Goal: Information Seeking & Learning: Learn about a topic

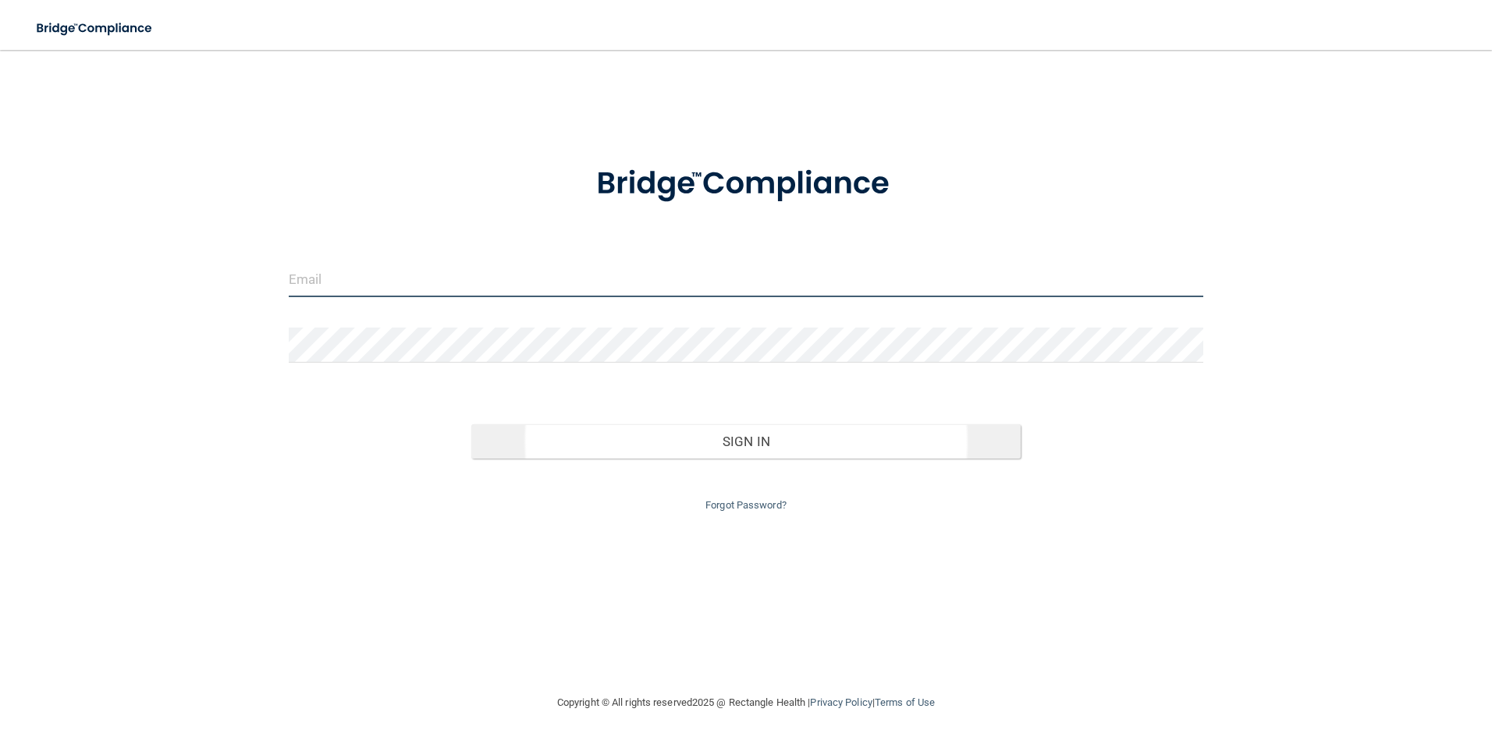
type input "[EMAIL_ADDRESS][DOMAIN_NAME]"
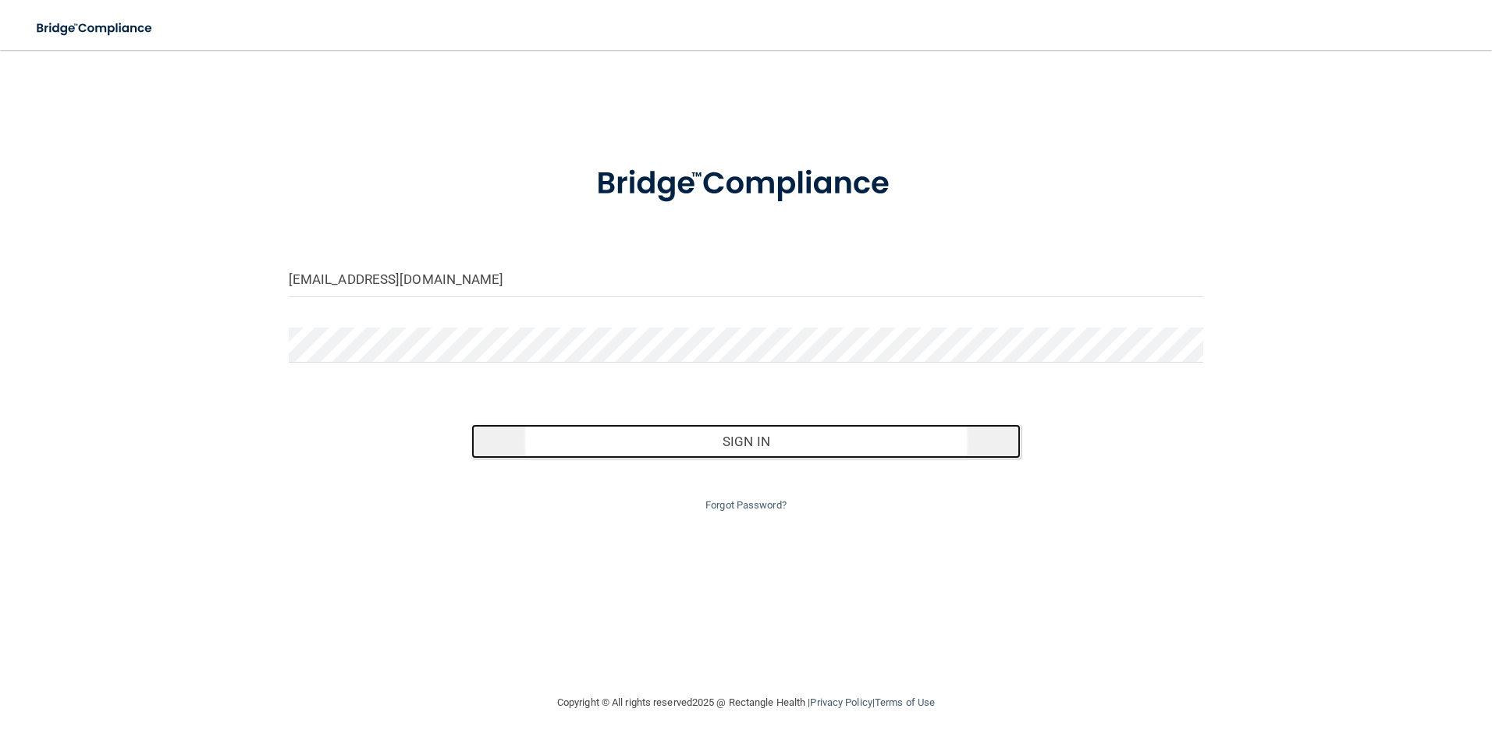
click at [733, 438] on button "Sign In" at bounding box center [745, 441] width 549 height 34
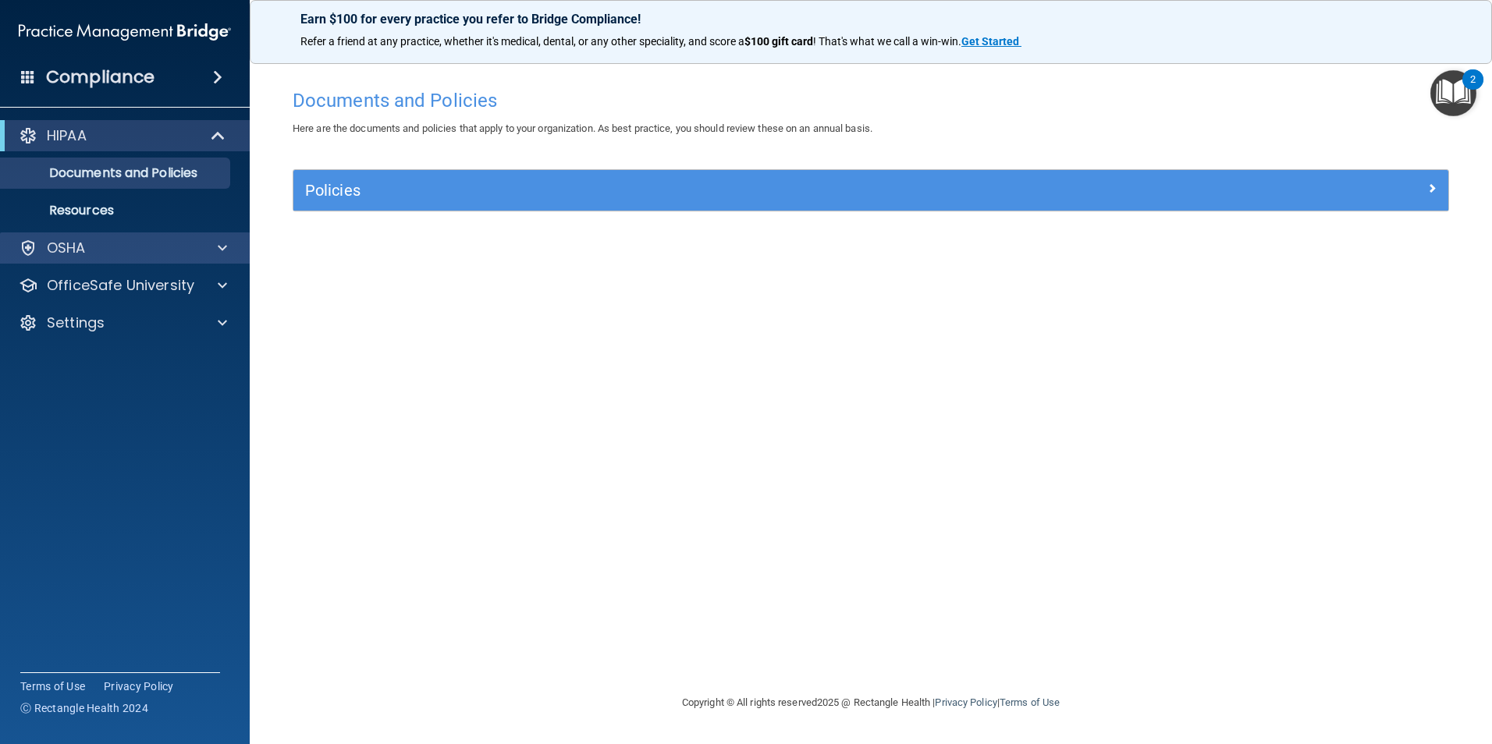
click at [231, 260] on div "OSHA" at bounding box center [125, 247] width 250 height 31
click at [222, 254] on span at bounding box center [222, 248] width 9 height 19
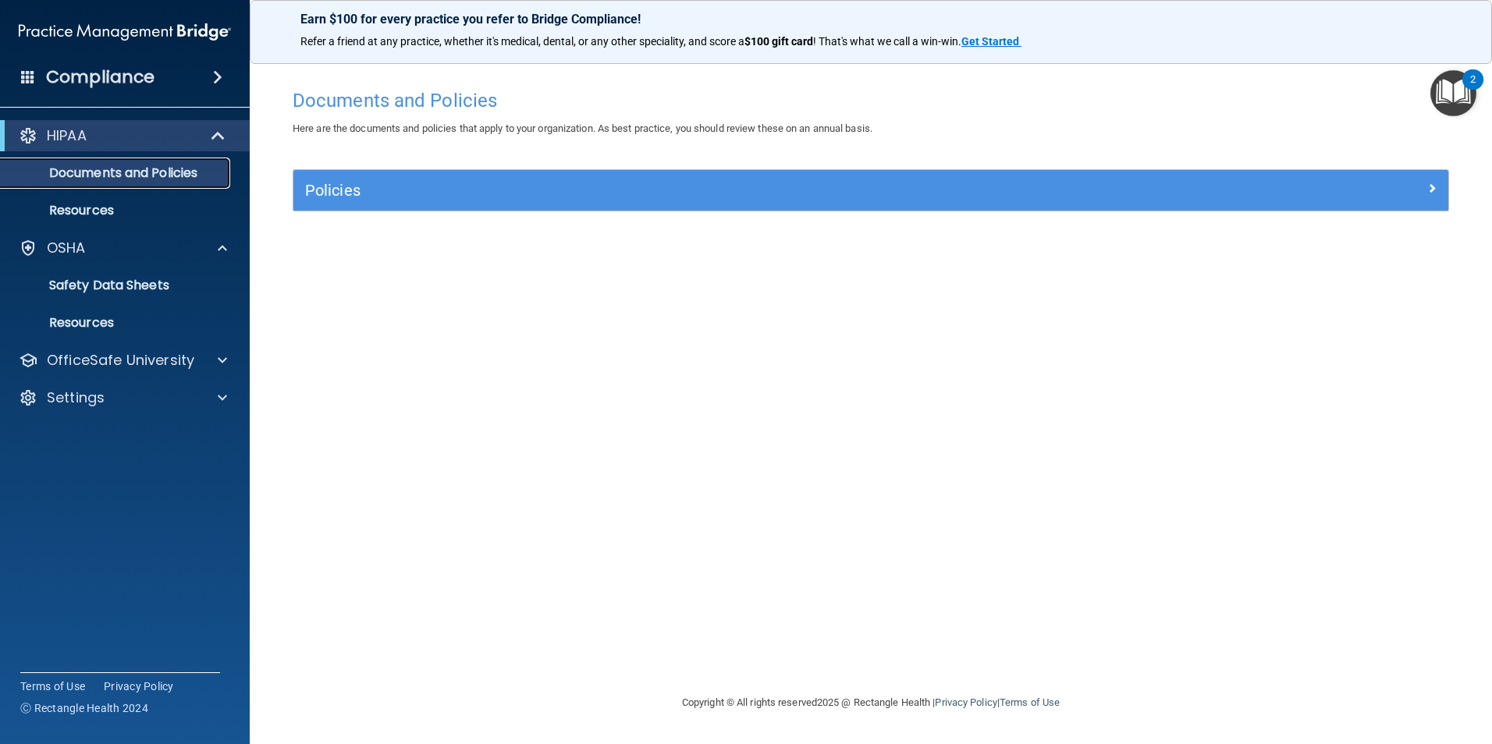
click at [122, 168] on p "Documents and Policies" at bounding box center [116, 173] width 213 height 16
click at [51, 133] on p "HIPAA" at bounding box center [67, 135] width 40 height 19
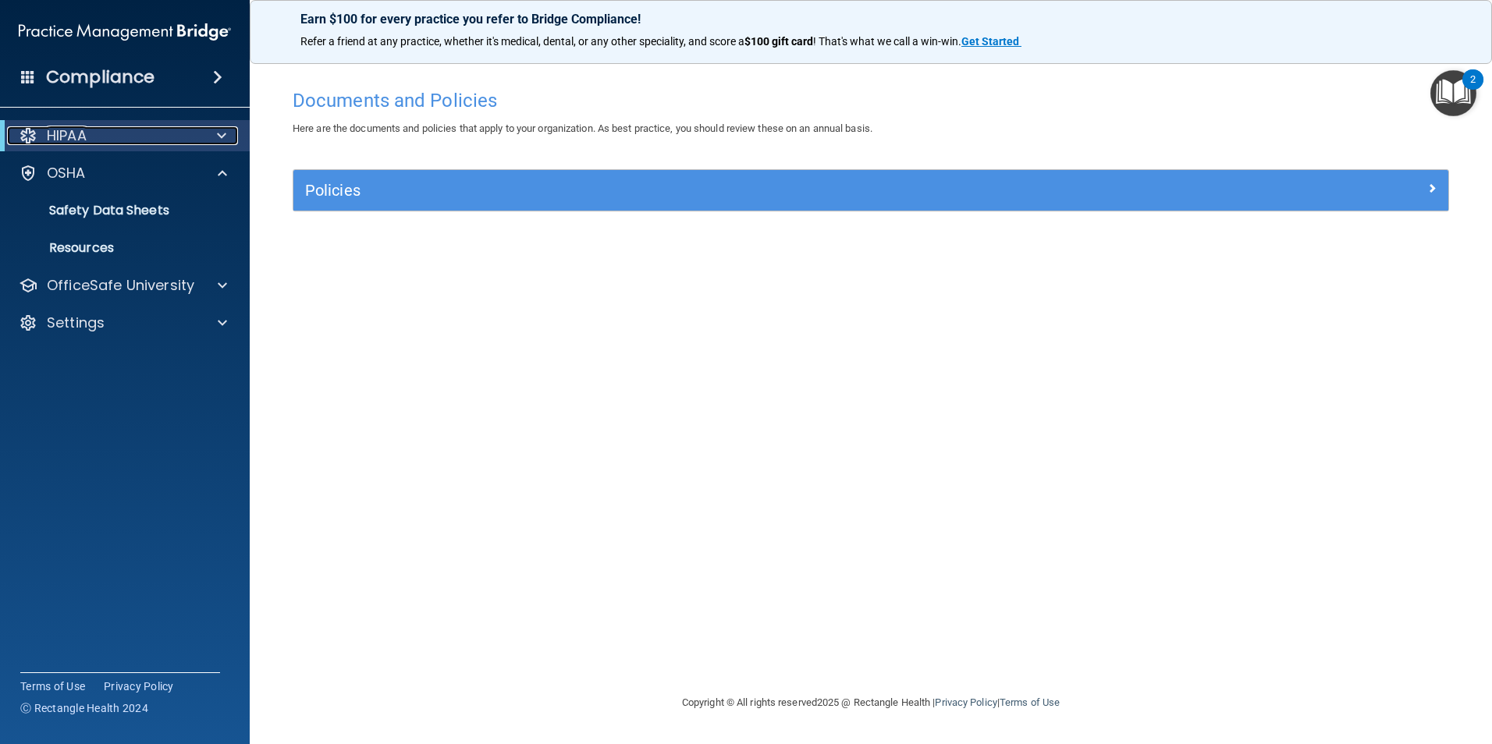
click at [139, 141] on div "HIPAA" at bounding box center [103, 135] width 193 height 19
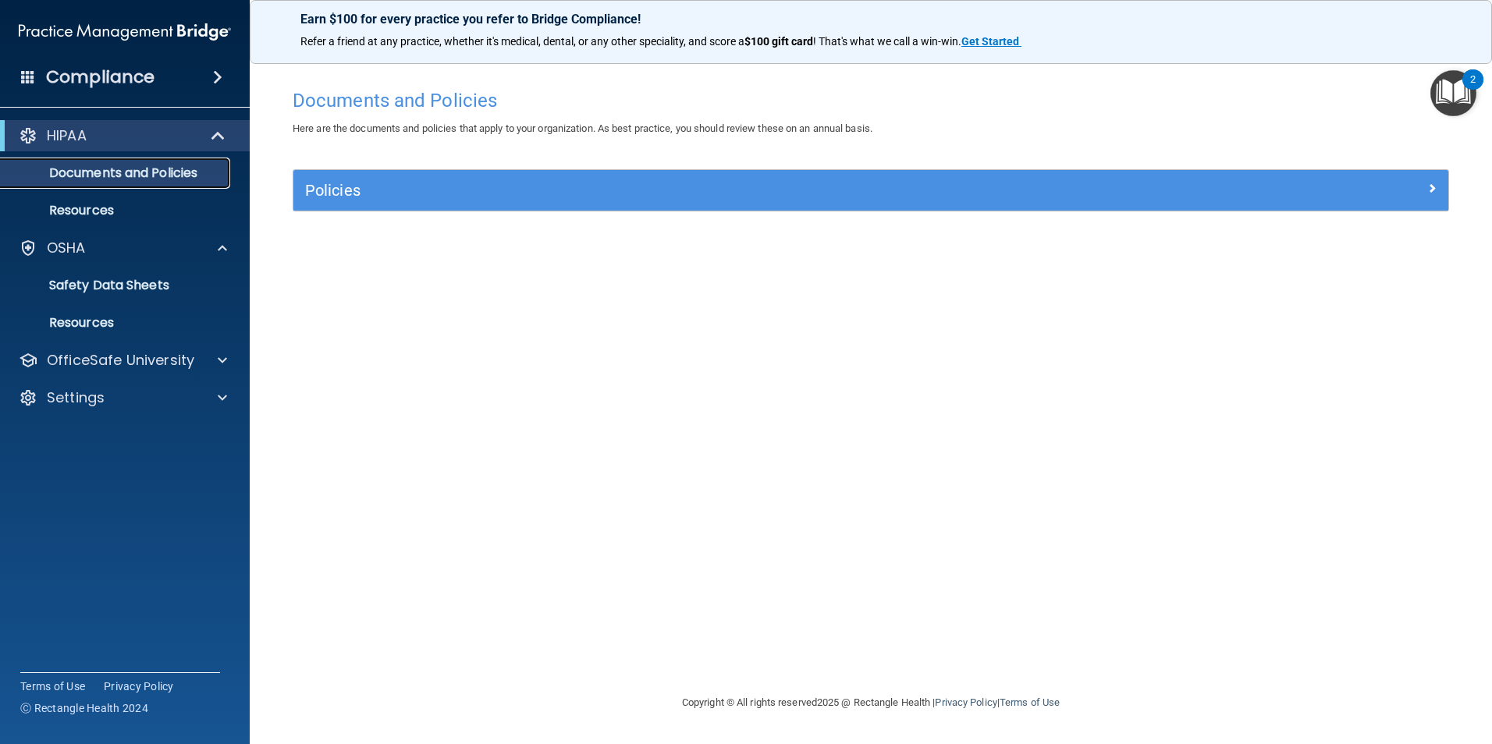
click at [154, 169] on p "Documents and Policies" at bounding box center [116, 173] width 213 height 16
click at [387, 204] on div "Policies" at bounding box center [870, 190] width 1155 height 41
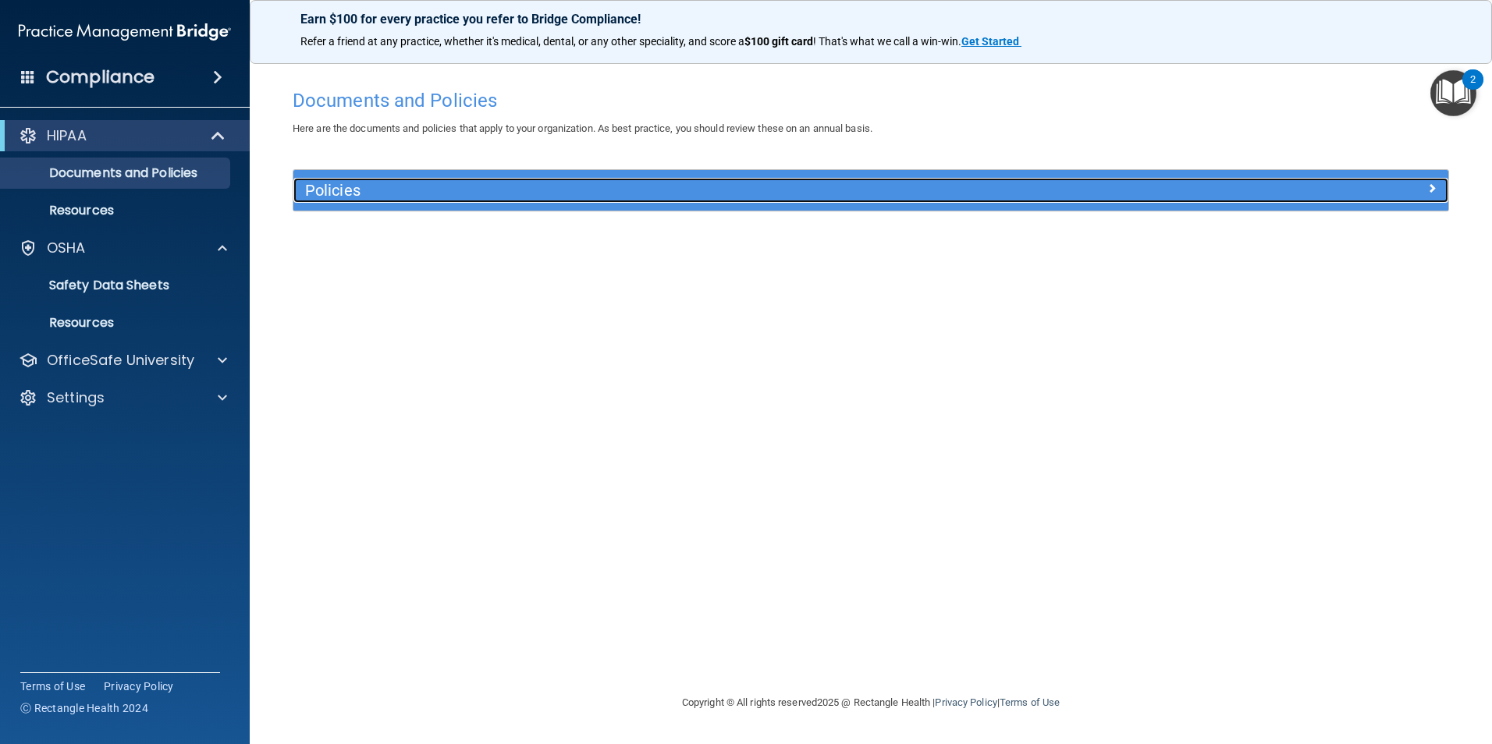
click at [1429, 186] on span at bounding box center [1431, 188] width 9 height 19
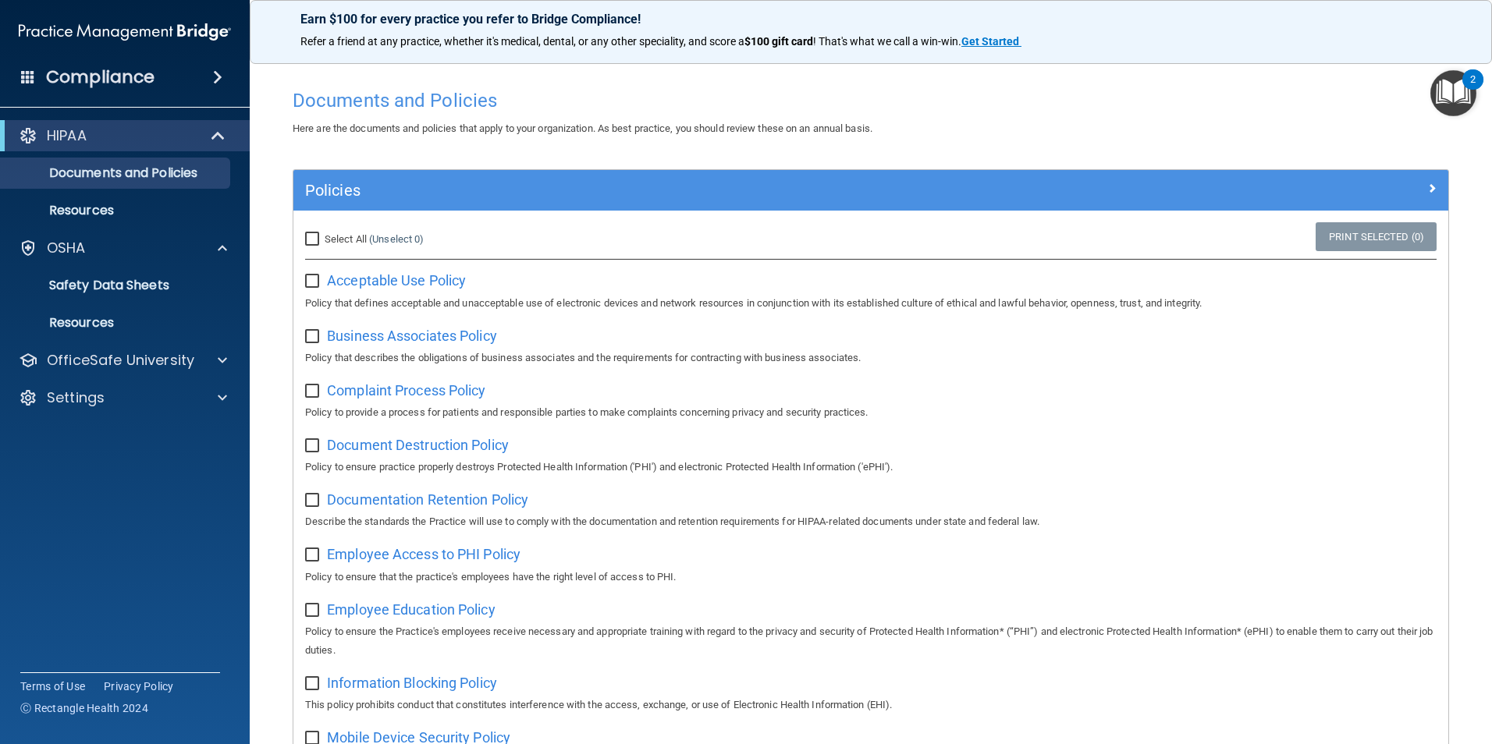
click at [1460, 98] on img "Open Resource Center, 2 new notifications" at bounding box center [1453, 93] width 46 height 46
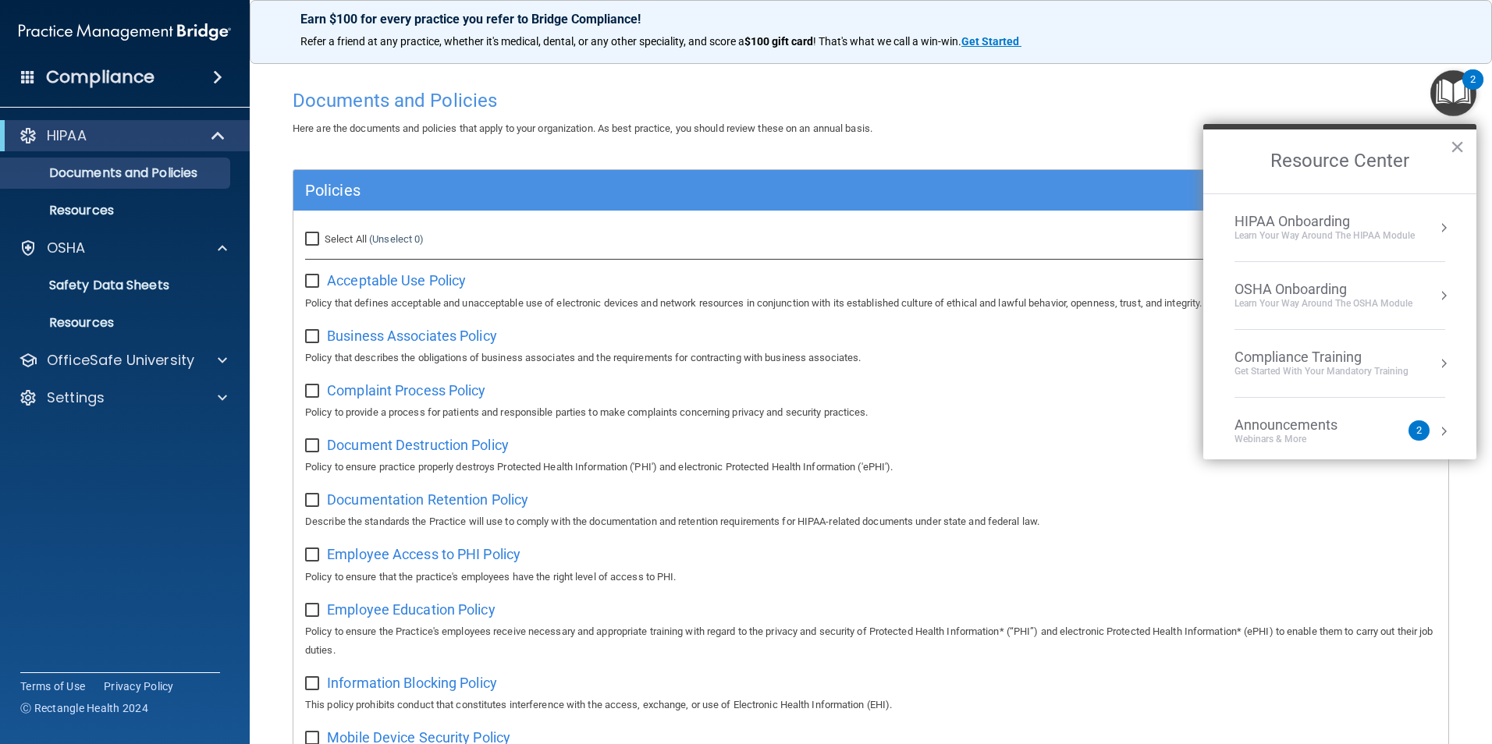
click at [1436, 360] on button "Resource Center" at bounding box center [1444, 364] width 16 height 16
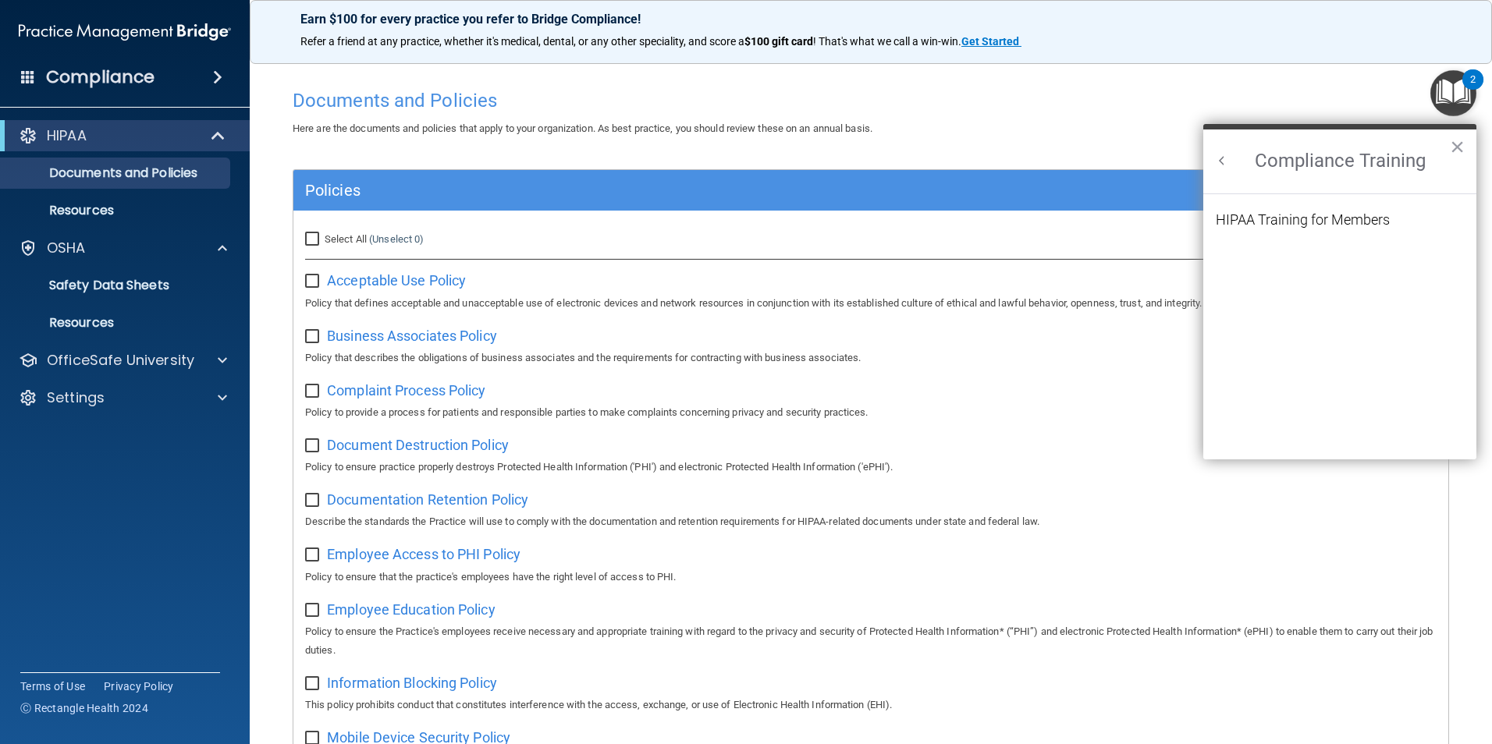
click at [1266, 229] on li "HIPAA Training for Members" at bounding box center [1340, 229] width 248 height 33
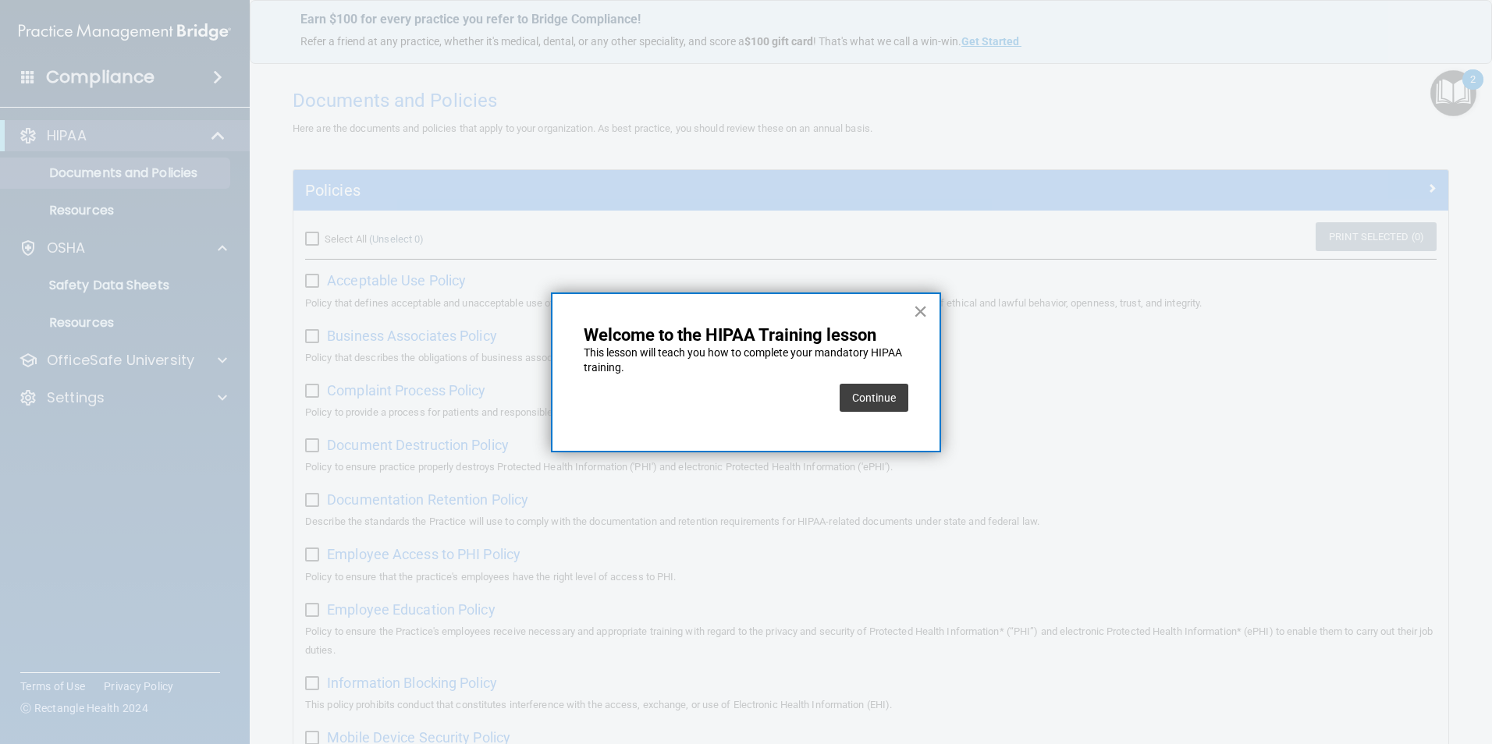
click at [918, 306] on button "×" at bounding box center [920, 311] width 15 height 25
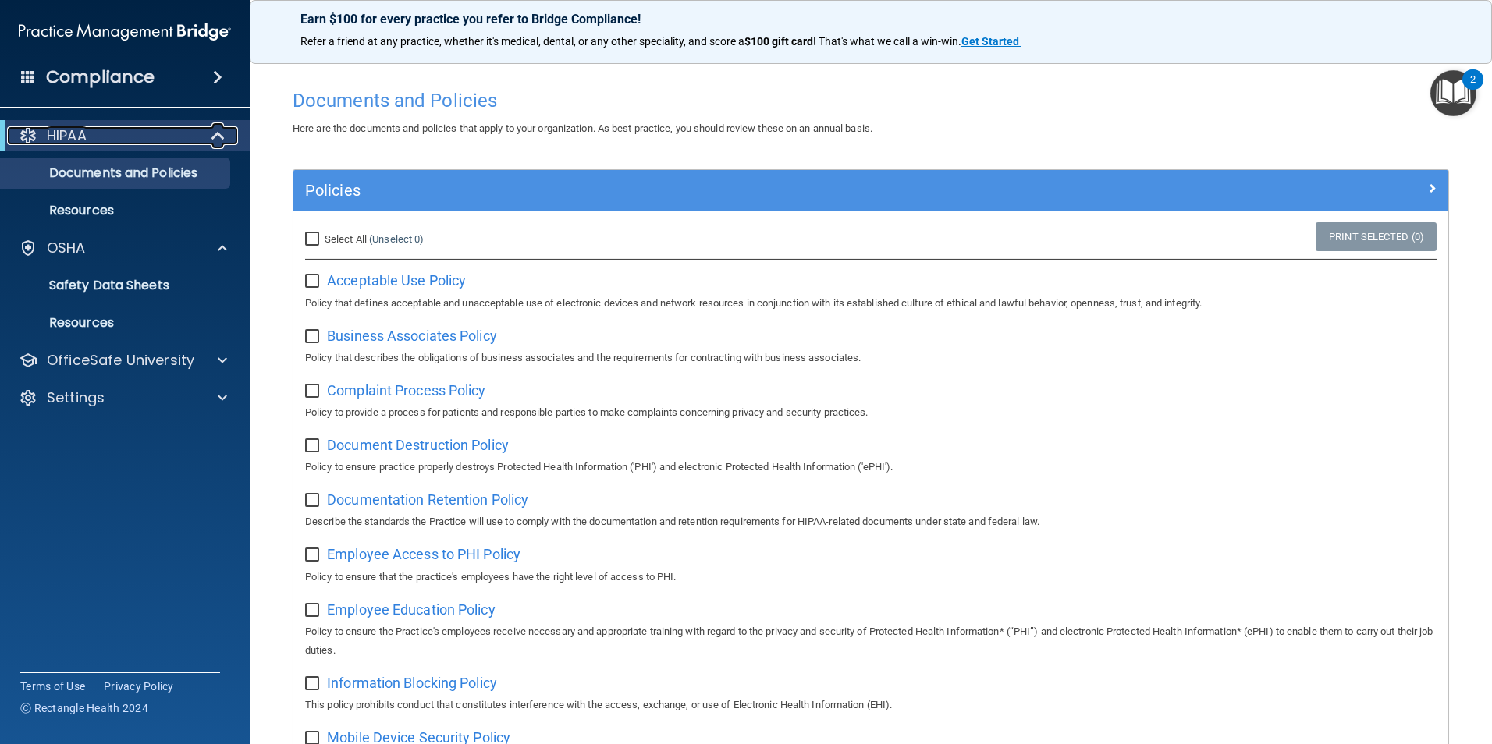
click at [126, 137] on div "HIPAA" at bounding box center [103, 135] width 193 height 19
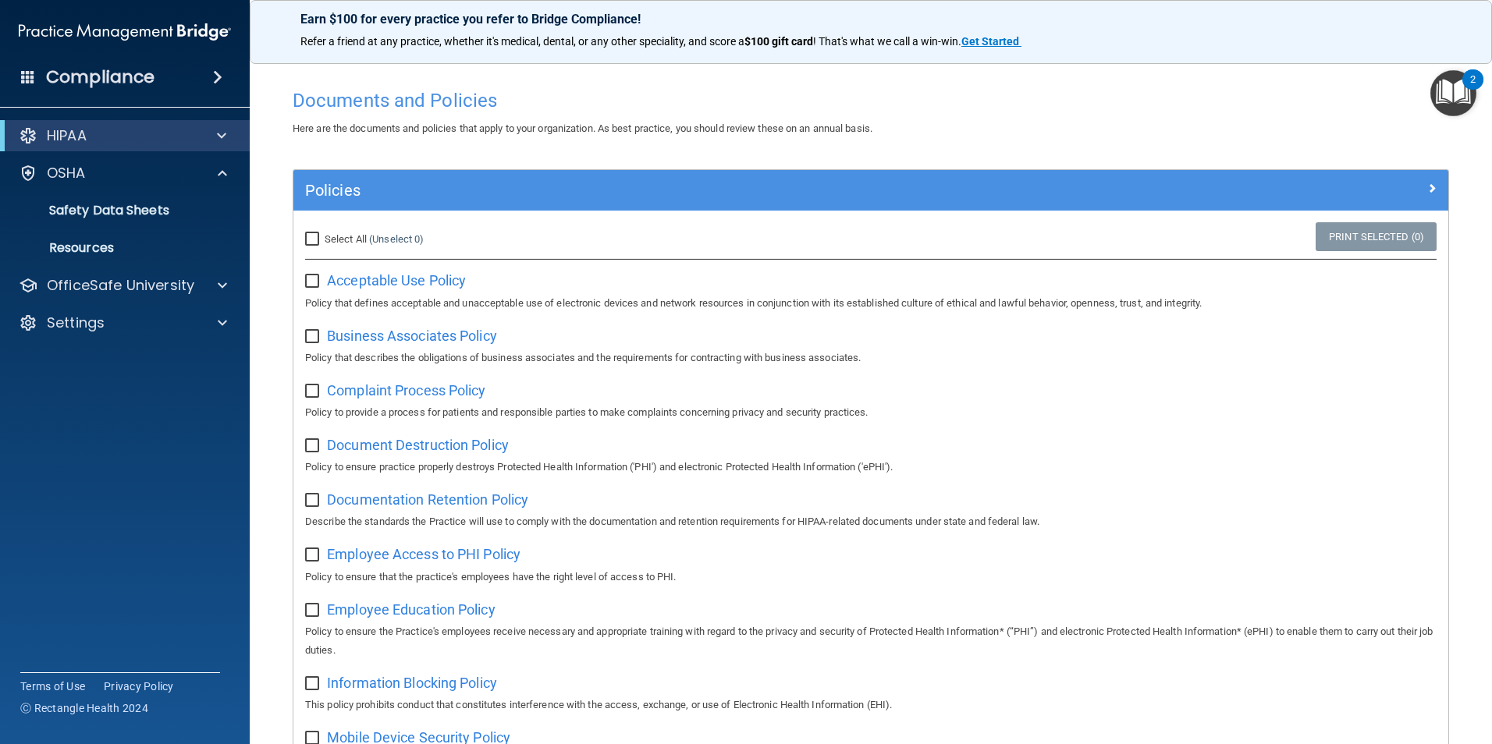
click at [213, 70] on span at bounding box center [217, 77] width 9 height 19
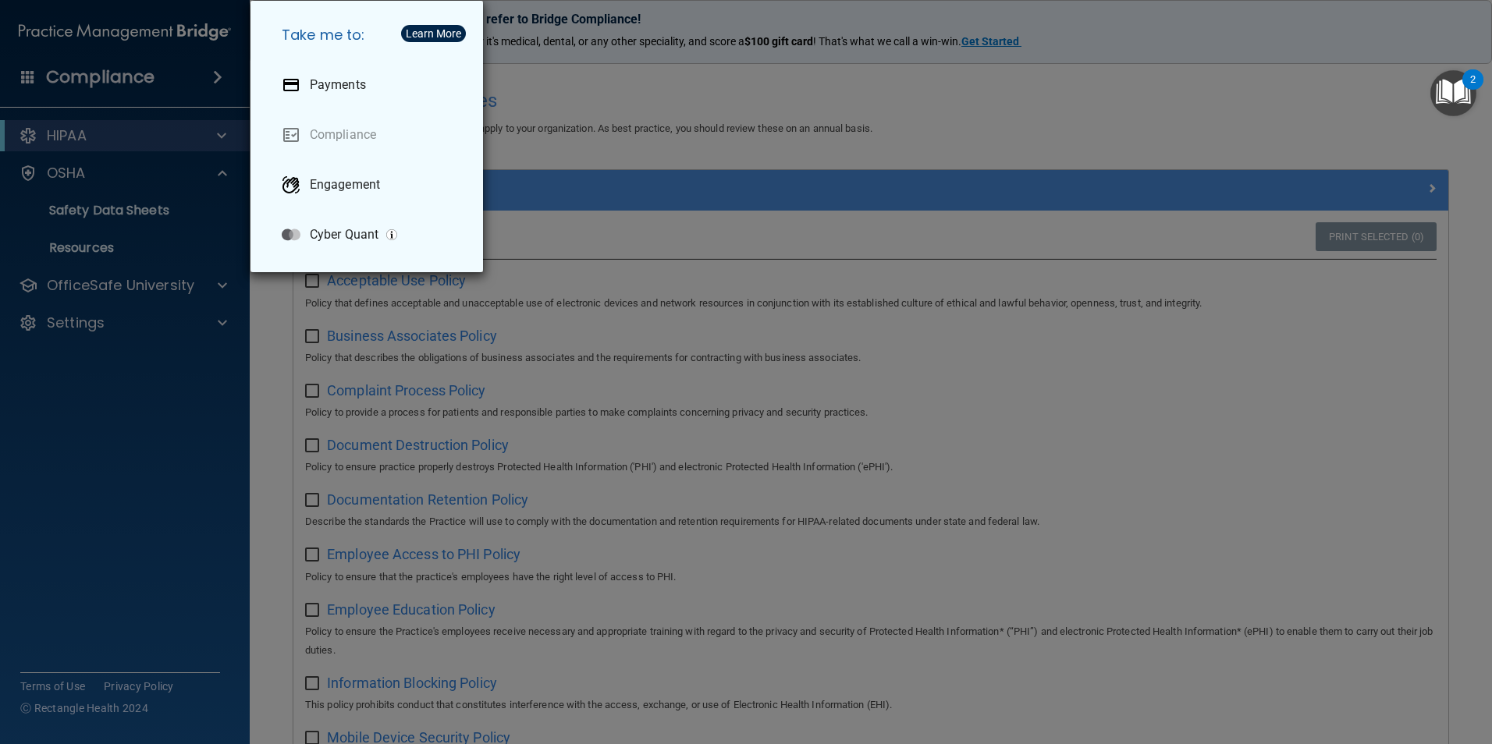
click at [175, 392] on div "Take me to: Payments Compliance Engagement Cyber Quant" at bounding box center [746, 372] width 1492 height 744
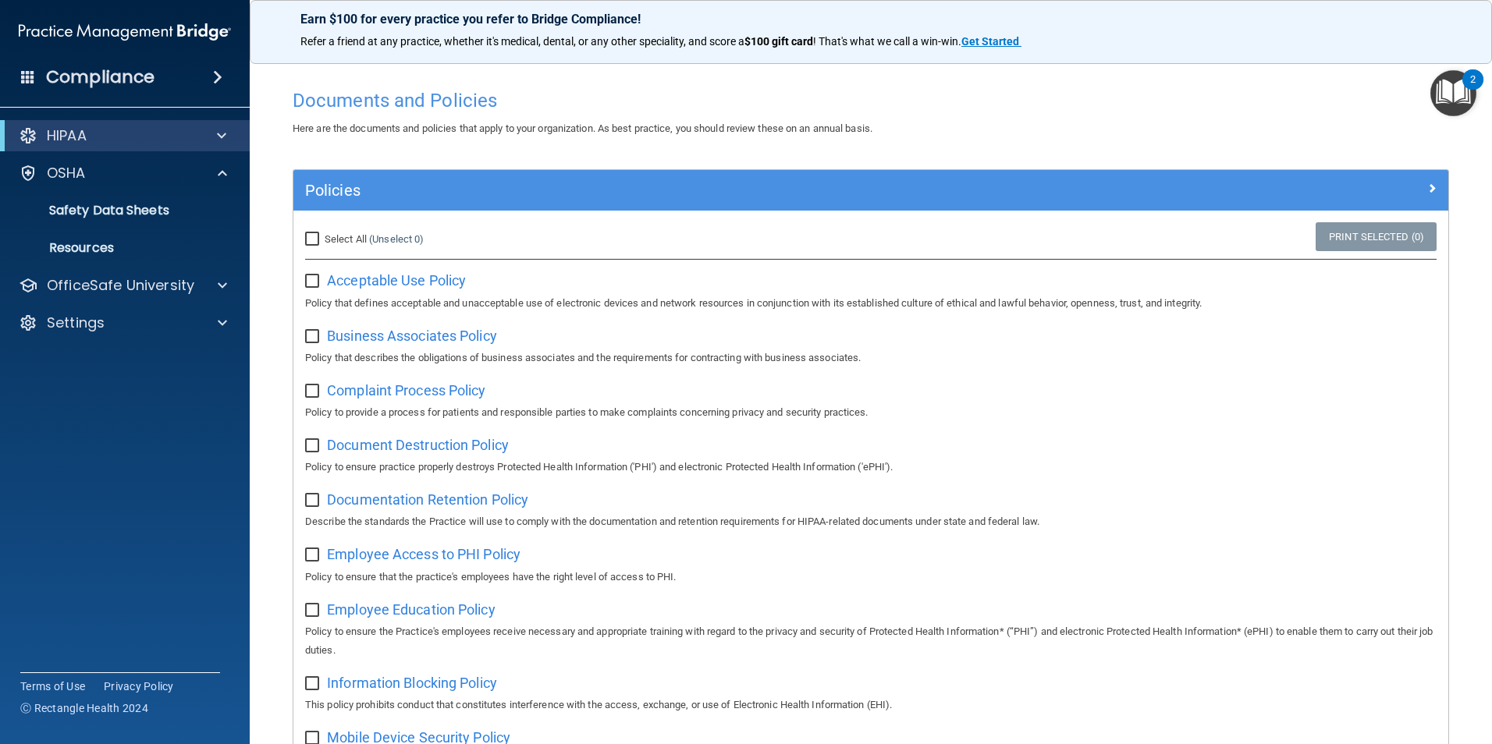
click at [312, 236] on input "Select All (Unselect 0) Unselect All" at bounding box center [314, 239] width 18 height 12
checkbox input "true"
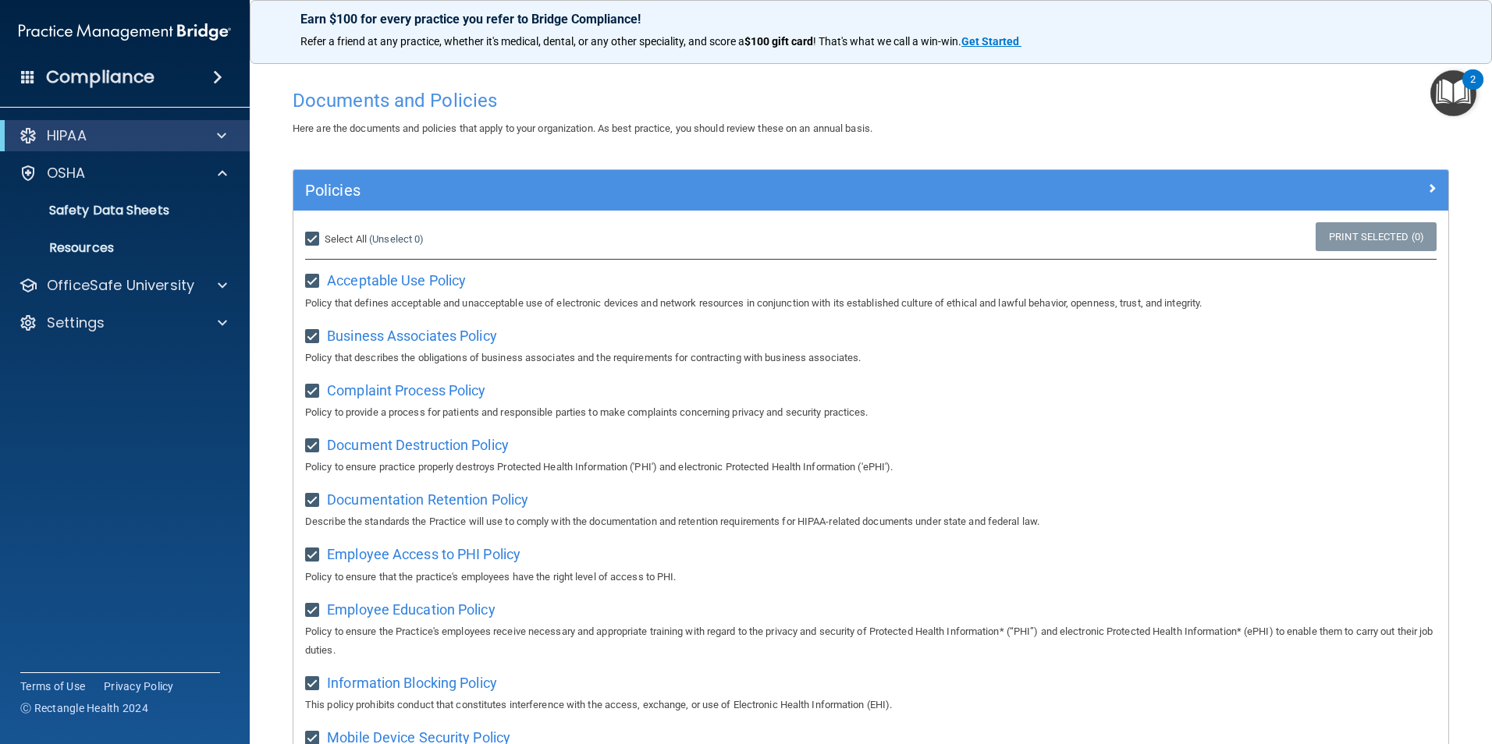
checkbox input "true"
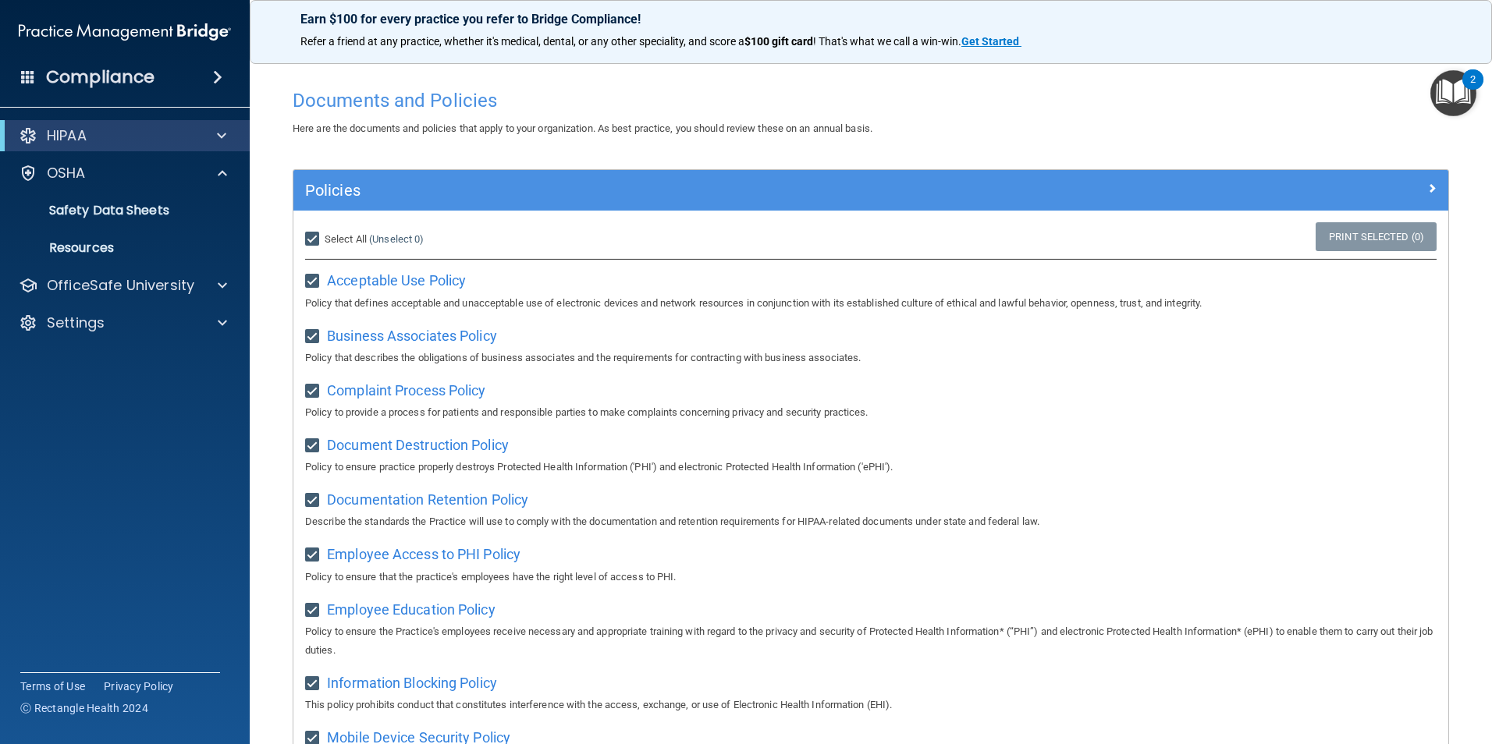
checkbox input "true"
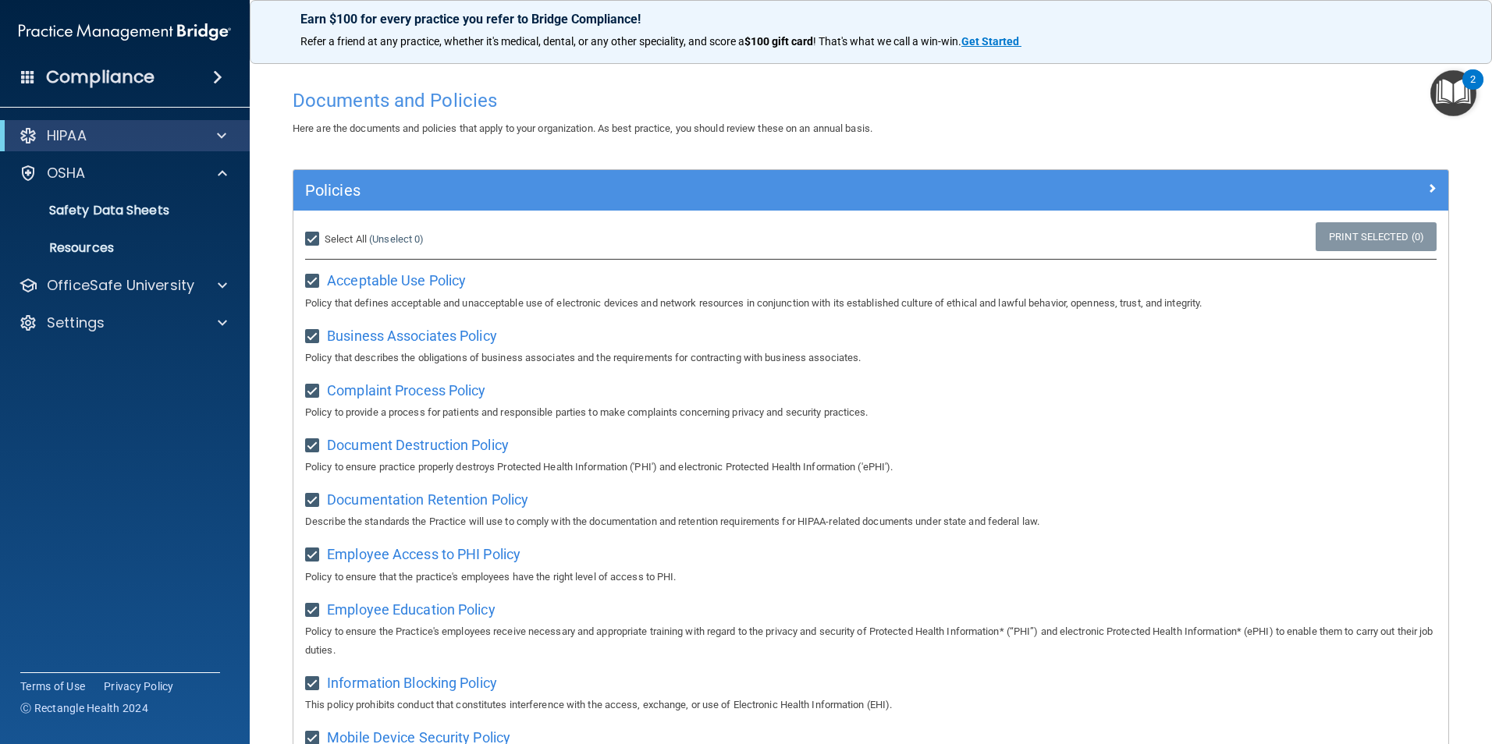
checkbox input "true"
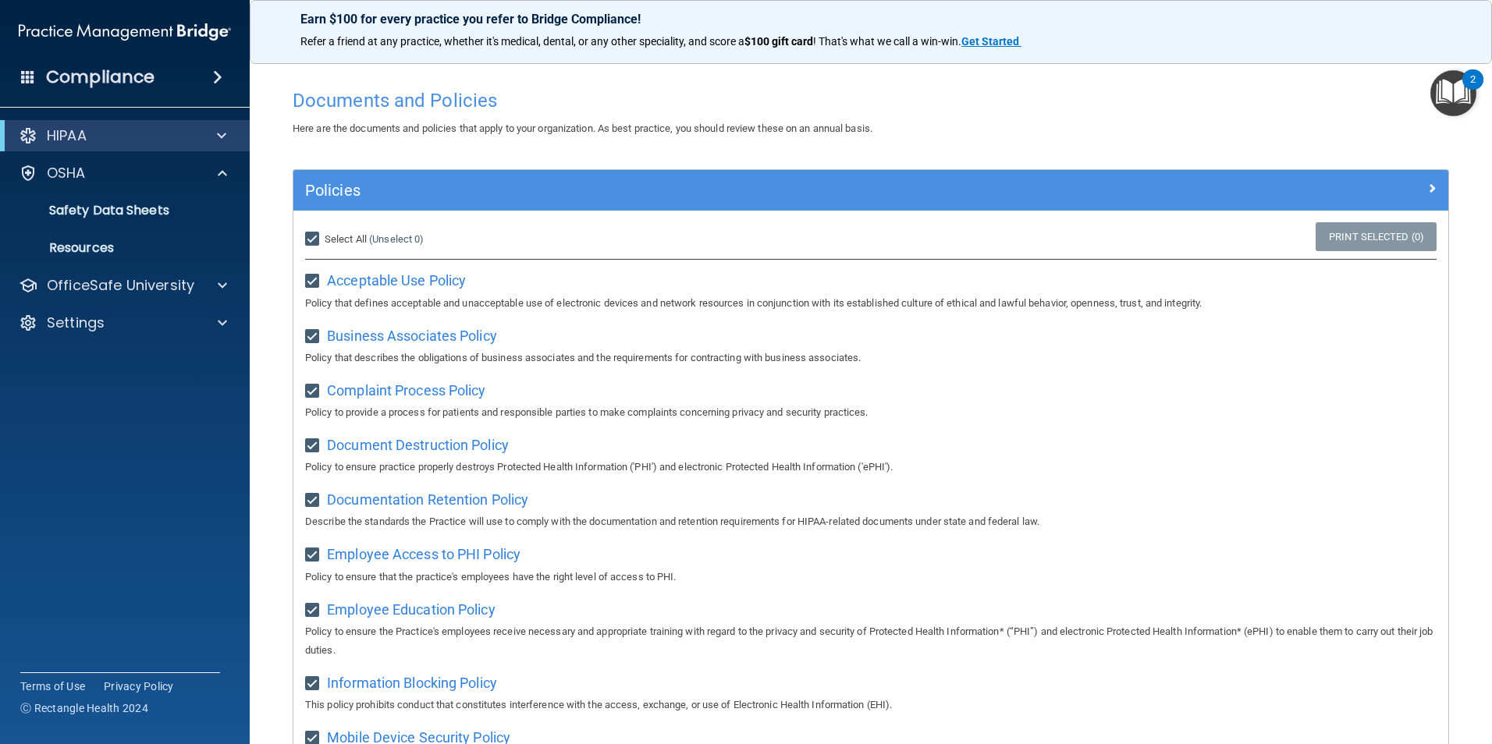
checkbox input "true"
click at [309, 233] on input "Select All (Unselect 21) Unselect All" at bounding box center [314, 239] width 18 height 12
checkbox input "false"
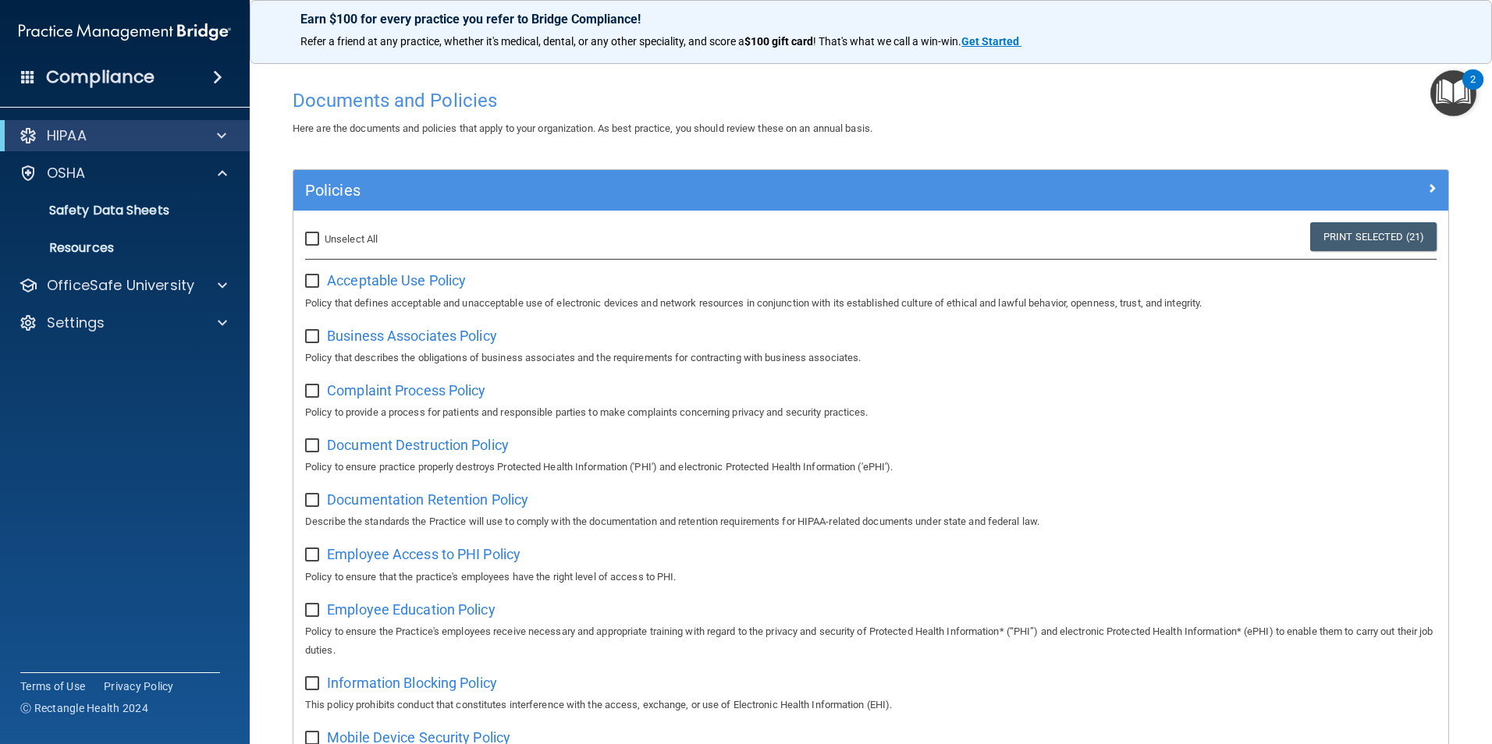
checkbox input "false"
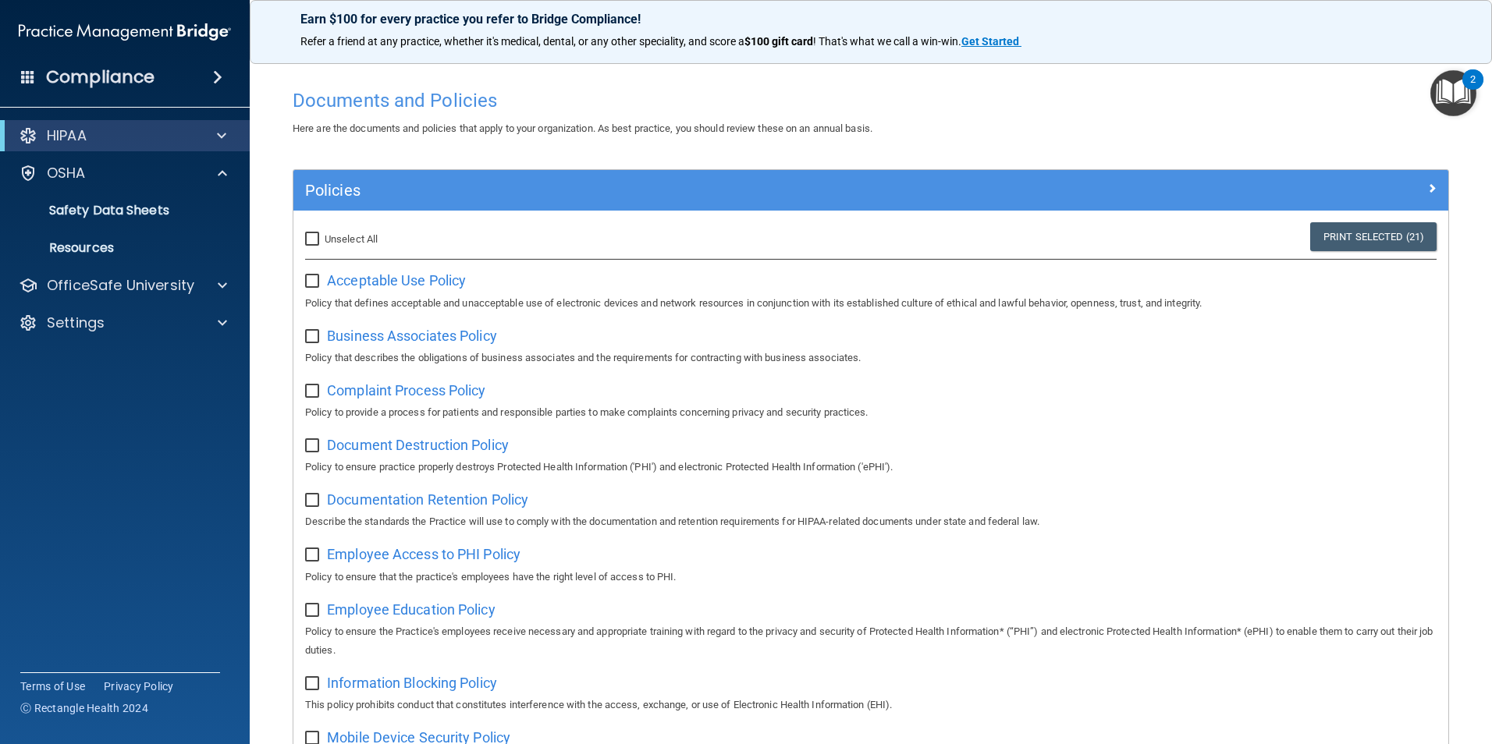
checkbox input "false"
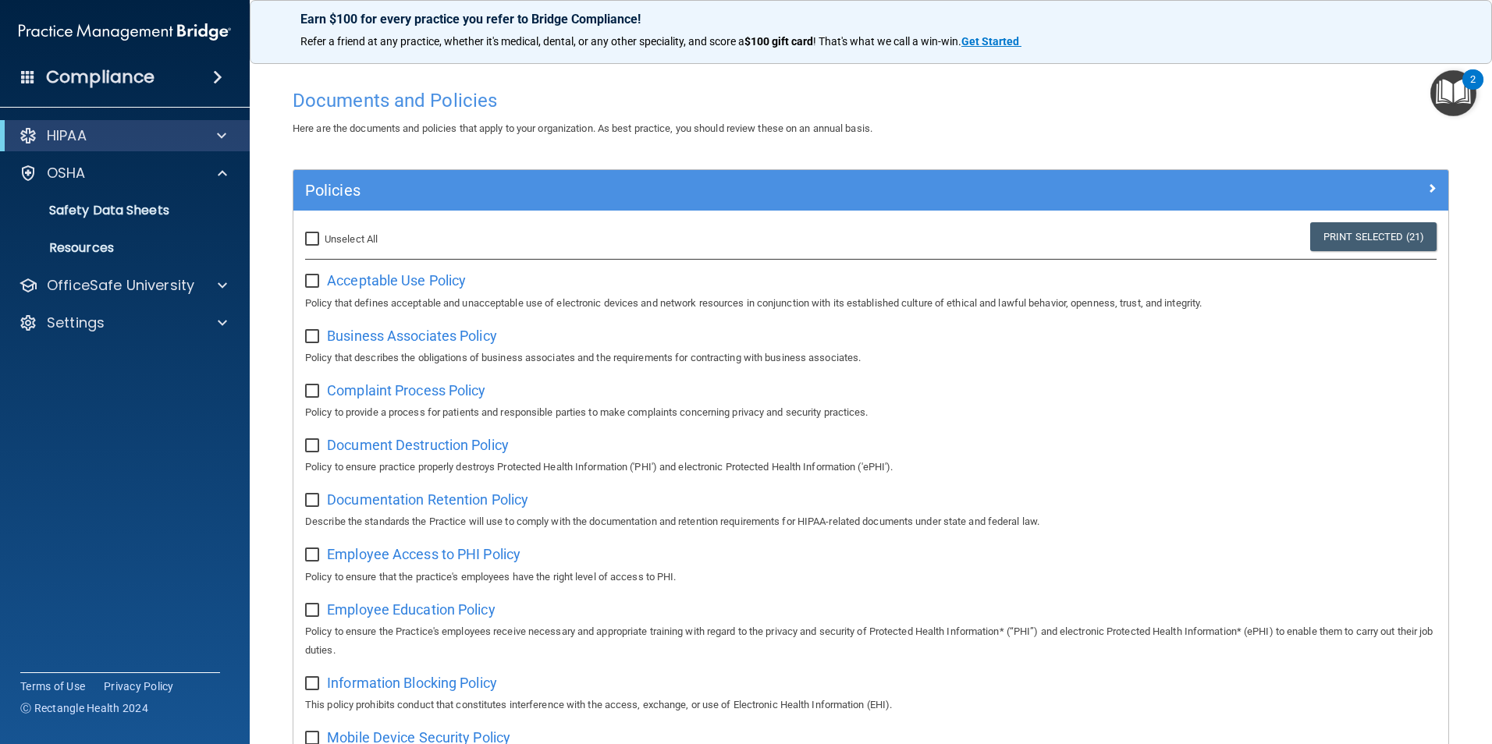
checkbox input "false"
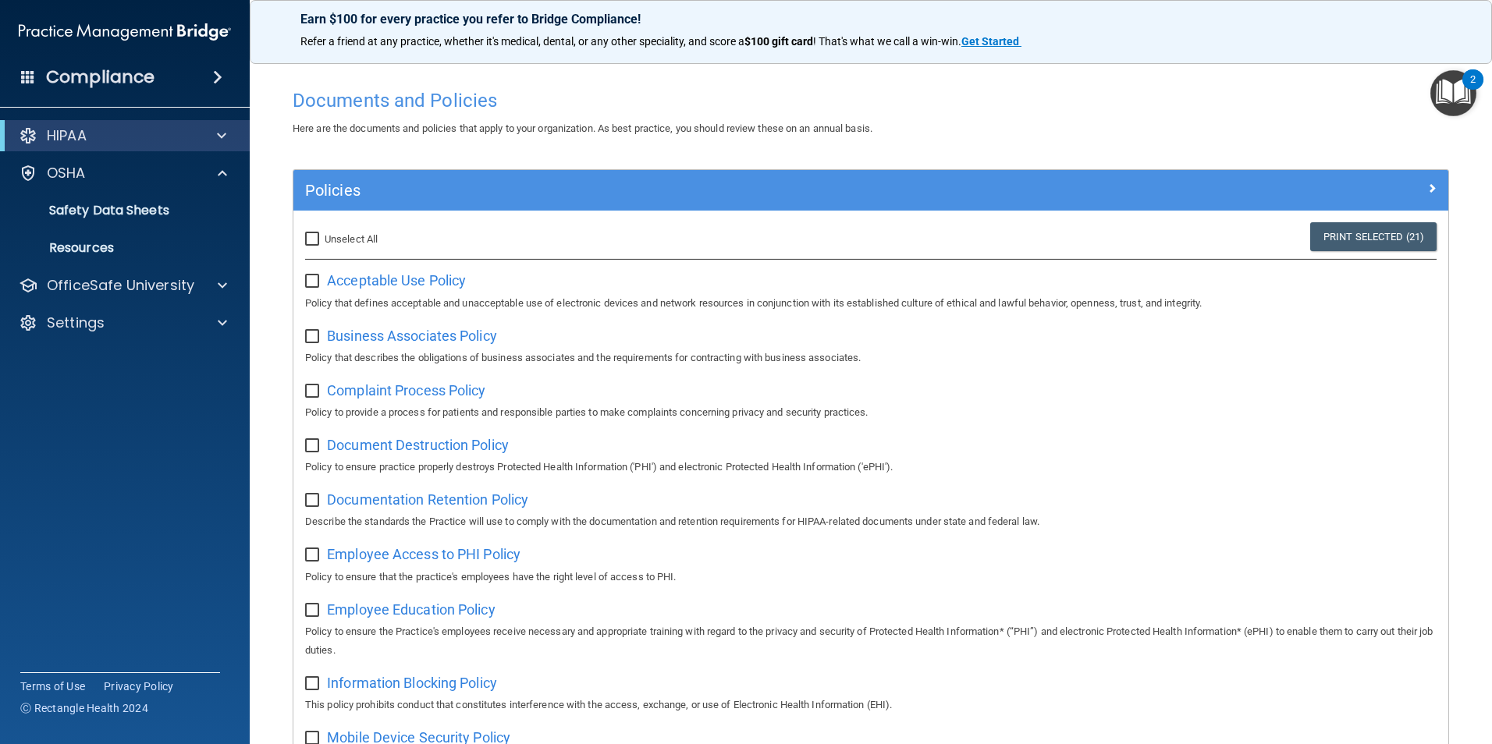
checkbox input "false"
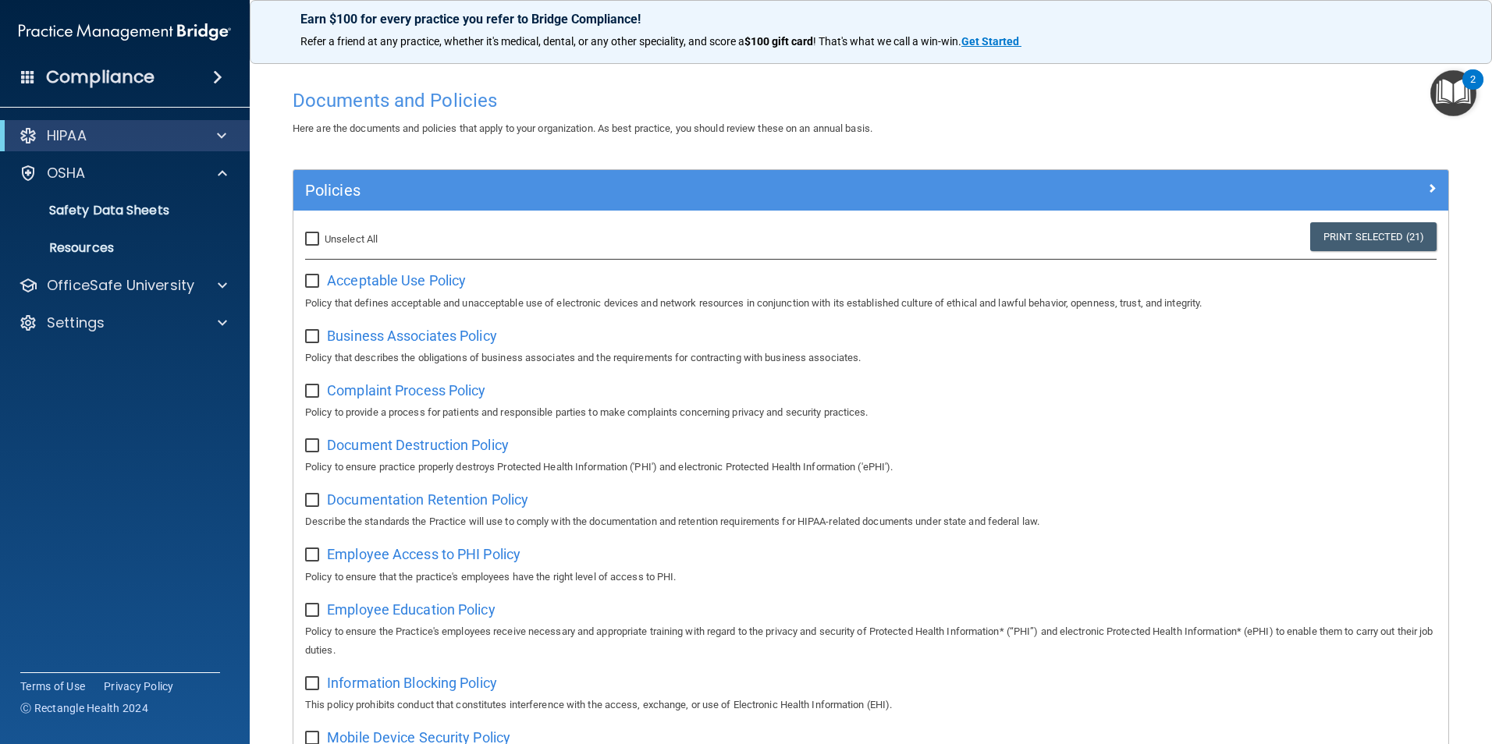
checkbox input "false"
click at [213, 83] on span at bounding box center [217, 77] width 9 height 19
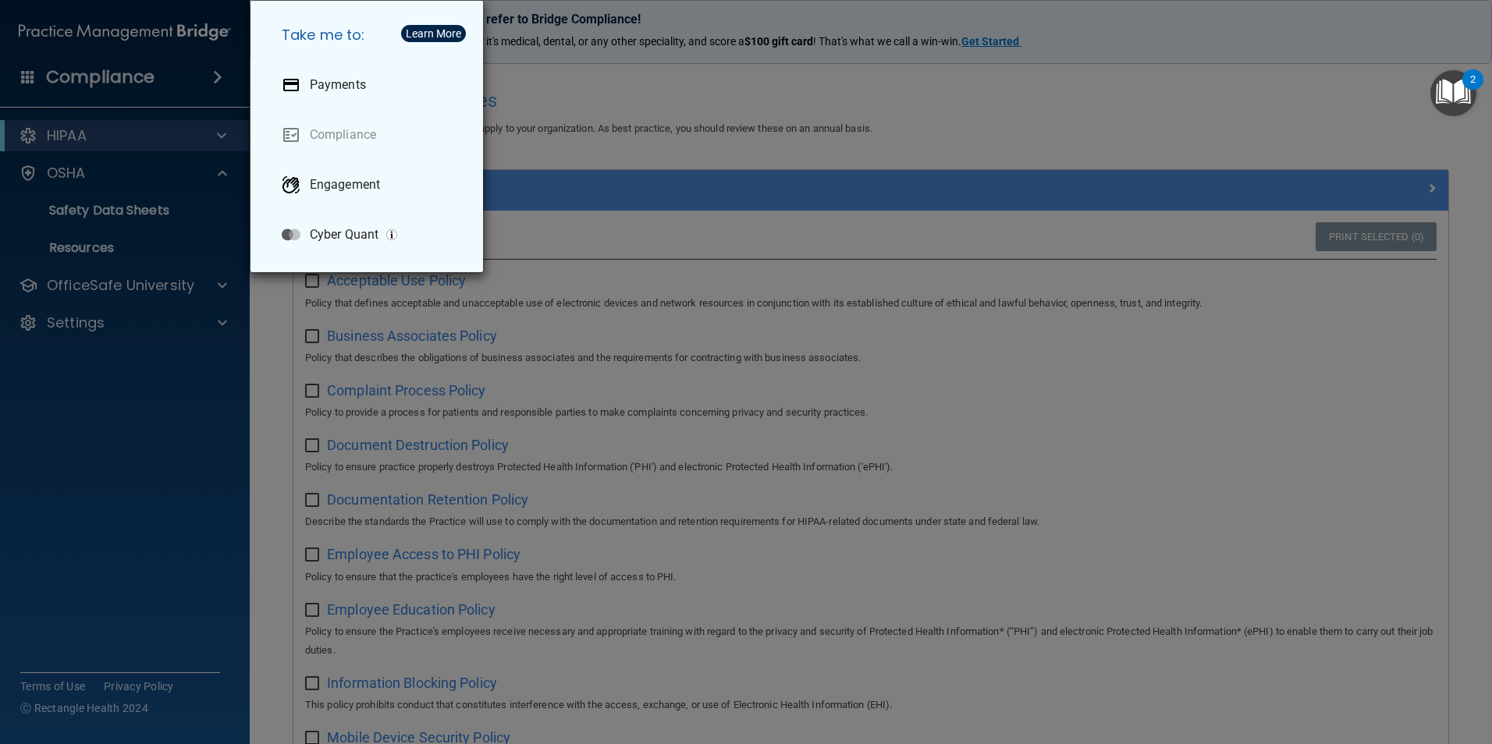
click at [213, 83] on div "Take me to: Payments Compliance Engagement Cyber Quant" at bounding box center [746, 372] width 1492 height 744
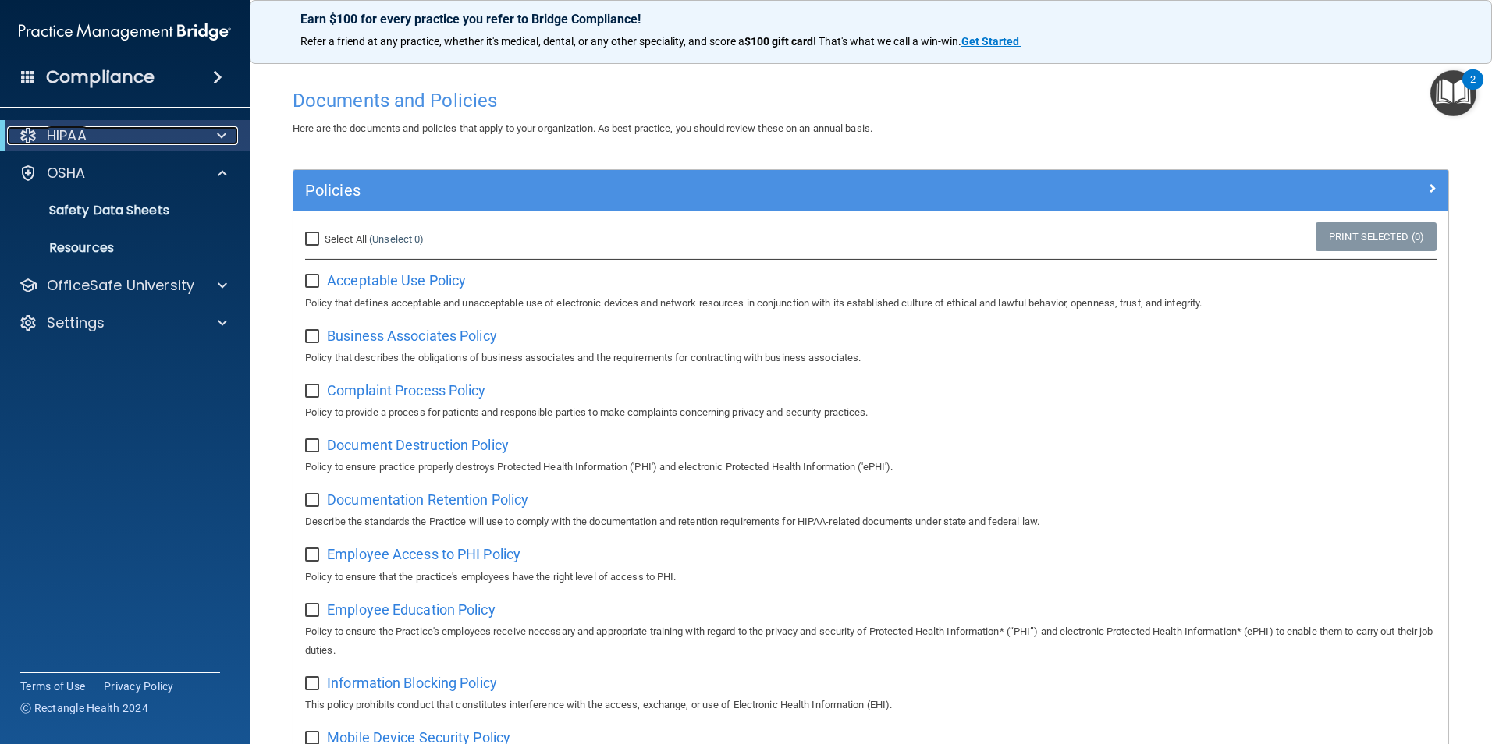
click at [217, 130] on span at bounding box center [221, 135] width 9 height 19
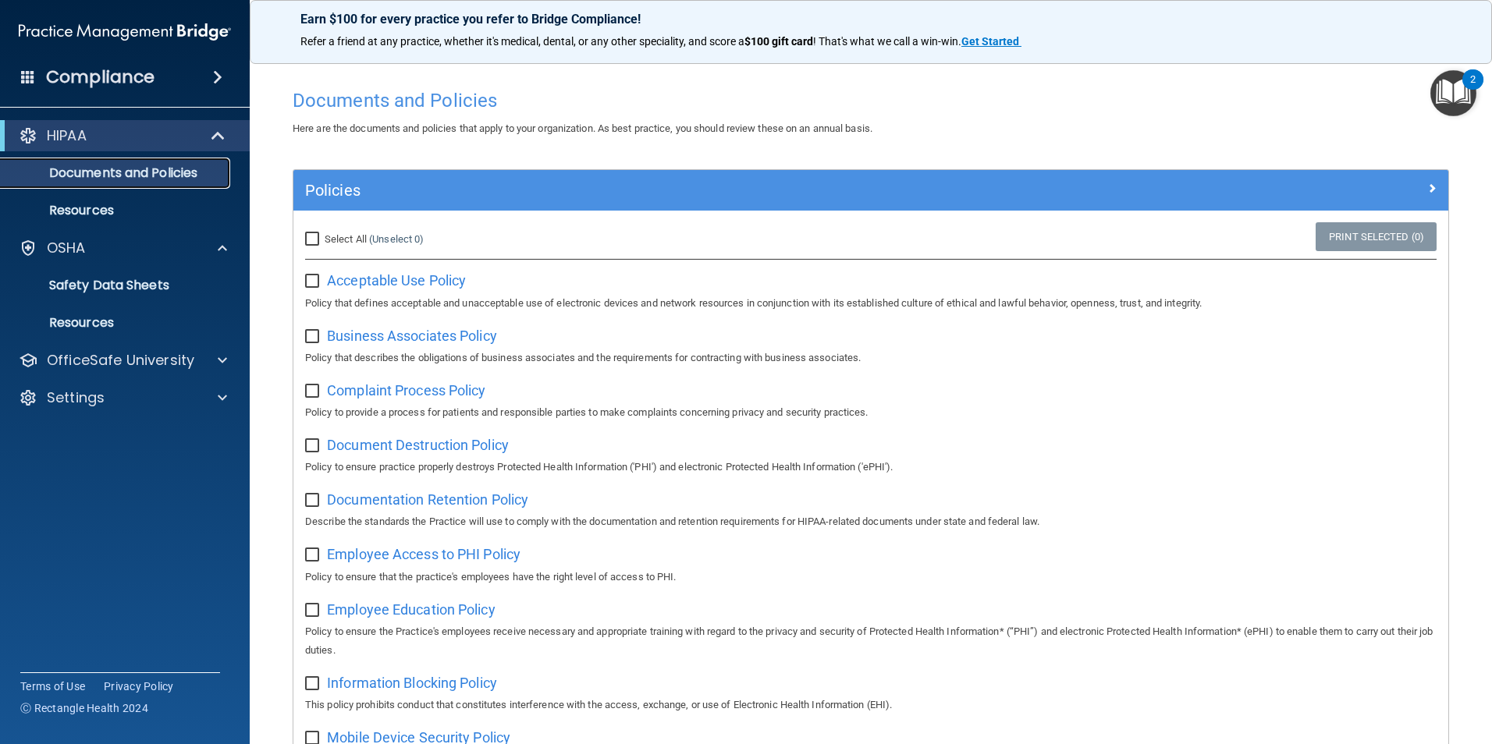
click at [137, 185] on link "Documents and Policies" at bounding box center [107, 173] width 246 height 31
click at [117, 209] on p "Resources" at bounding box center [116, 211] width 213 height 16
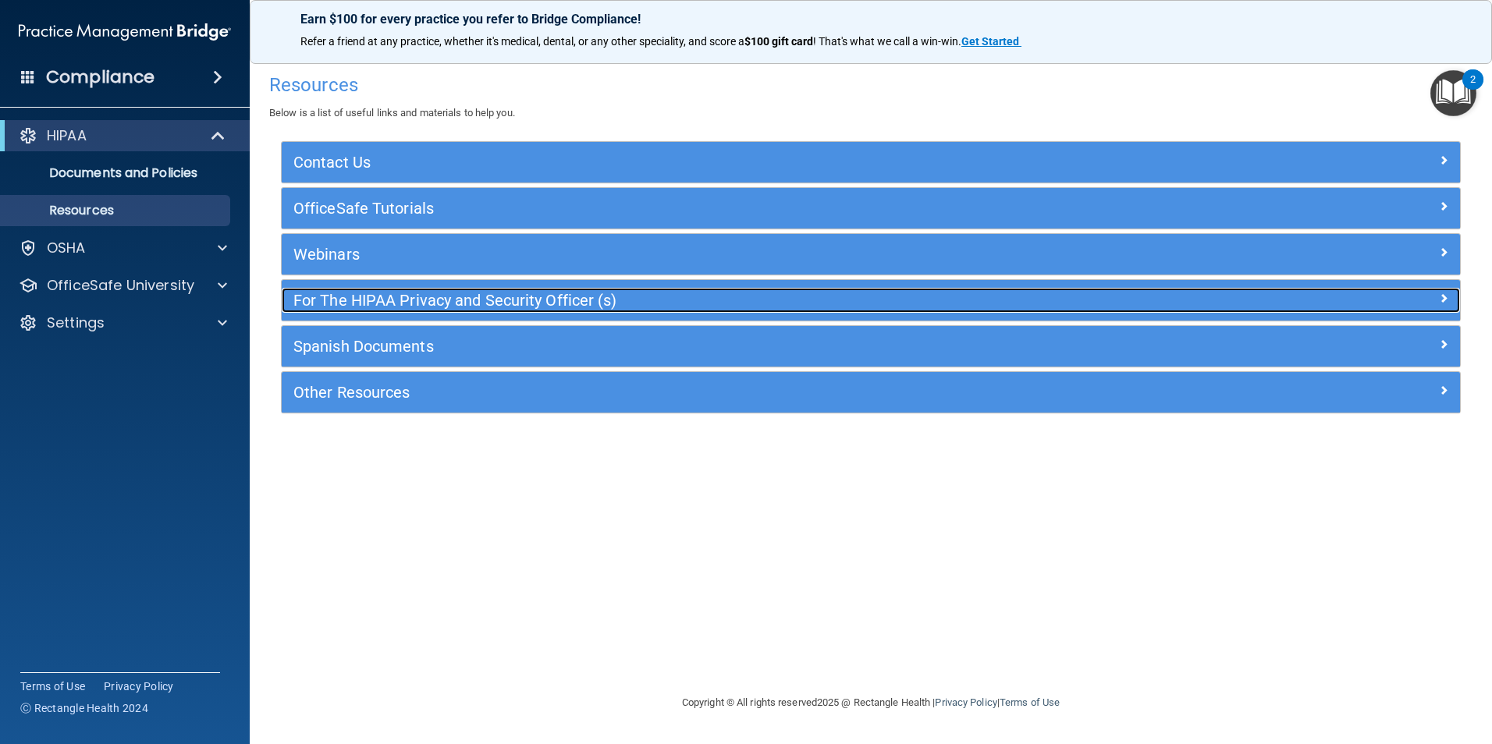
click at [397, 292] on h5 "For The HIPAA Privacy and Security Officer (s)" at bounding box center [723, 300] width 861 height 17
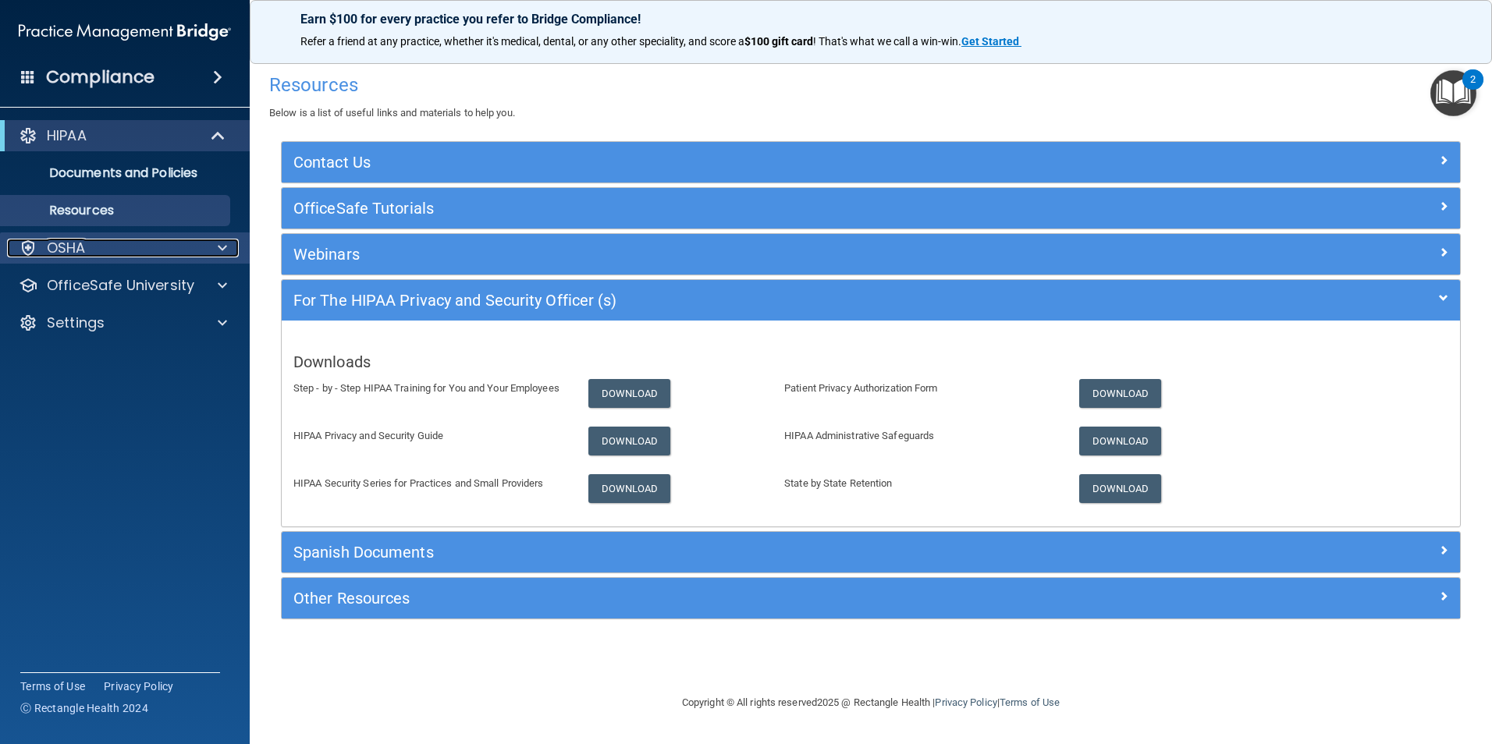
click at [126, 250] on div "OSHA" at bounding box center [103, 248] width 193 height 19
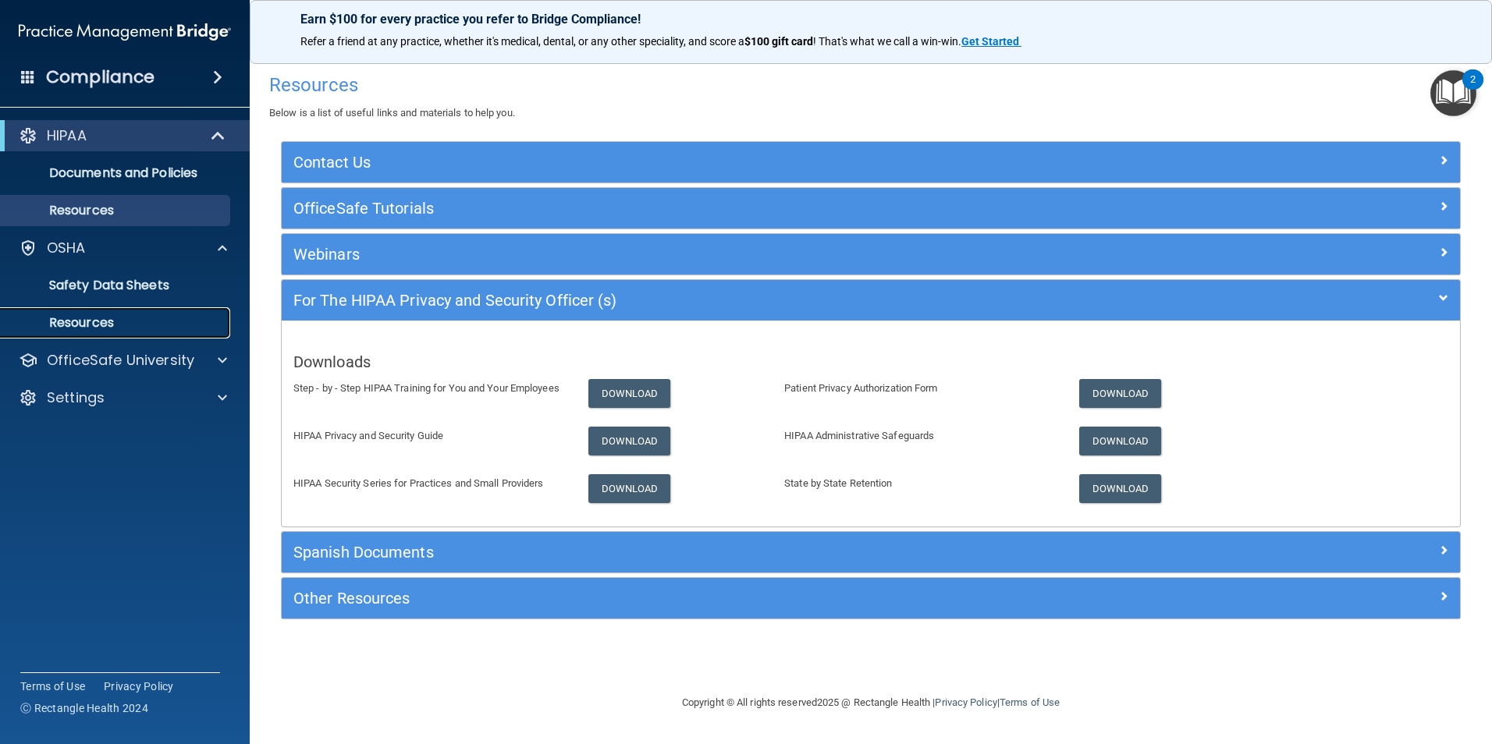
click at [126, 314] on link "Resources" at bounding box center [107, 322] width 246 height 31
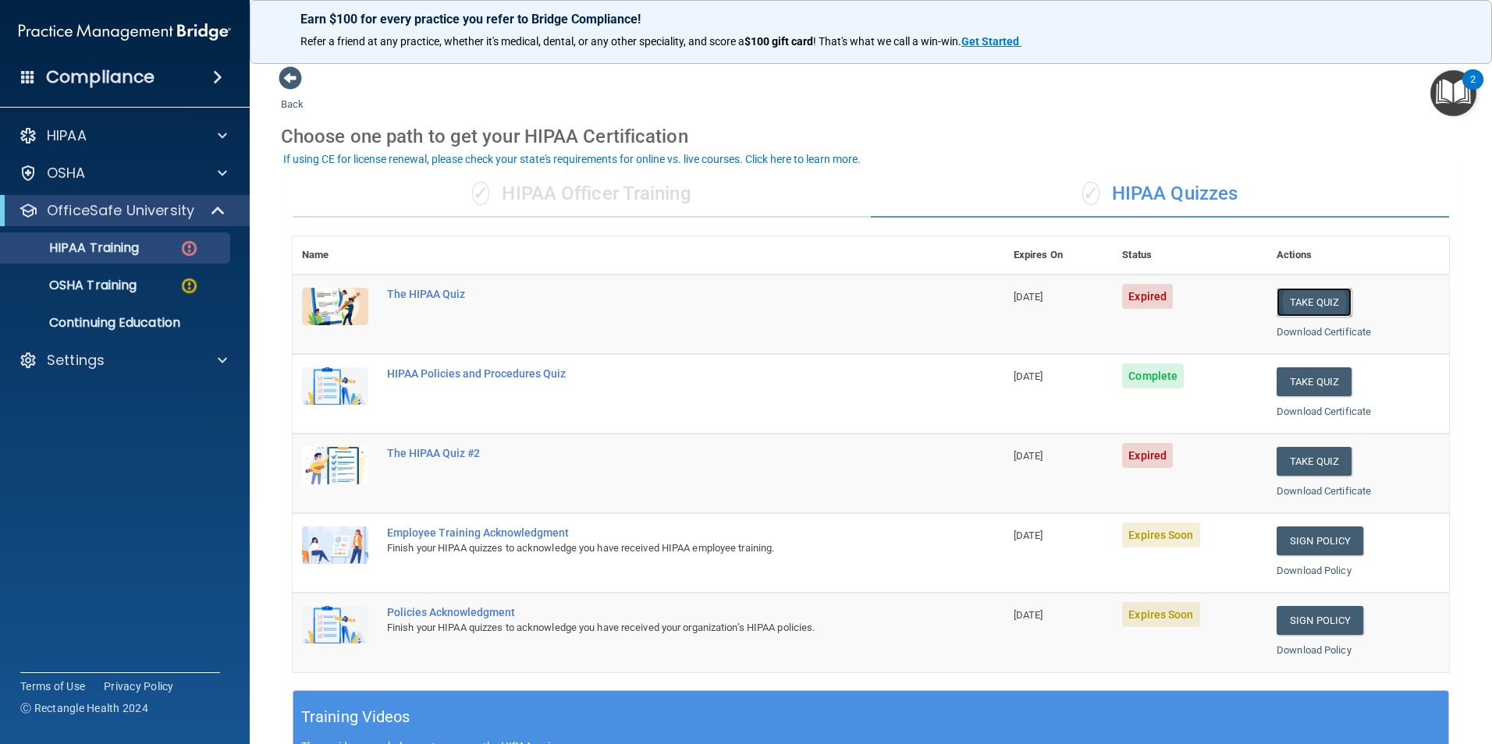
click at [1279, 297] on button "Take Quiz" at bounding box center [1313, 302] width 75 height 29
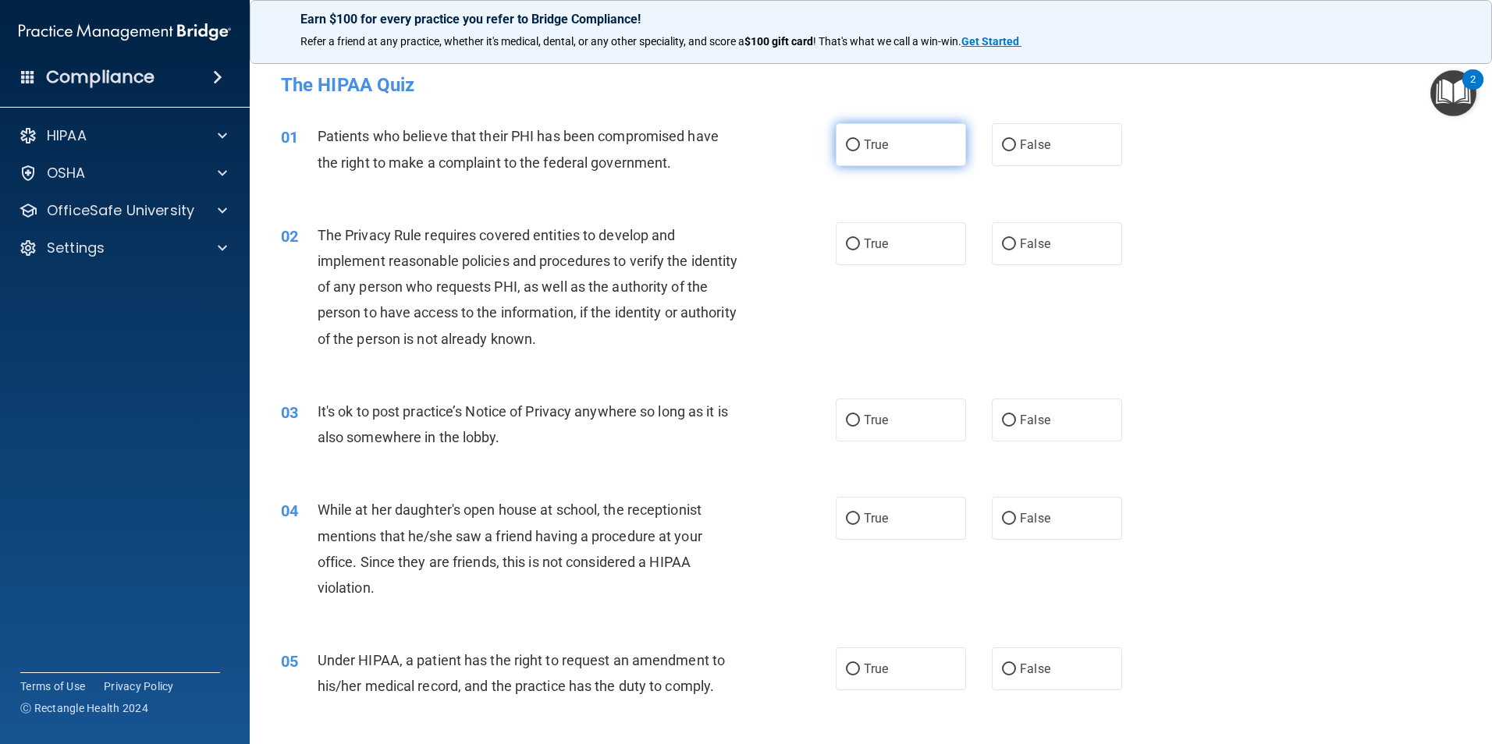
click at [848, 150] on input "True" at bounding box center [853, 146] width 14 height 12
radio input "true"
click at [1002, 246] on input "False" at bounding box center [1009, 245] width 14 height 12
radio input "true"
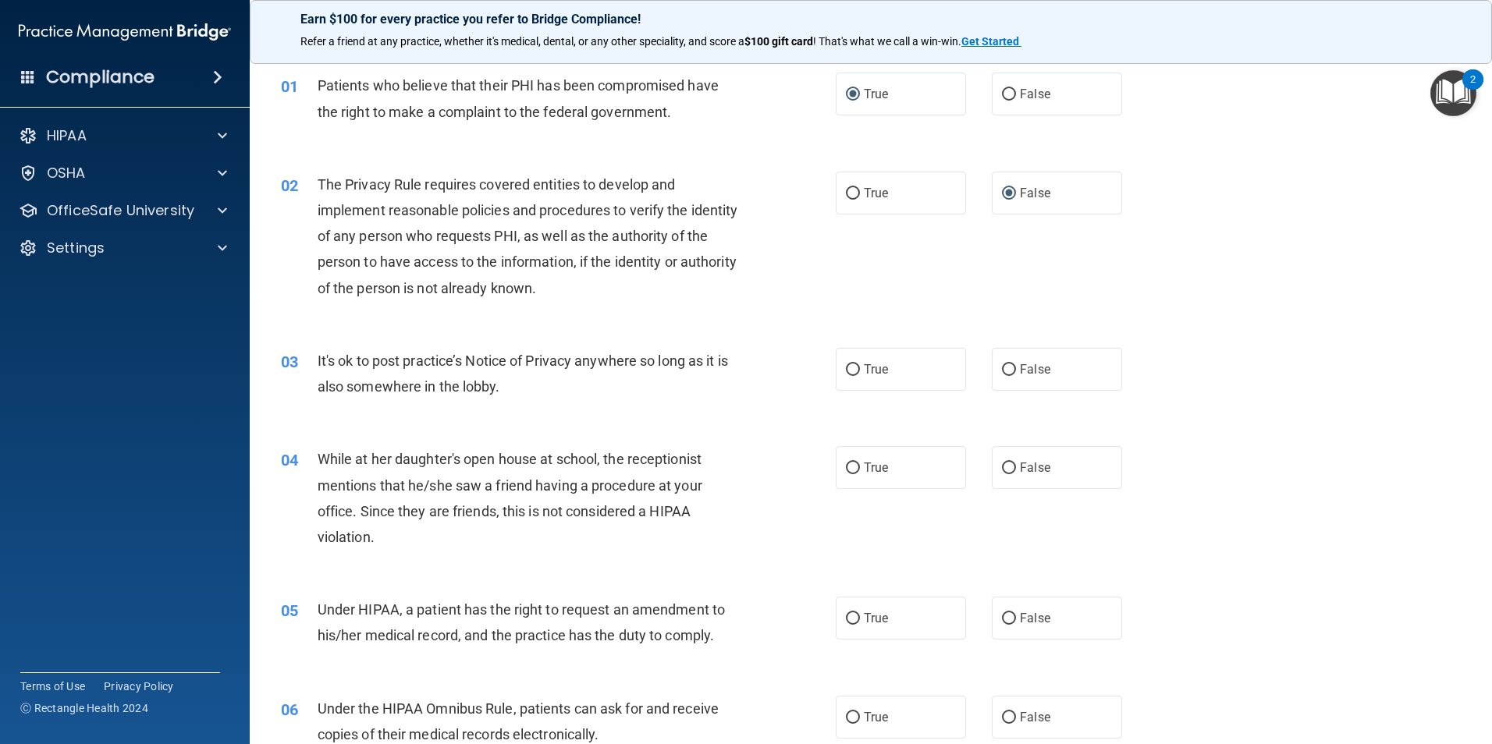
scroll to position [78, 0]
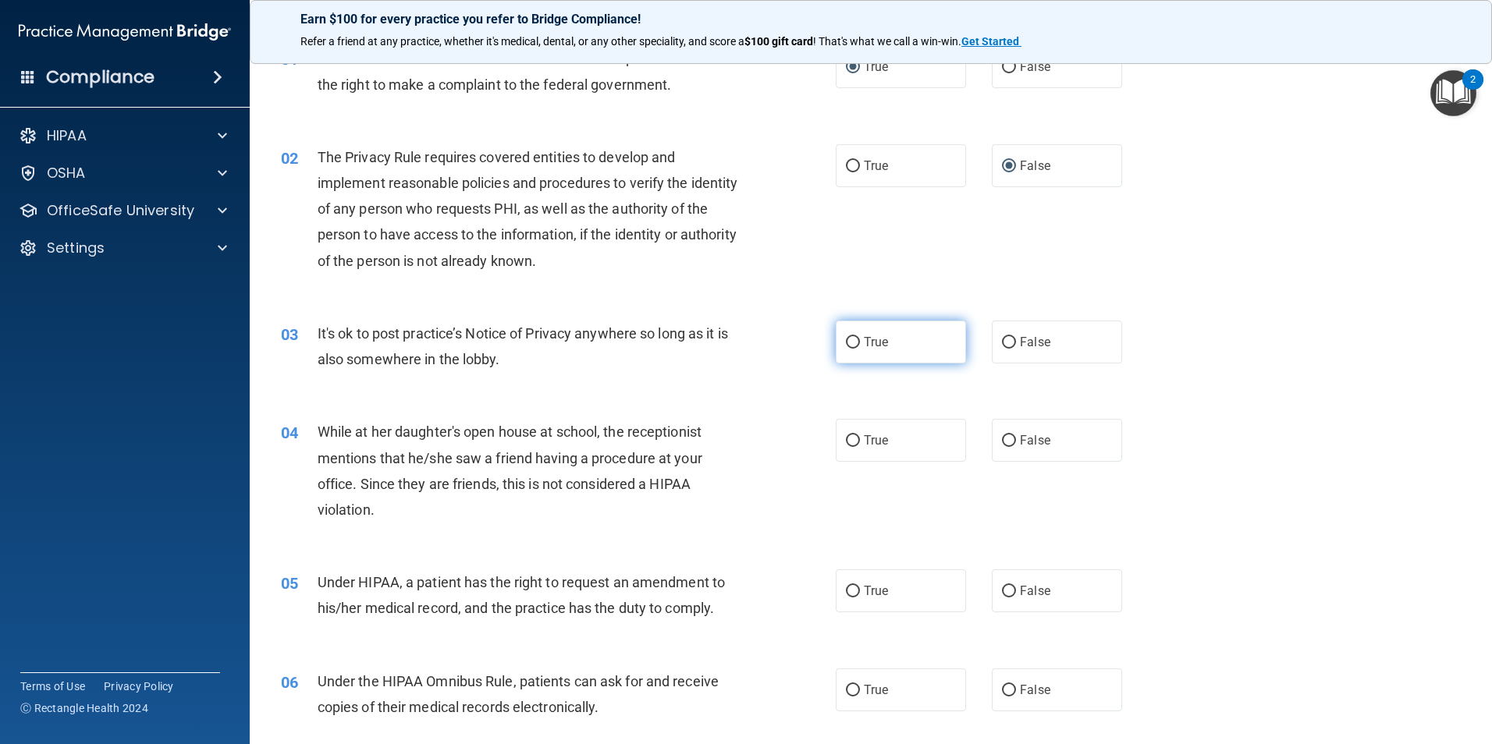
click at [846, 341] on input "True" at bounding box center [853, 343] width 14 height 12
radio input "true"
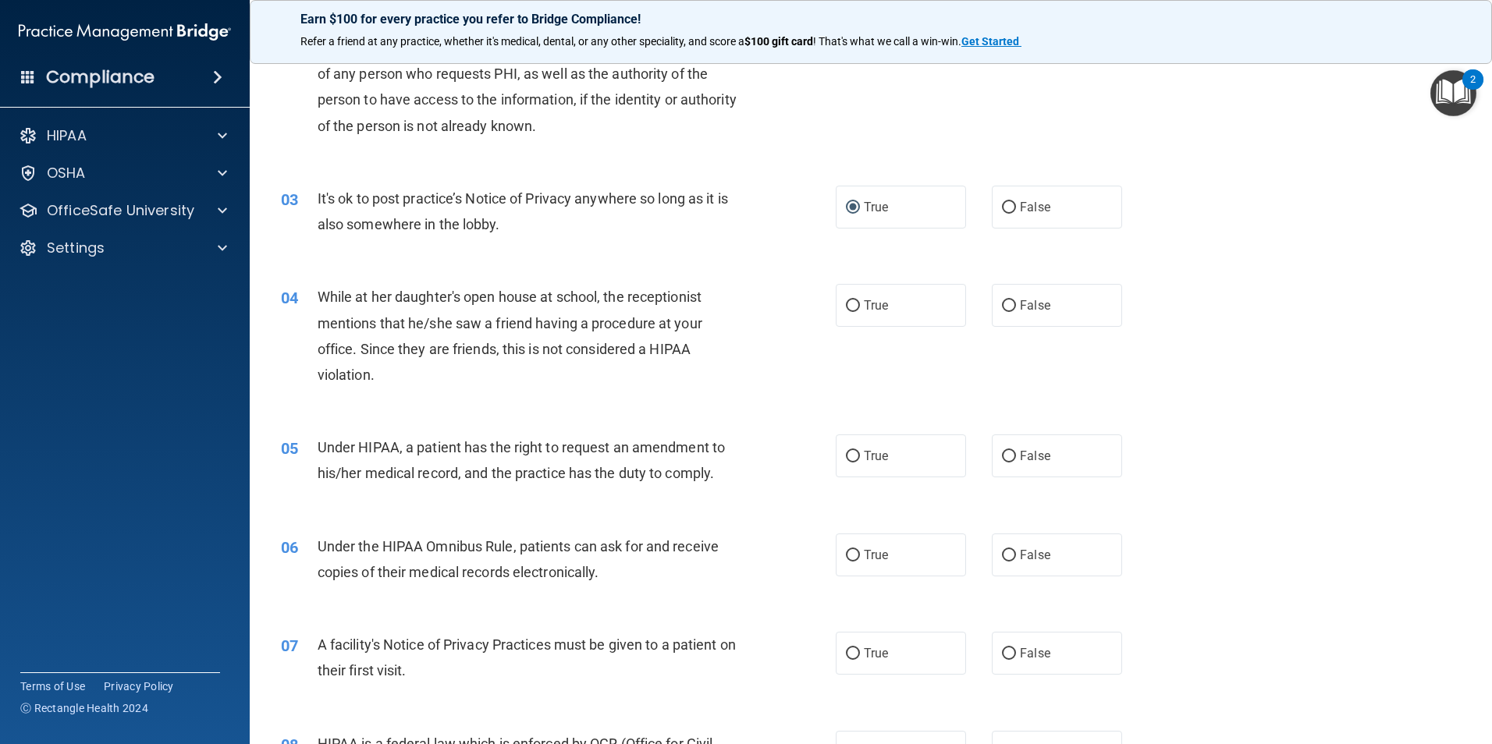
scroll to position [234, 0]
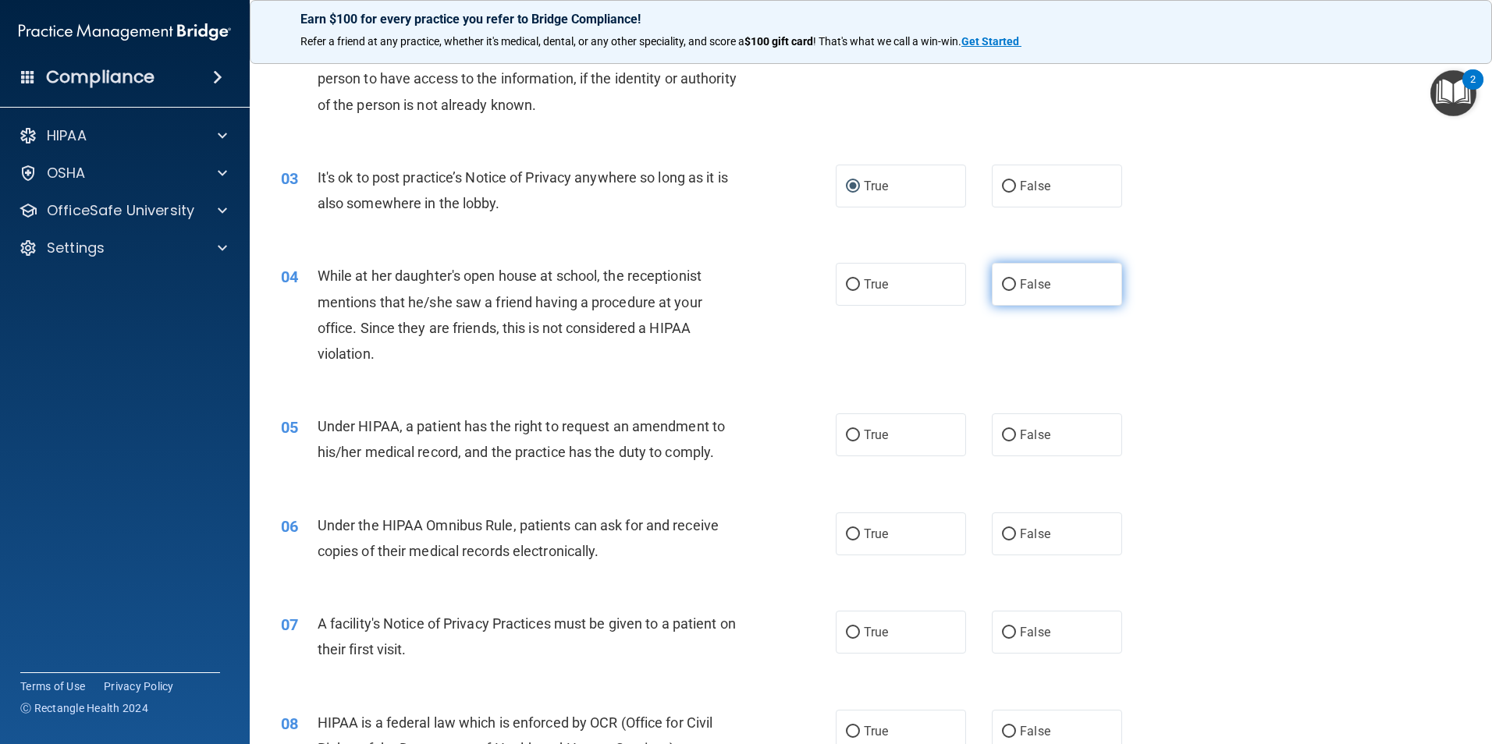
click at [1002, 282] on input "False" at bounding box center [1009, 285] width 14 height 12
radio input "true"
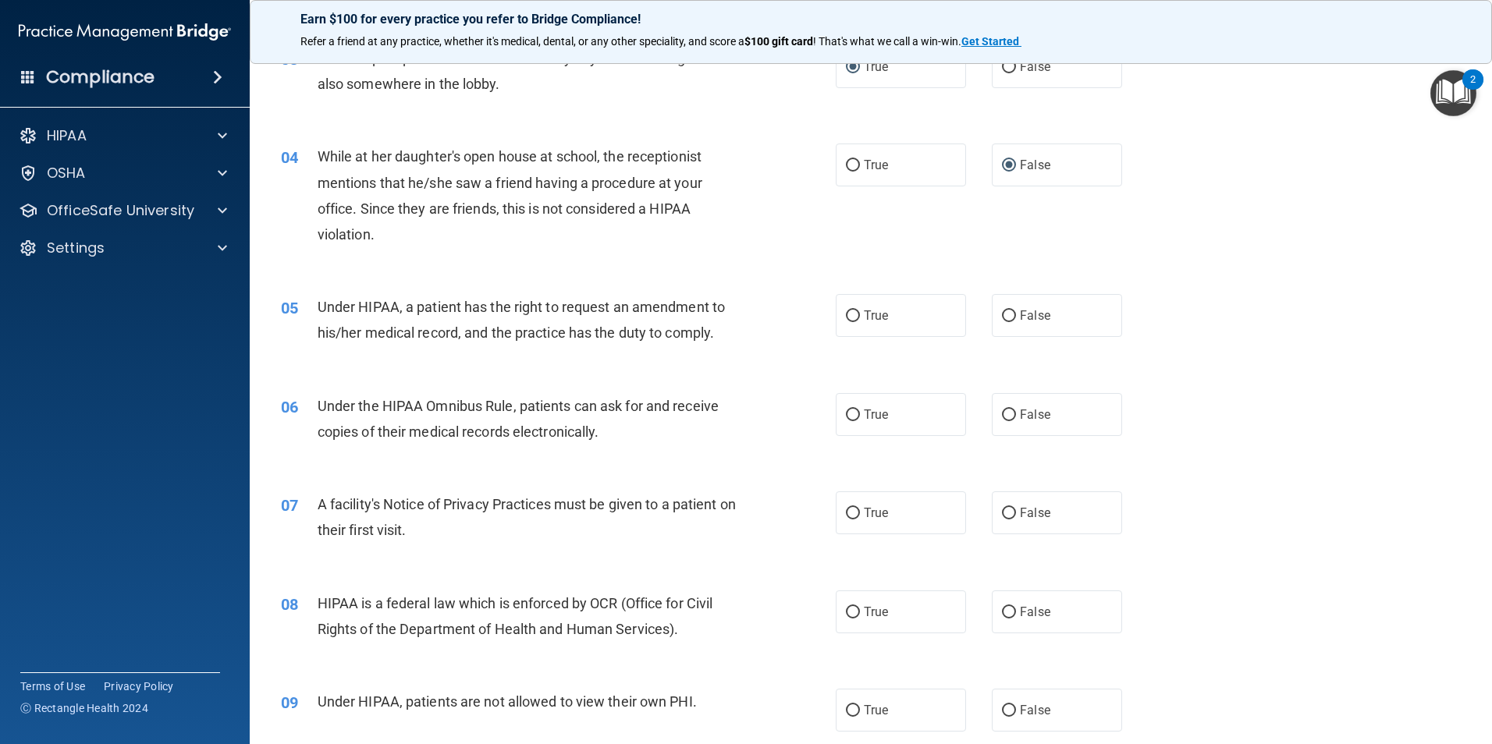
scroll to position [390, 0]
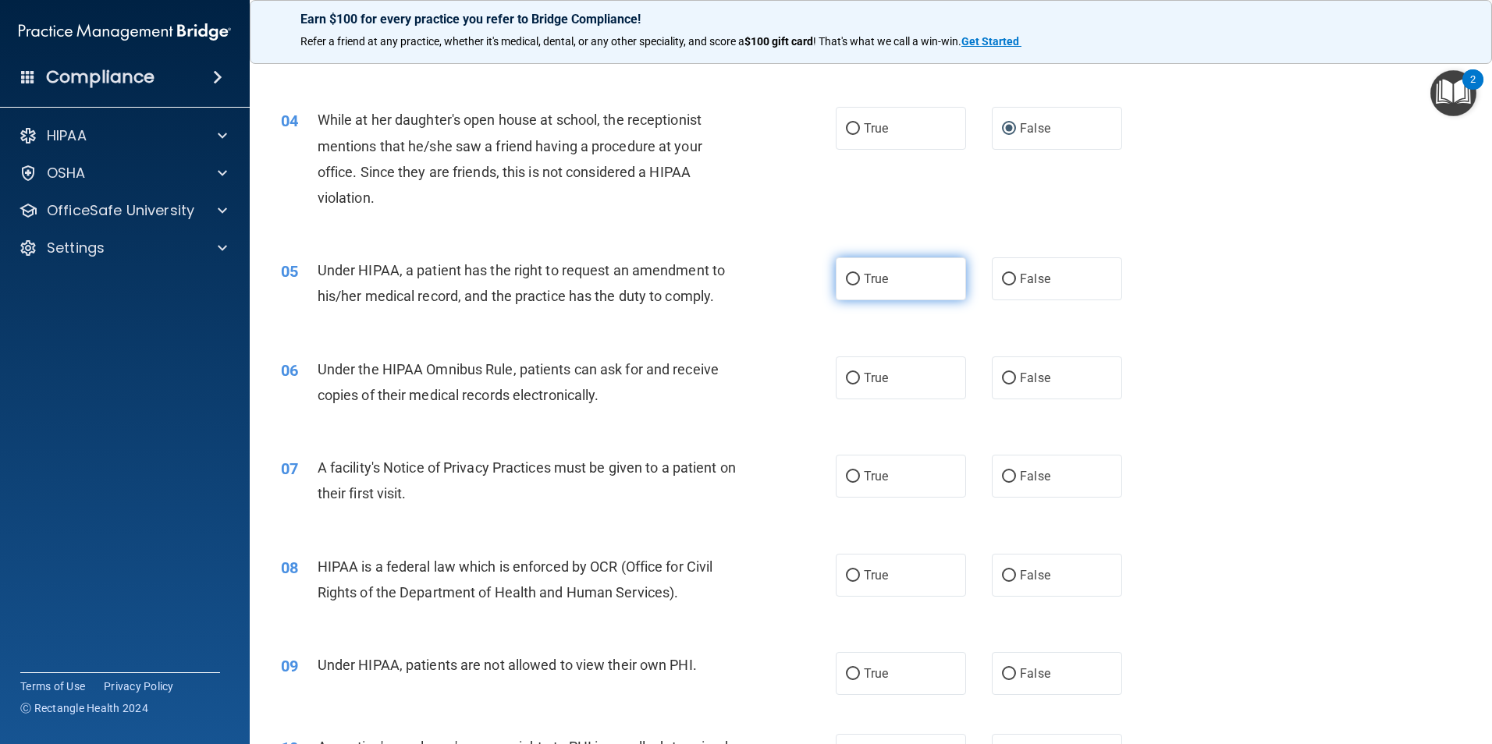
click at [846, 278] on input "True" at bounding box center [853, 280] width 14 height 12
radio input "true"
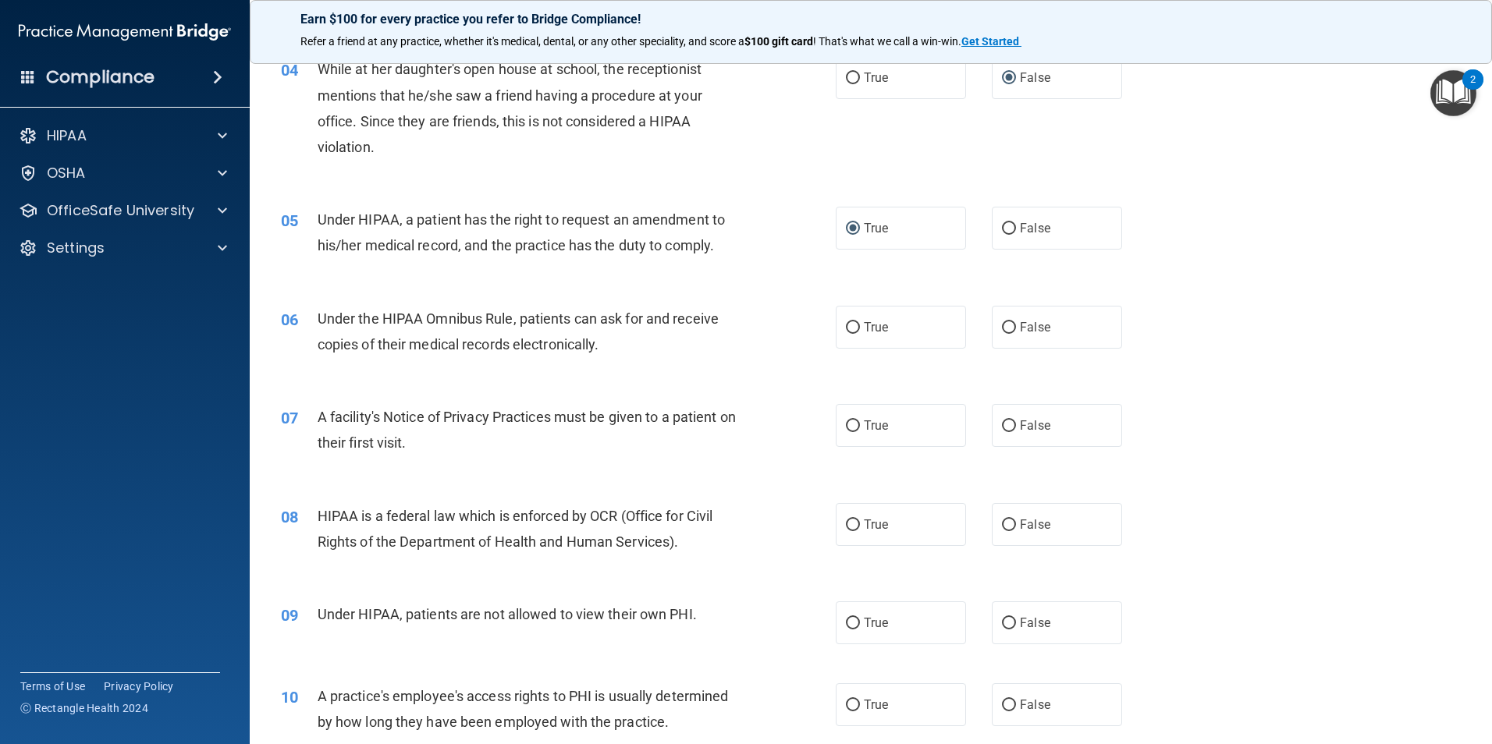
scroll to position [468, 0]
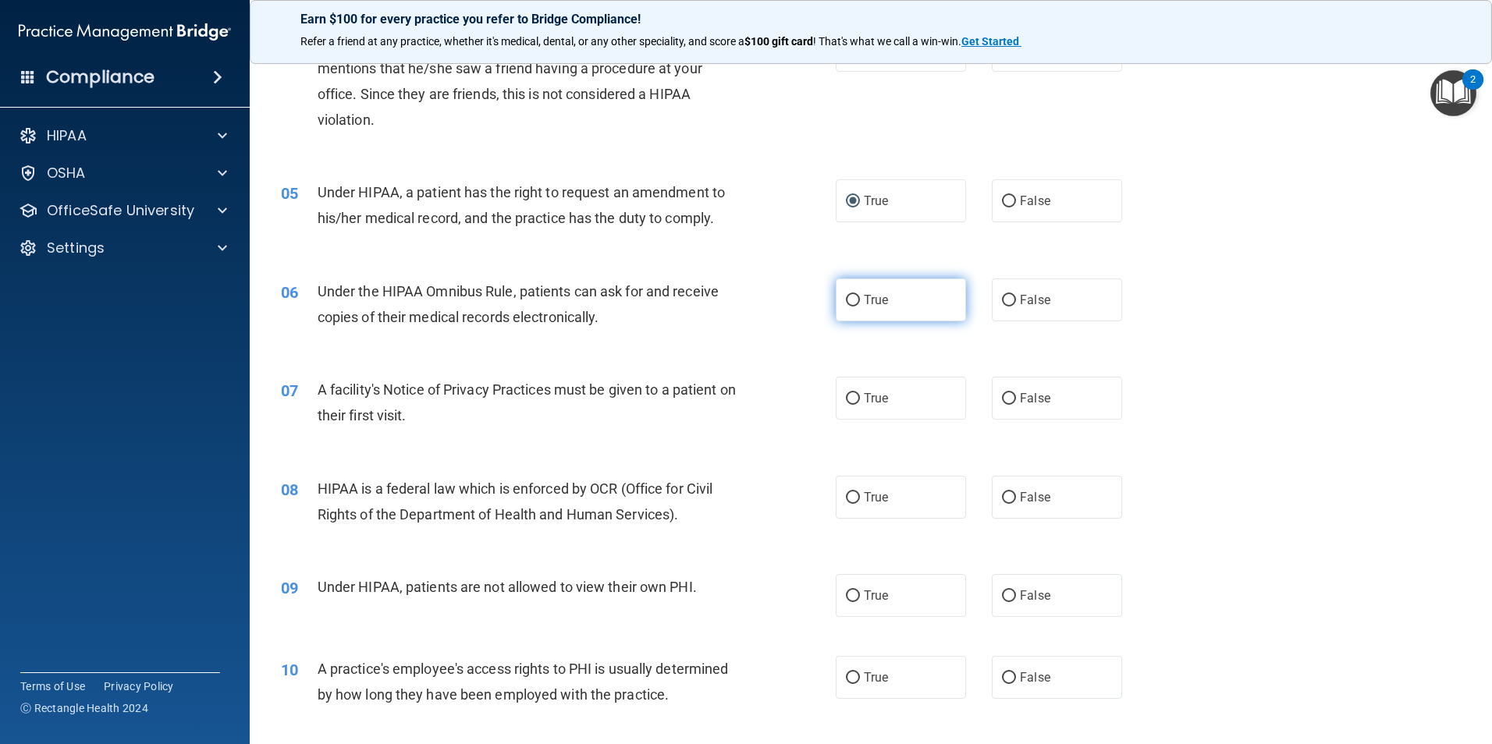
click at [852, 303] on input "True" at bounding box center [853, 301] width 14 height 12
radio input "true"
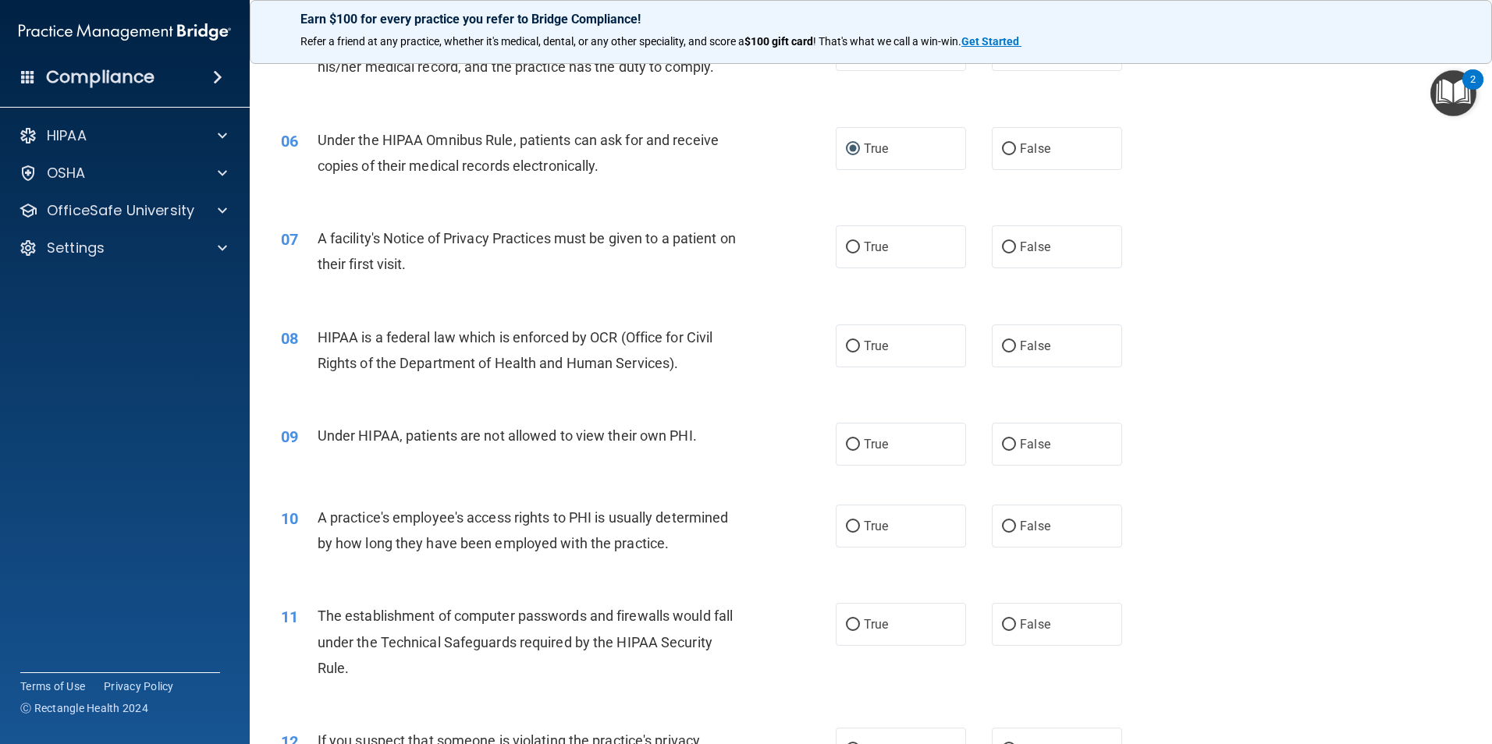
scroll to position [624, 0]
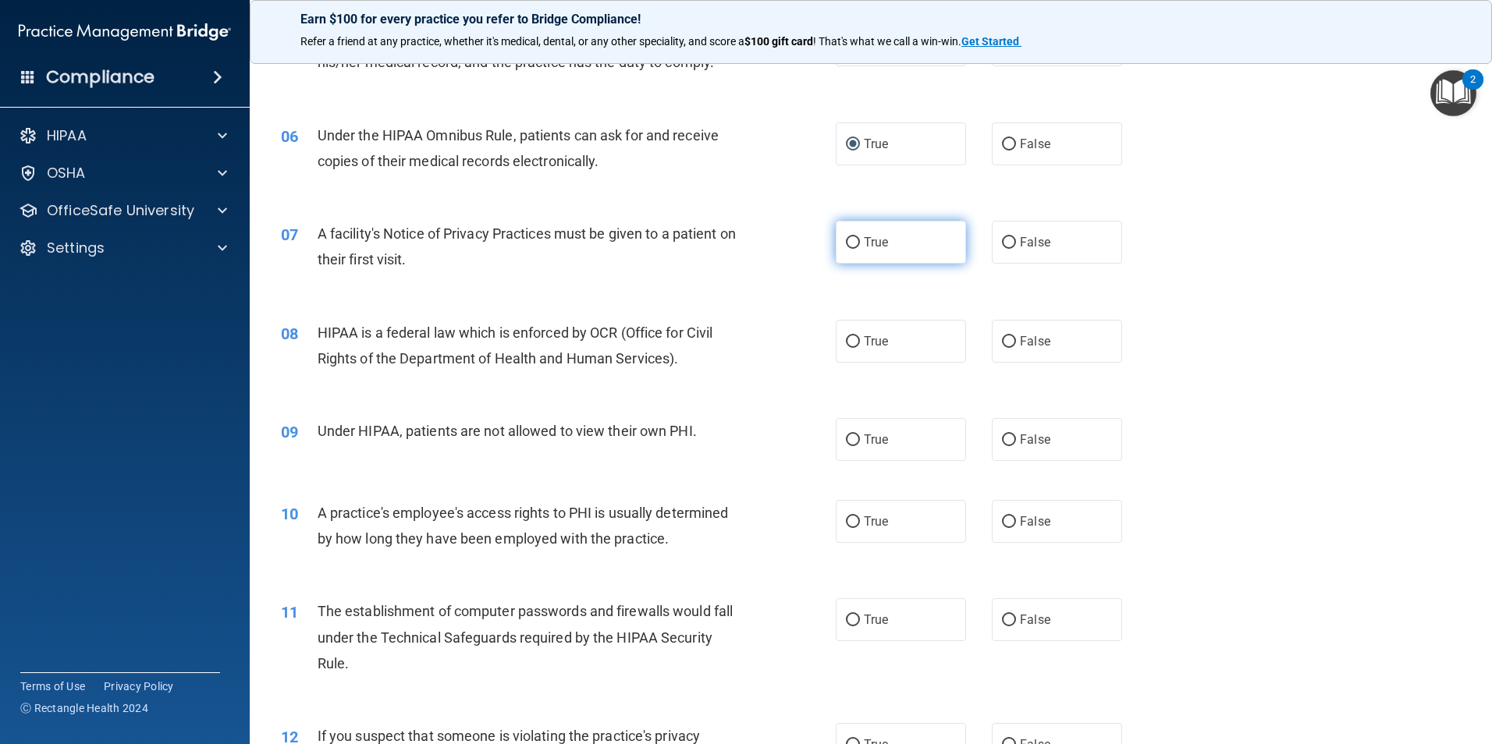
click at [846, 240] on input "True" at bounding box center [853, 243] width 14 height 12
radio input "true"
click at [850, 339] on input "True" at bounding box center [853, 342] width 14 height 12
radio input "true"
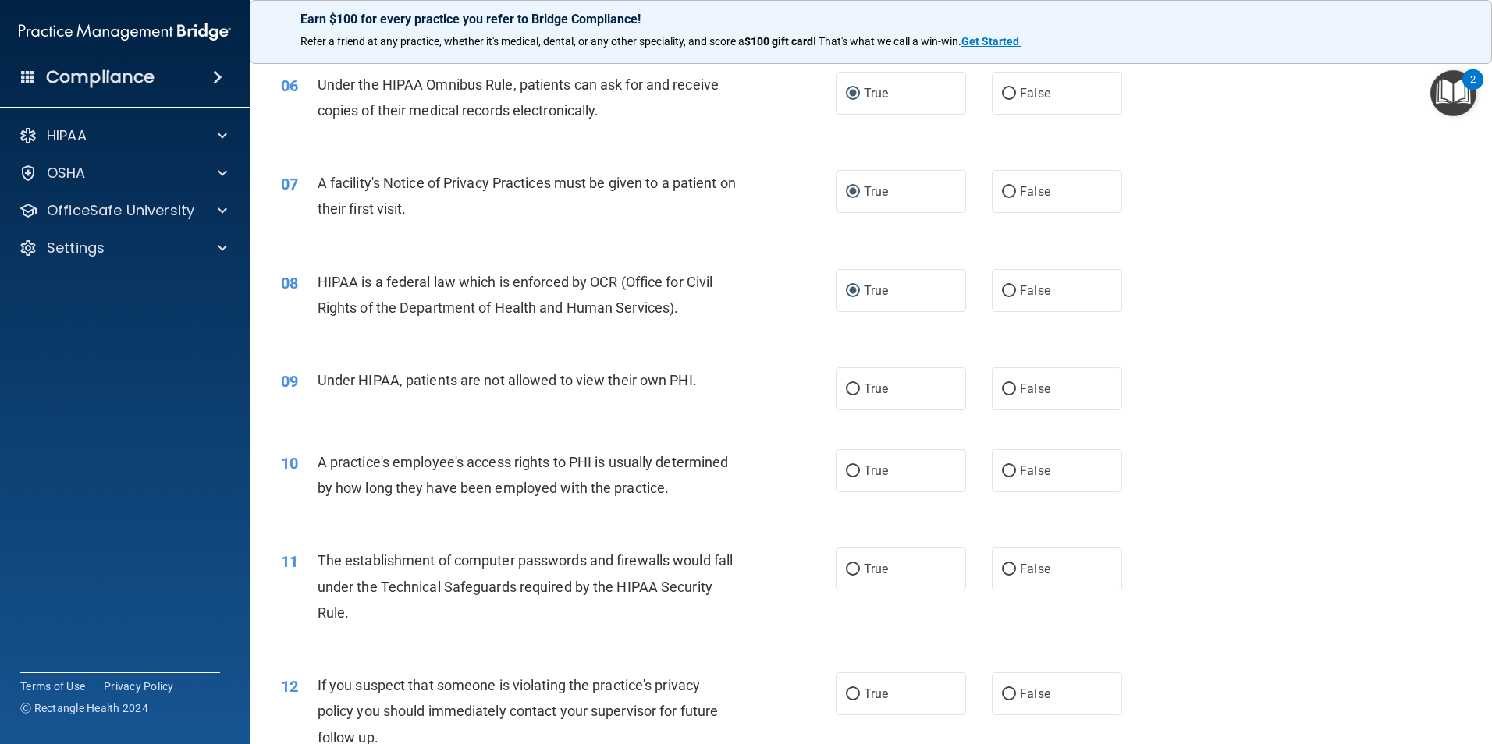
scroll to position [702, 0]
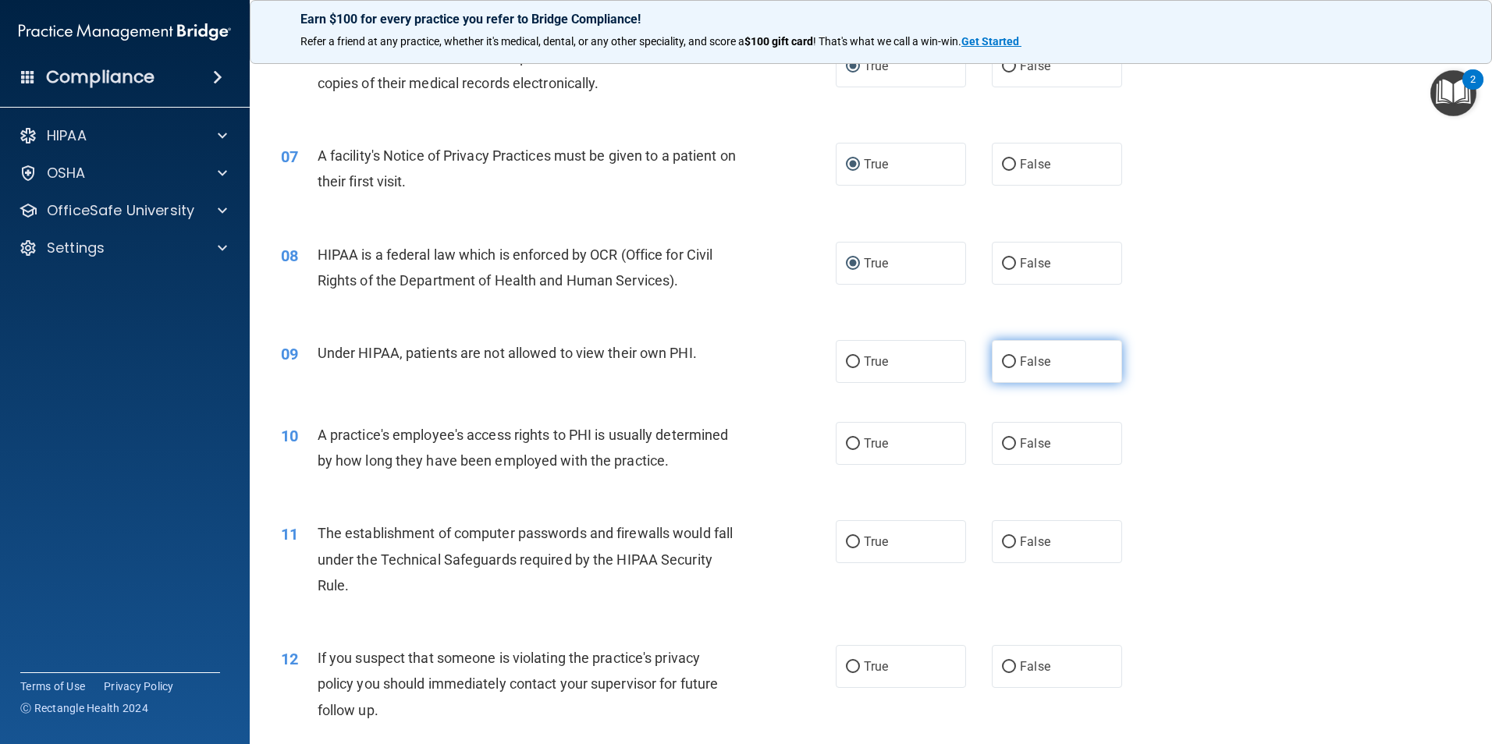
click at [1002, 359] on input "False" at bounding box center [1009, 363] width 14 height 12
radio input "true"
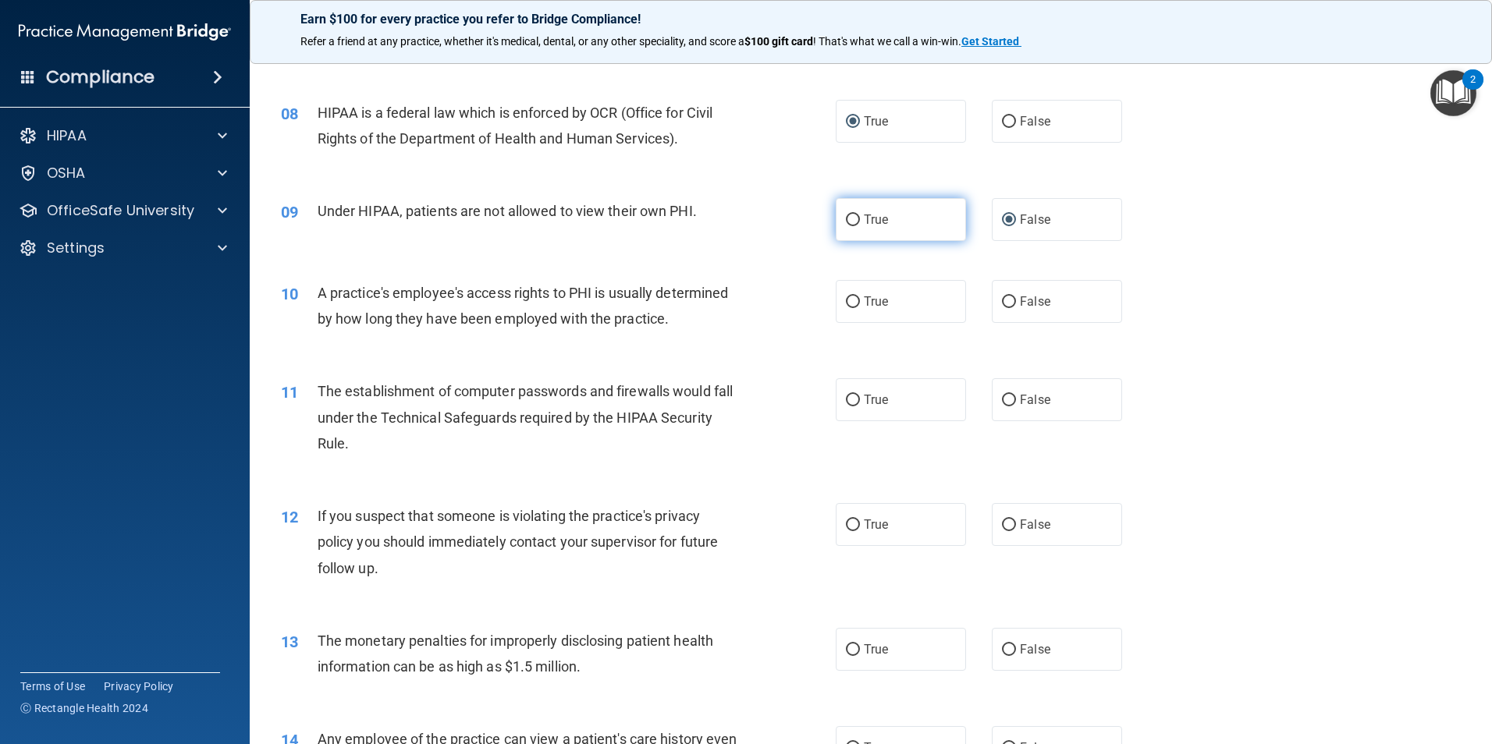
scroll to position [858, 0]
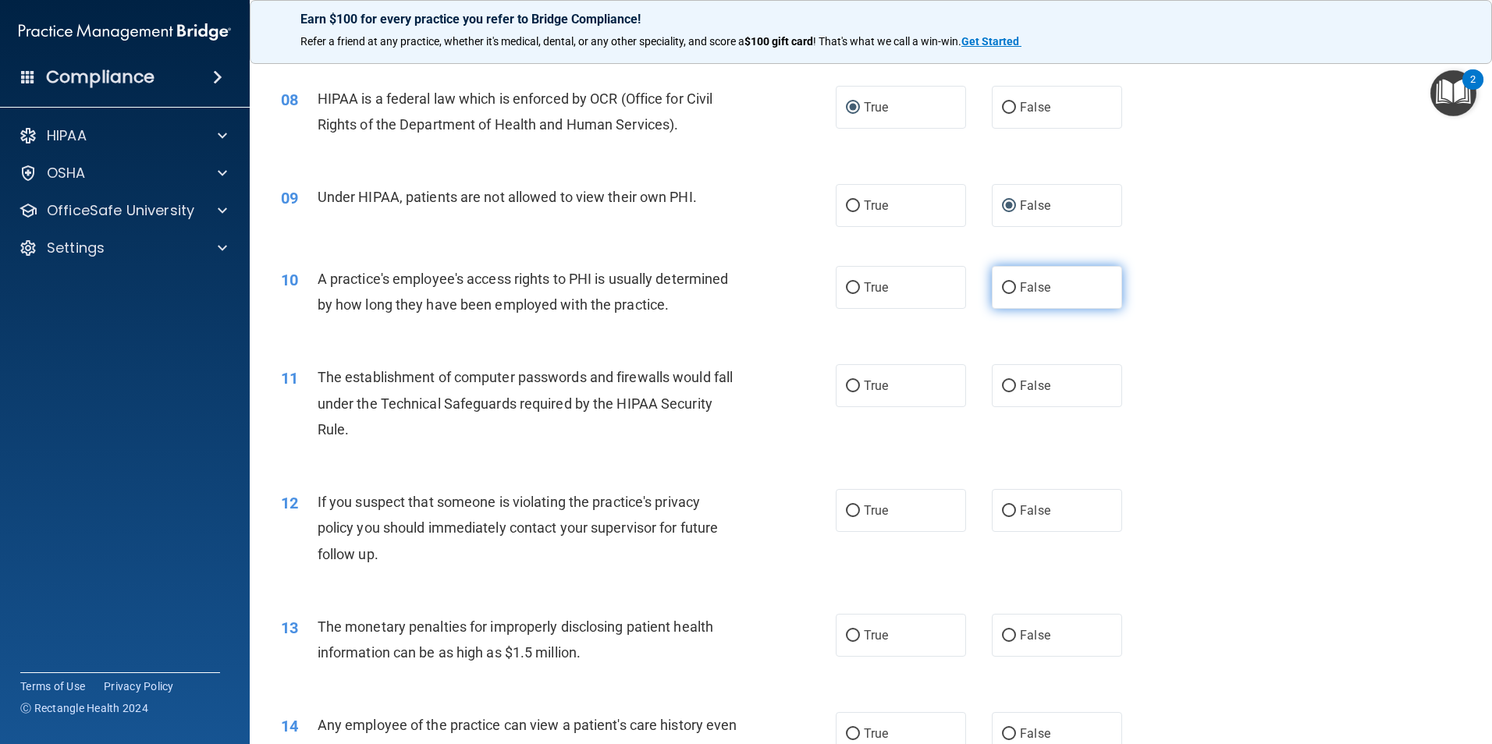
click at [1002, 287] on input "False" at bounding box center [1009, 288] width 14 height 12
radio input "true"
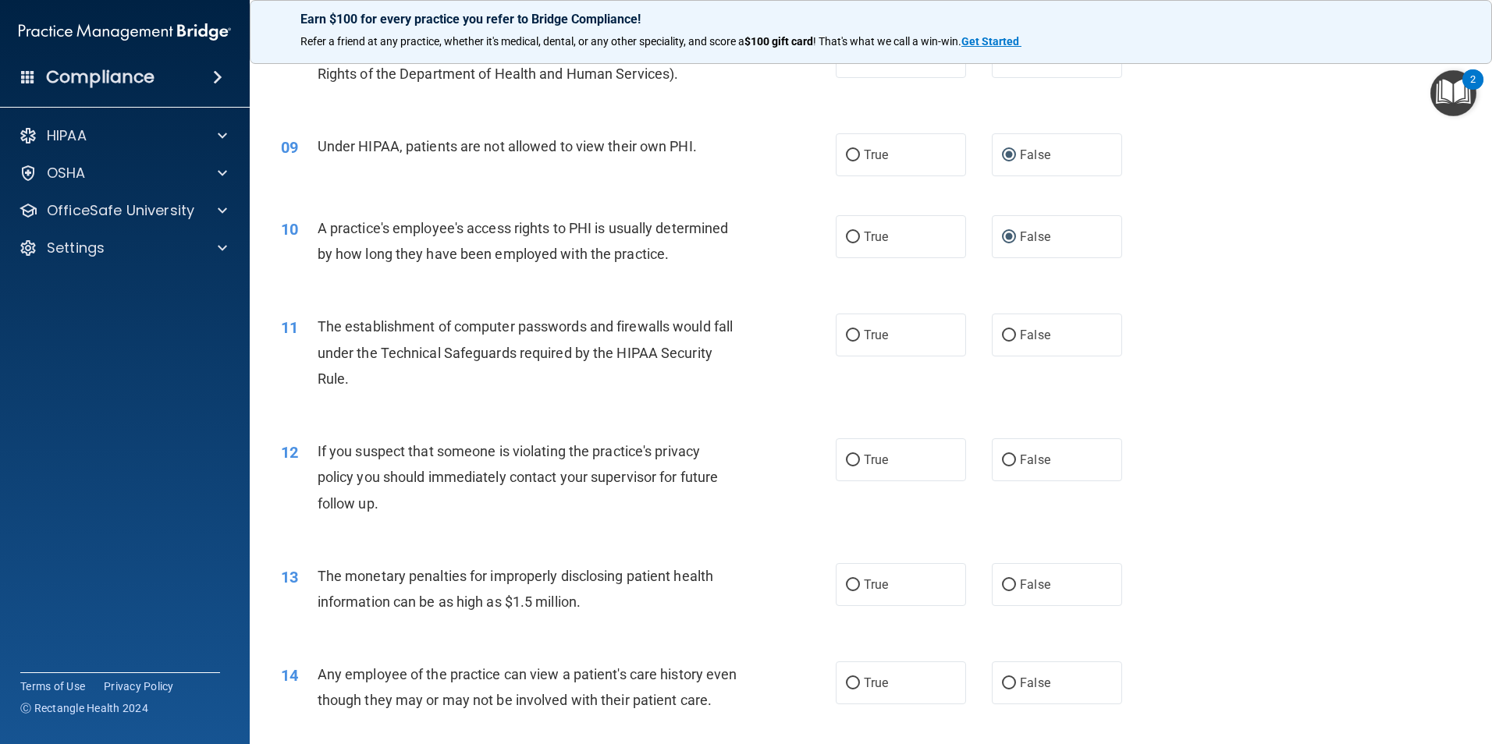
scroll to position [936, 0]
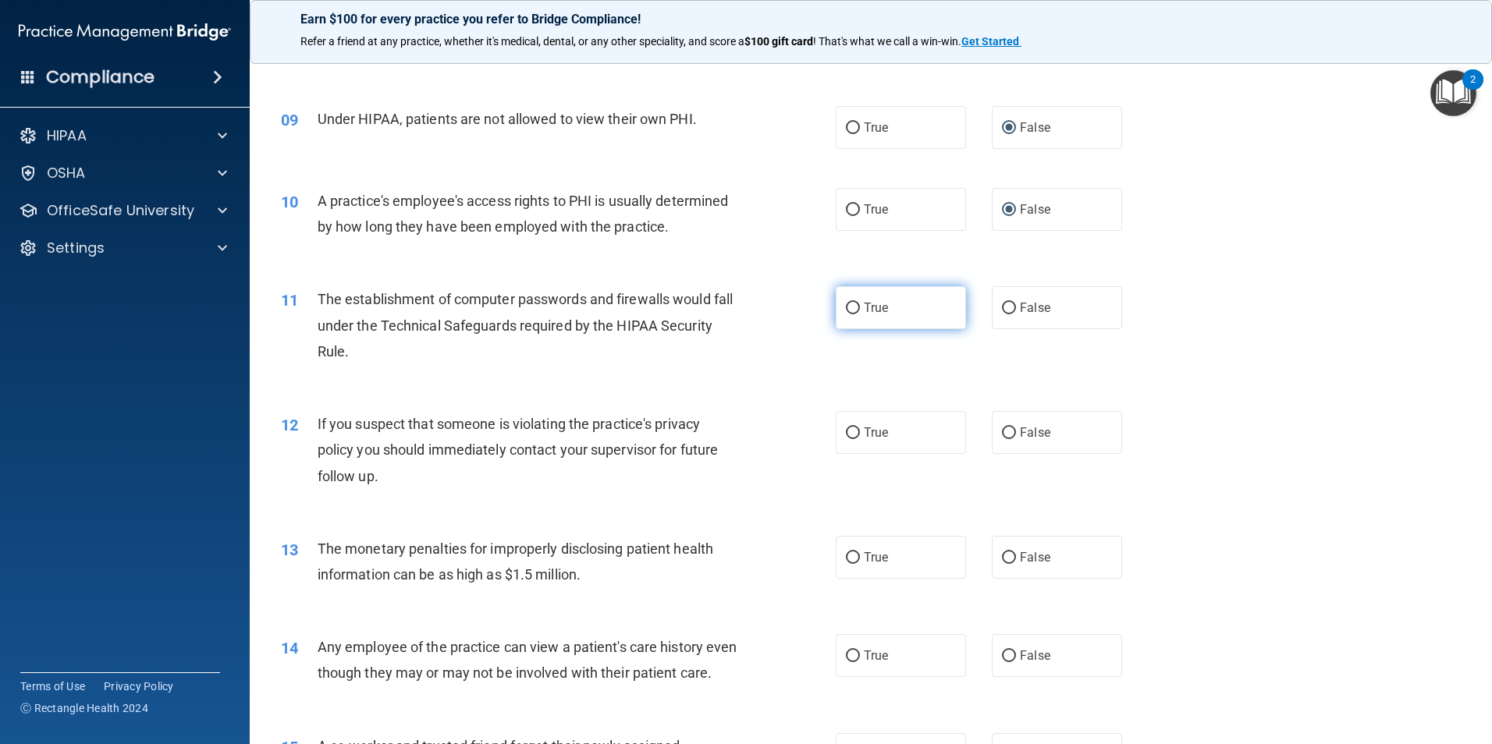
click at [846, 307] on input "True" at bounding box center [853, 309] width 14 height 12
radio input "true"
click at [846, 431] on input "True" at bounding box center [853, 434] width 14 height 12
radio input "true"
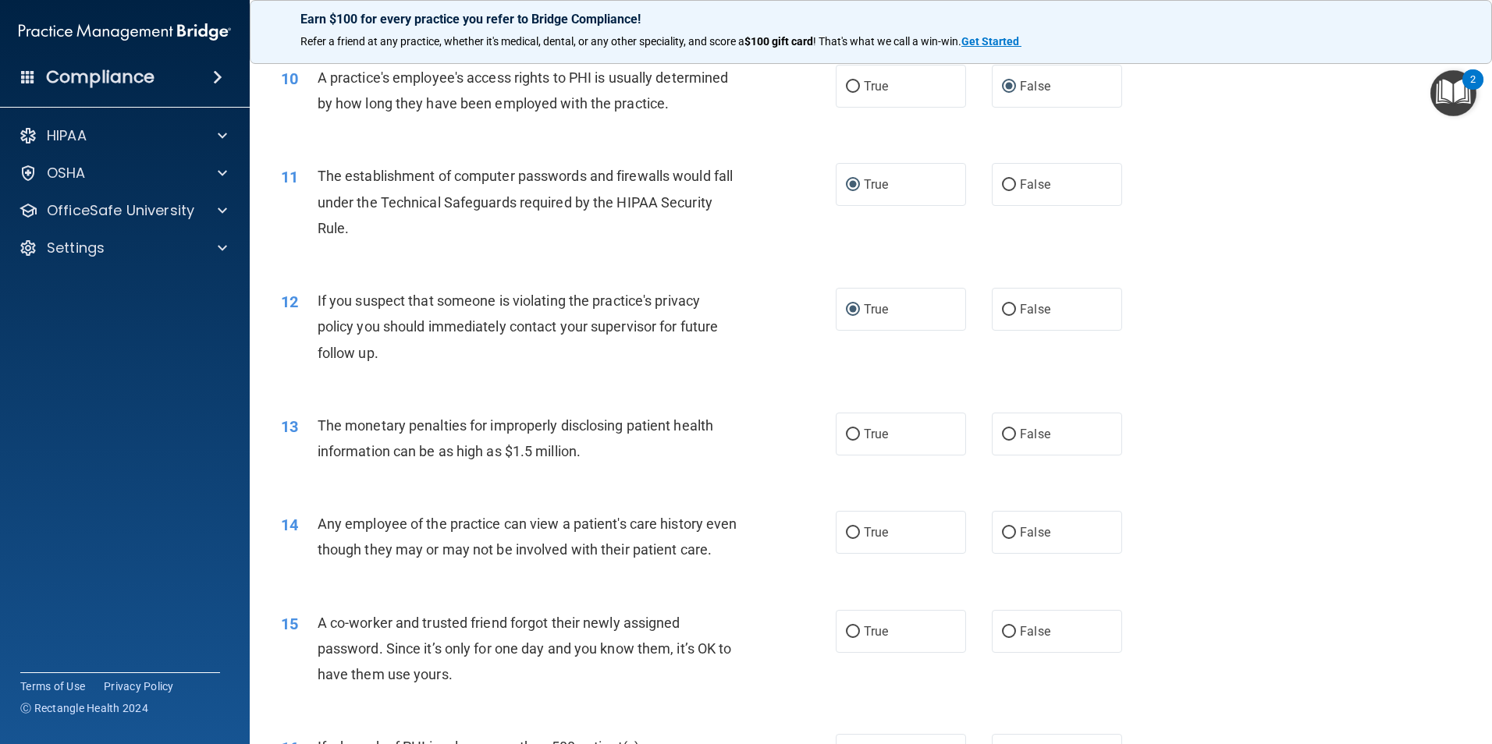
scroll to position [1092, 0]
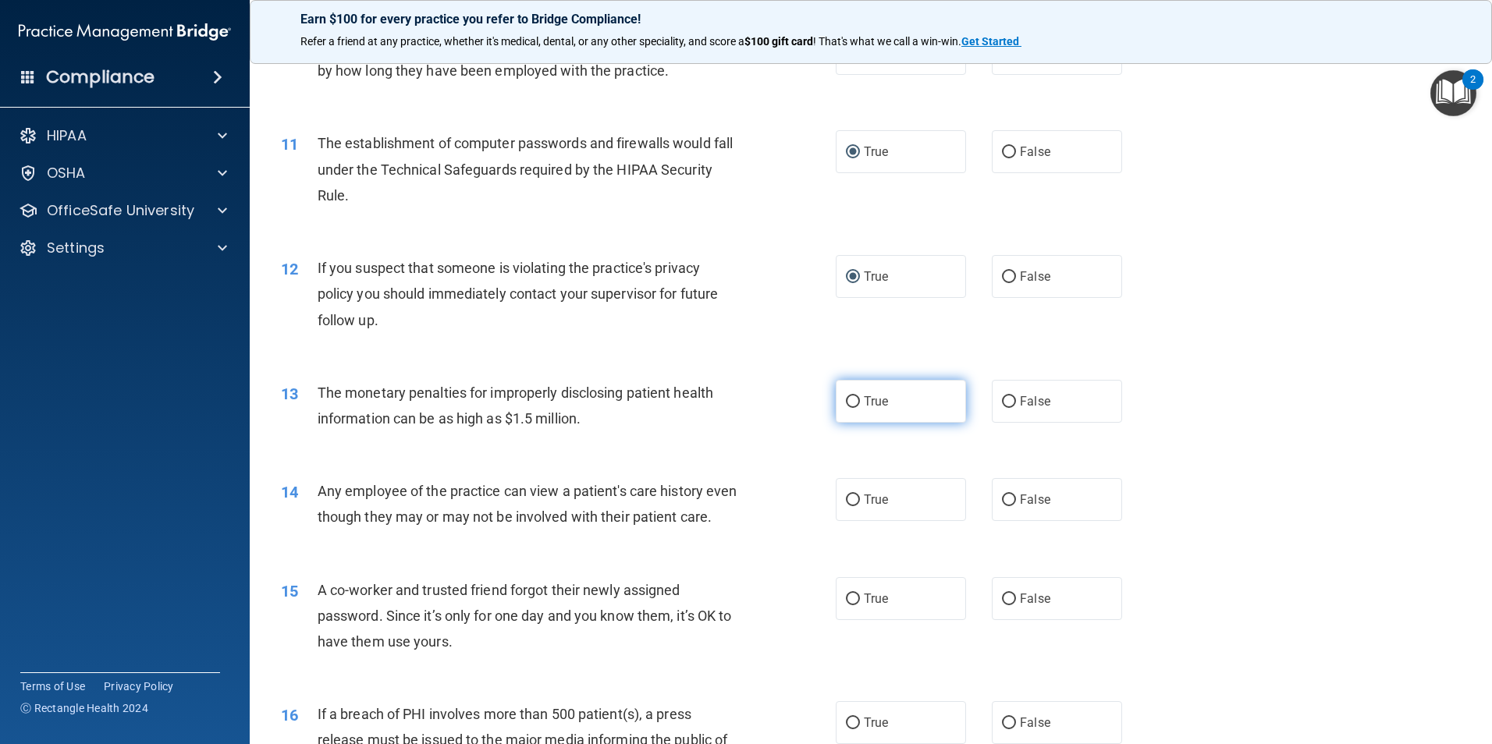
click at [850, 396] on input "True" at bounding box center [853, 402] width 14 height 12
radio input "true"
click at [1002, 501] on input "False" at bounding box center [1009, 501] width 14 height 12
radio input "true"
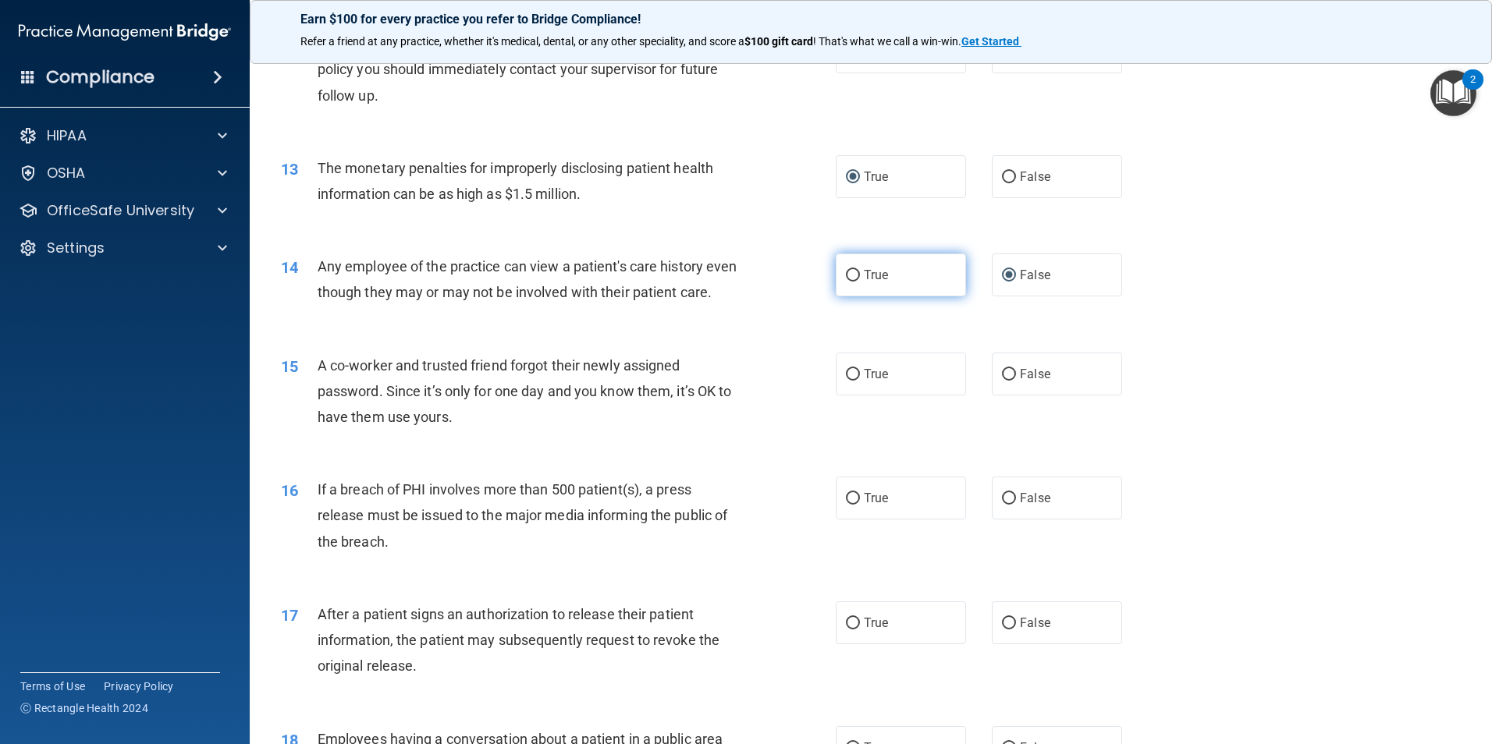
scroll to position [1326, 0]
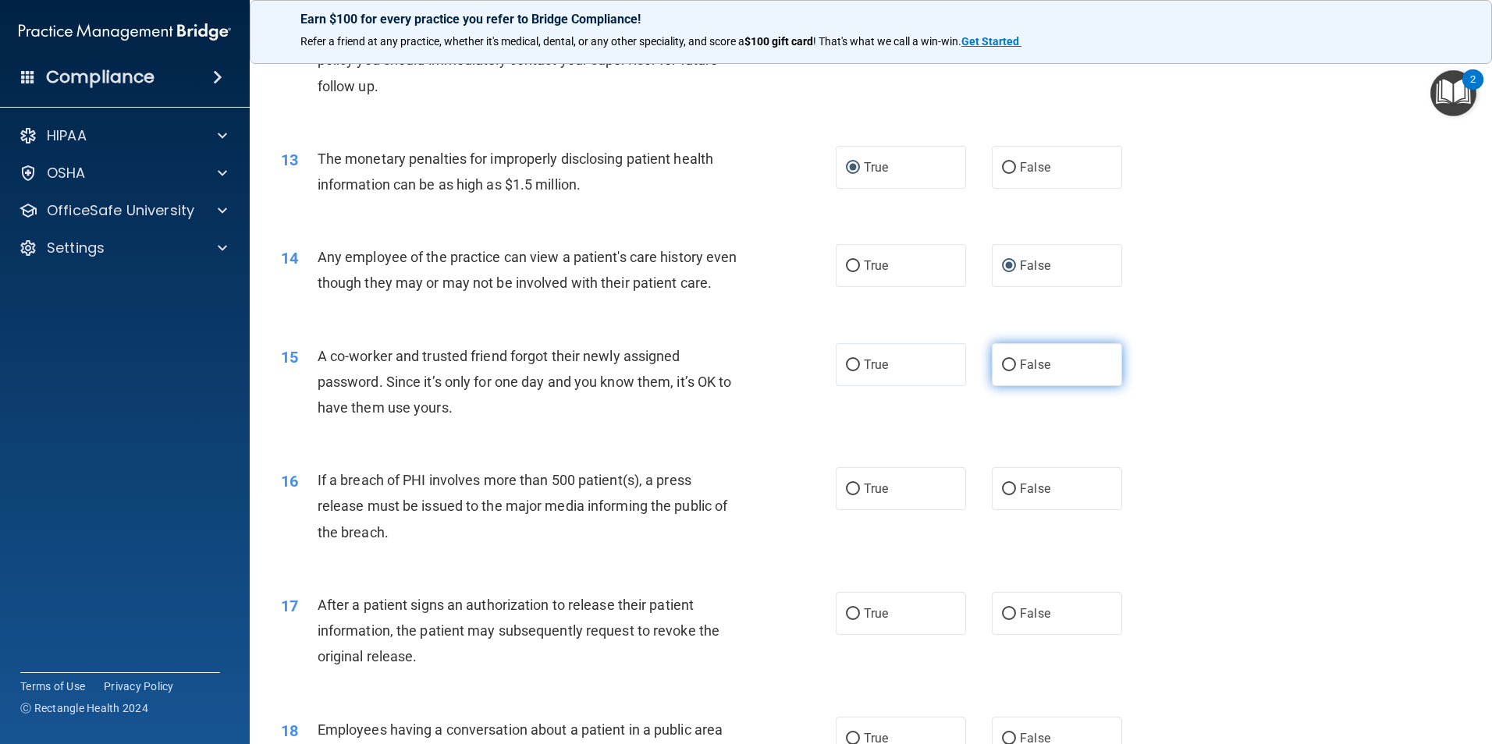
click at [1003, 371] on input "False" at bounding box center [1009, 366] width 14 height 12
radio input "true"
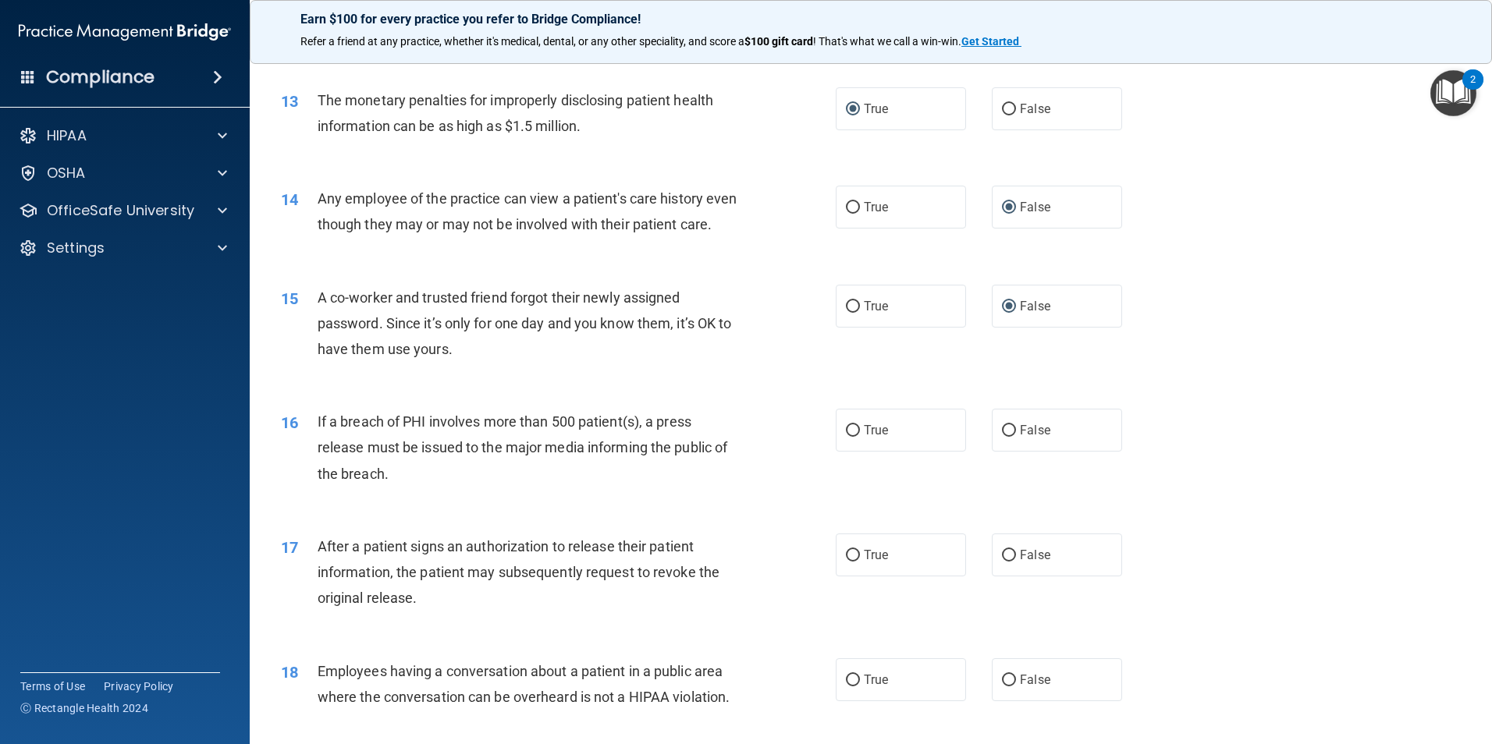
scroll to position [1560, 0]
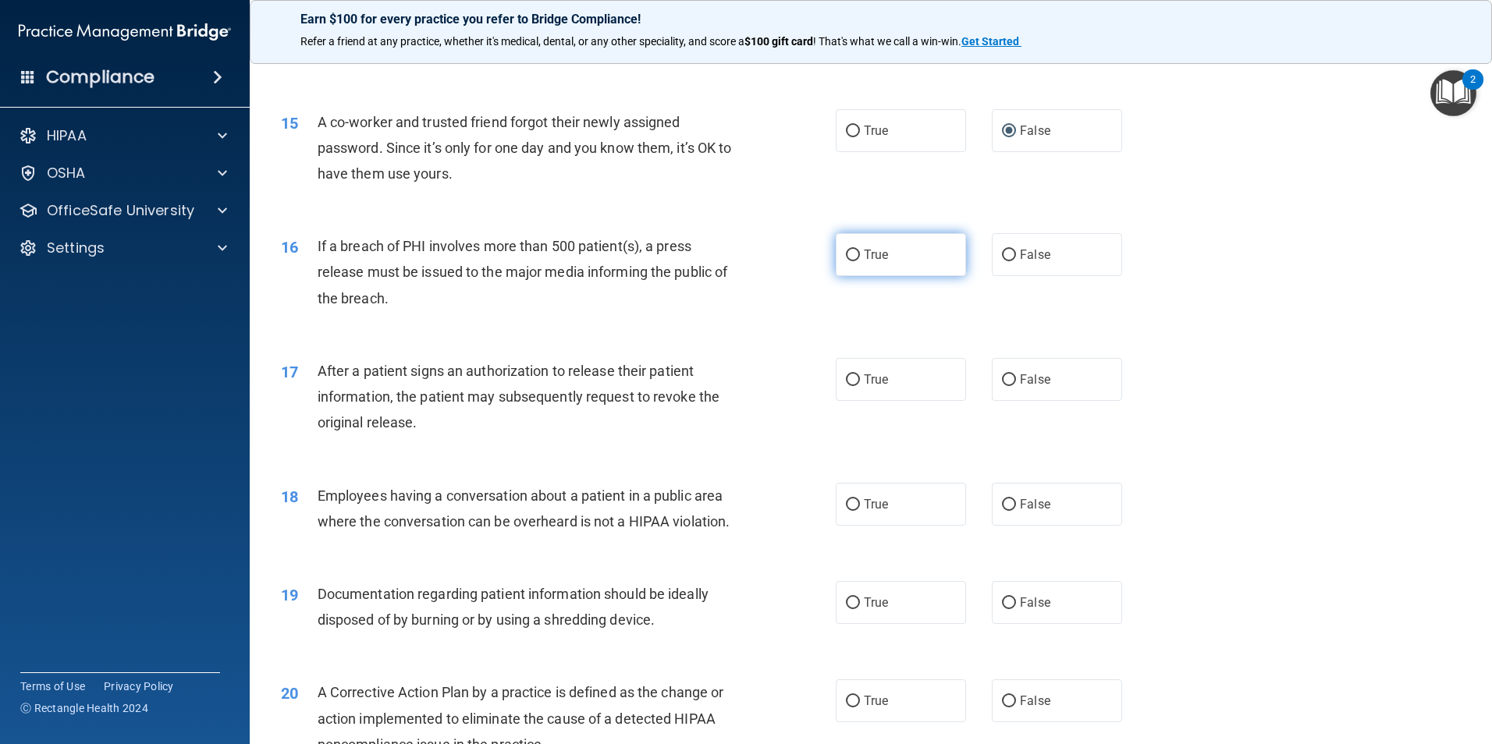
click at [848, 261] on input "True" at bounding box center [853, 256] width 14 height 12
radio input "true"
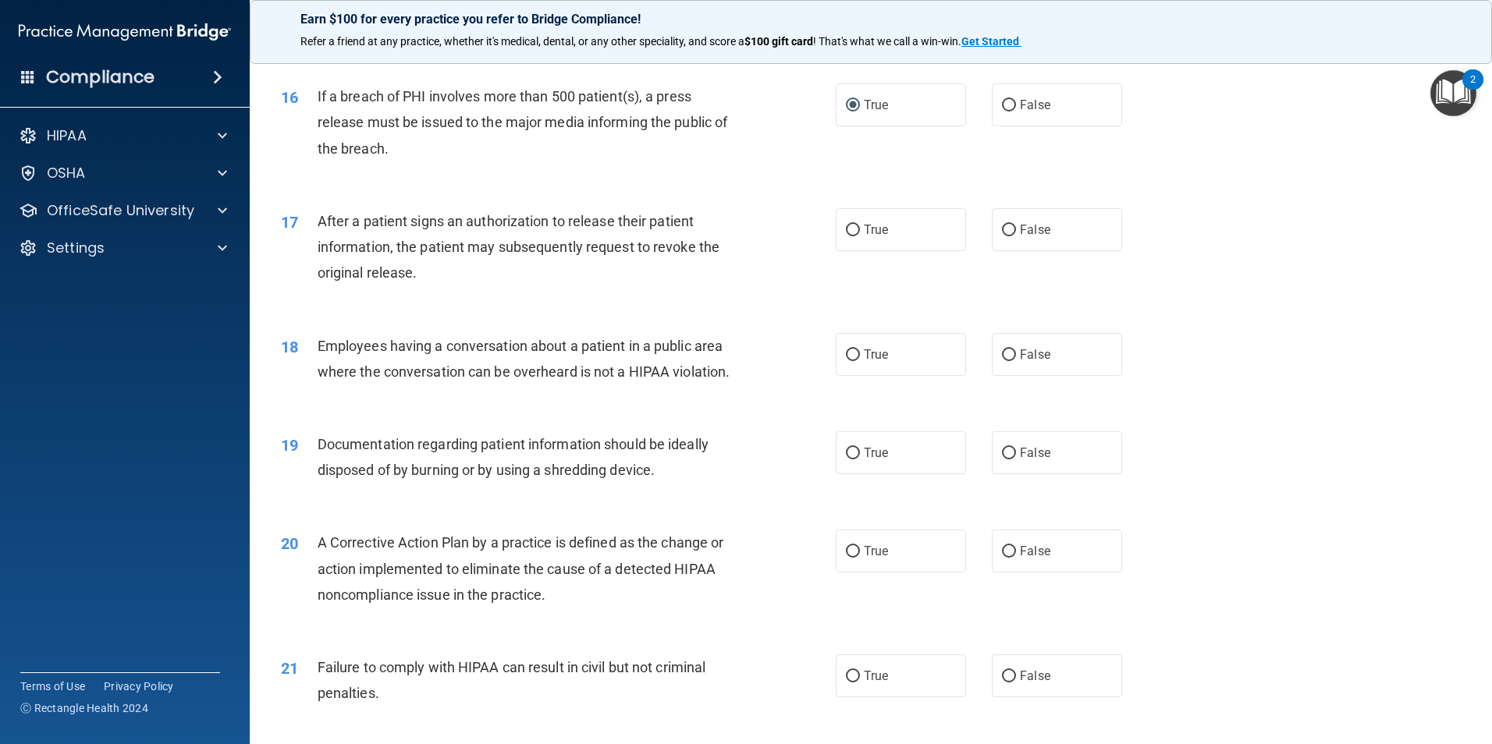
scroll to position [1716, 0]
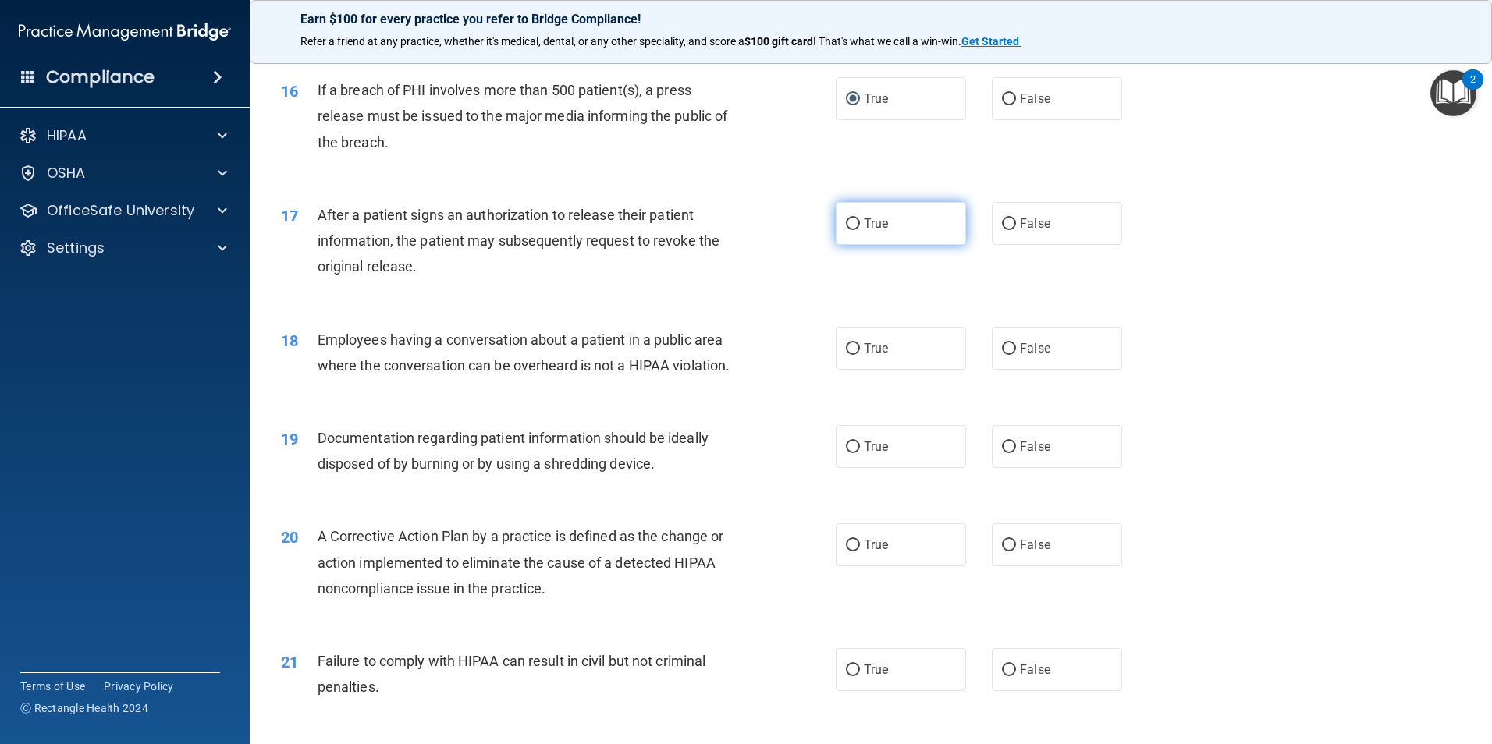
click at [846, 230] on input "True" at bounding box center [853, 224] width 14 height 12
radio input "true"
click at [1002, 230] on input "False" at bounding box center [1009, 224] width 14 height 12
radio input "true"
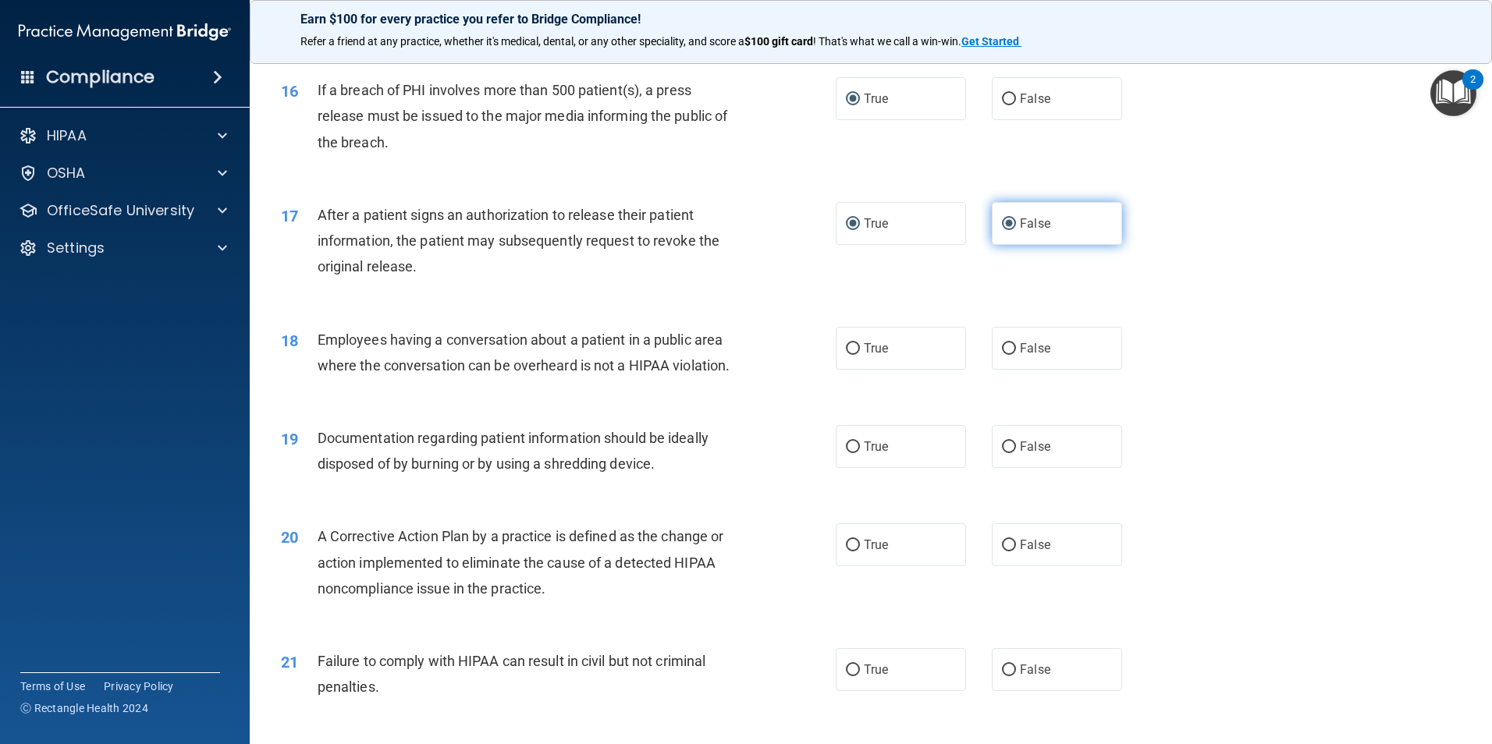
radio input "false"
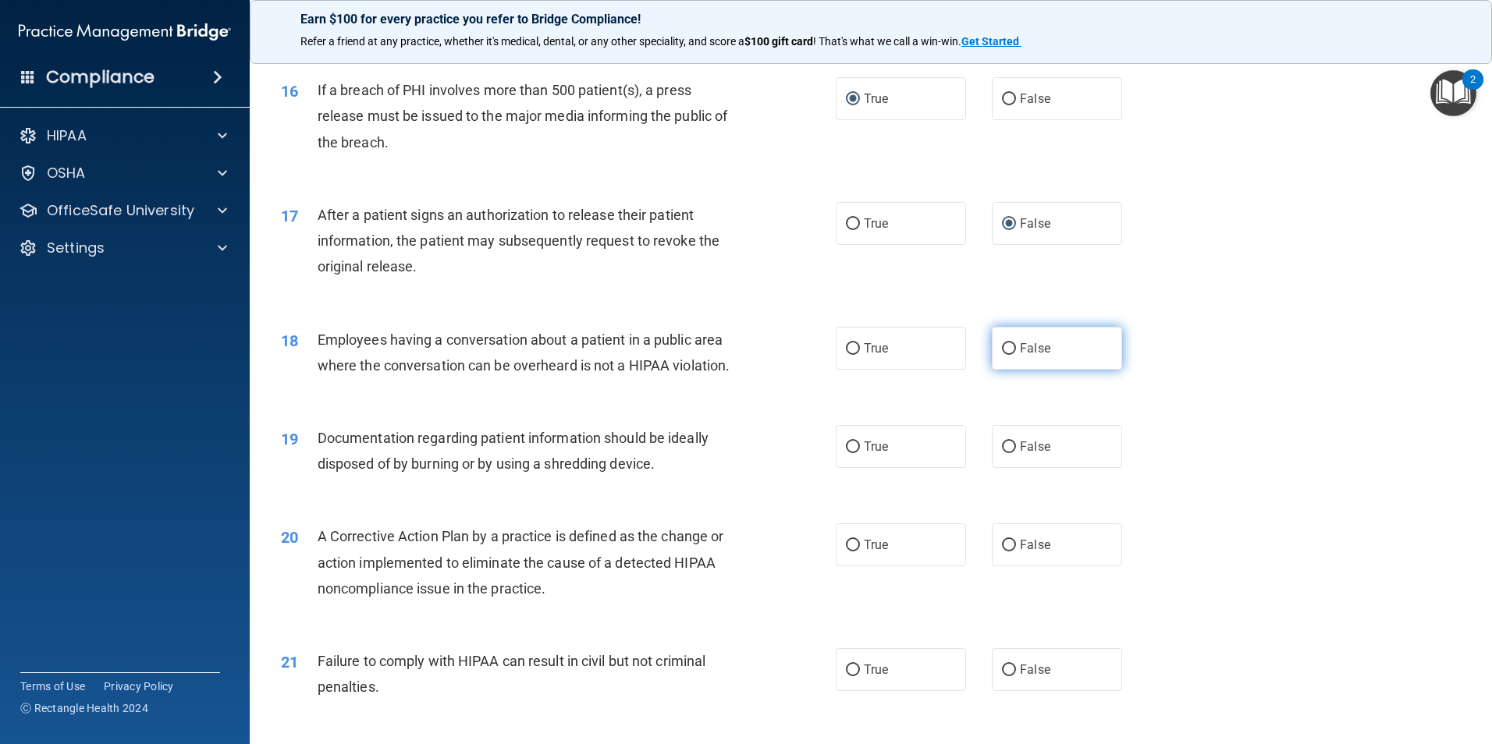
click at [1005, 355] on input "False" at bounding box center [1009, 349] width 14 height 12
radio input "true"
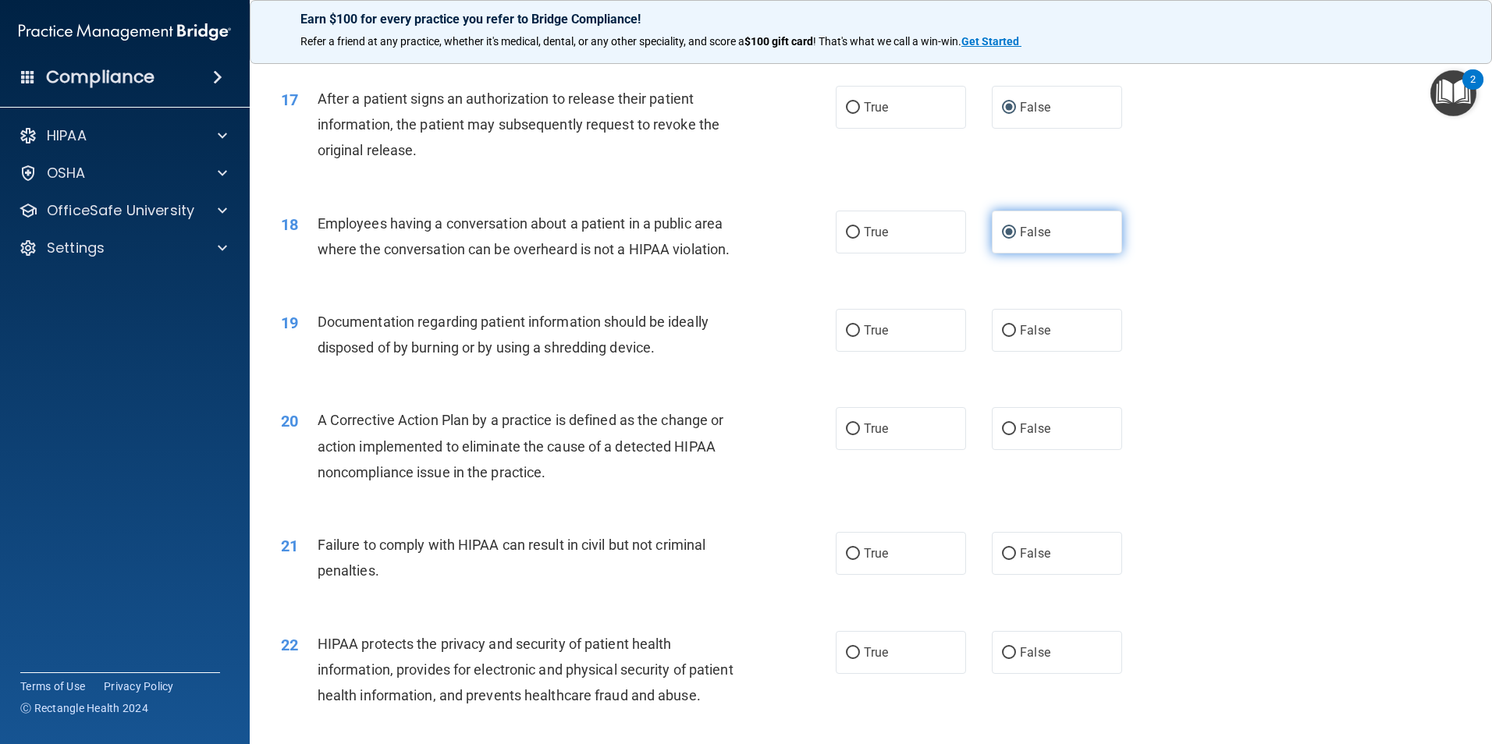
scroll to position [1872, 0]
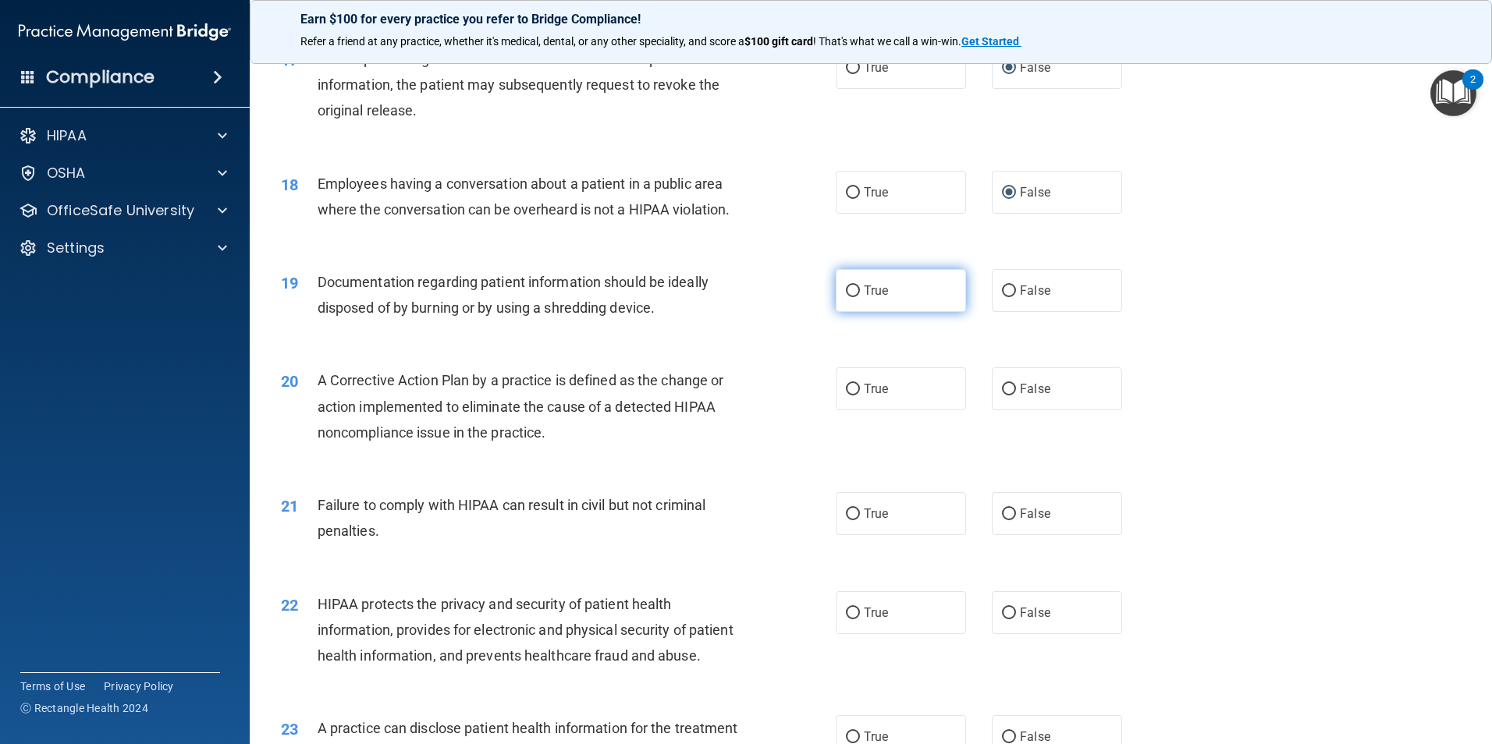
click at [840, 310] on label "True" at bounding box center [901, 290] width 130 height 43
click at [846, 297] on input "True" at bounding box center [853, 292] width 14 height 12
radio input "true"
click at [846, 396] on input "True" at bounding box center [853, 390] width 14 height 12
radio input "true"
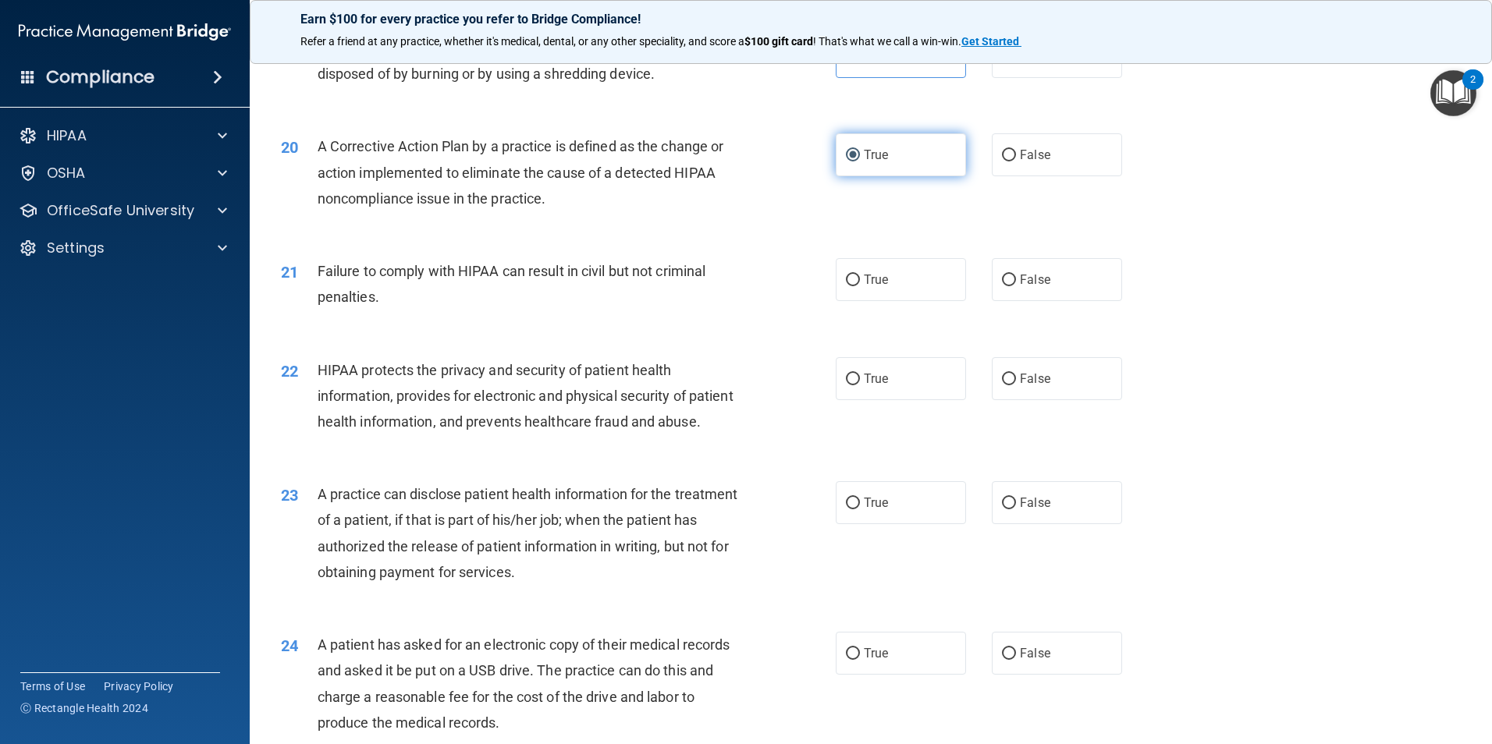
scroll to position [2028, 0]
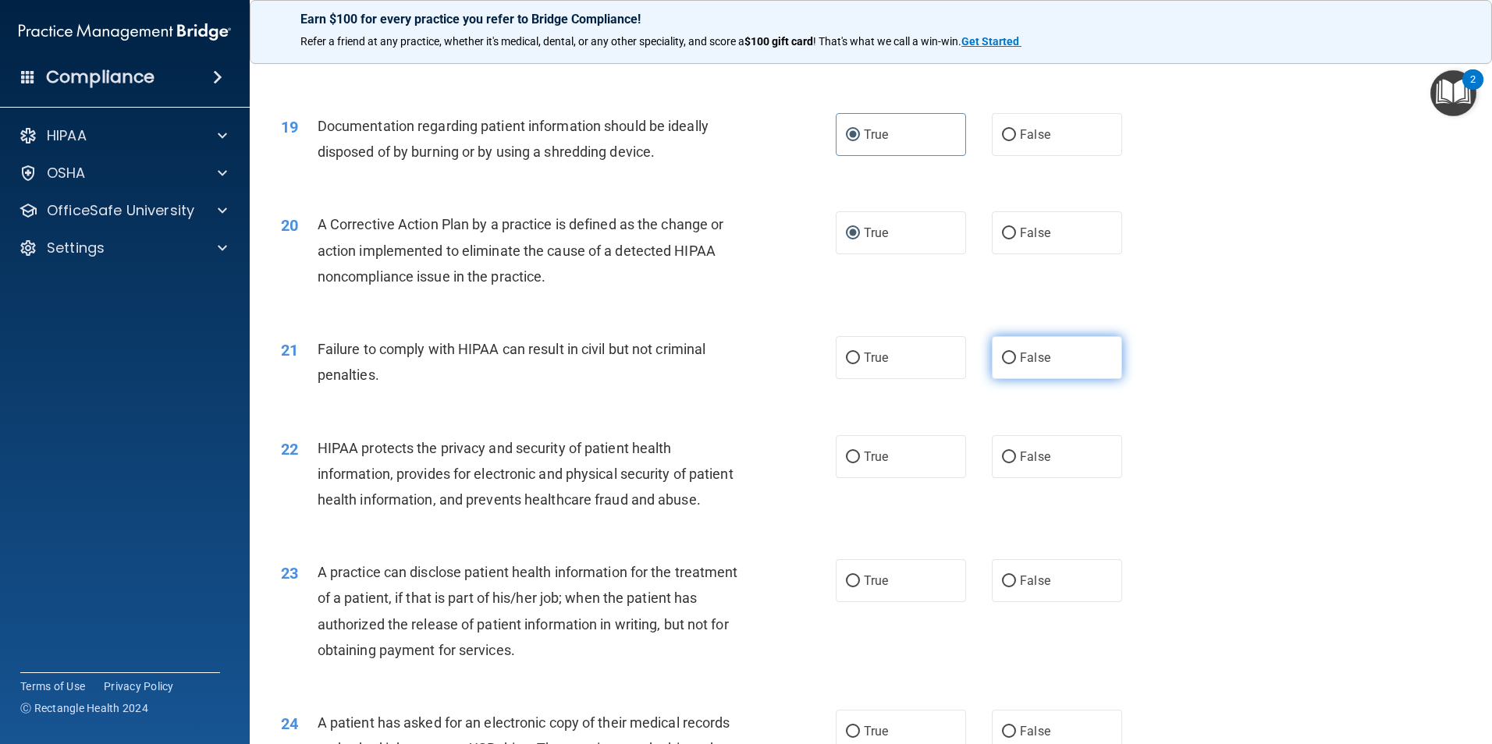
click at [1006, 364] on input "False" at bounding box center [1009, 359] width 14 height 12
radio input "true"
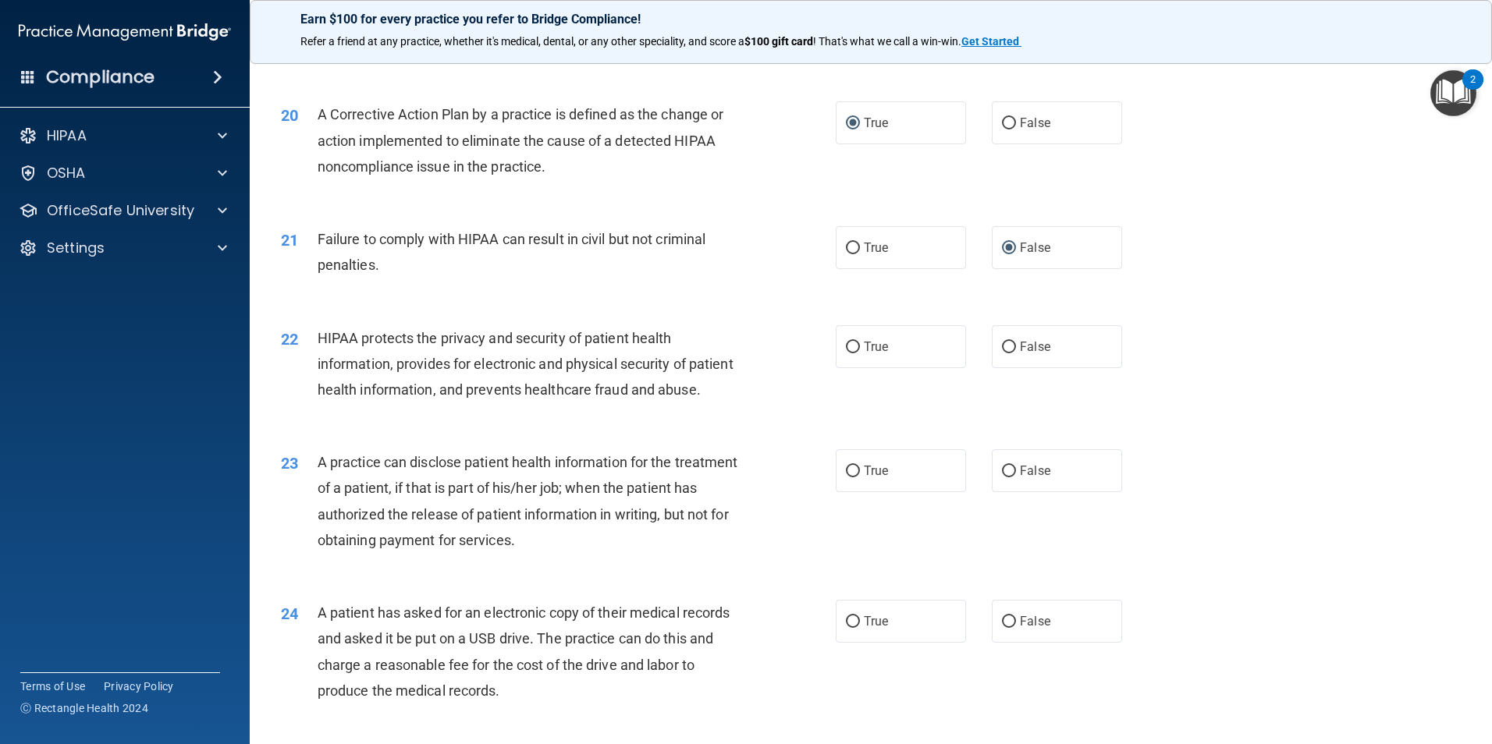
scroll to position [2185, 0]
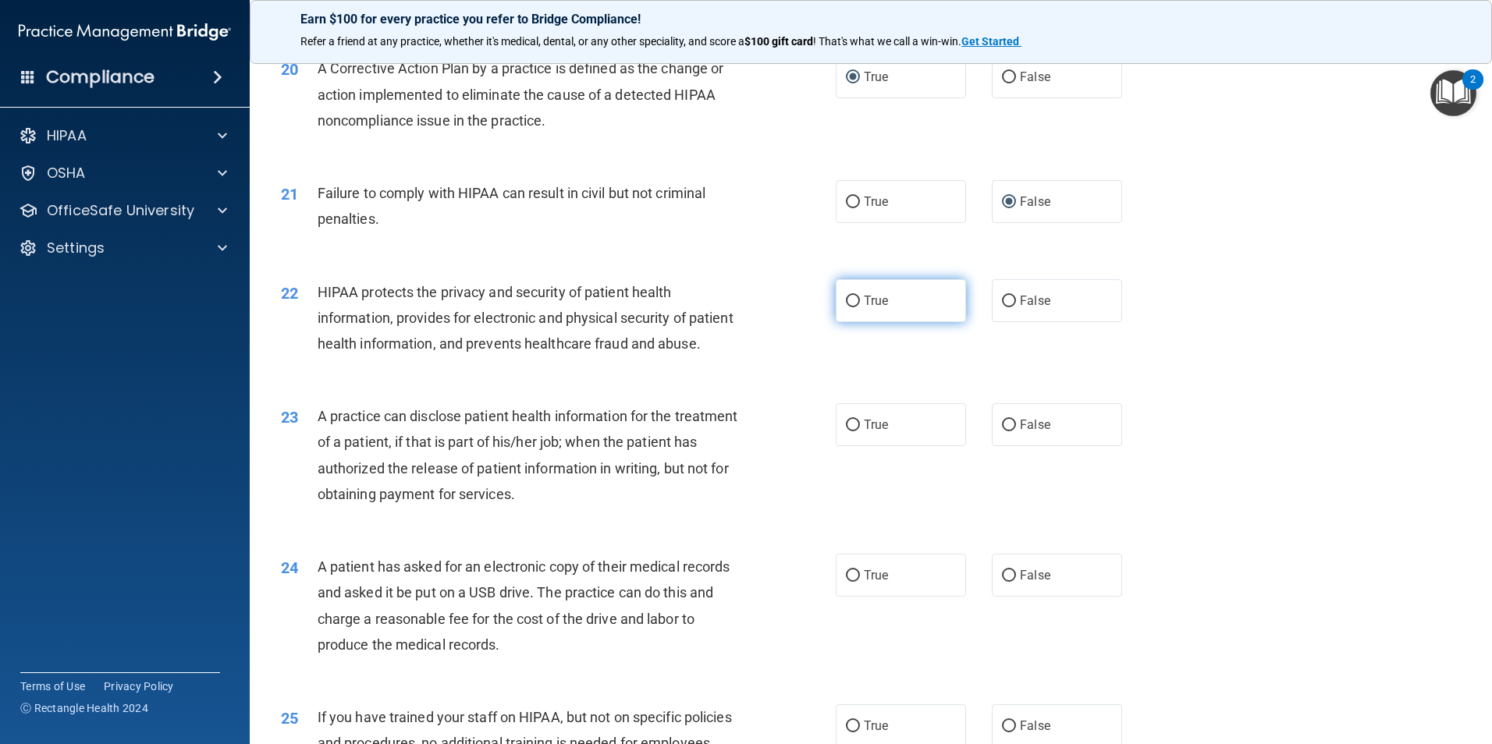
click at [848, 307] on input "True" at bounding box center [853, 302] width 14 height 12
radio input "true"
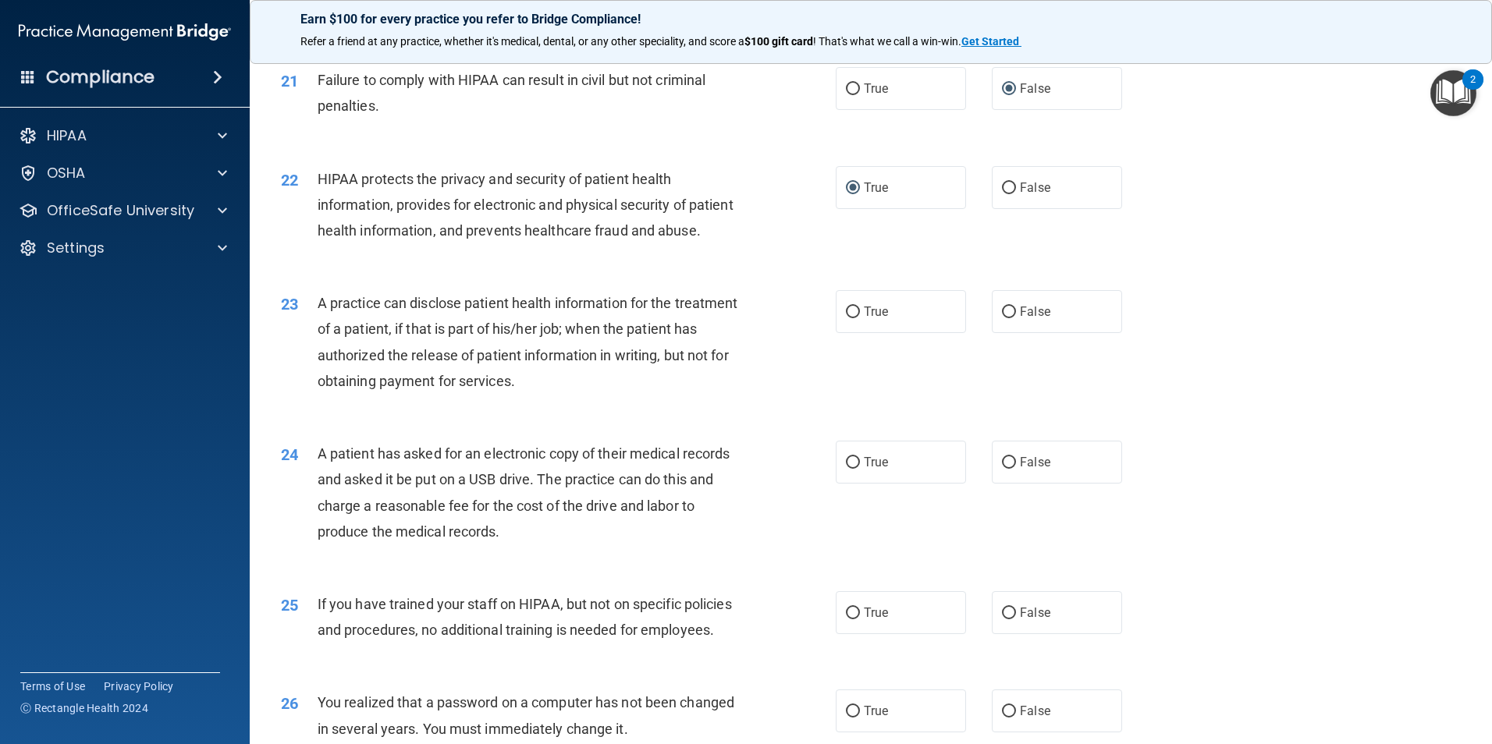
scroll to position [2341, 0]
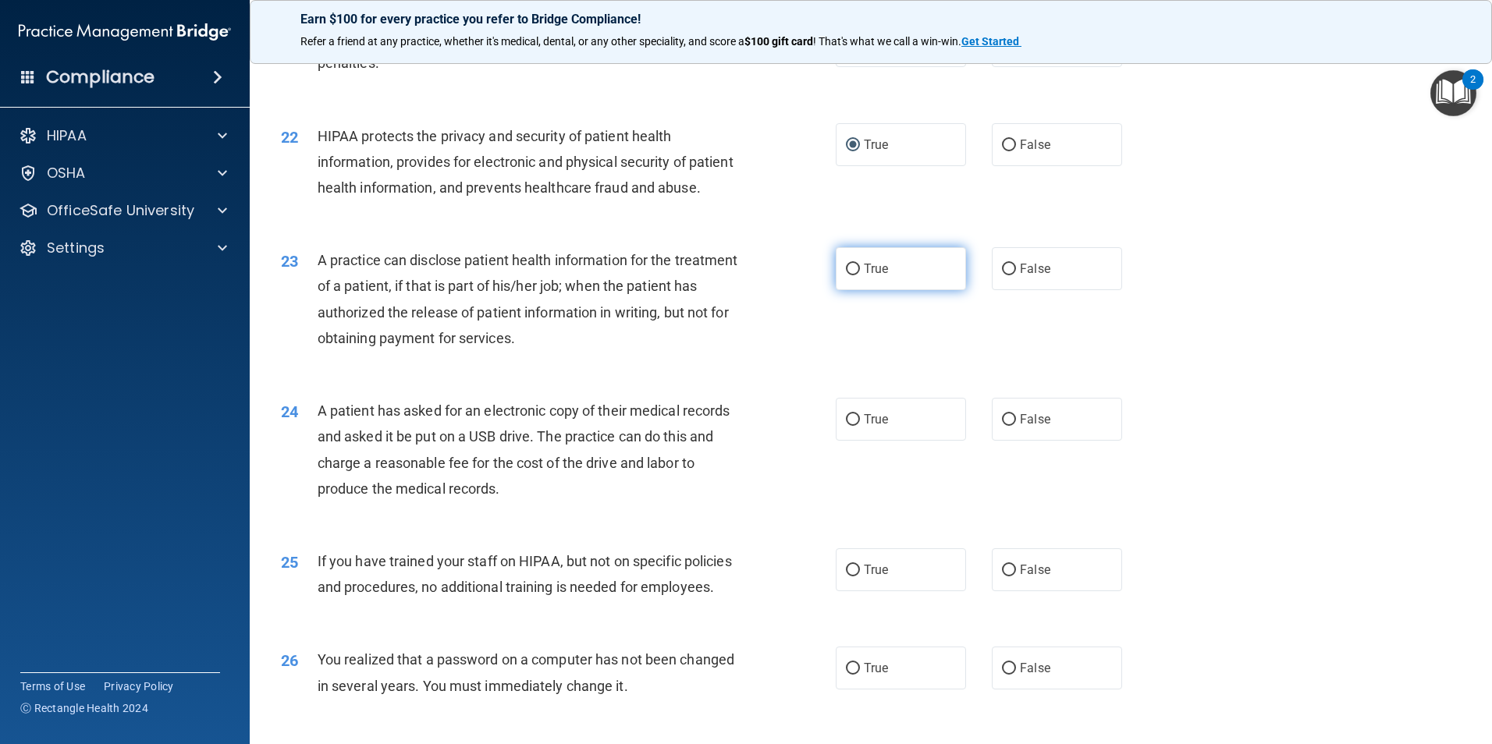
click at [847, 275] on input "True" at bounding box center [853, 270] width 14 height 12
radio input "true"
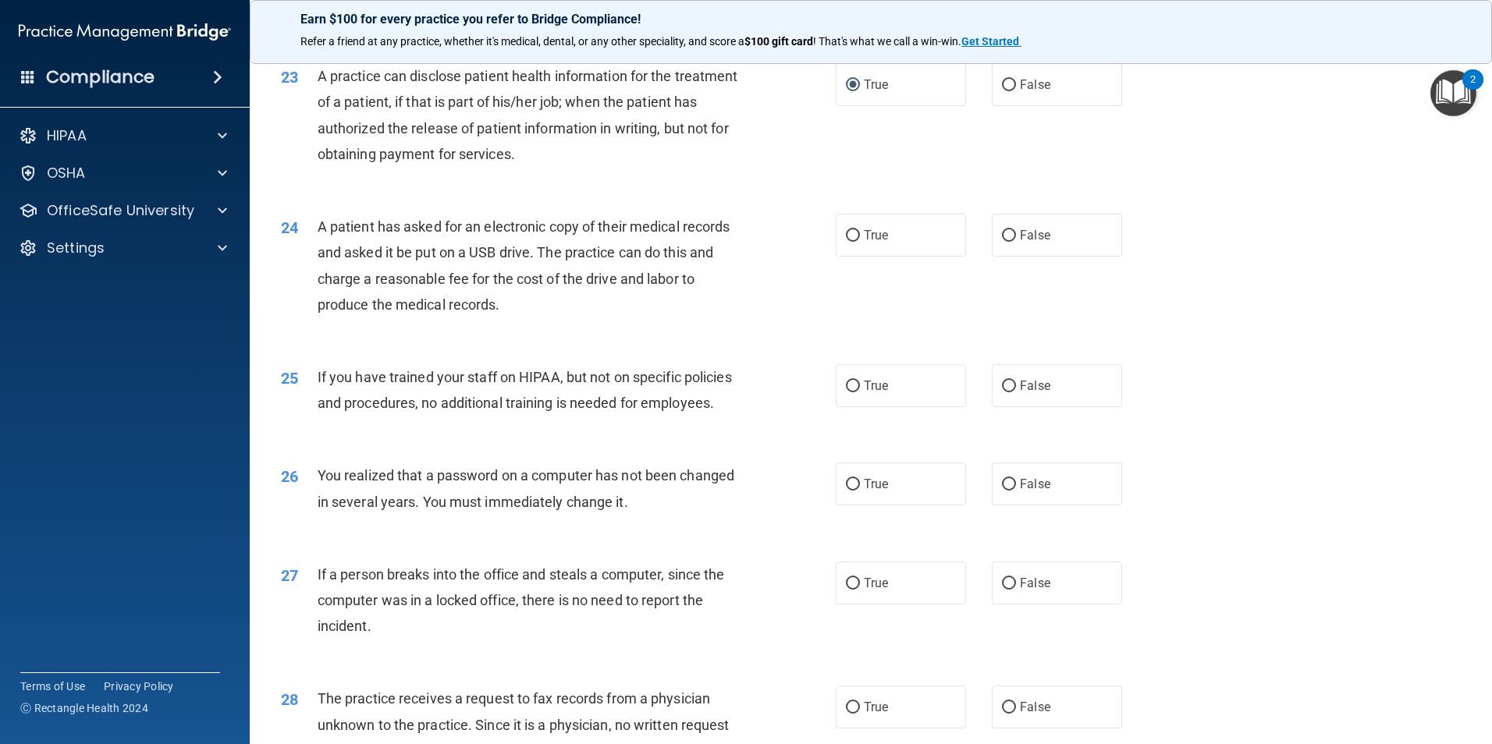
scroll to position [2497, 0]
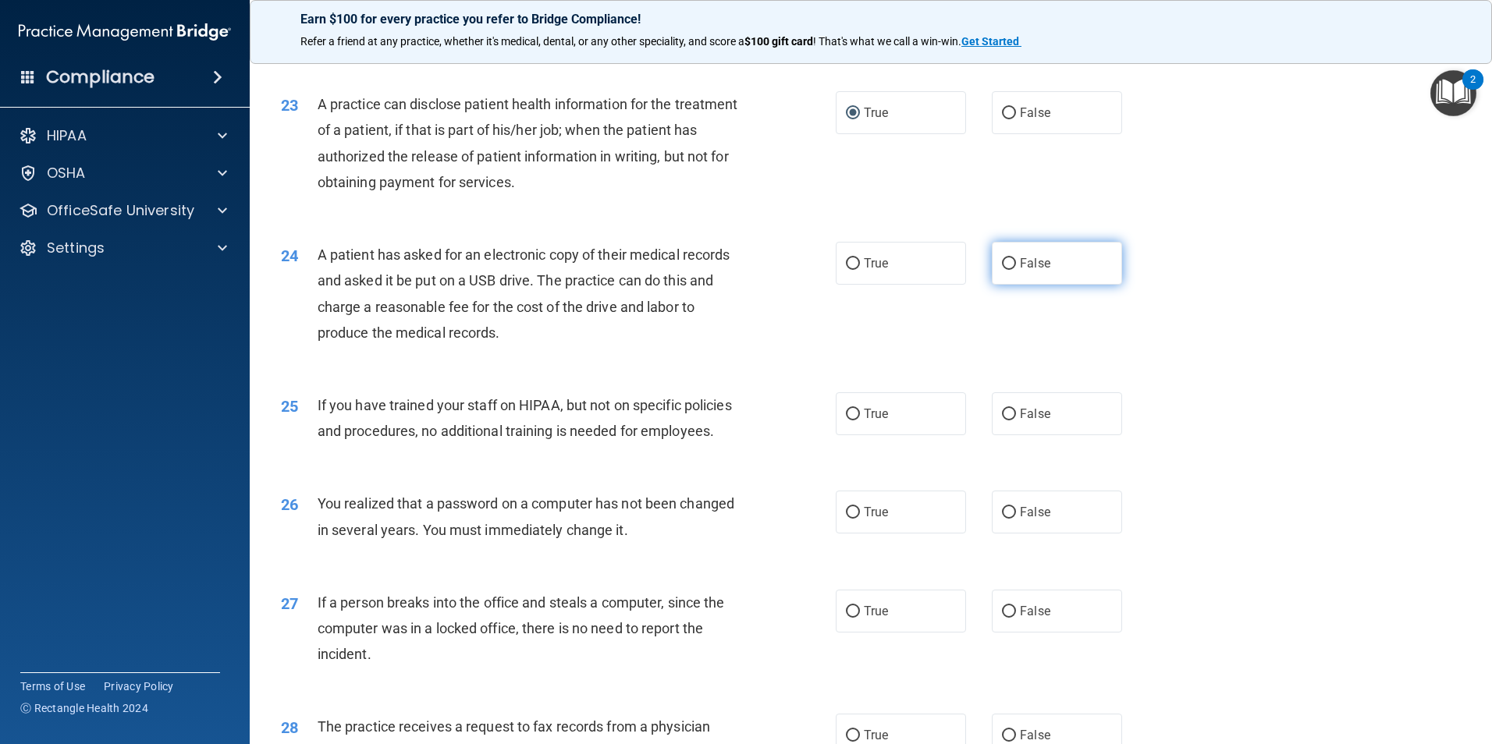
click at [1003, 270] on input "False" at bounding box center [1009, 264] width 14 height 12
radio input "true"
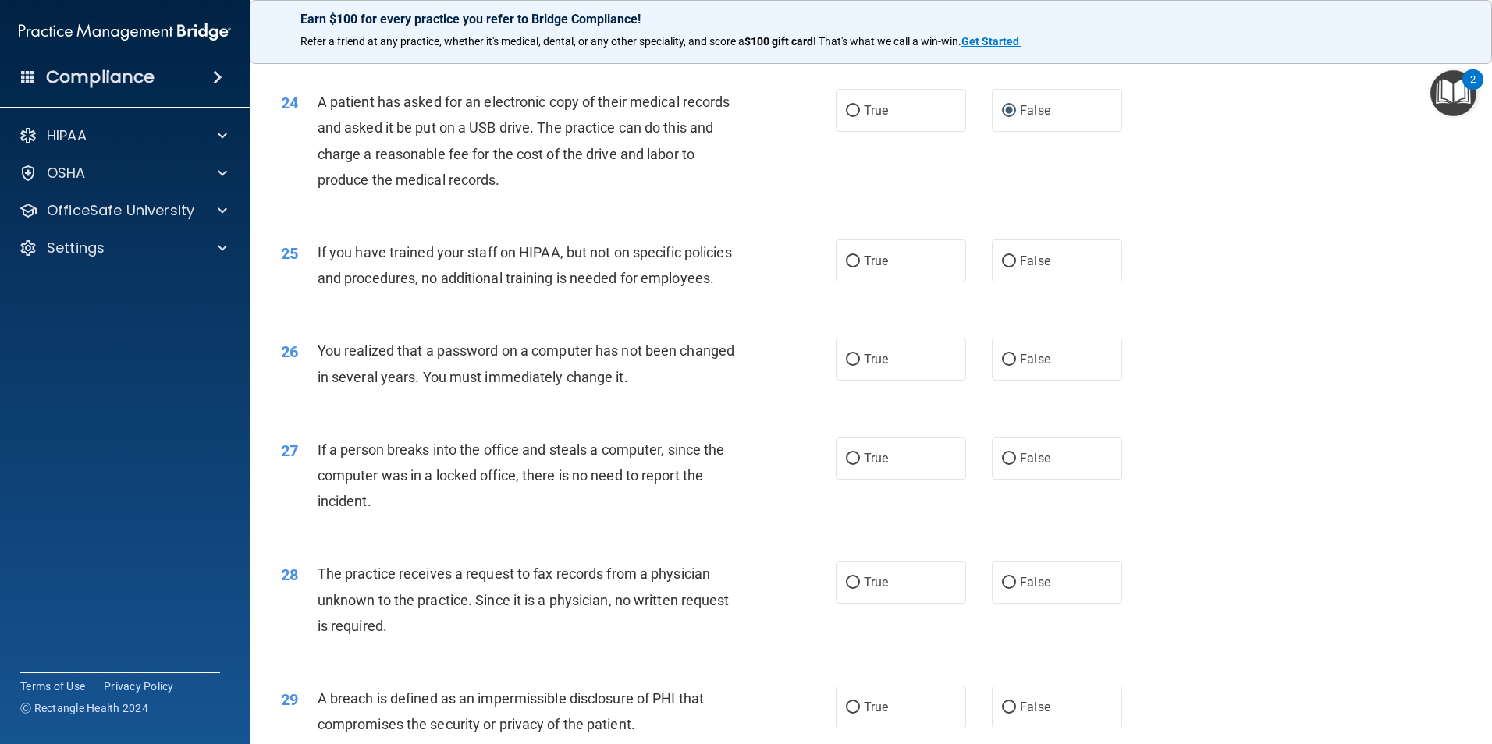
scroll to position [2653, 0]
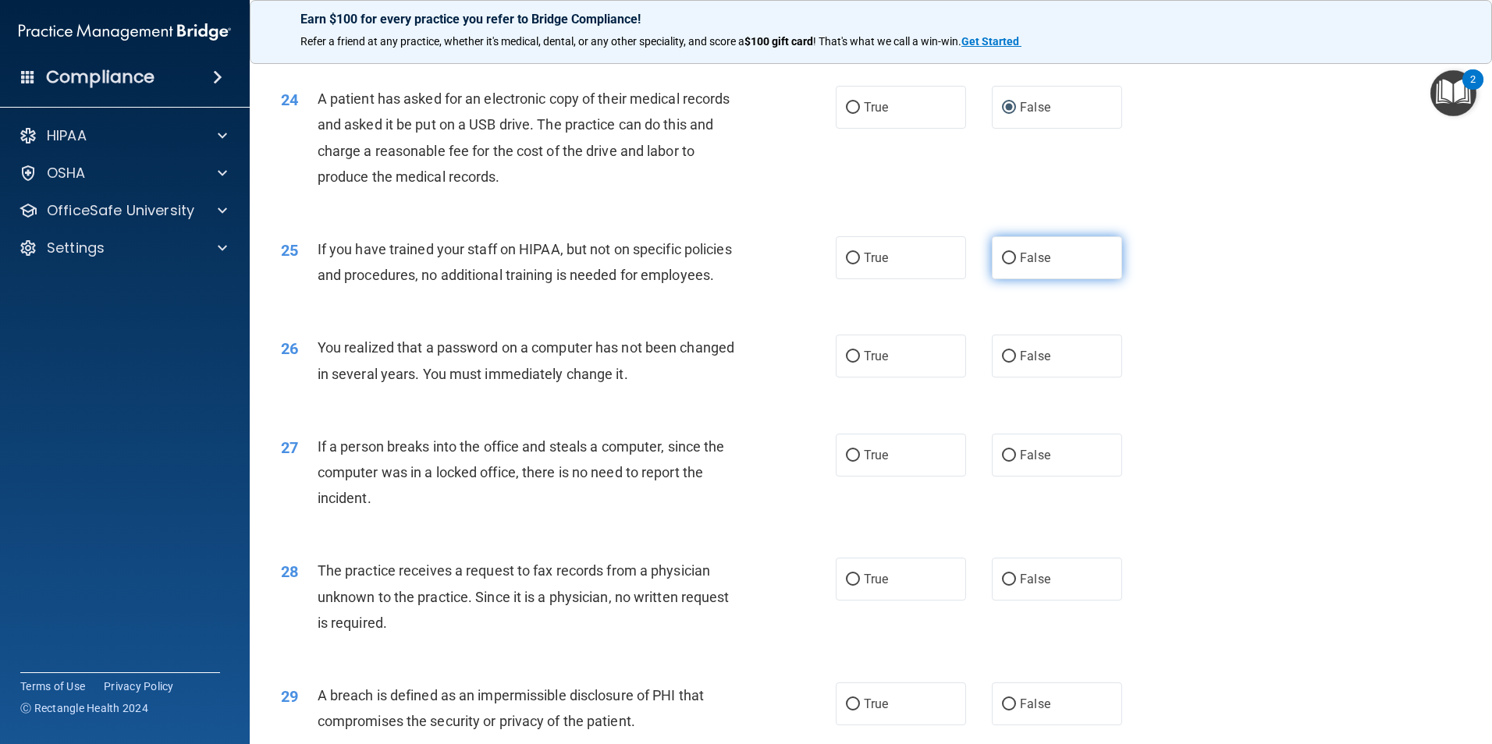
click at [1003, 264] on input "False" at bounding box center [1009, 259] width 14 height 12
radio input "true"
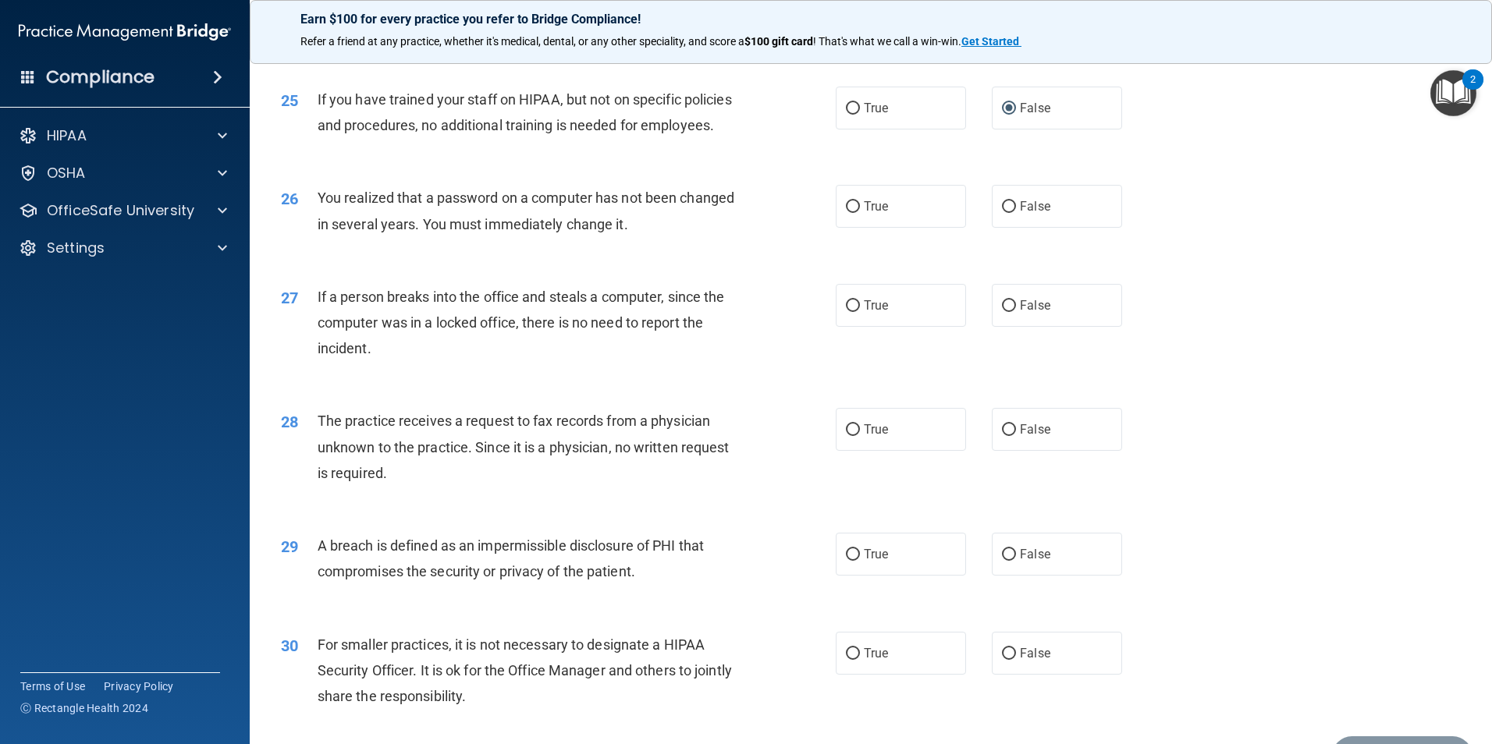
scroll to position [2809, 0]
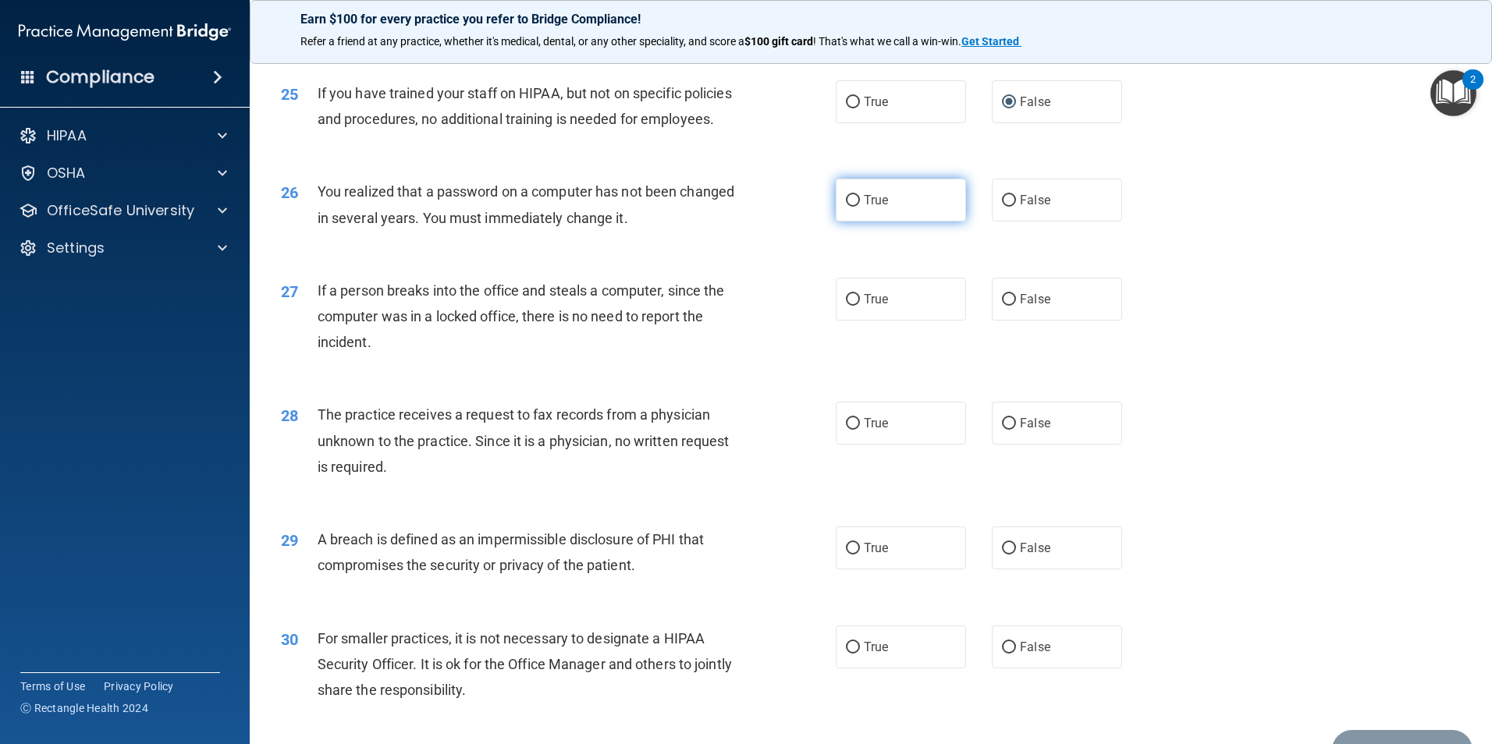
click at [851, 207] on input "True" at bounding box center [853, 201] width 14 height 12
radio input "true"
click at [1002, 306] on input "False" at bounding box center [1009, 300] width 14 height 12
radio input "true"
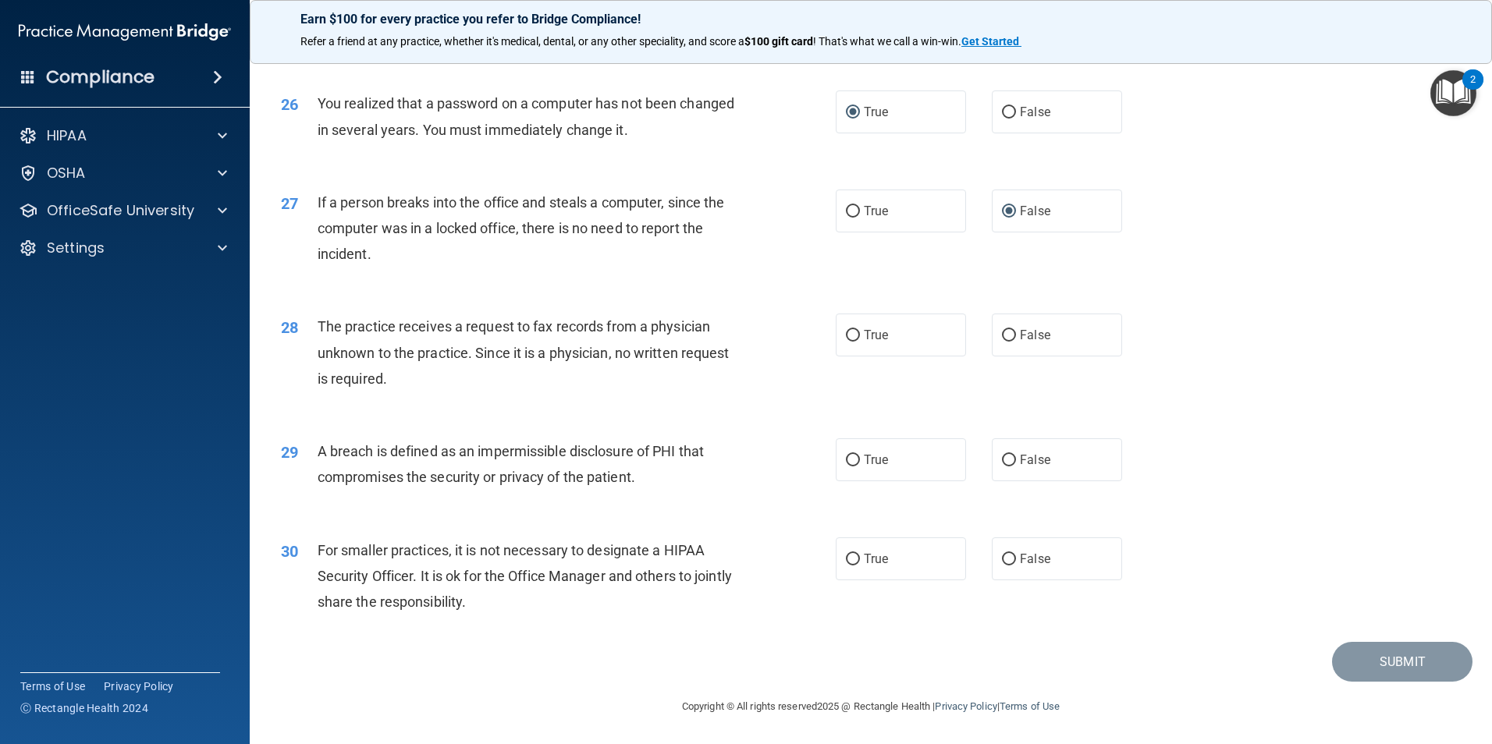
scroll to position [2974, 0]
click at [1008, 333] on input "False" at bounding box center [1009, 336] width 14 height 12
radio input "true"
click at [846, 455] on input "True" at bounding box center [853, 461] width 14 height 12
radio input "true"
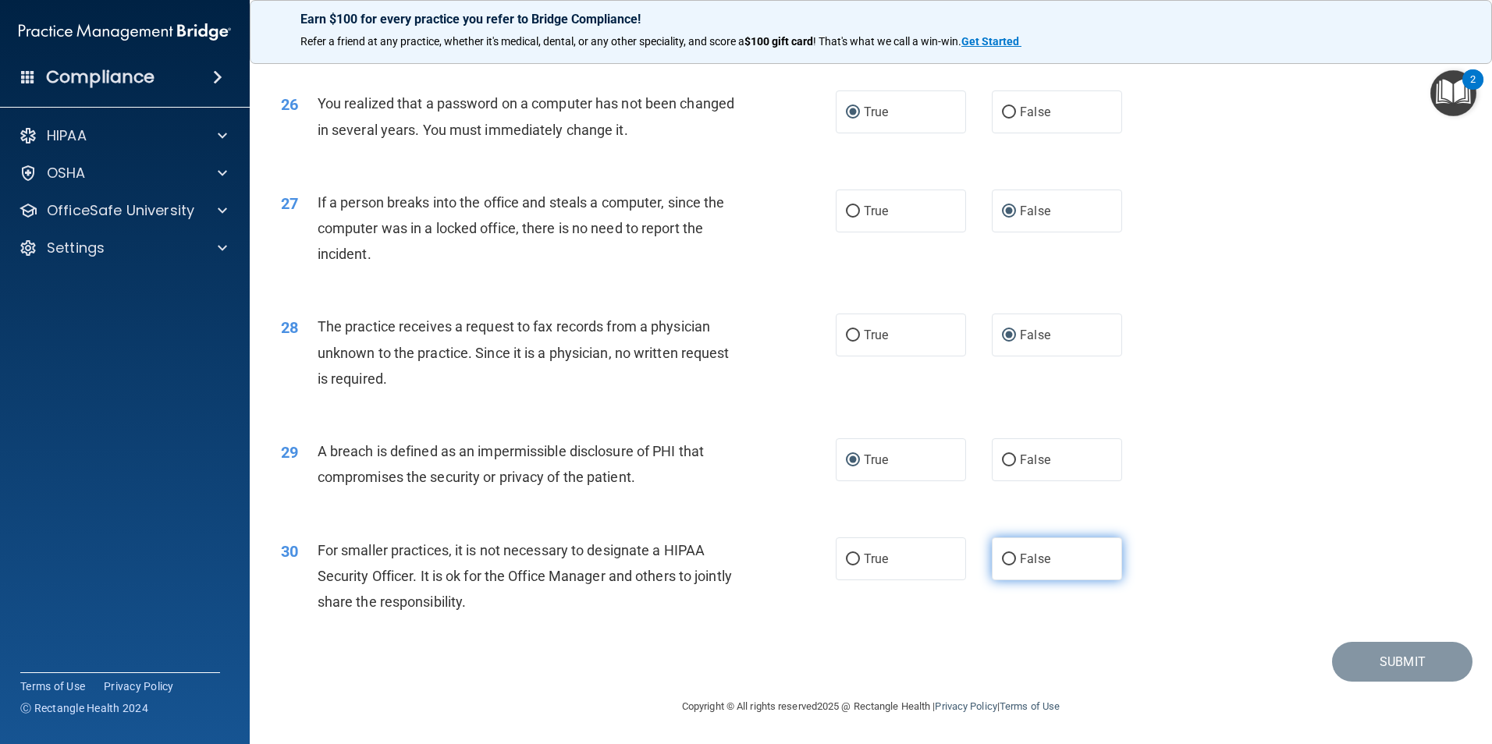
click at [1002, 558] on input "False" at bounding box center [1009, 560] width 14 height 12
radio input "true"
click at [1433, 669] on button "Submit" at bounding box center [1402, 662] width 140 height 40
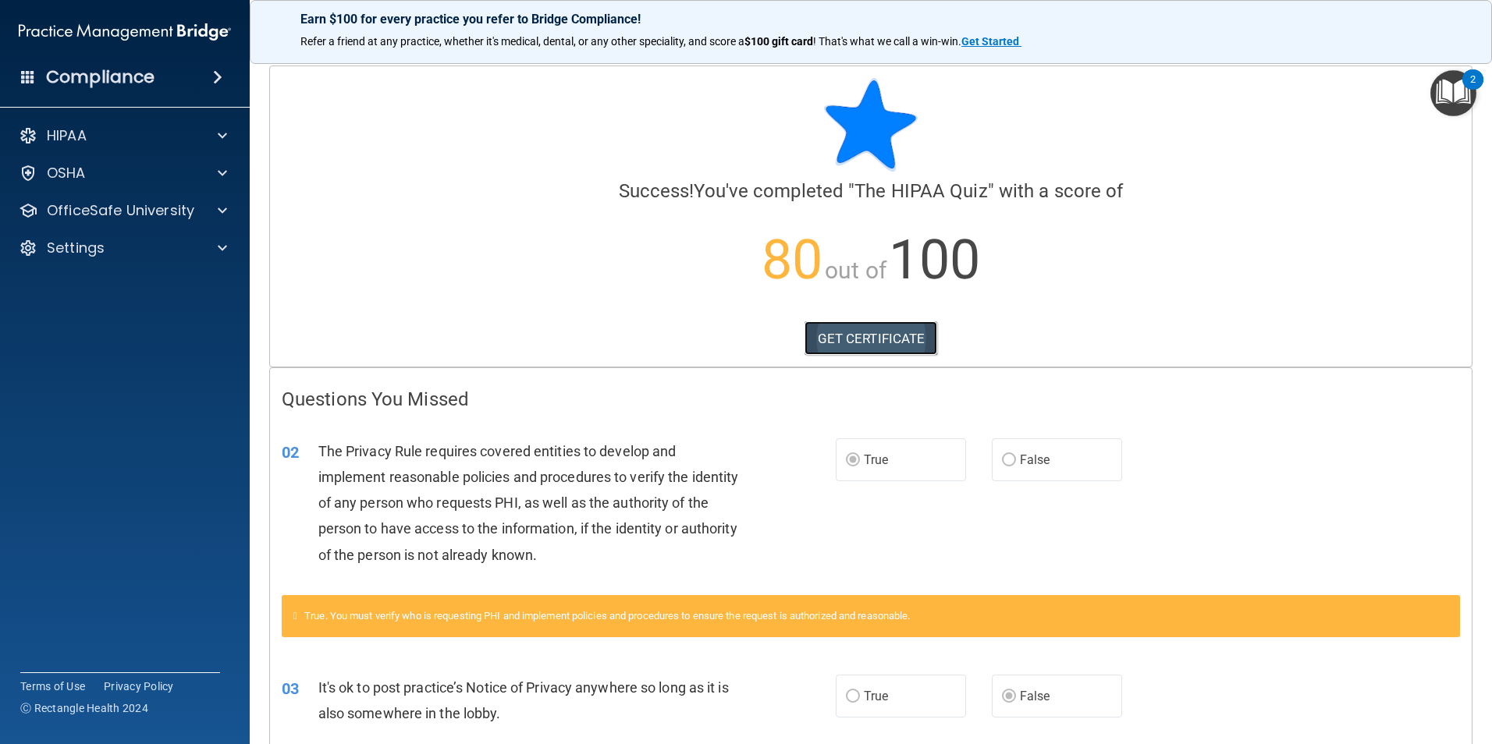
click at [858, 346] on link "GET CERTIFICATE" at bounding box center [870, 338] width 133 height 34
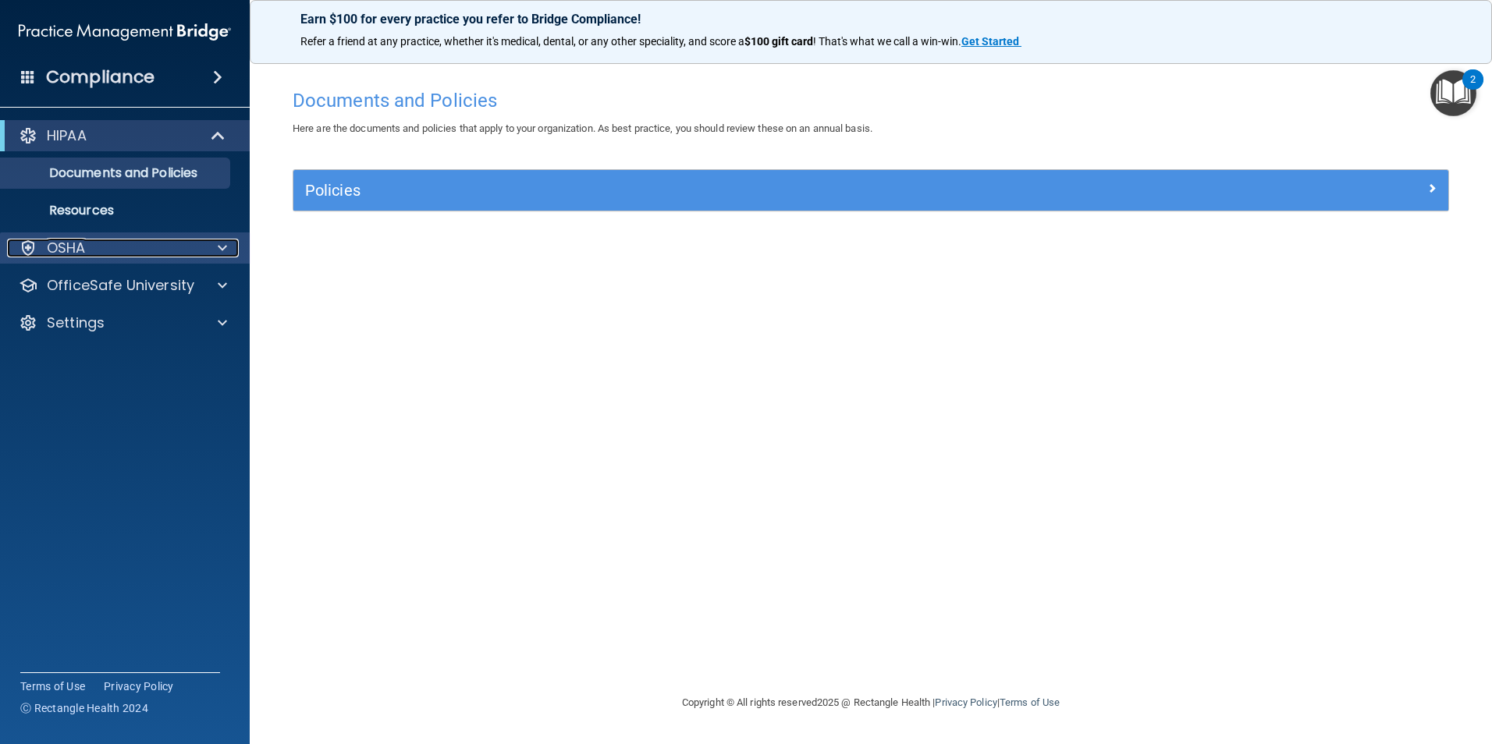
click at [212, 247] on div at bounding box center [220, 248] width 39 height 19
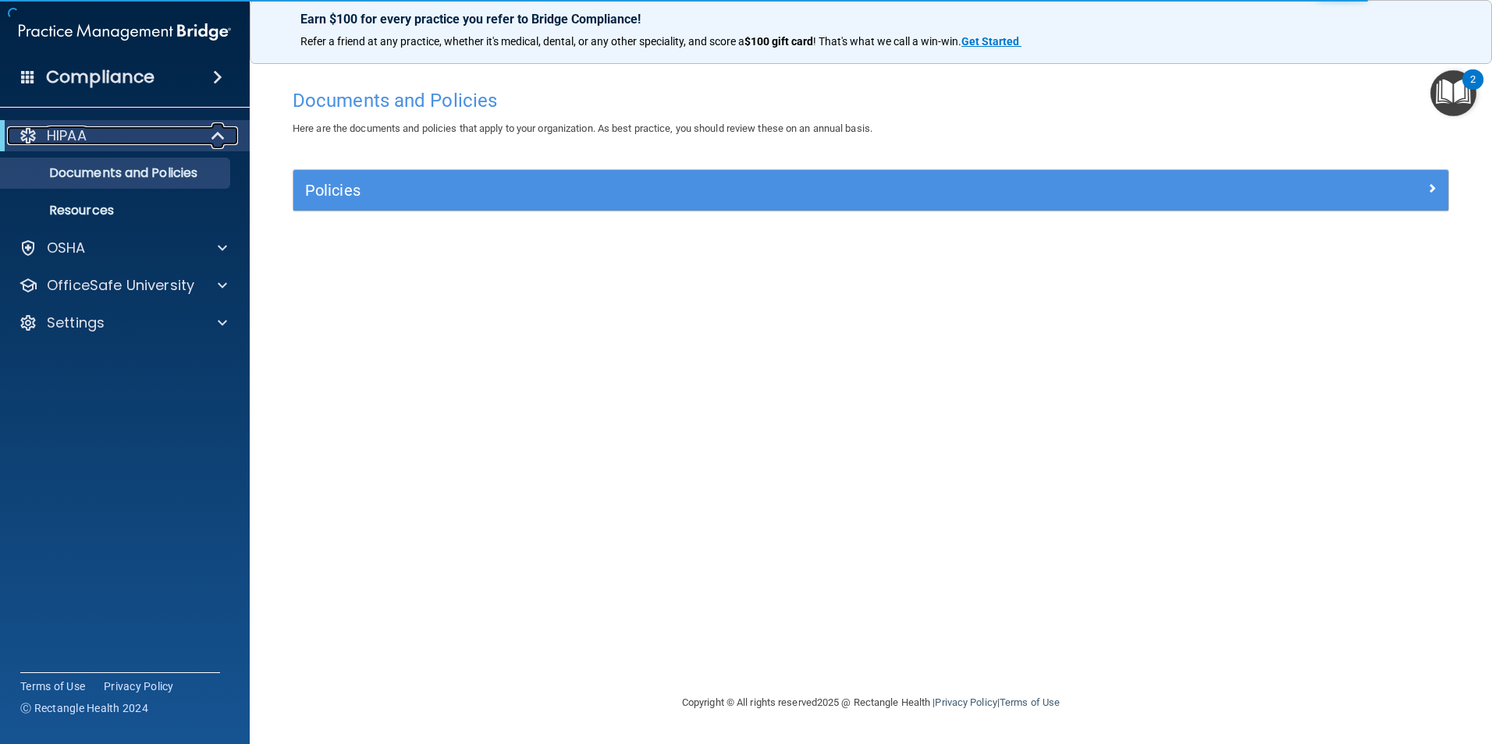
click at [208, 143] on div at bounding box center [219, 135] width 38 height 19
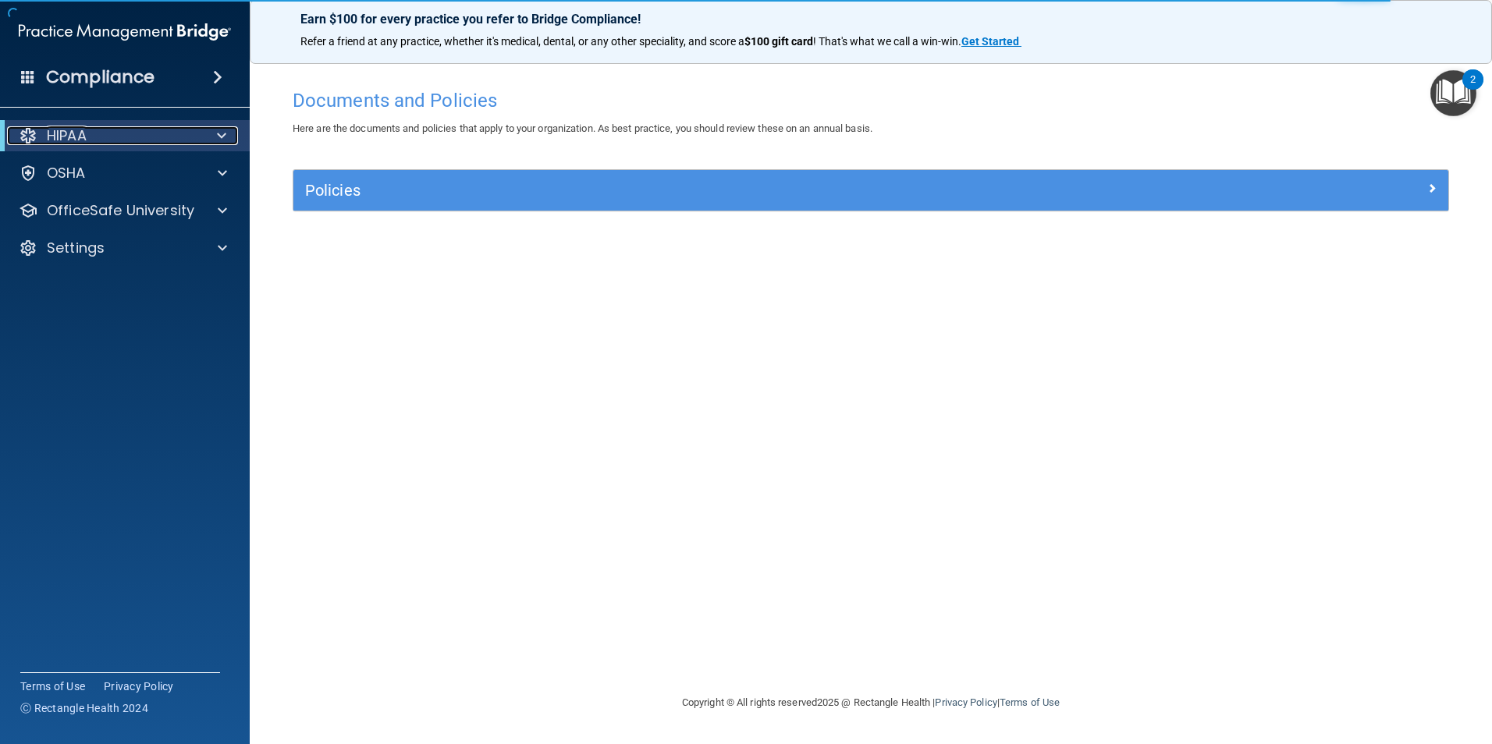
click at [212, 139] on div at bounding box center [219, 135] width 38 height 19
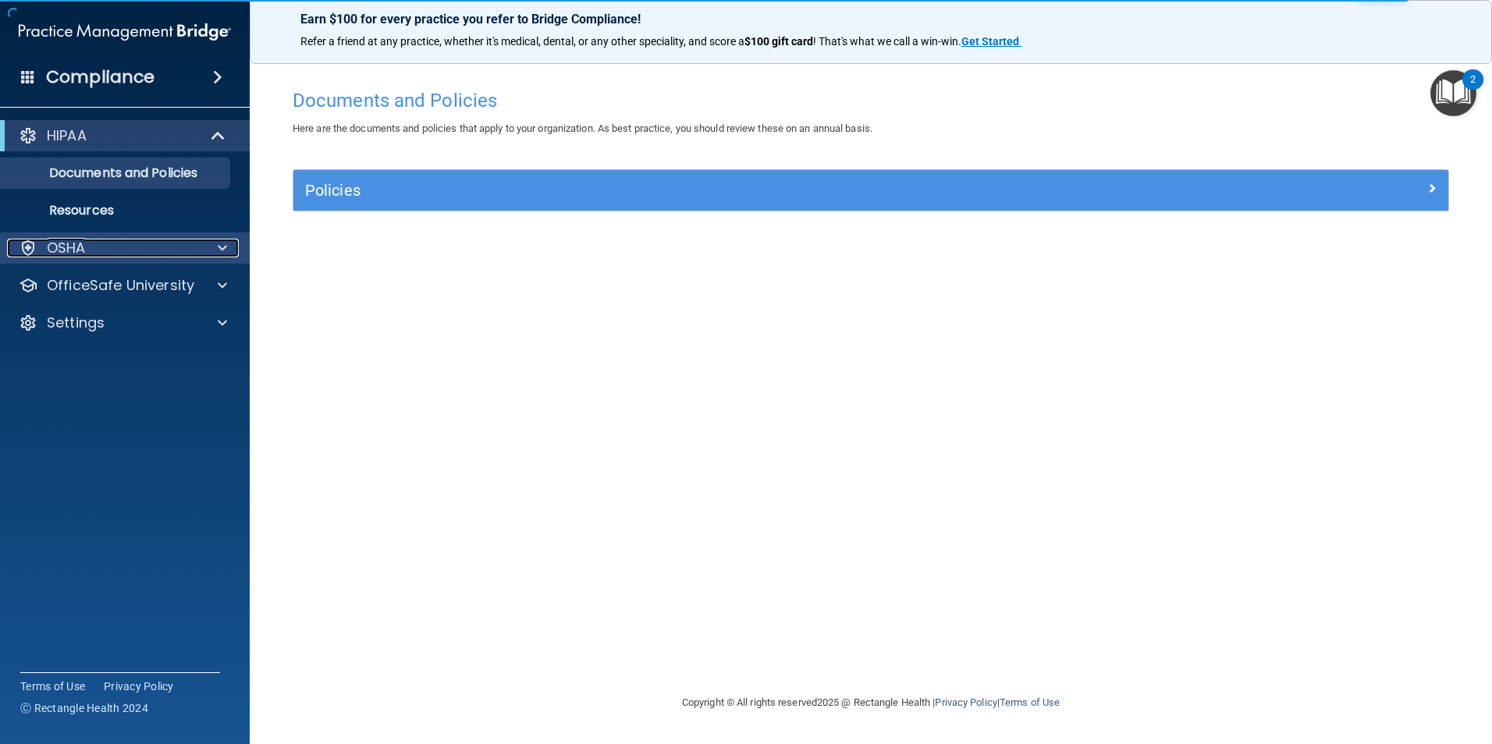
click at [225, 249] on span at bounding box center [222, 248] width 9 height 19
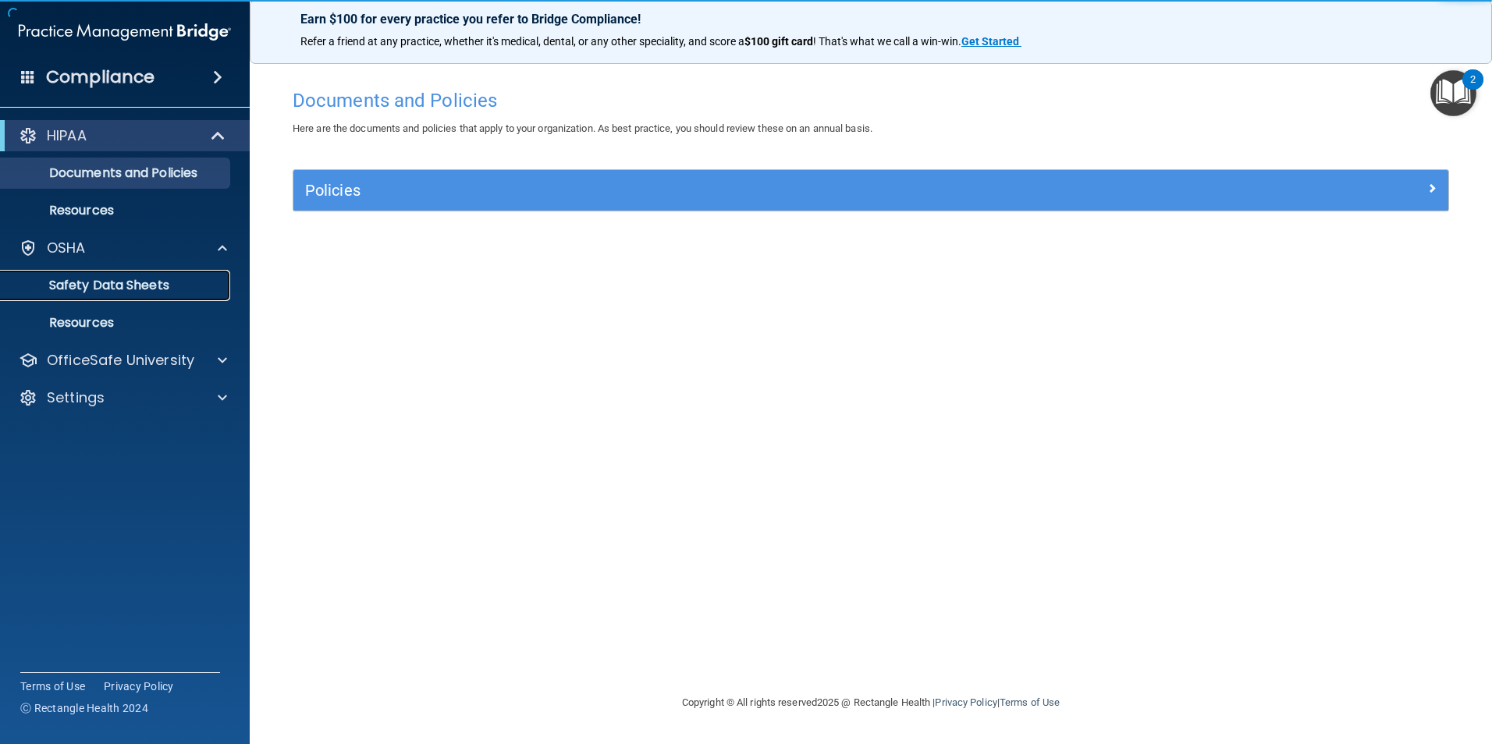
click at [179, 290] on p "Safety Data Sheets" at bounding box center [116, 286] width 213 height 16
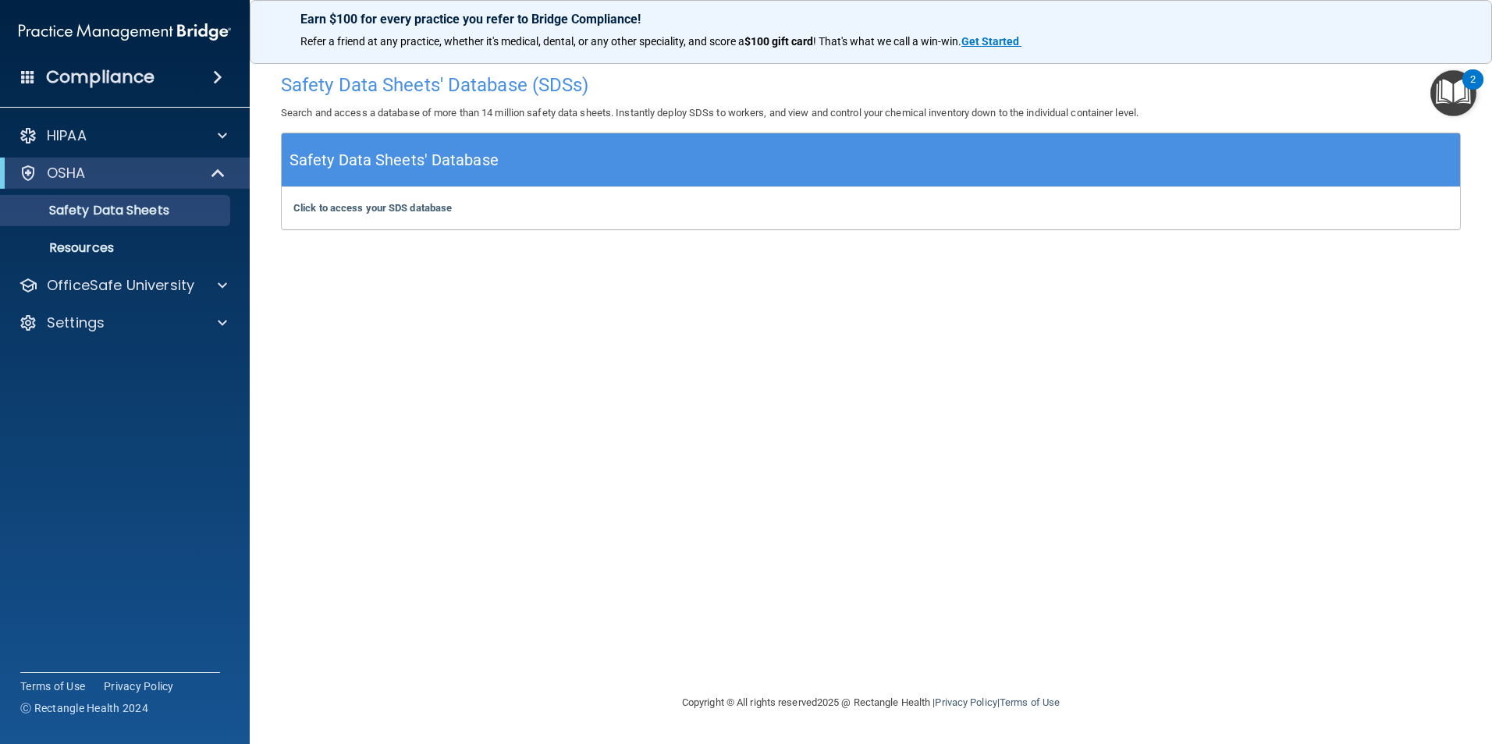
click at [213, 74] on span at bounding box center [217, 77] width 9 height 19
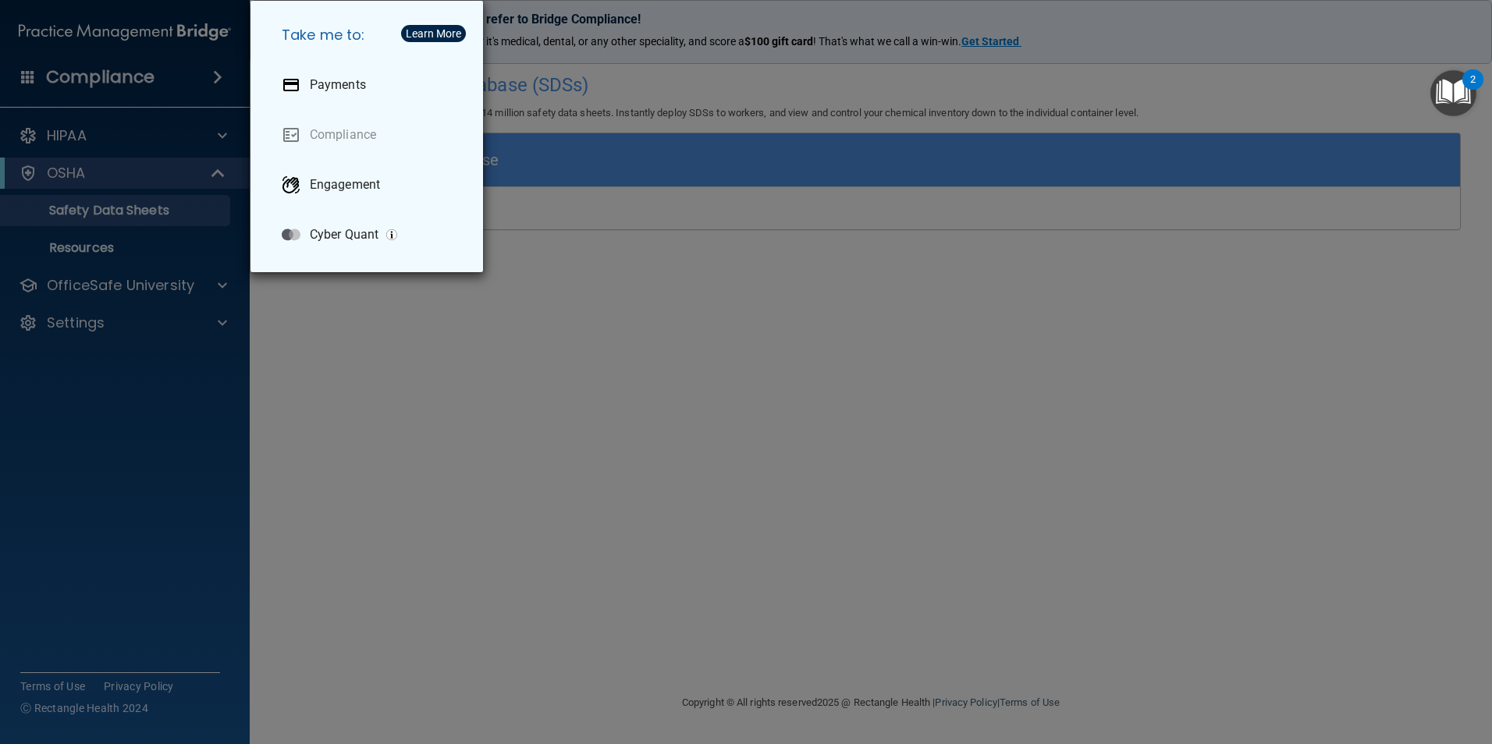
click at [490, 439] on div "Take me to: Payments Compliance Engagement Cyber Quant" at bounding box center [746, 372] width 1492 height 744
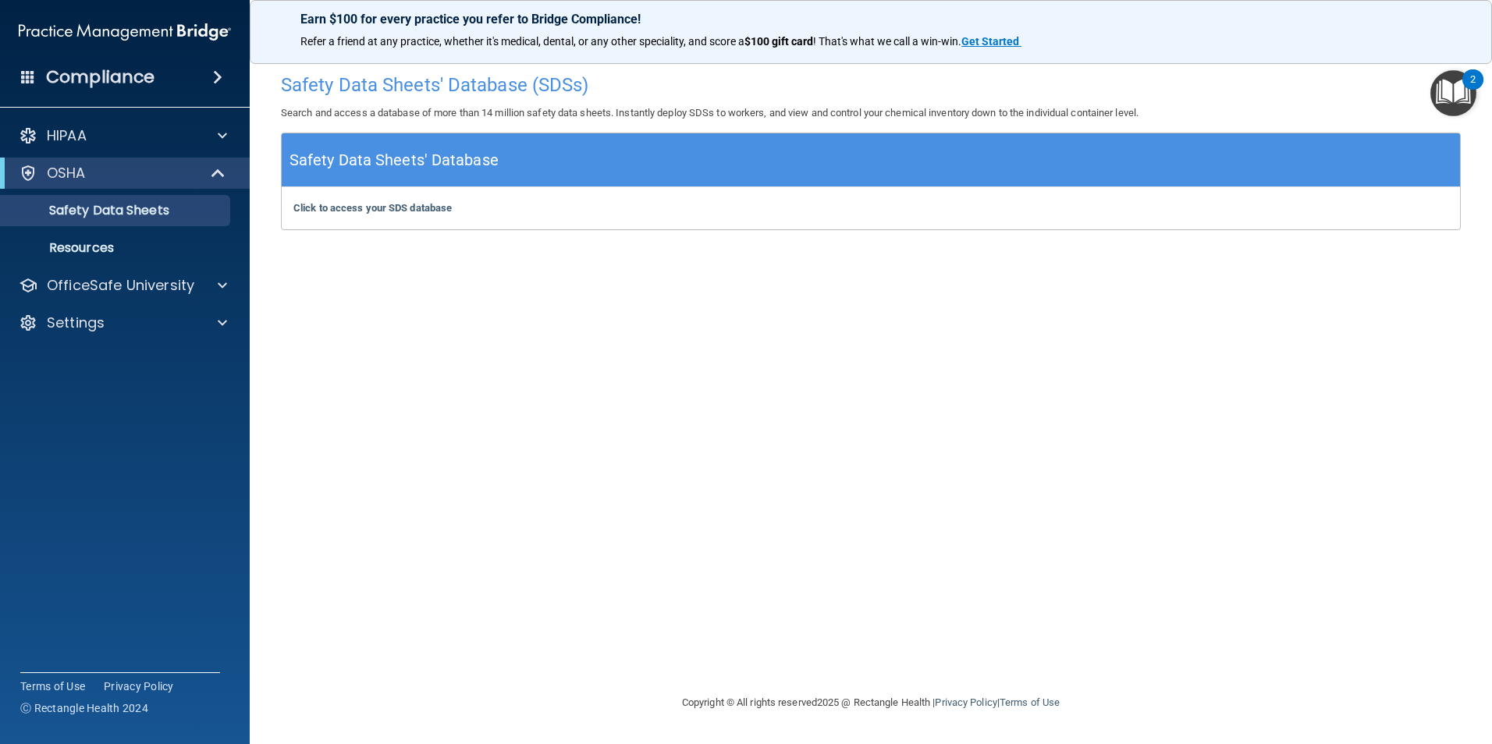
click at [137, 81] on h4 "Compliance" at bounding box center [100, 77] width 108 height 22
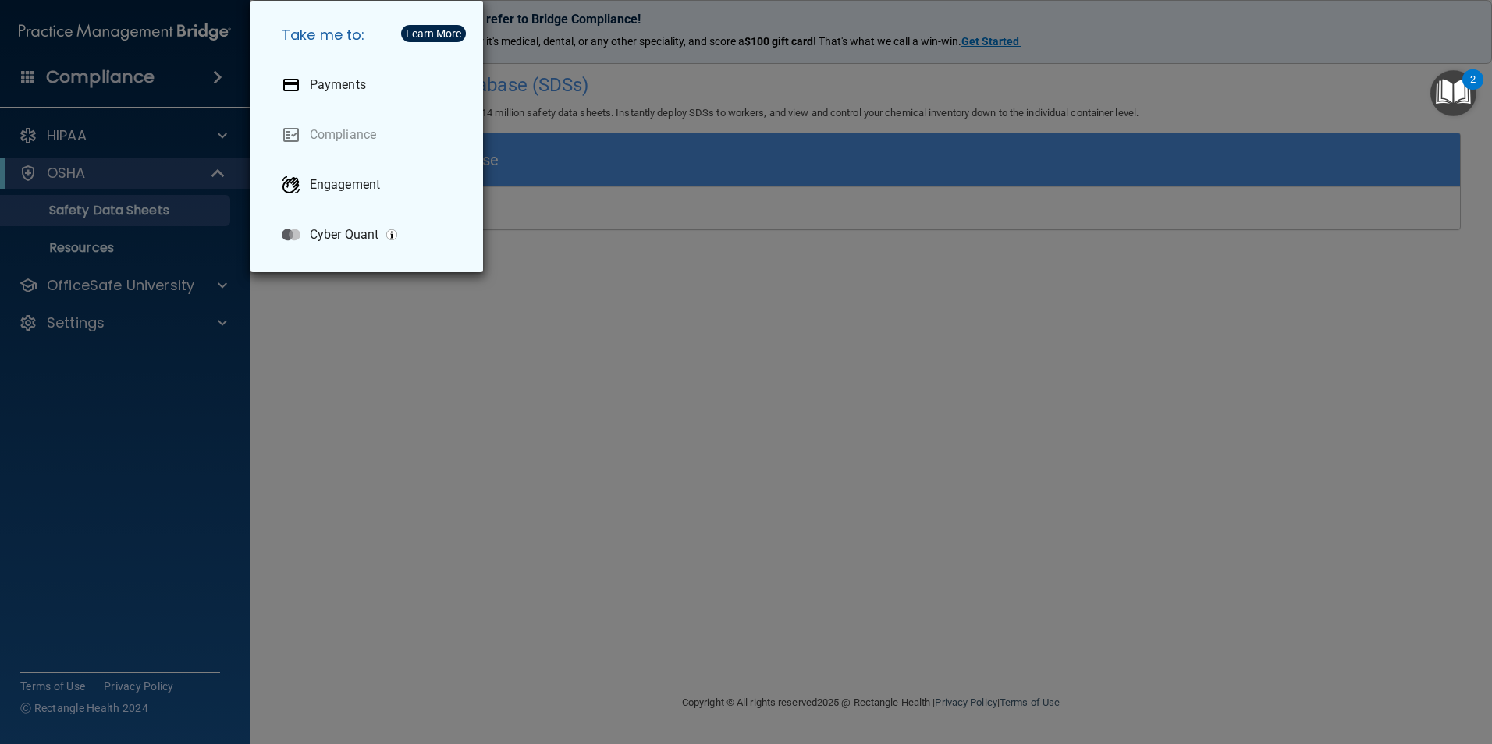
click at [390, 597] on div "Take me to: Payments Compliance Engagement Cyber Quant" at bounding box center [746, 372] width 1492 height 744
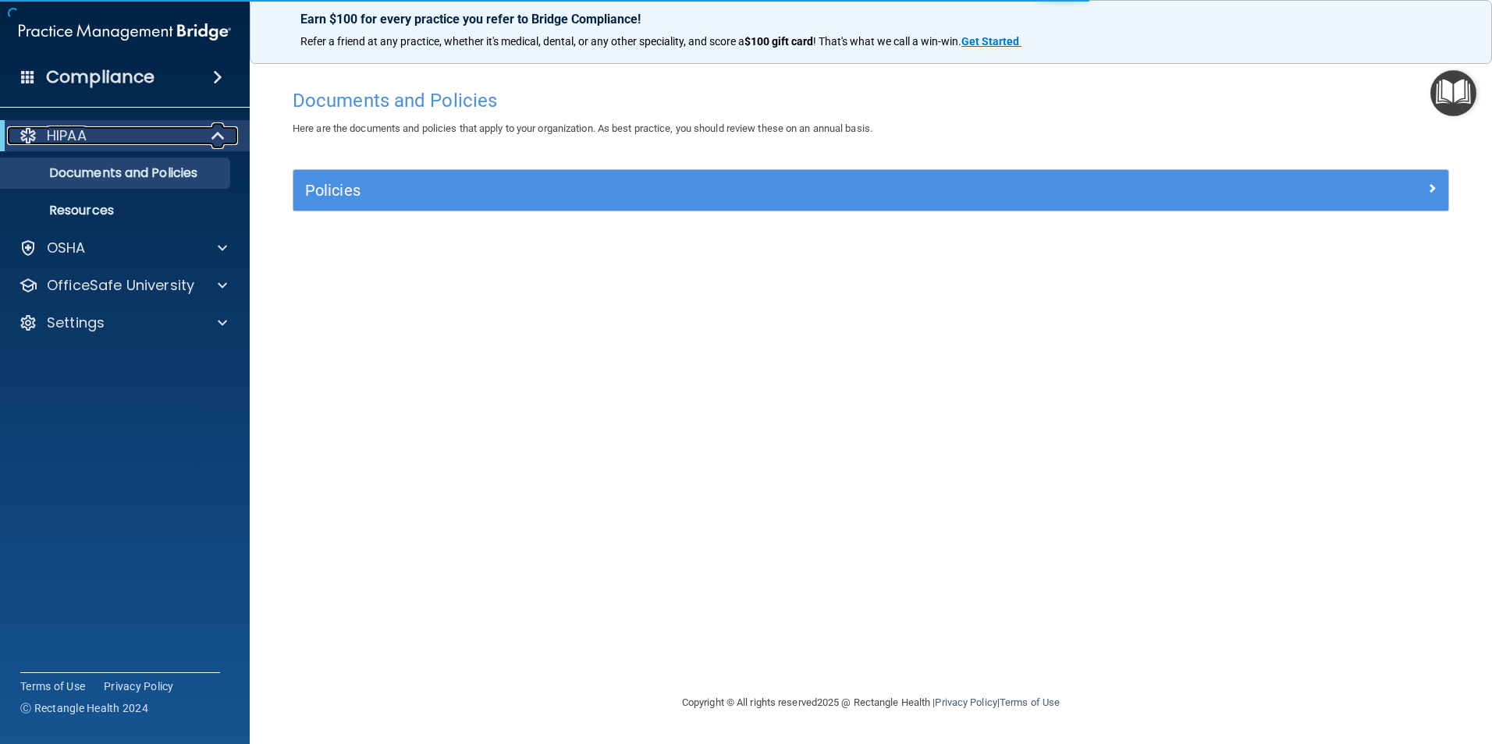
click at [213, 138] on span at bounding box center [219, 135] width 13 height 19
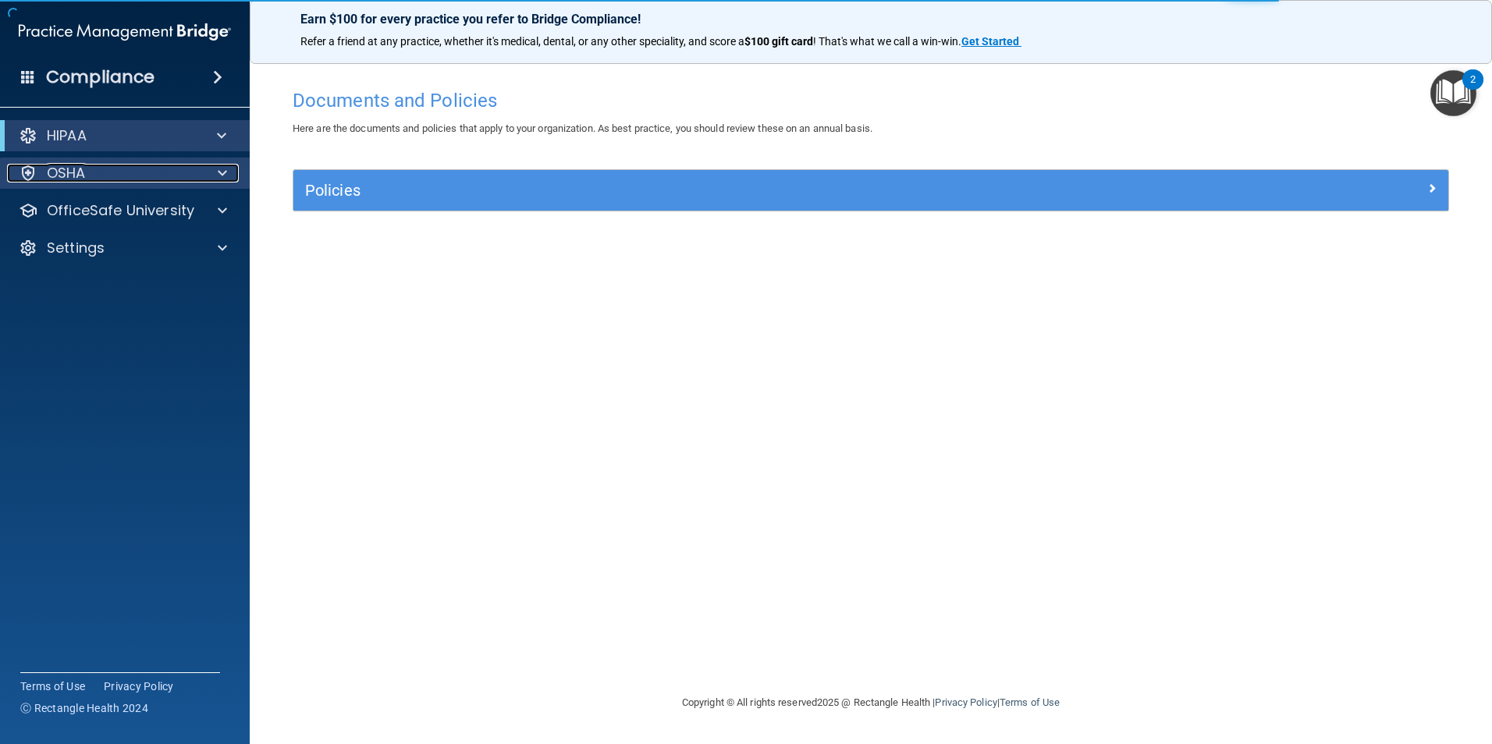
click at [190, 169] on div "OSHA" at bounding box center [103, 173] width 193 height 19
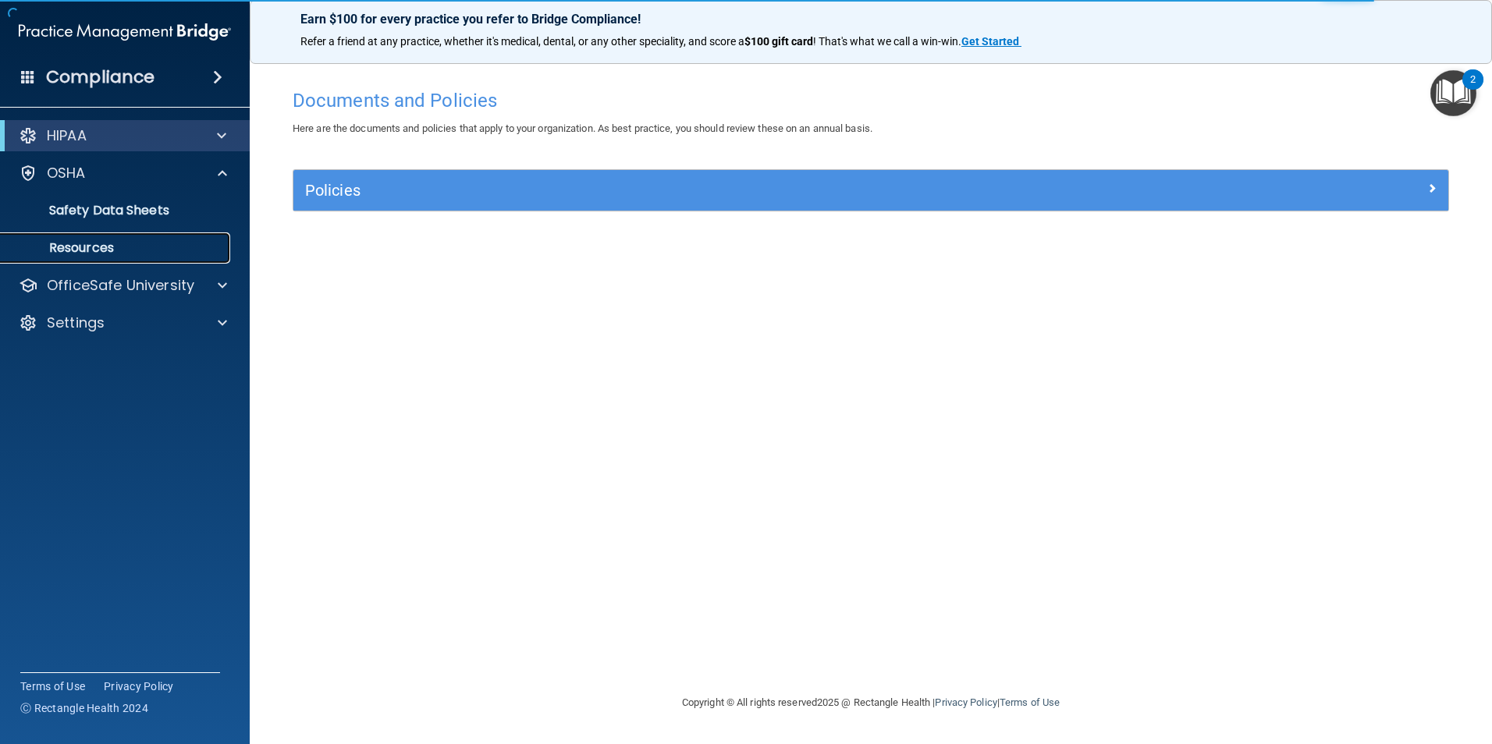
click at [177, 240] on p "Resources" at bounding box center [116, 248] width 213 height 16
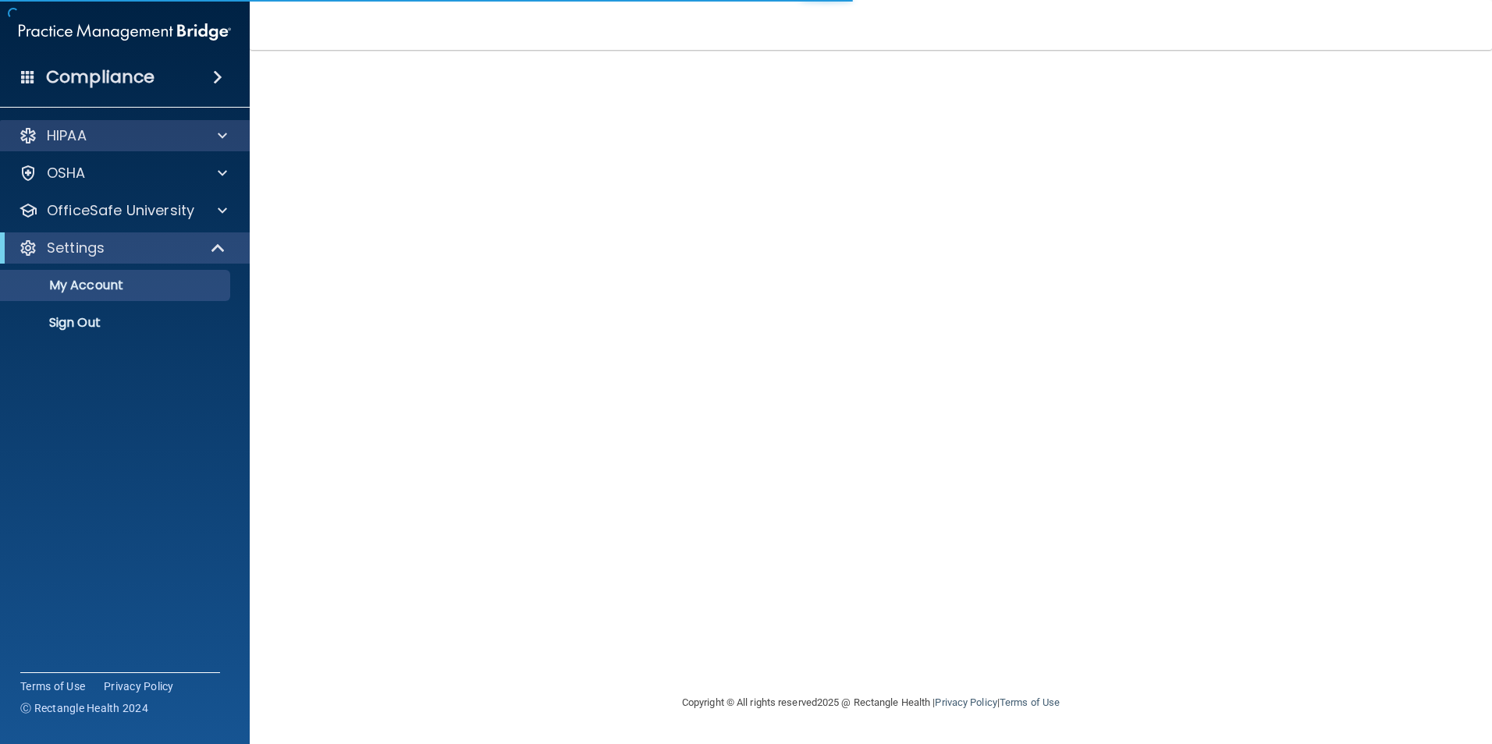
click at [231, 123] on div "HIPAA" at bounding box center [125, 135] width 250 height 31
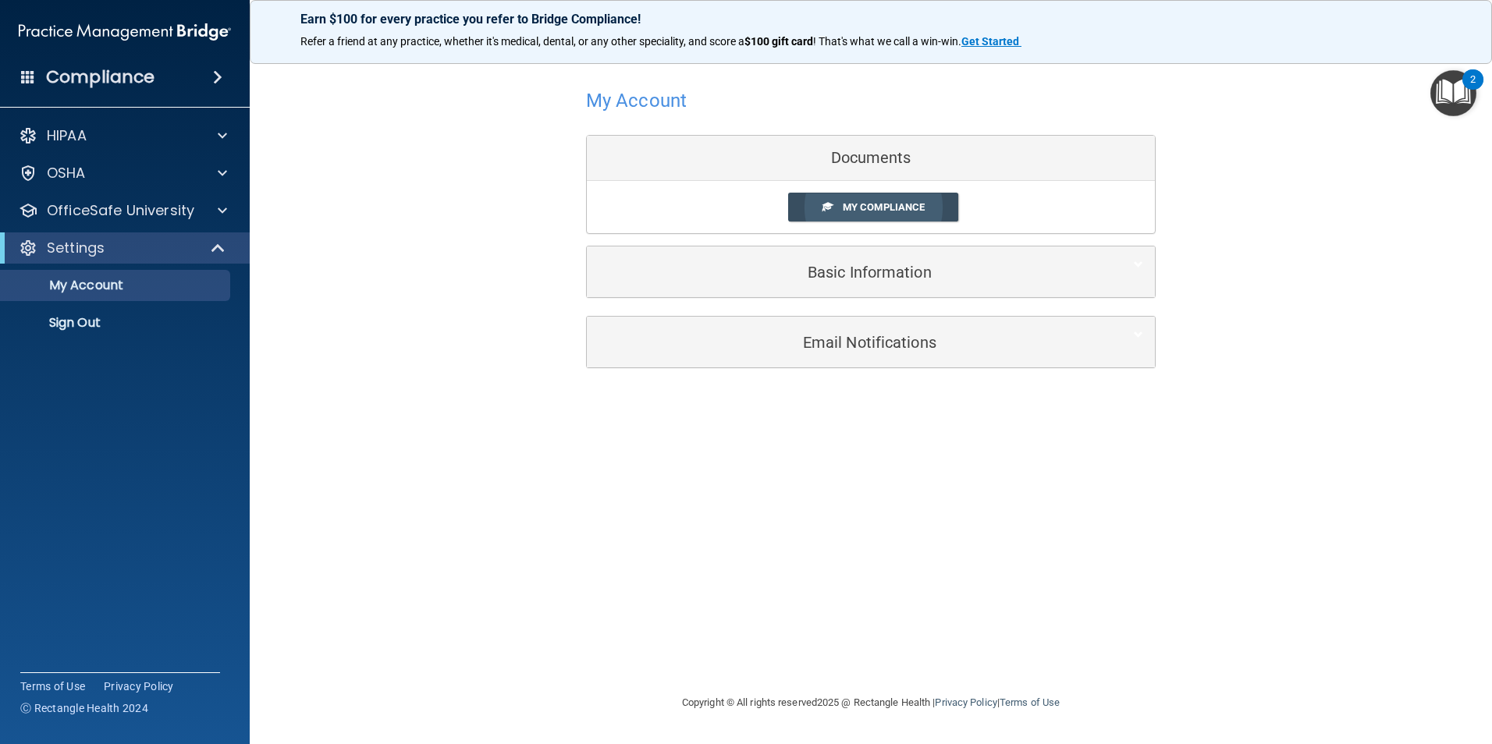
click at [889, 211] on span "My Compliance" at bounding box center [884, 207] width 82 height 12
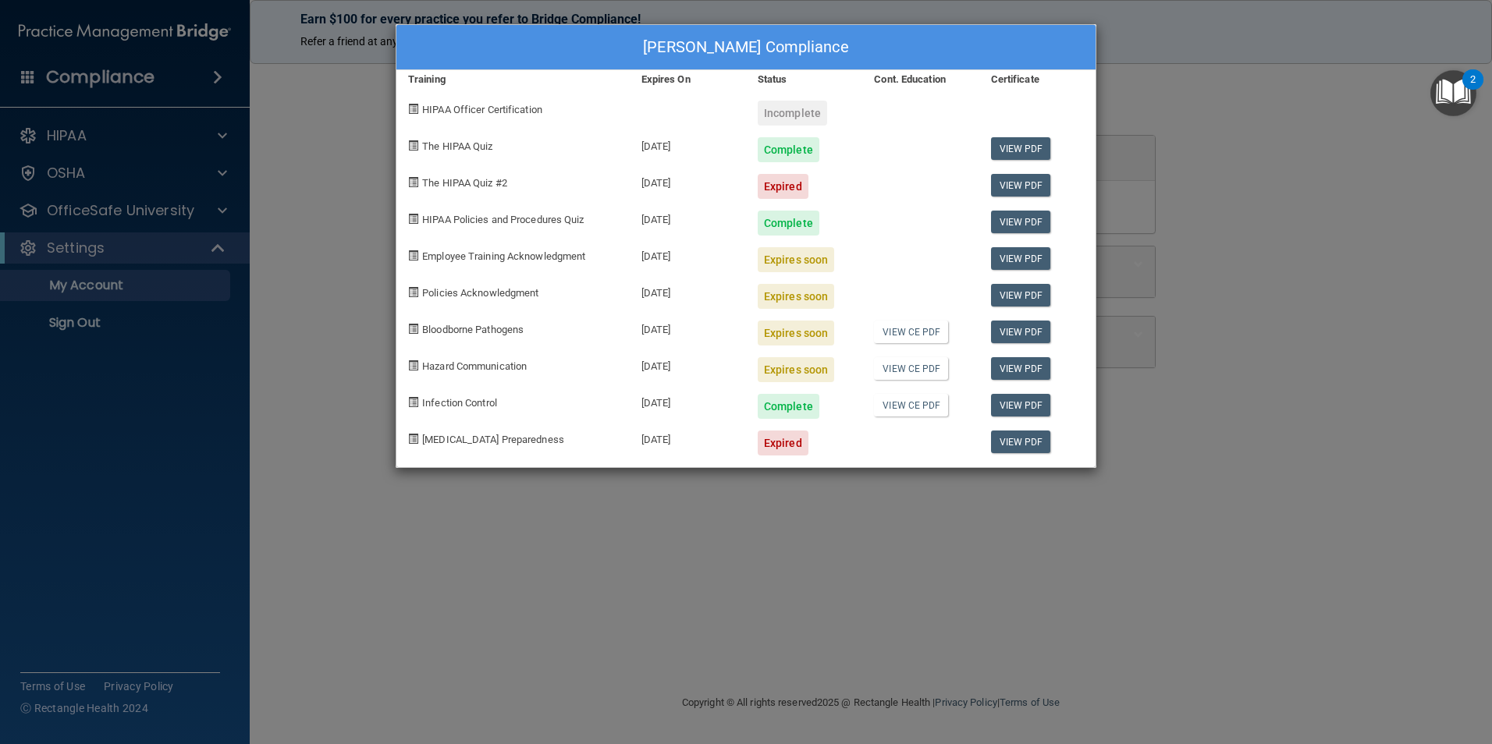
click at [458, 373] on div "Hazard Communication" at bounding box center [512, 364] width 233 height 37
drag, startPoint x: 458, startPoint y: 373, endPoint x: 413, endPoint y: 364, distance: 46.1
click at [413, 364] on span at bounding box center [413, 365] width 10 height 10
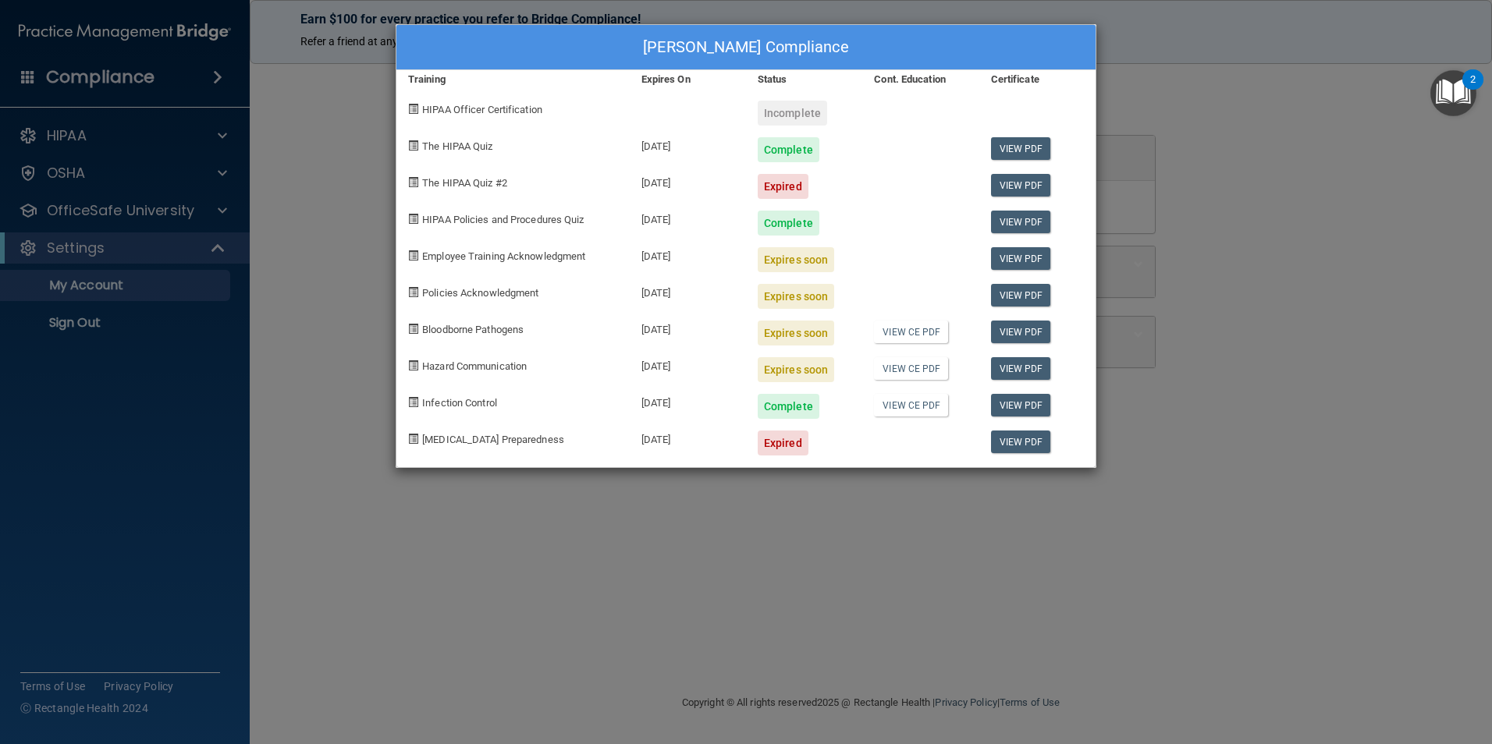
drag, startPoint x: 413, startPoint y: 364, endPoint x: 321, endPoint y: 350, distance: 93.2
click at [321, 350] on div "[PERSON_NAME] Compliance Training Expires On Status Cont. Education Certificate…" at bounding box center [746, 372] width 1492 height 744
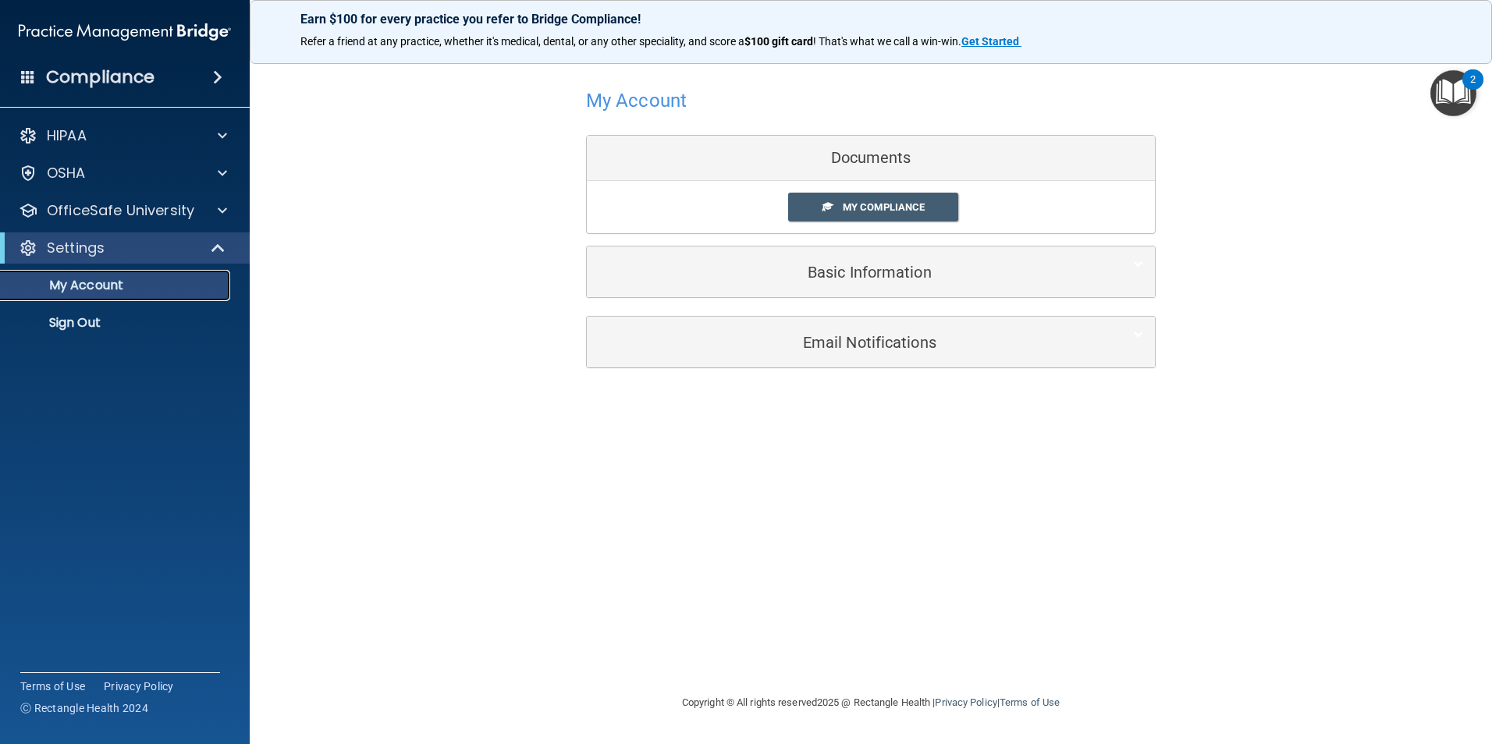
click at [165, 293] on p "My Account" at bounding box center [116, 286] width 213 height 16
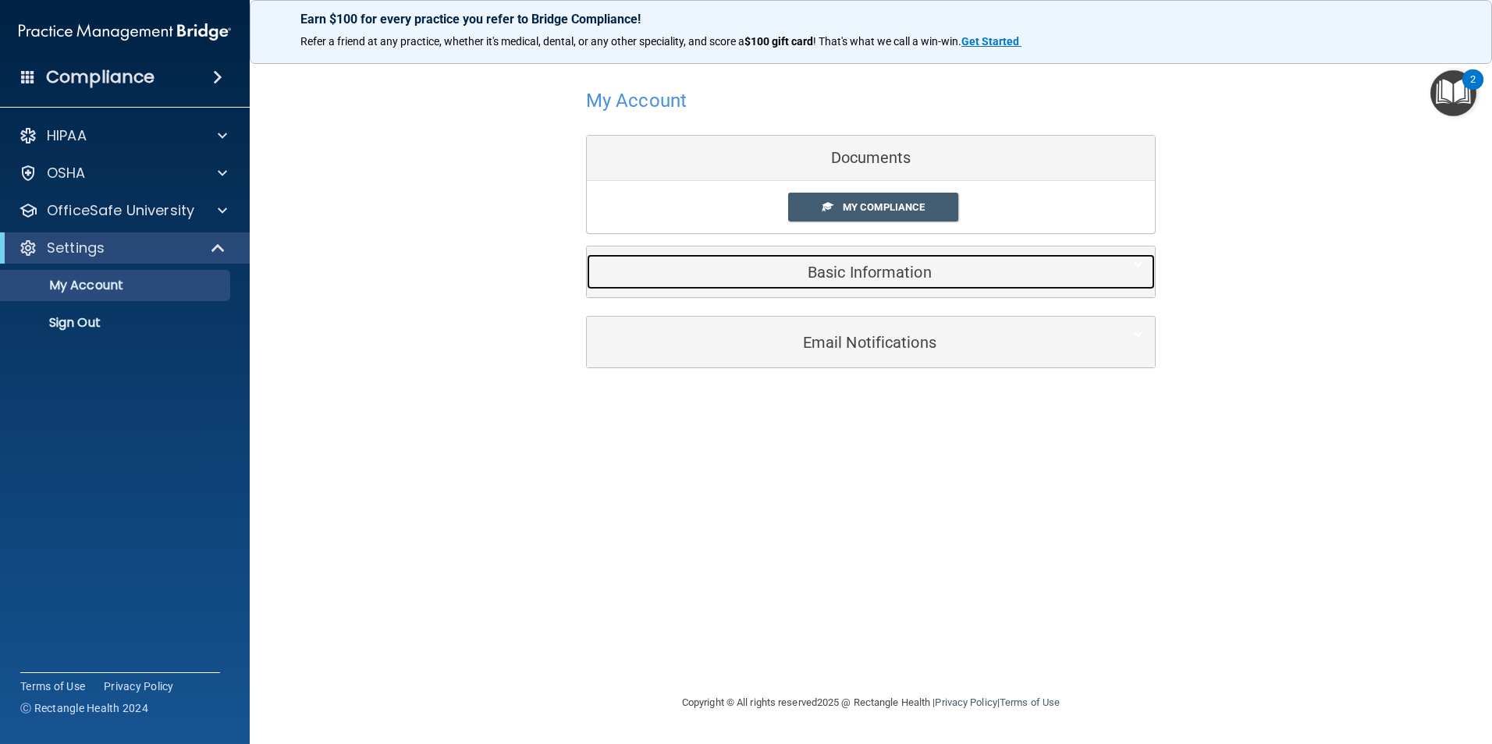
click at [896, 279] on h5 "Basic Information" at bounding box center [846, 272] width 497 height 17
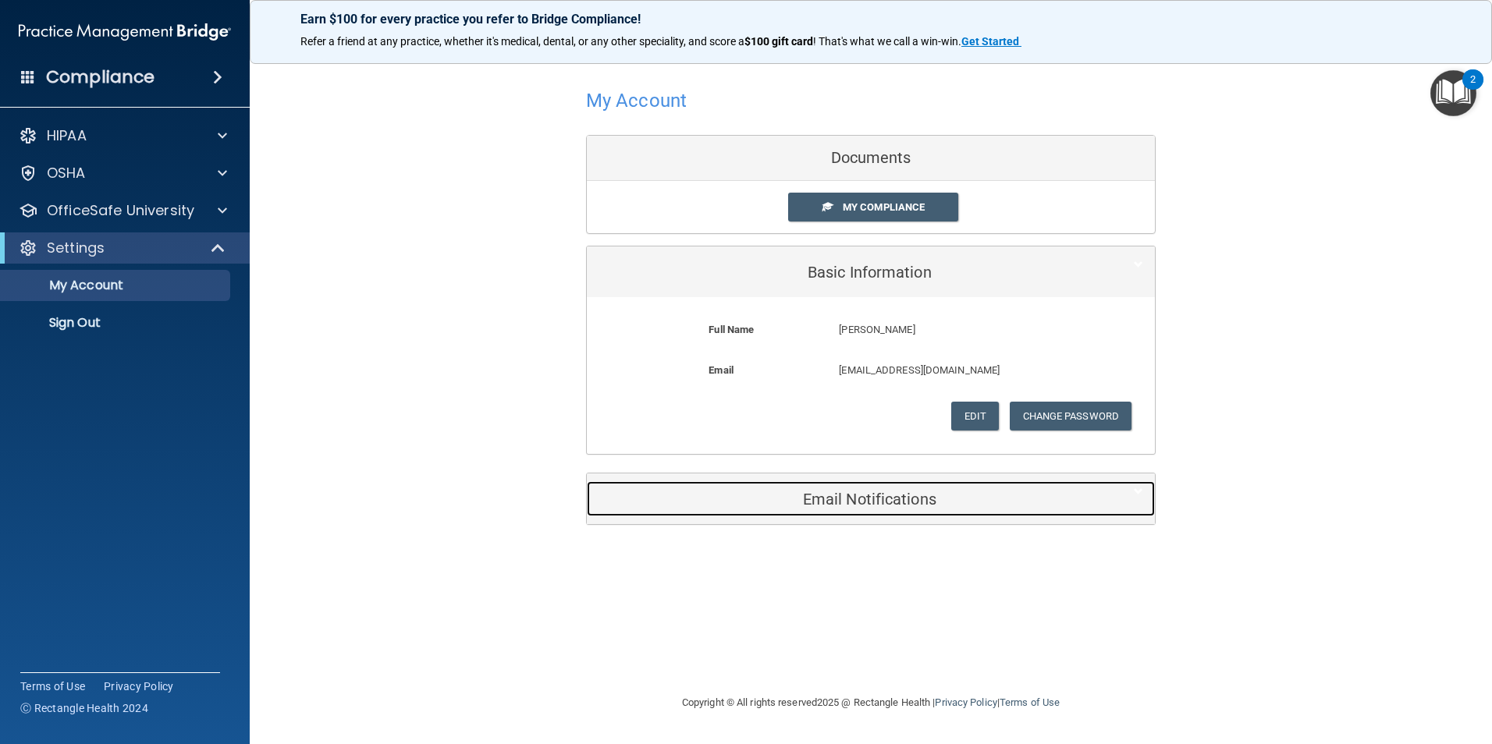
click at [893, 510] on div "Email Notifications" at bounding box center [847, 498] width 520 height 35
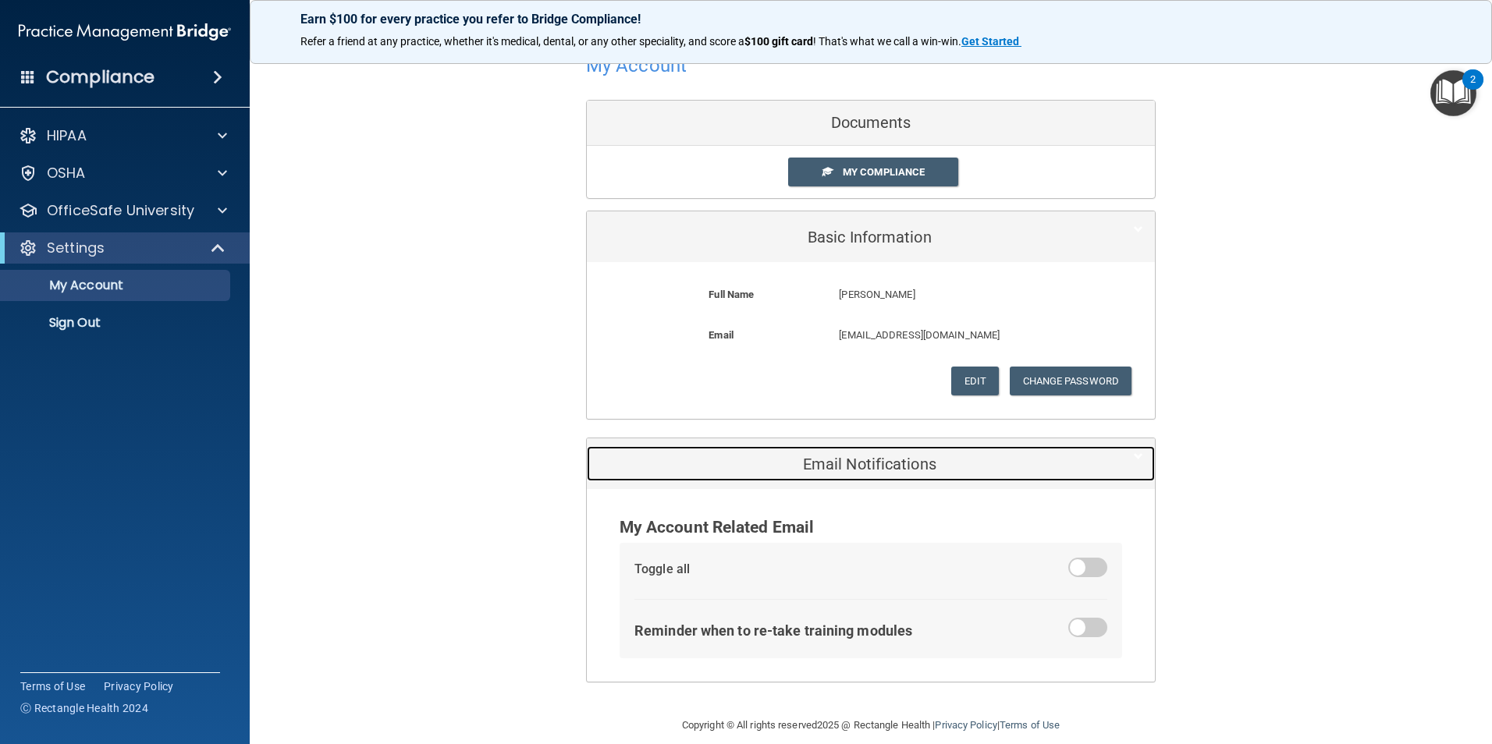
scroll to position [54, 0]
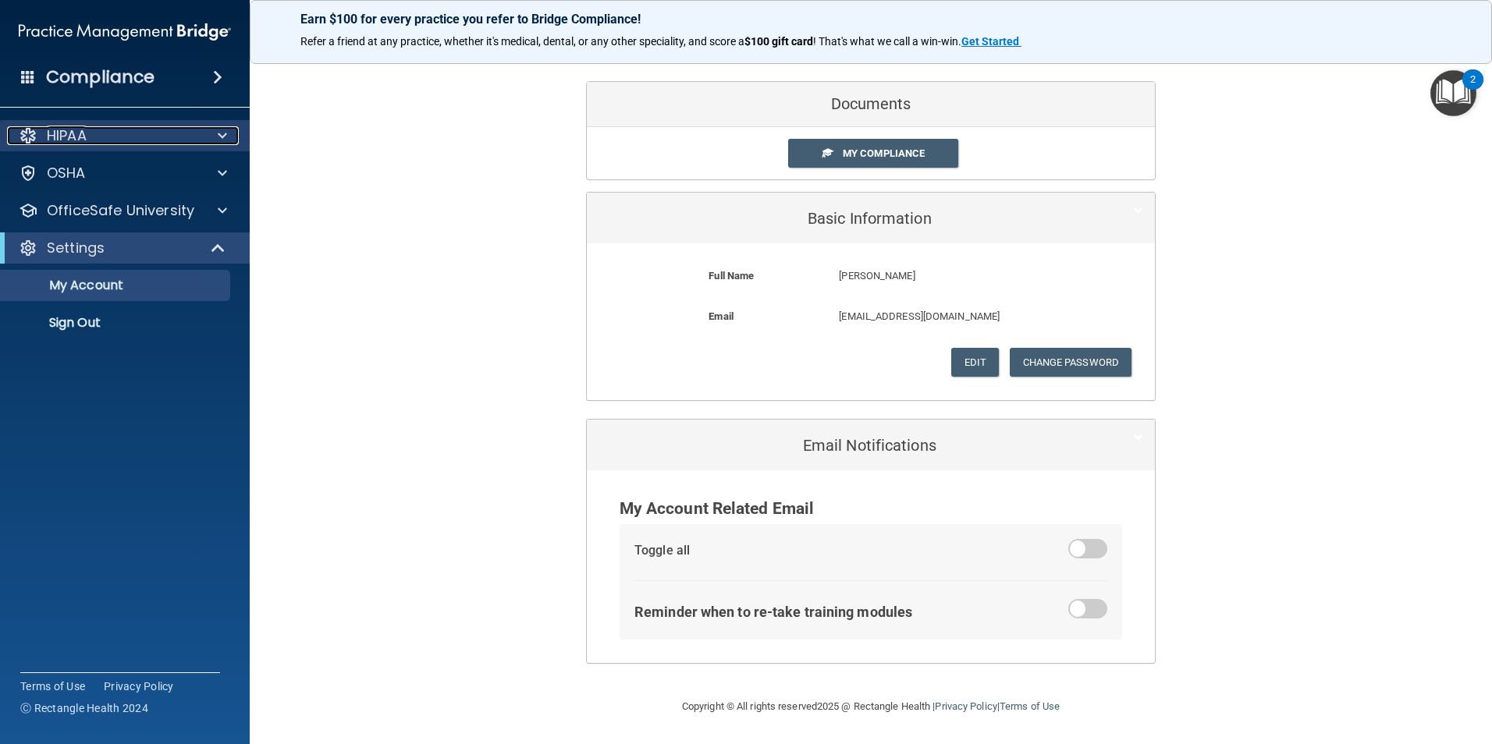
click at [100, 140] on div "HIPAA" at bounding box center [103, 135] width 193 height 19
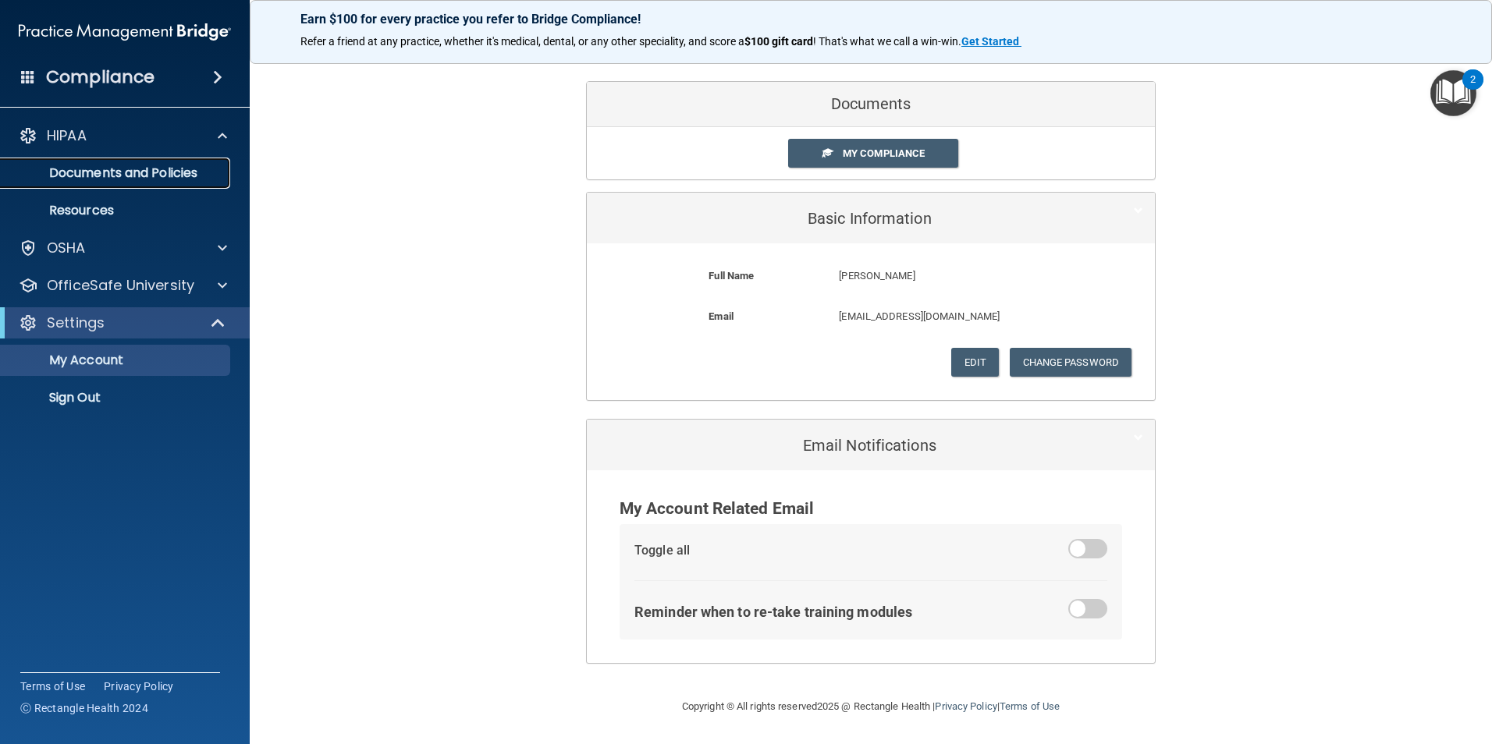
click at [124, 172] on p "Documents and Policies" at bounding box center [116, 173] width 213 height 16
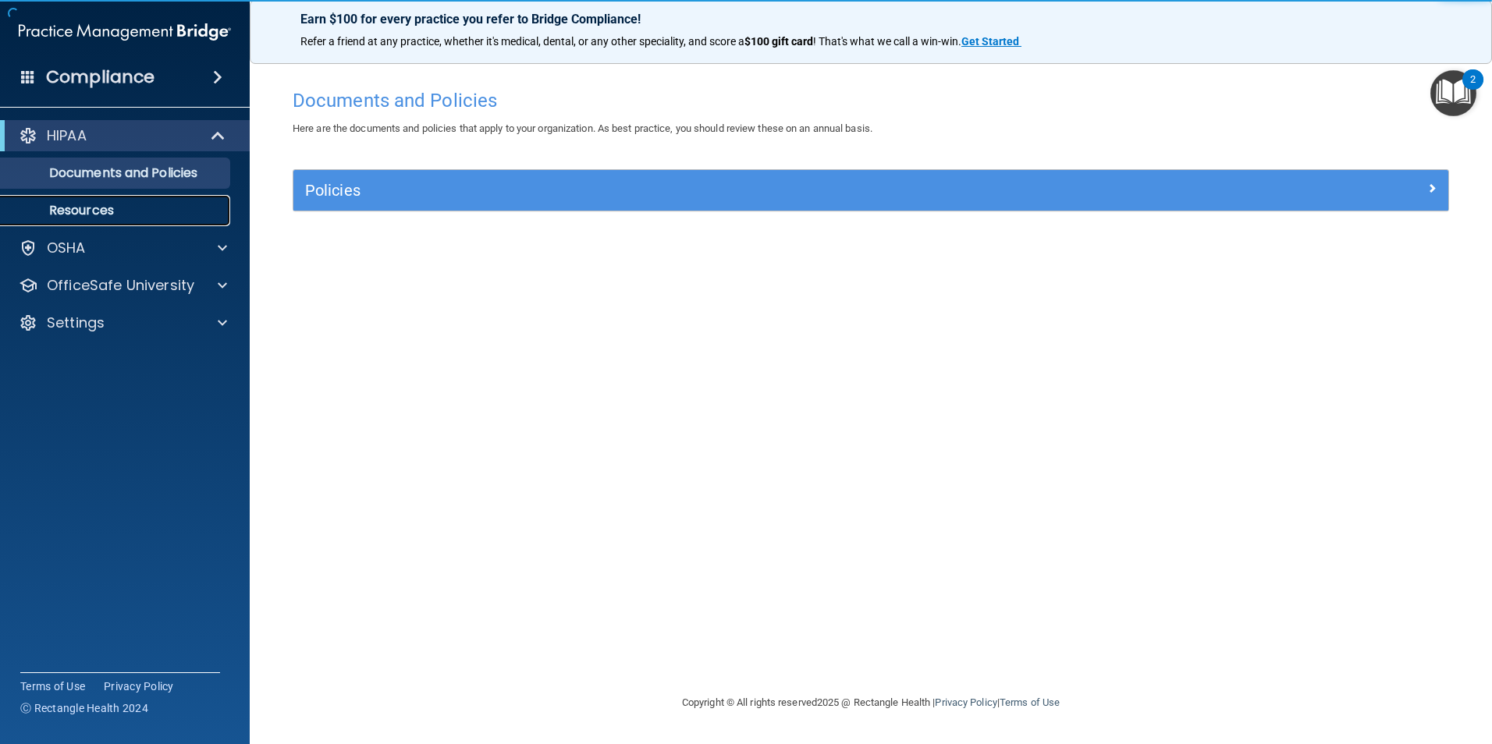
click at [131, 209] on p "Resources" at bounding box center [116, 211] width 213 height 16
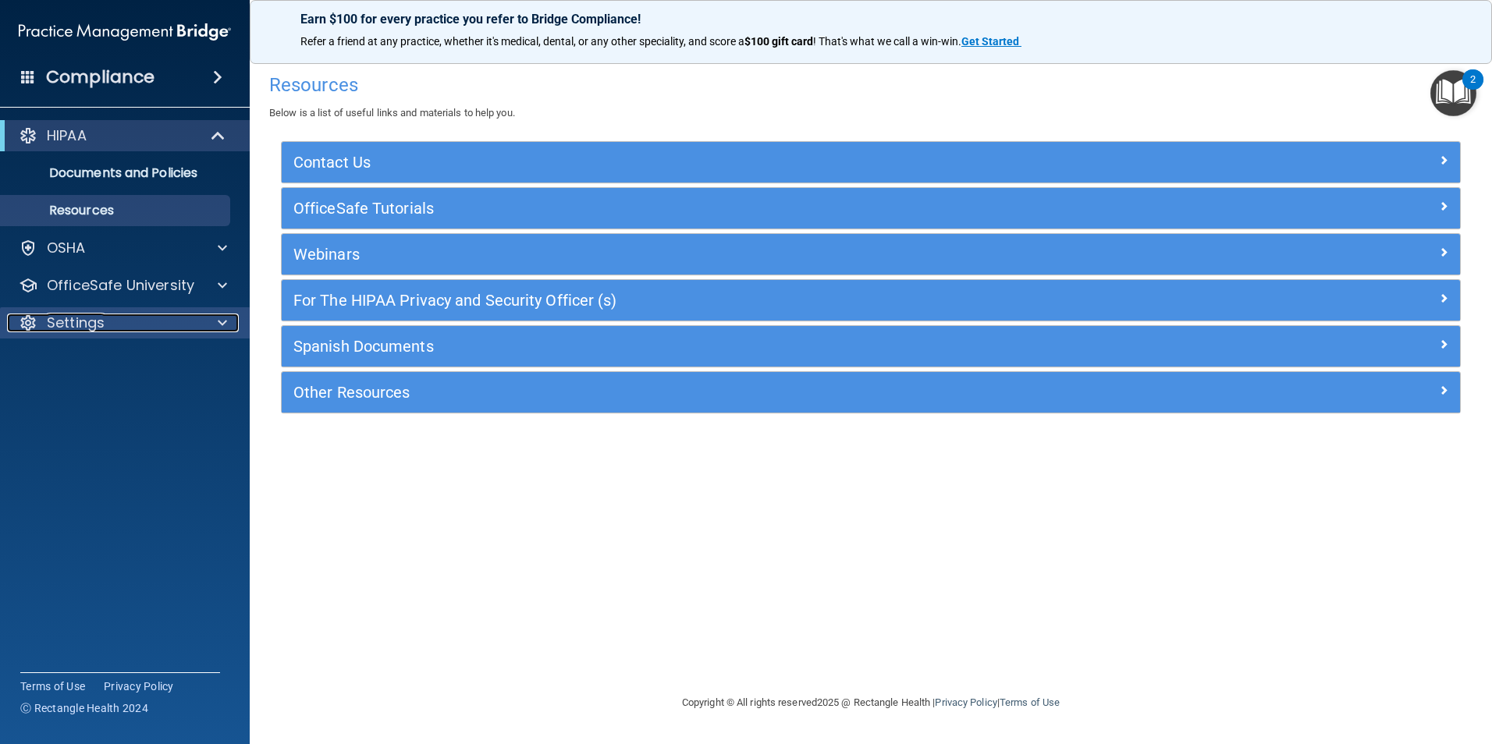
click at [158, 314] on div "Settings" at bounding box center [103, 323] width 193 height 19
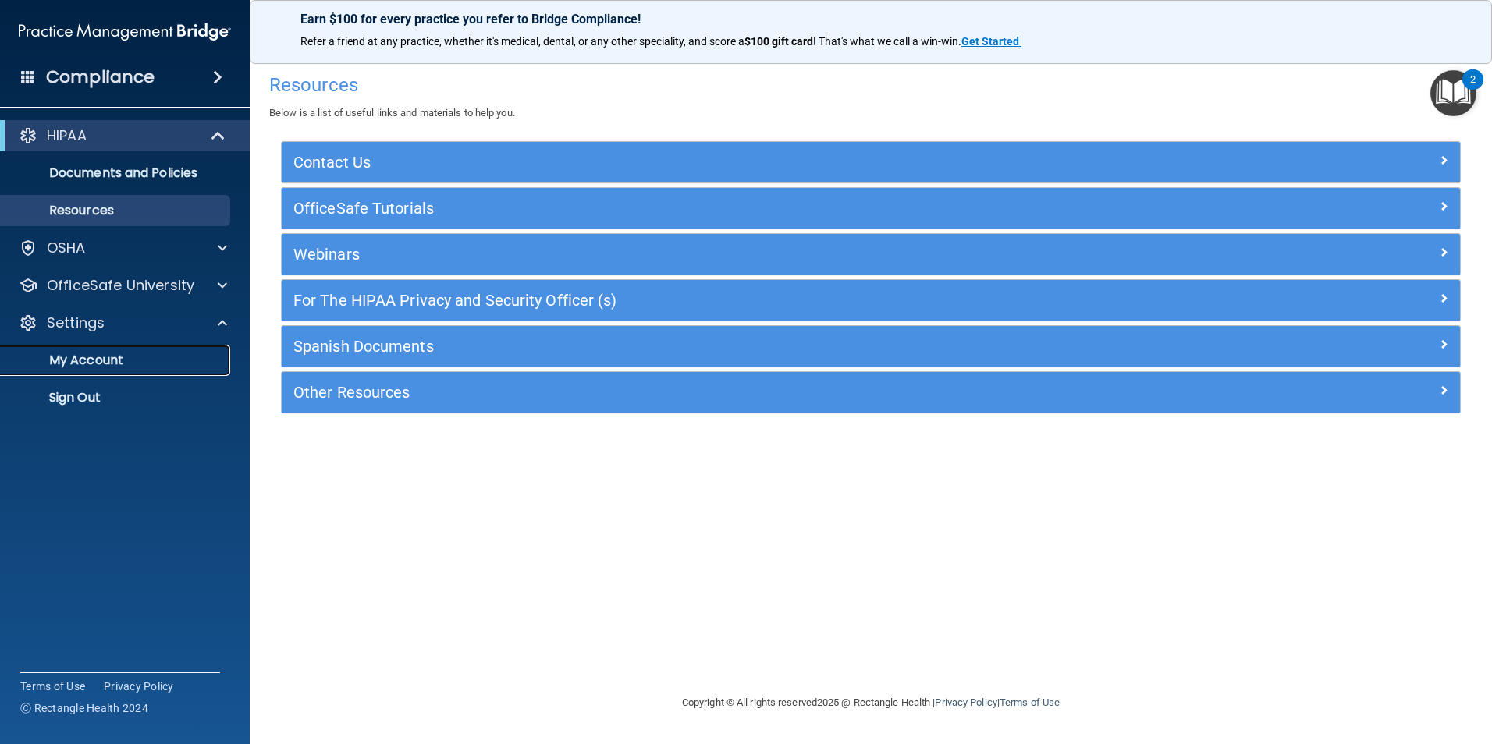
click at [151, 354] on p "My Account" at bounding box center [116, 361] width 213 height 16
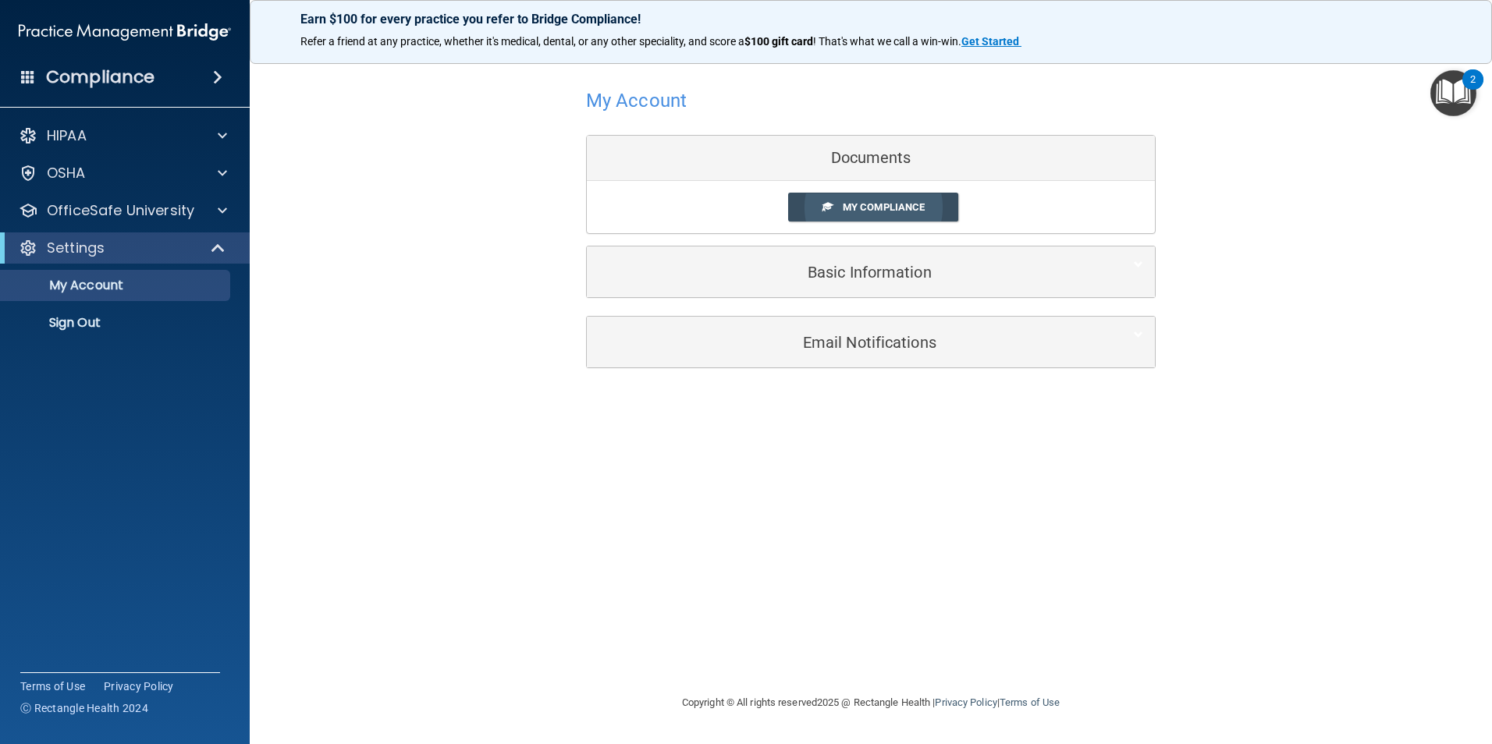
click at [917, 201] on span "My Compliance" at bounding box center [884, 207] width 82 height 12
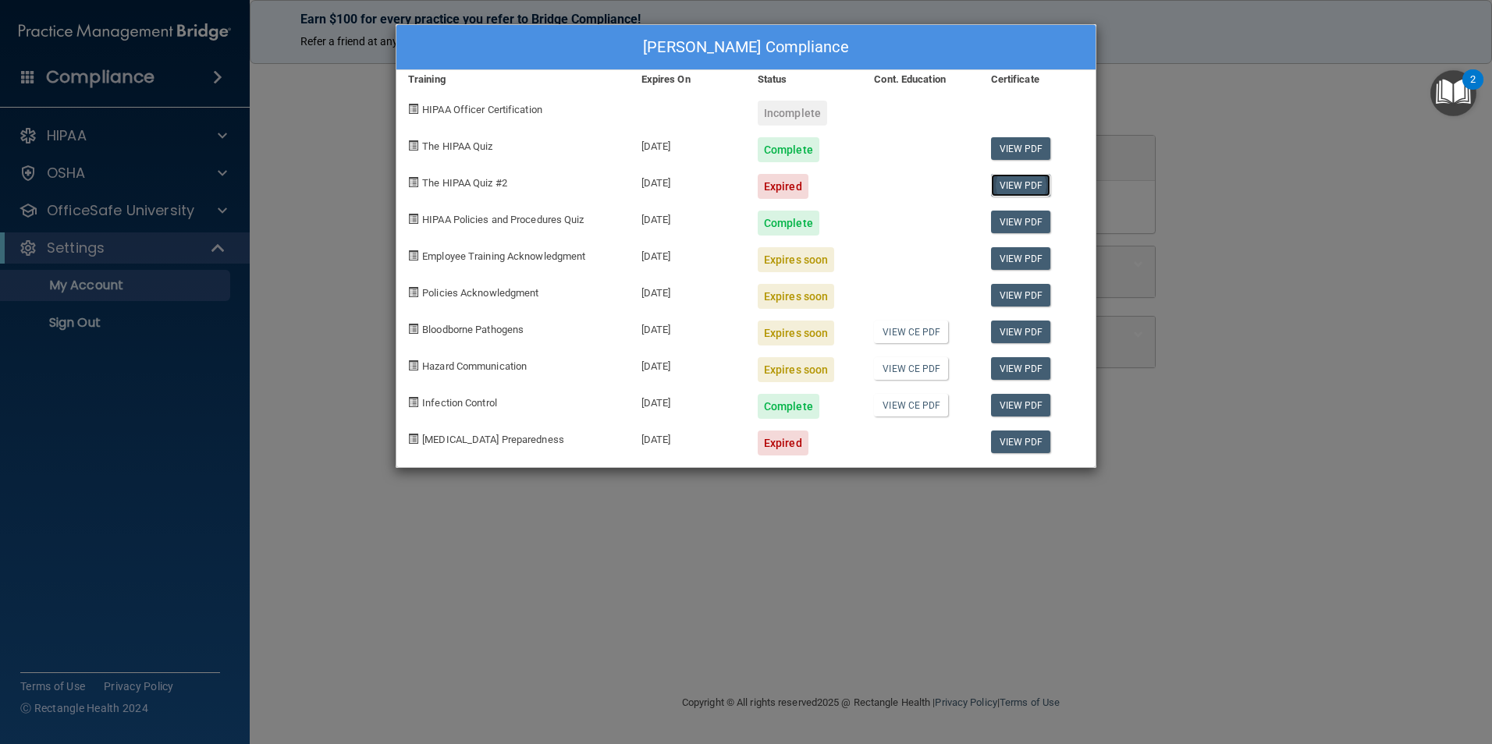
click at [1021, 187] on link "View PDF" at bounding box center [1021, 185] width 60 height 23
click at [1013, 442] on link "View PDF" at bounding box center [1021, 442] width 60 height 23
click at [784, 299] on div "Expires soon" at bounding box center [796, 296] width 76 height 25
drag, startPoint x: 784, startPoint y: 299, endPoint x: 896, endPoint y: 247, distance: 123.6
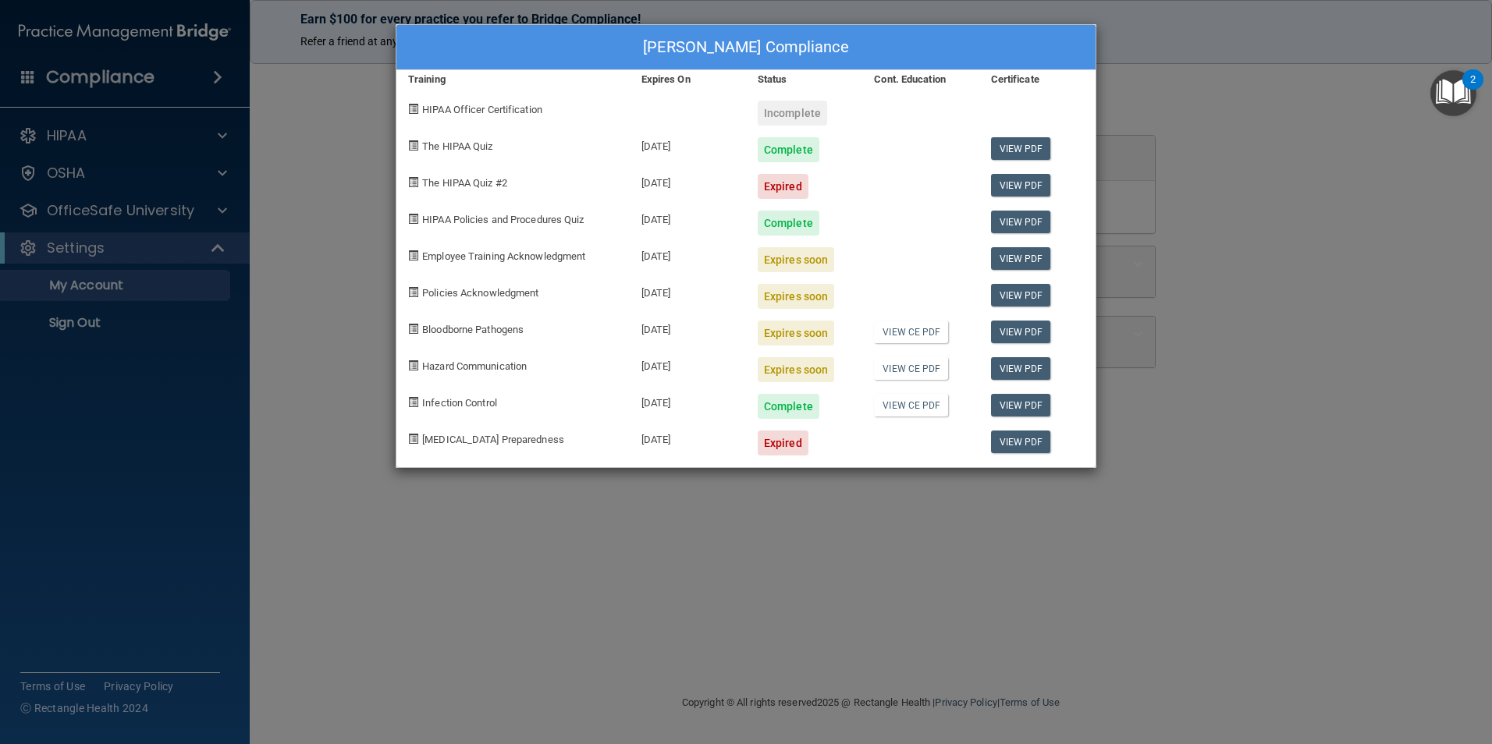
click at [896, 247] on div at bounding box center [920, 254] width 116 height 37
click at [502, 291] on span "Policies Acknowledgment" at bounding box center [480, 293] width 116 height 12
click at [565, 516] on div "[PERSON_NAME] Compliance Training Expires On Status Cont. Education Certificate…" at bounding box center [746, 372] width 1492 height 744
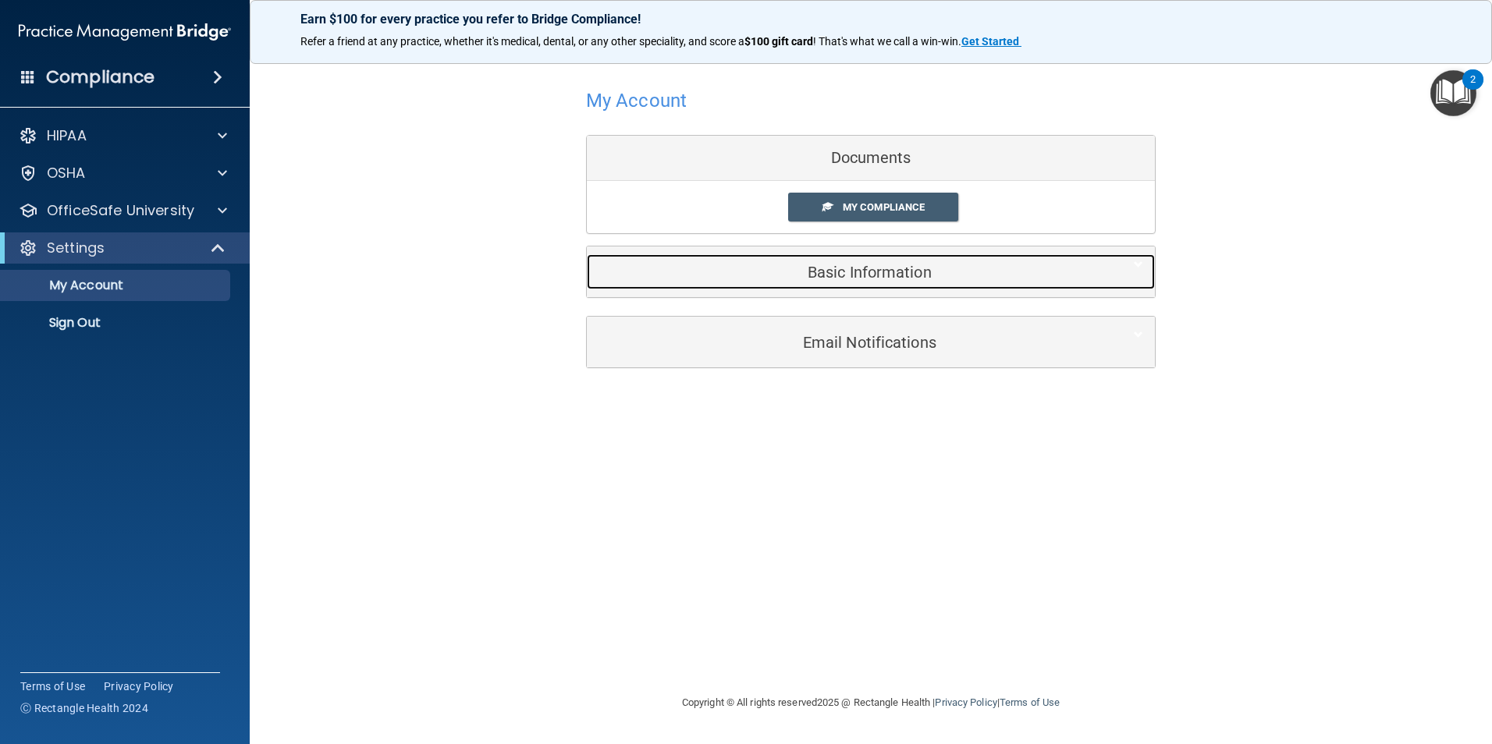
click at [859, 262] on div "Basic Information" at bounding box center [847, 271] width 520 height 35
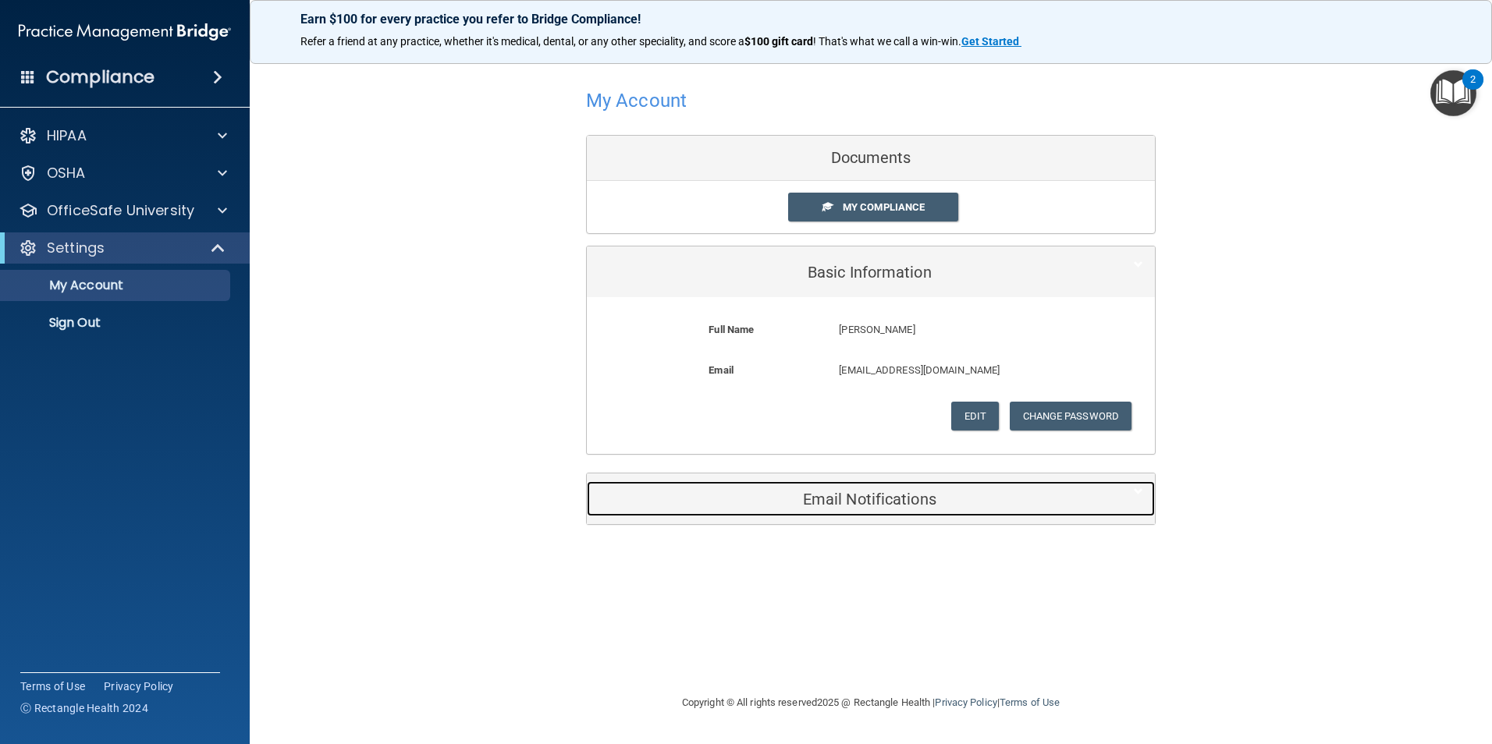
click at [843, 497] on h5 "Email Notifications" at bounding box center [846, 499] width 497 height 17
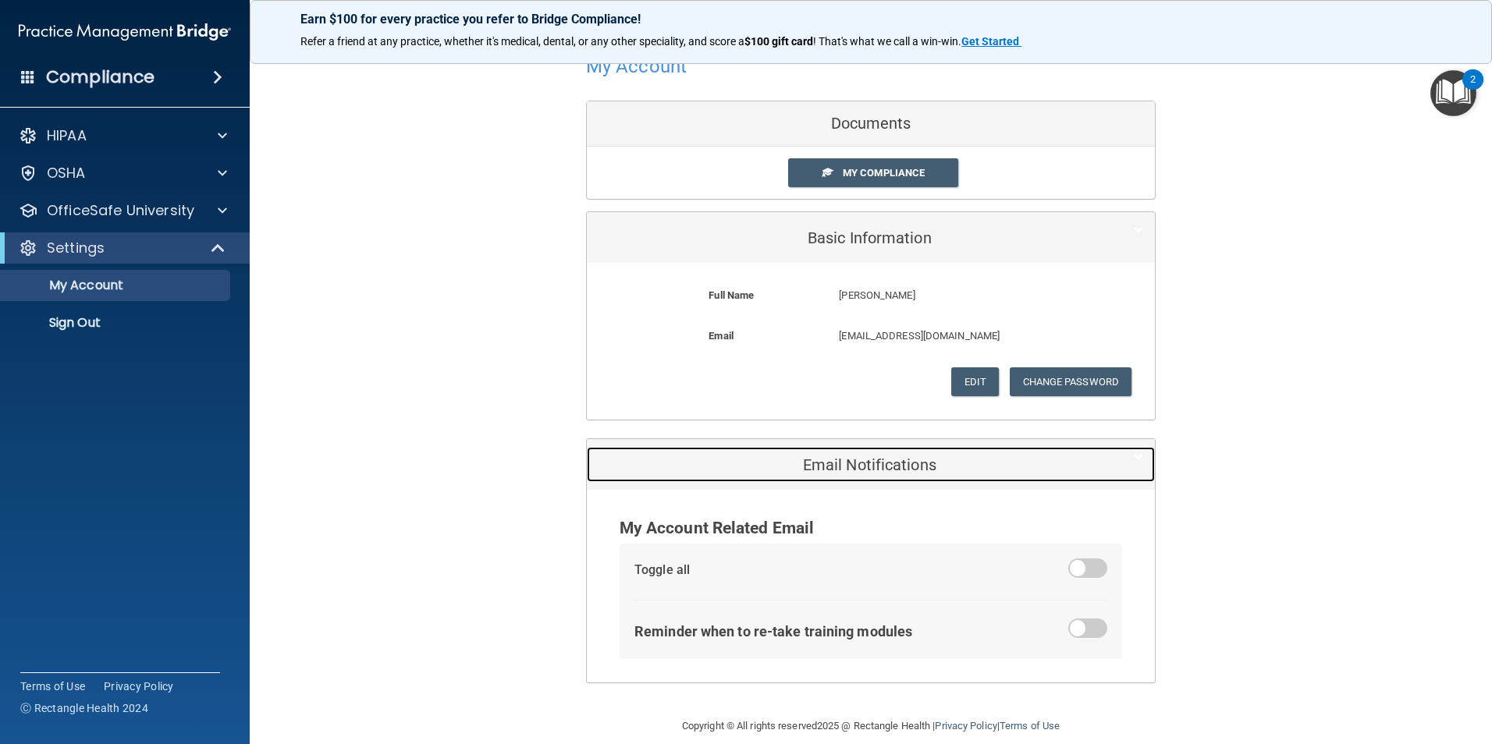
scroll to position [54, 0]
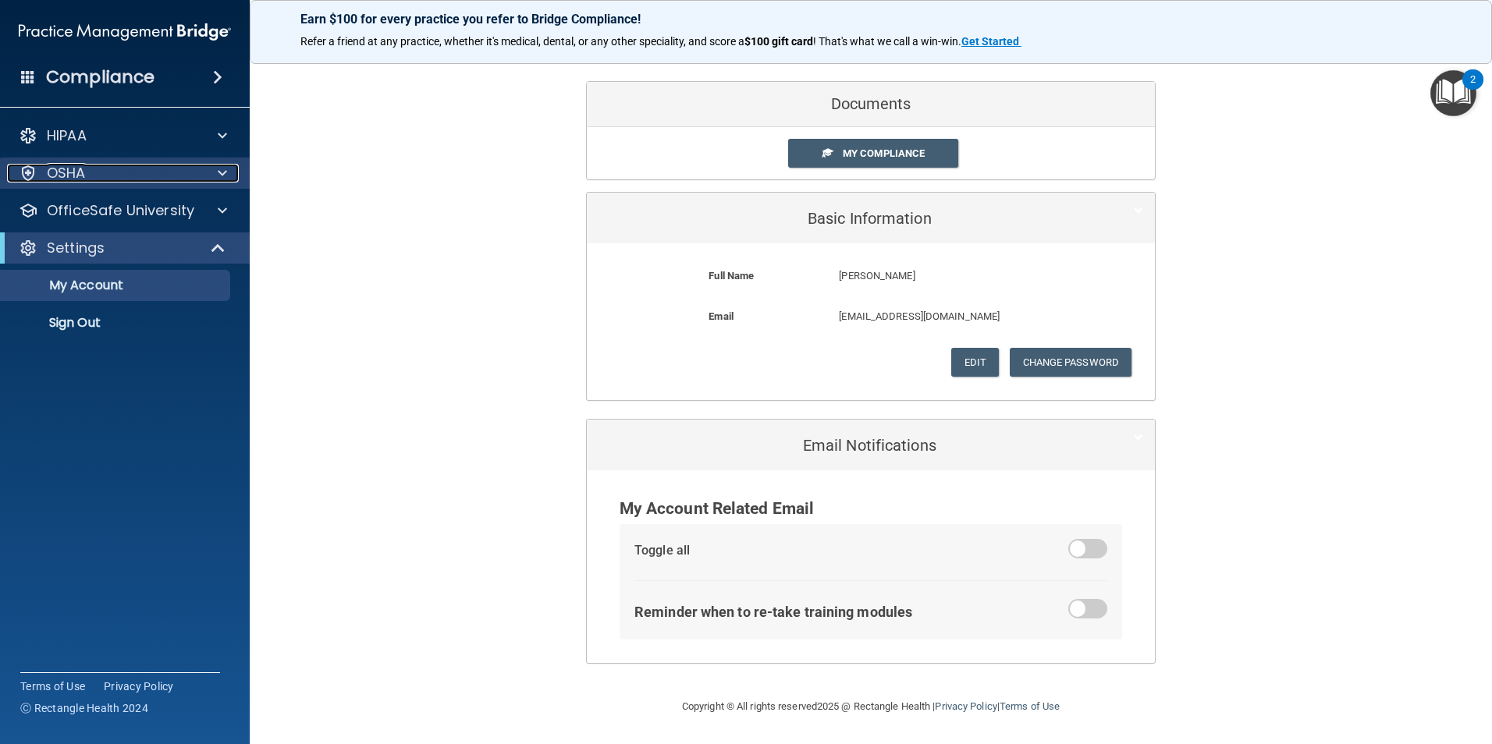
click at [211, 167] on div at bounding box center [220, 173] width 39 height 19
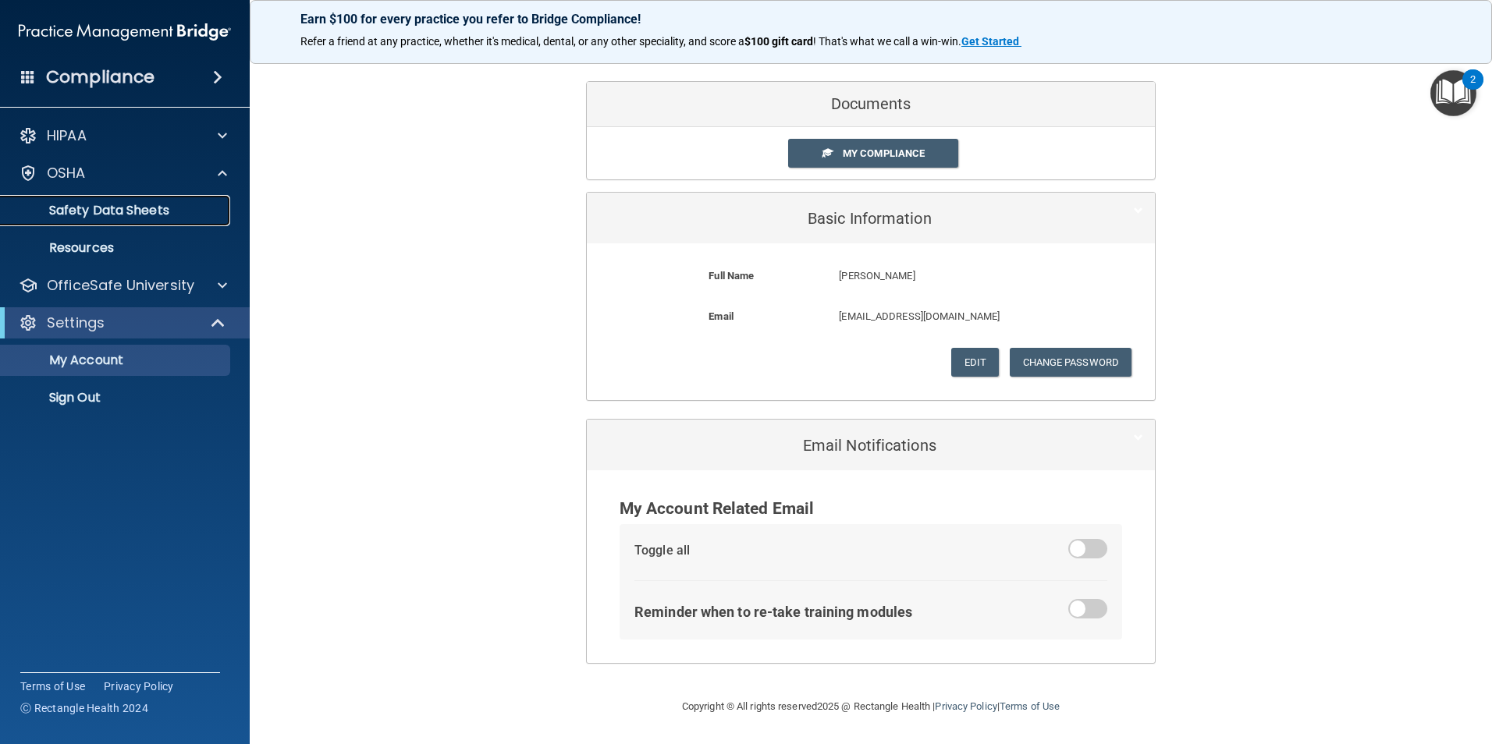
click at [169, 218] on link "Safety Data Sheets" at bounding box center [107, 210] width 246 height 31
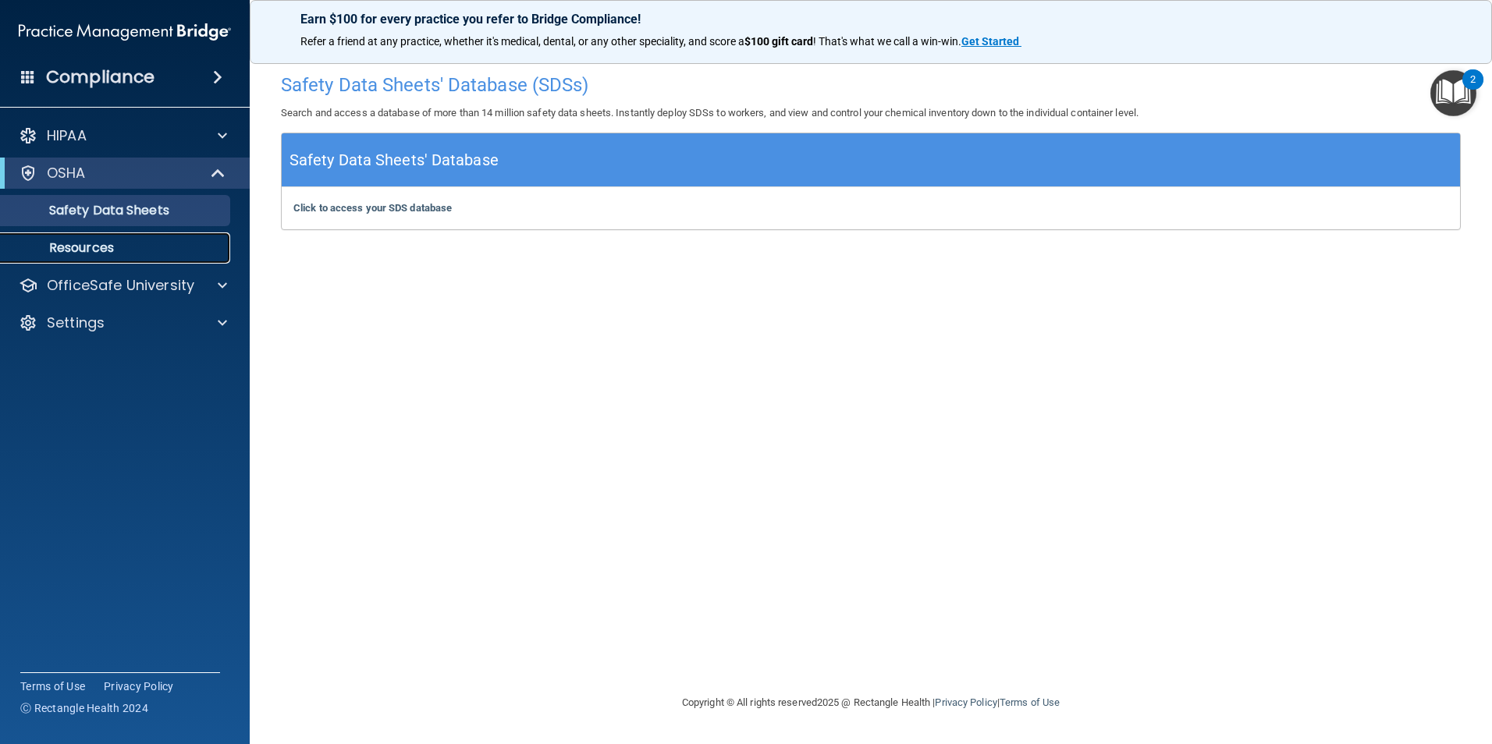
click at [165, 243] on p "Resources" at bounding box center [116, 248] width 213 height 16
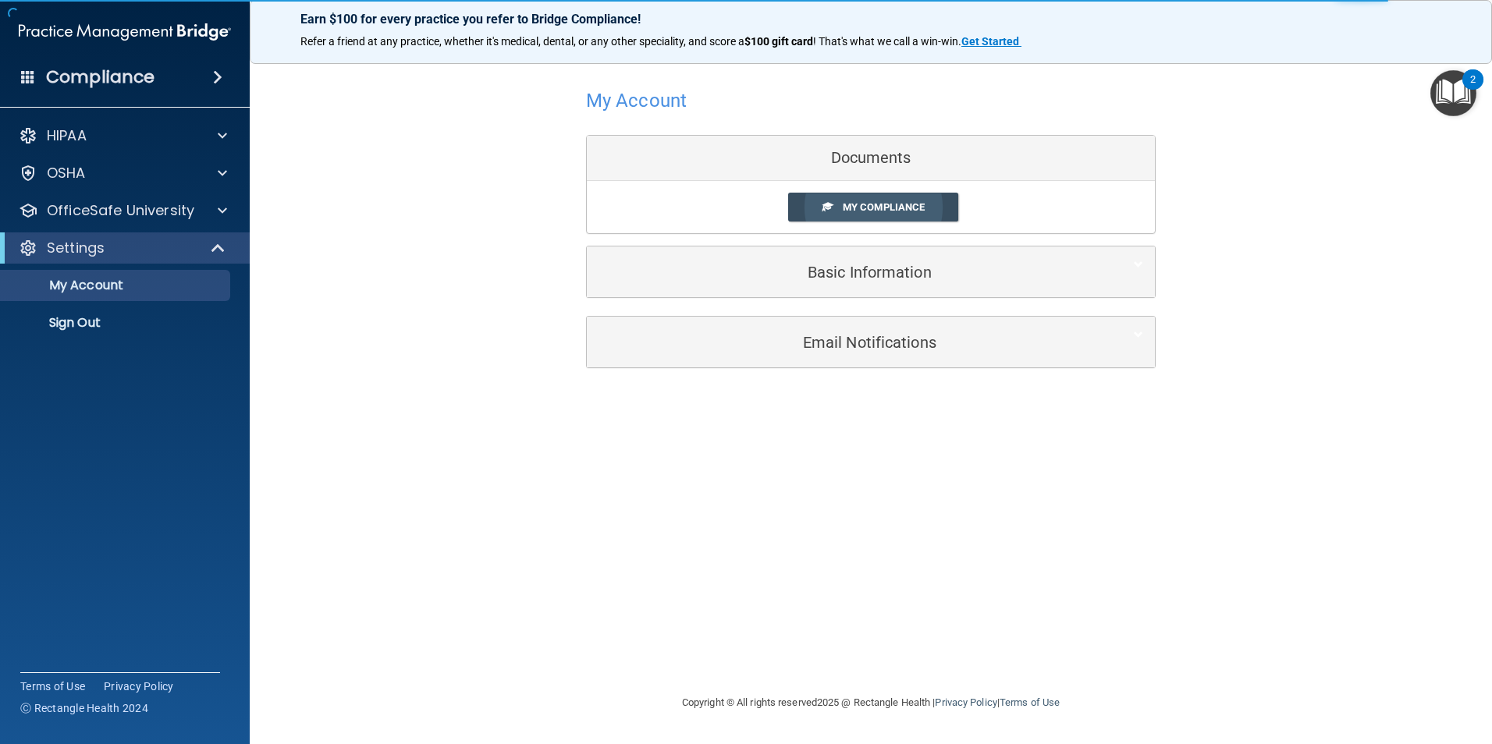
drag, startPoint x: 1393, startPoint y: 0, endPoint x: 883, endPoint y: 204, distance: 549.7
click at [883, 204] on span "My Compliance" at bounding box center [884, 207] width 82 height 12
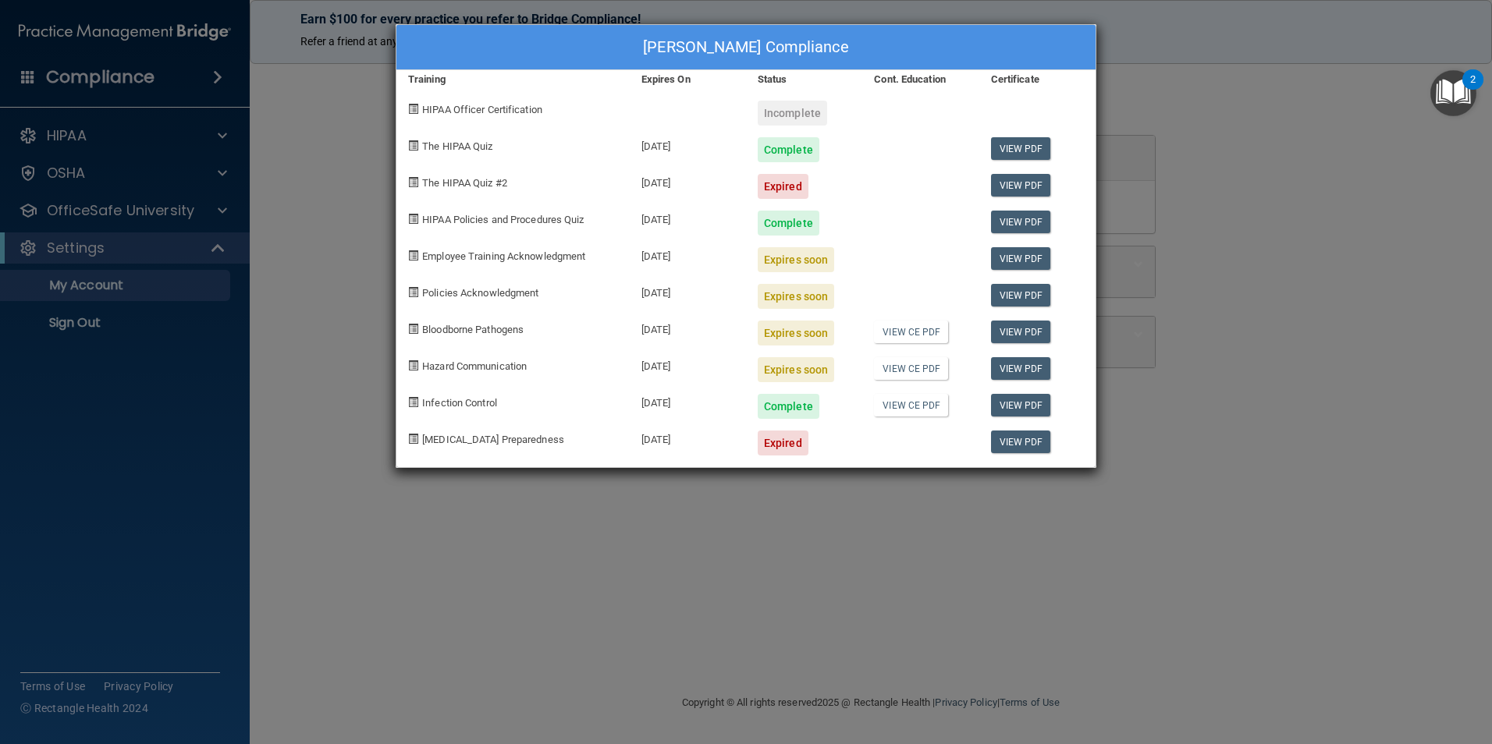
click at [505, 144] on div "The HIPAA Quiz" at bounding box center [512, 144] width 233 height 37
click at [775, 186] on div "Expired" at bounding box center [783, 186] width 51 height 25
click at [1035, 189] on link "View PDF" at bounding box center [1021, 185] width 60 height 23
click at [364, 145] on div "[PERSON_NAME] Compliance Training Expires On Status Cont. Education Certificate…" at bounding box center [746, 372] width 1492 height 744
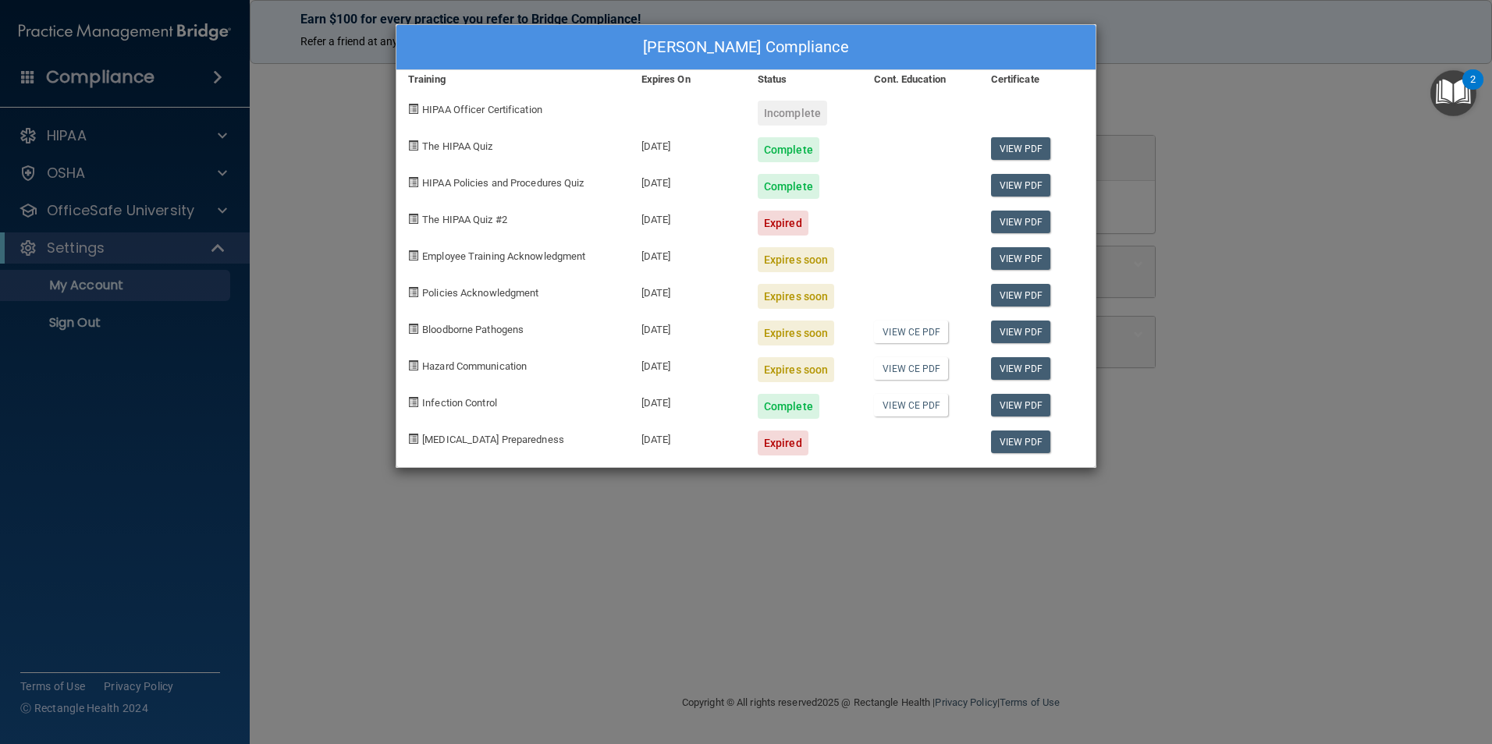
click at [364, 145] on div "[PERSON_NAME] Compliance Training Expires On Status Cont. Education Certificate…" at bounding box center [746, 372] width 1492 height 744
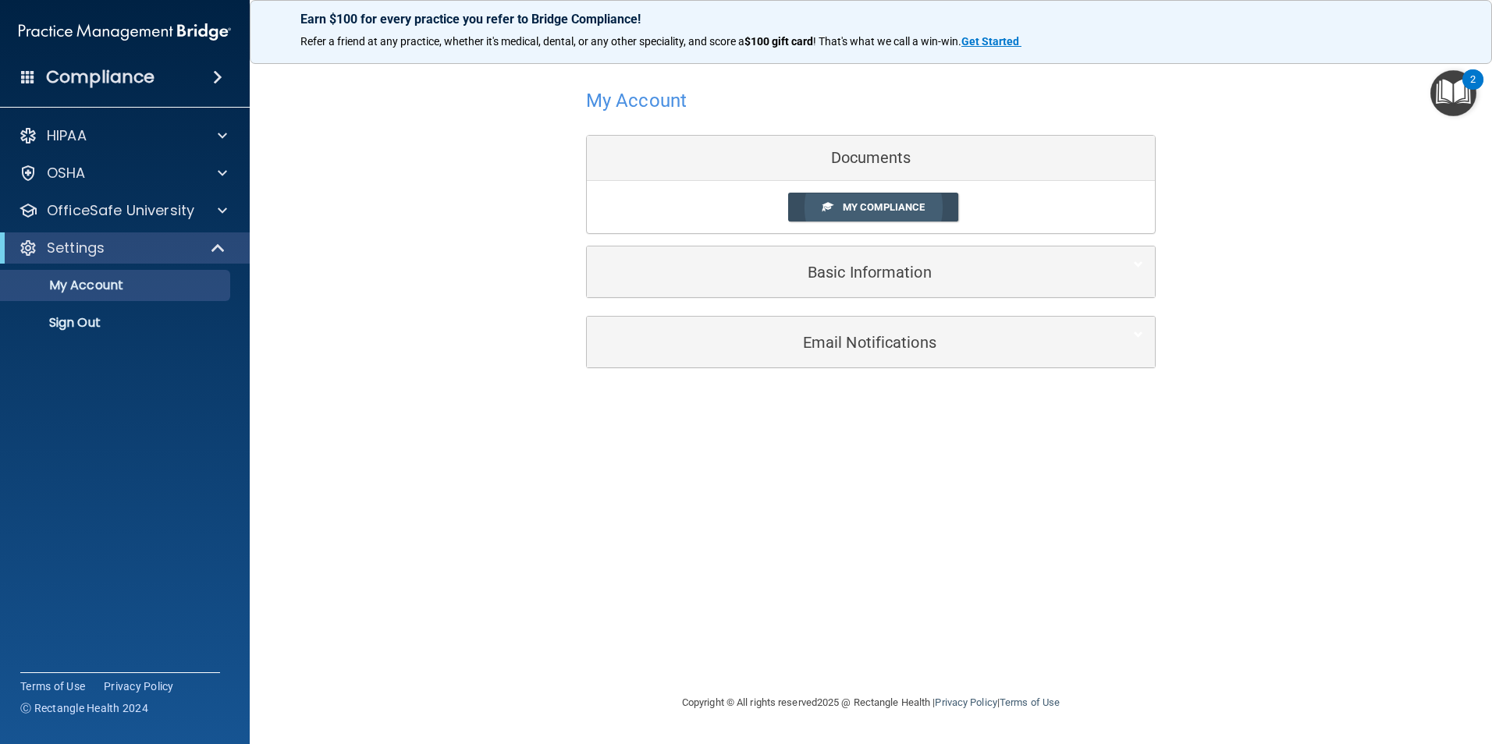
click at [836, 209] on link "My Compliance" at bounding box center [873, 207] width 171 height 29
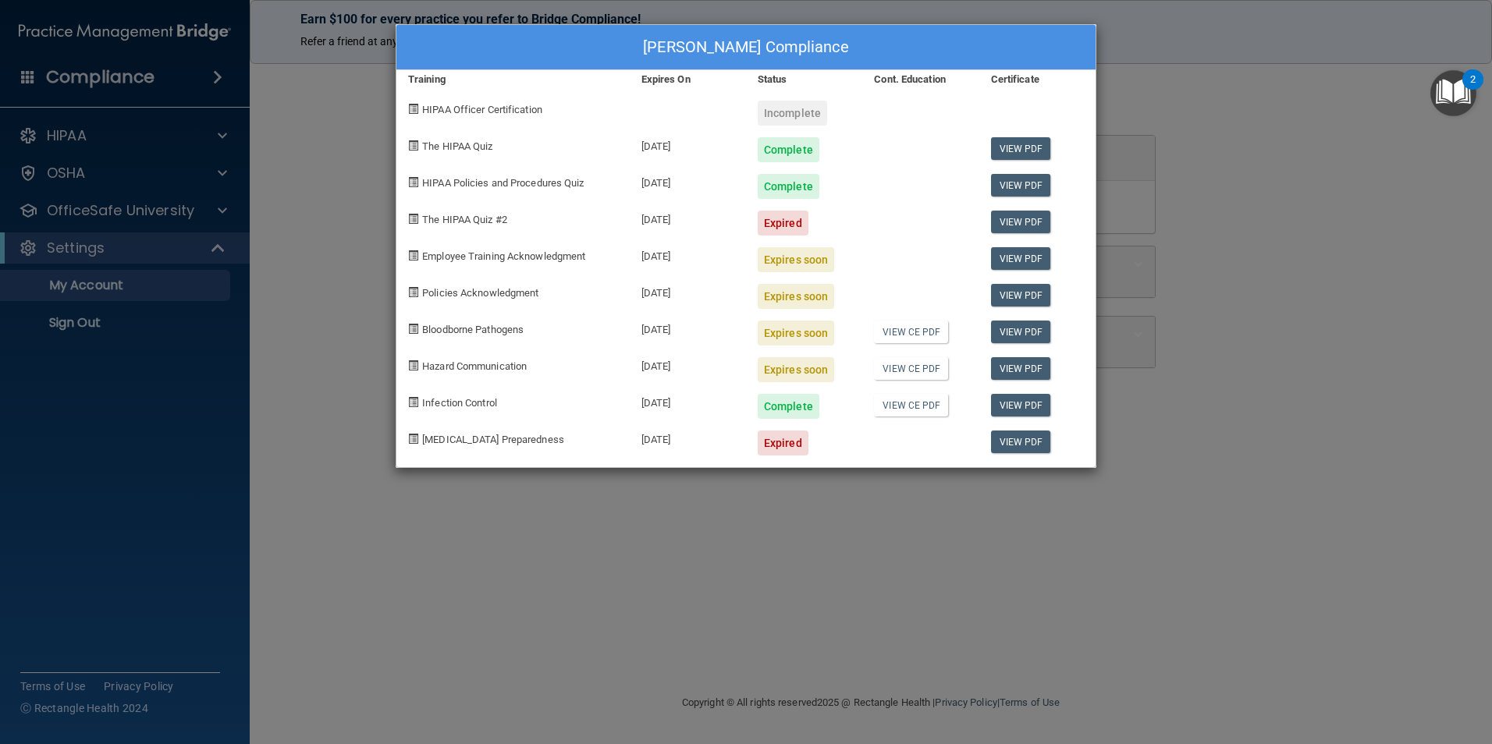
click at [768, 225] on div "Expired" at bounding box center [783, 223] width 51 height 25
click at [421, 215] on div "The HIPAA Quiz #2" at bounding box center [512, 217] width 233 height 37
click at [459, 223] on span "The HIPAA Quiz #2" at bounding box center [464, 220] width 85 height 12
click at [1013, 224] on link "View PDF" at bounding box center [1021, 222] width 60 height 23
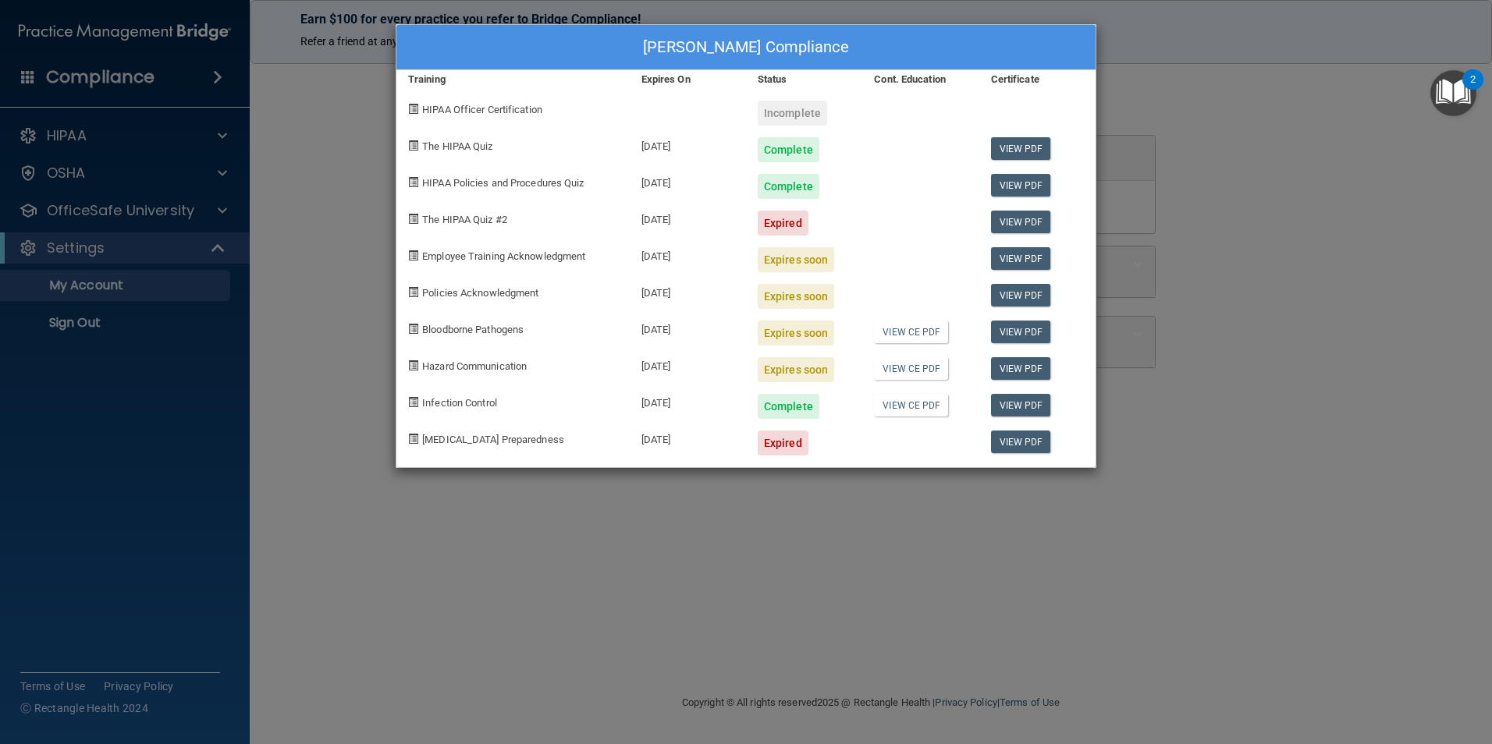
click at [321, 124] on div "[PERSON_NAME] Compliance Training Expires On Status Cont. Education Certificate…" at bounding box center [746, 372] width 1492 height 744
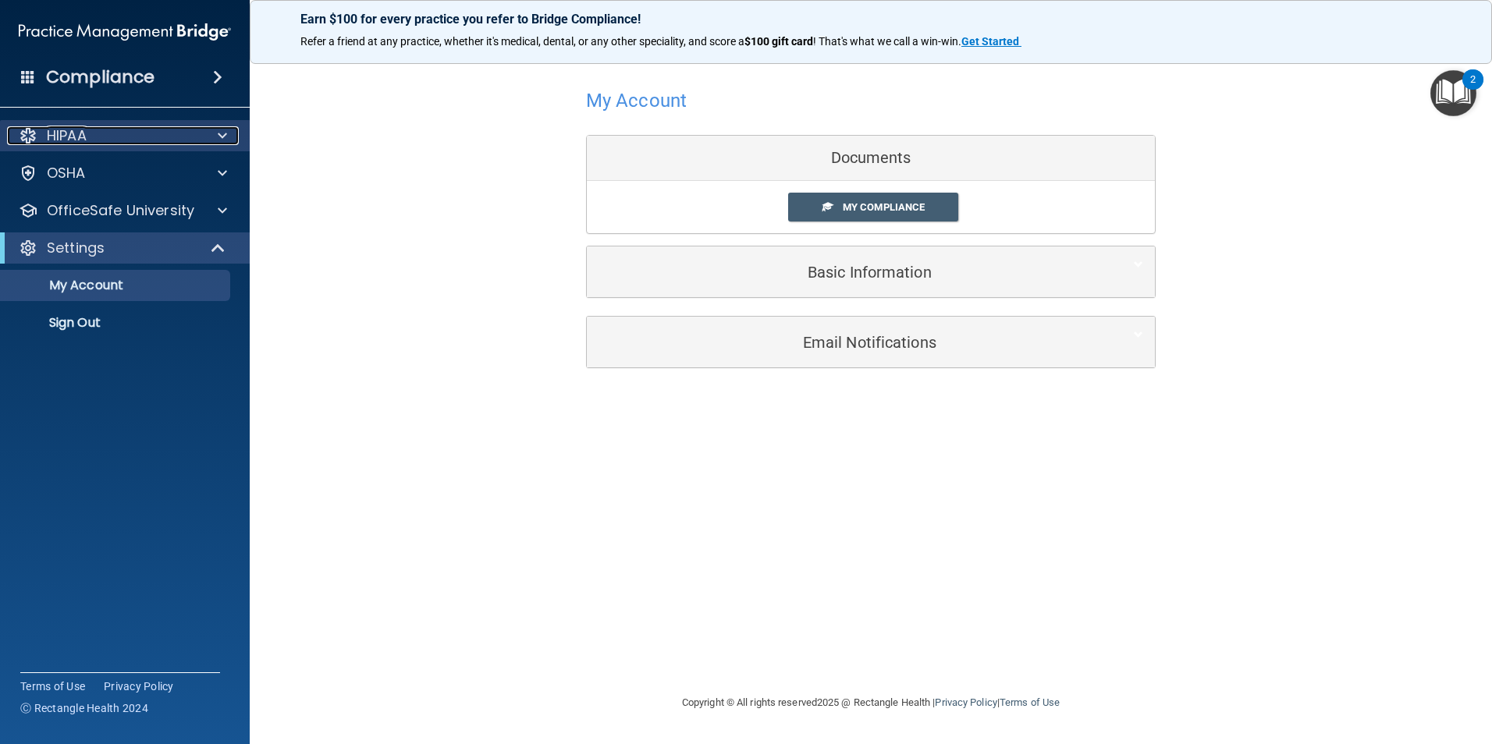
click at [228, 140] on div at bounding box center [220, 135] width 39 height 19
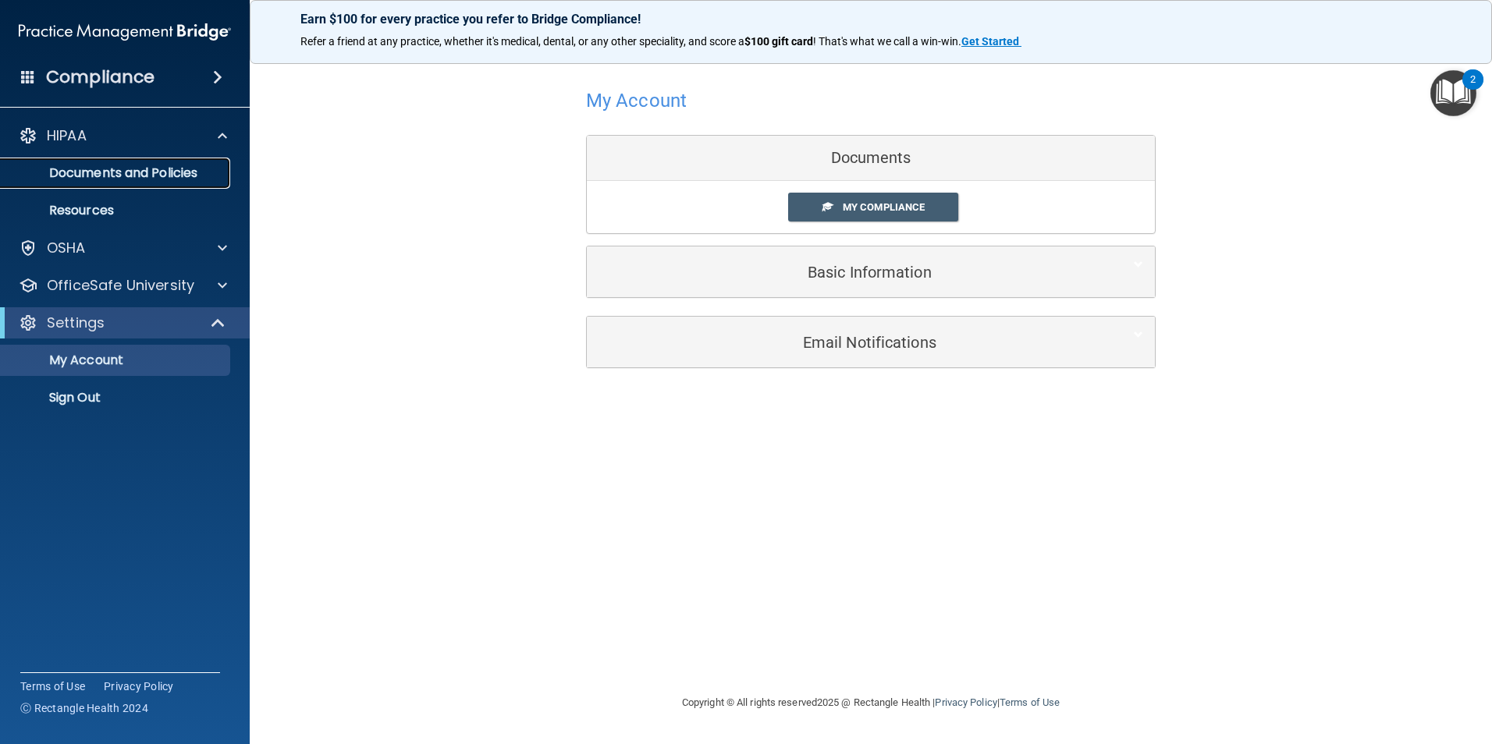
click at [218, 167] on p "Documents and Policies" at bounding box center [116, 173] width 213 height 16
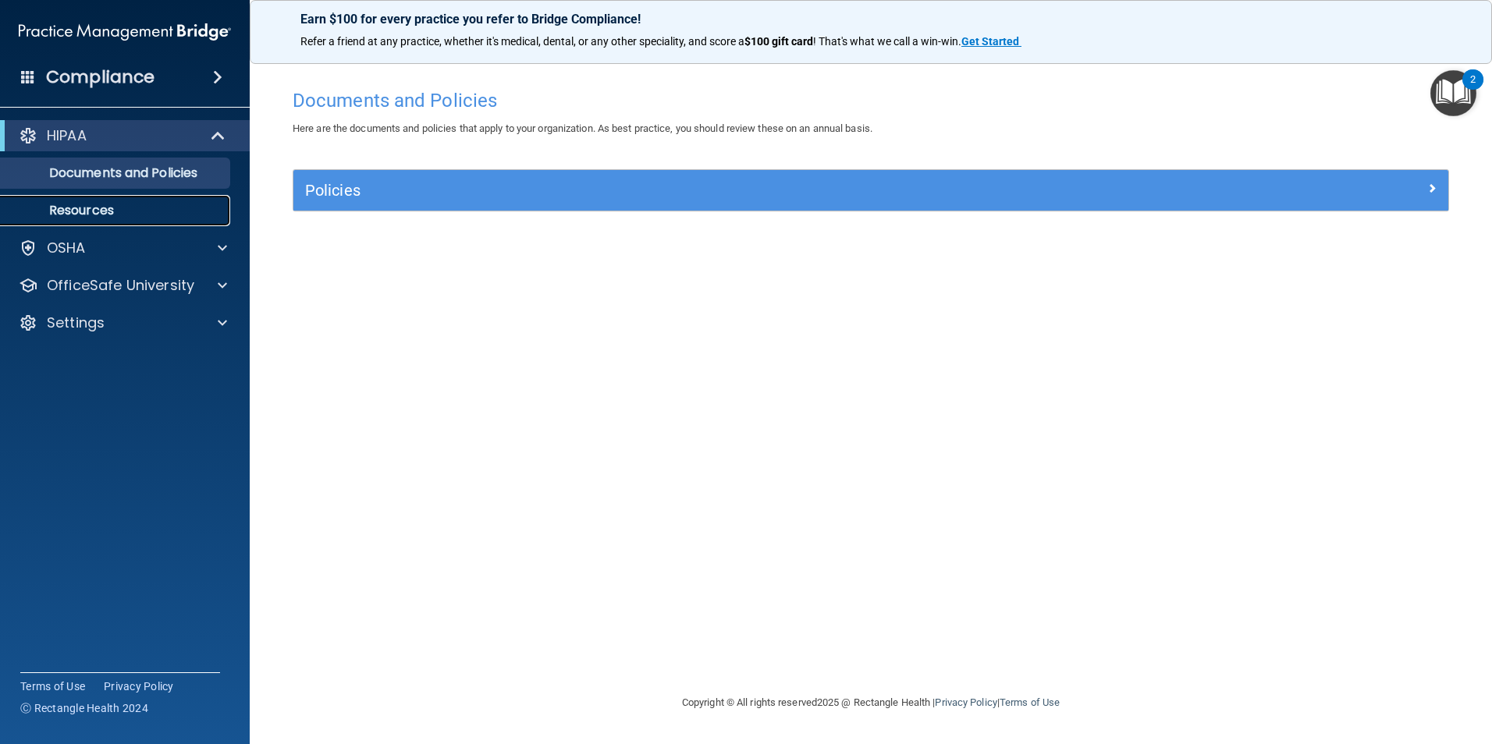
click at [205, 200] on link "Resources" at bounding box center [107, 210] width 246 height 31
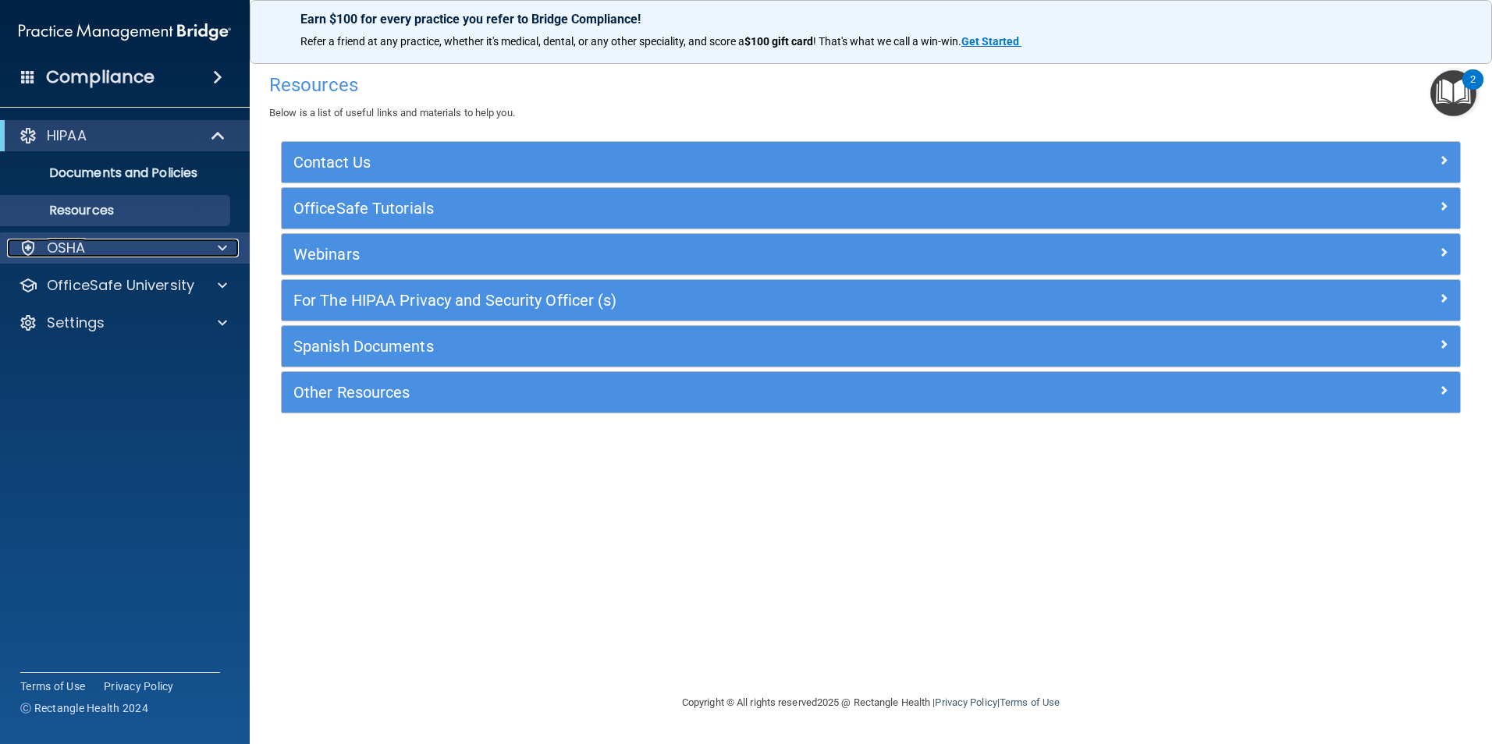
click at [192, 255] on div "OSHA" at bounding box center [103, 248] width 193 height 19
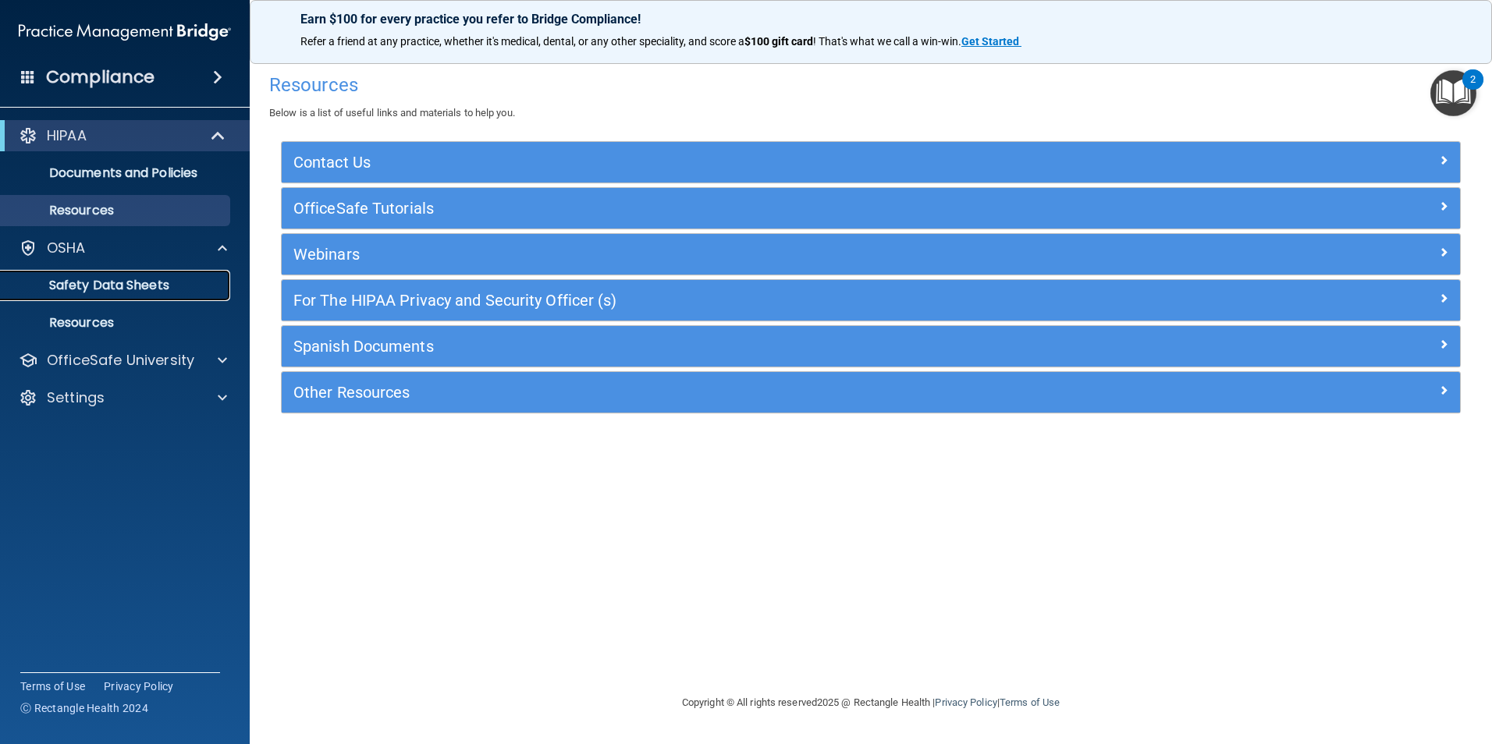
click at [197, 290] on p "Safety Data Sheets" at bounding box center [116, 286] width 213 height 16
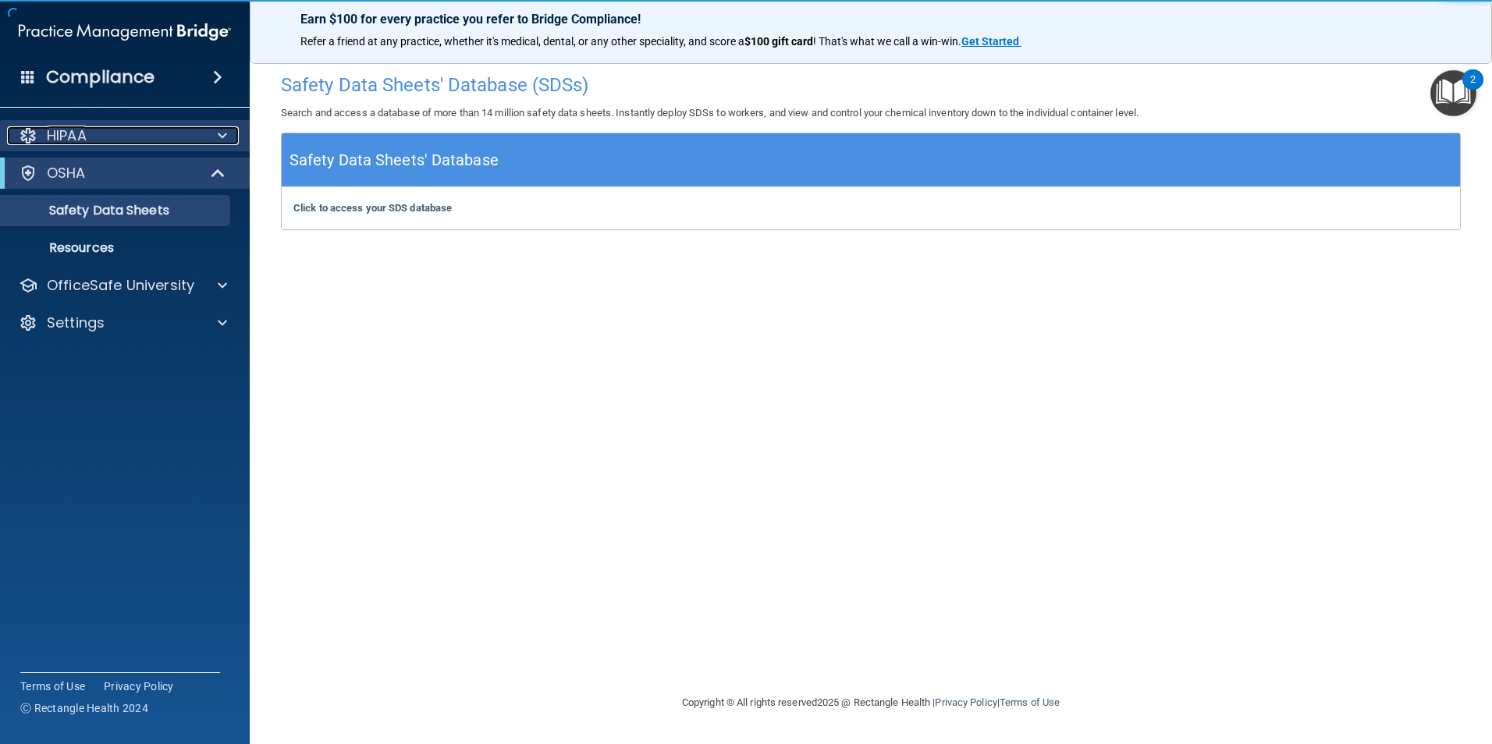
click at [231, 137] on div at bounding box center [220, 135] width 39 height 19
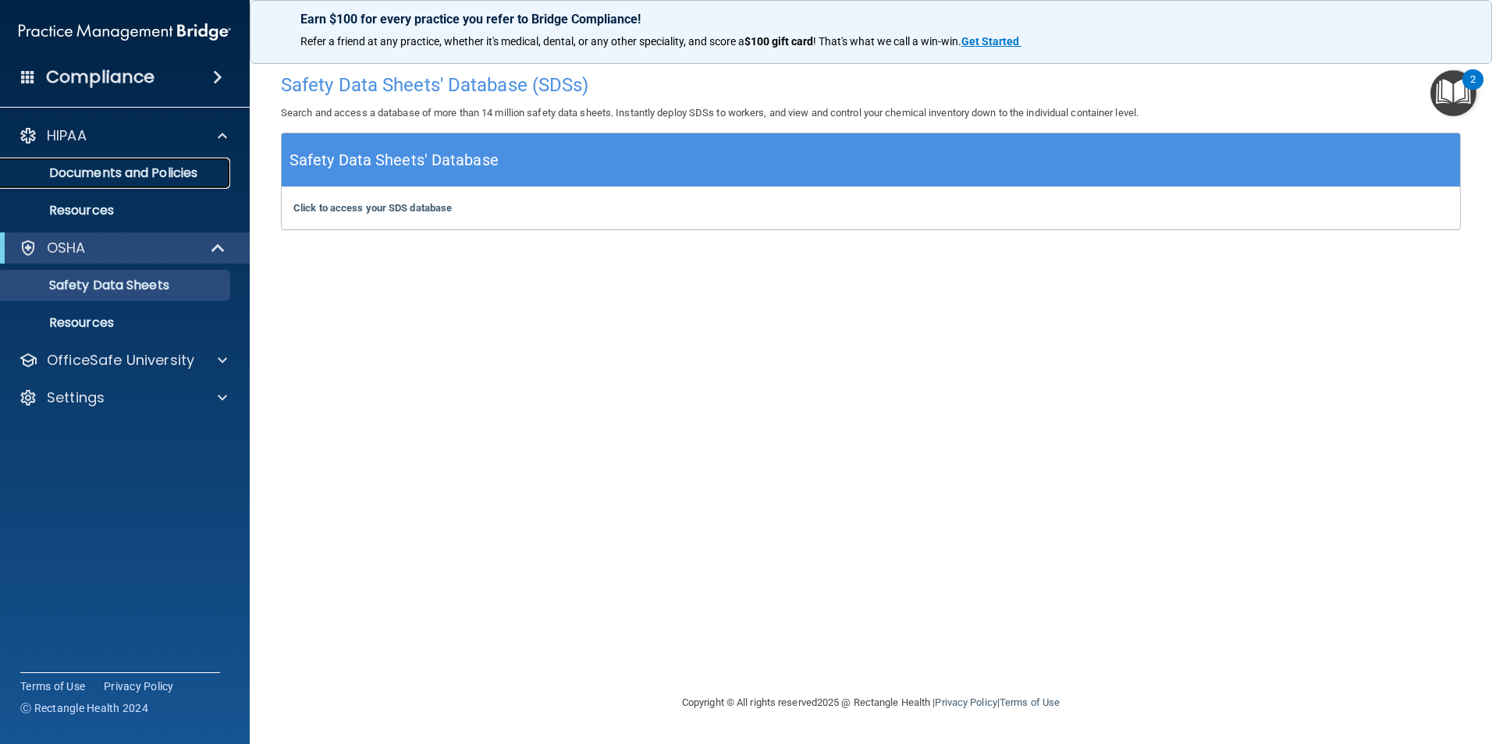
click at [210, 184] on link "Documents and Policies" at bounding box center [107, 173] width 246 height 31
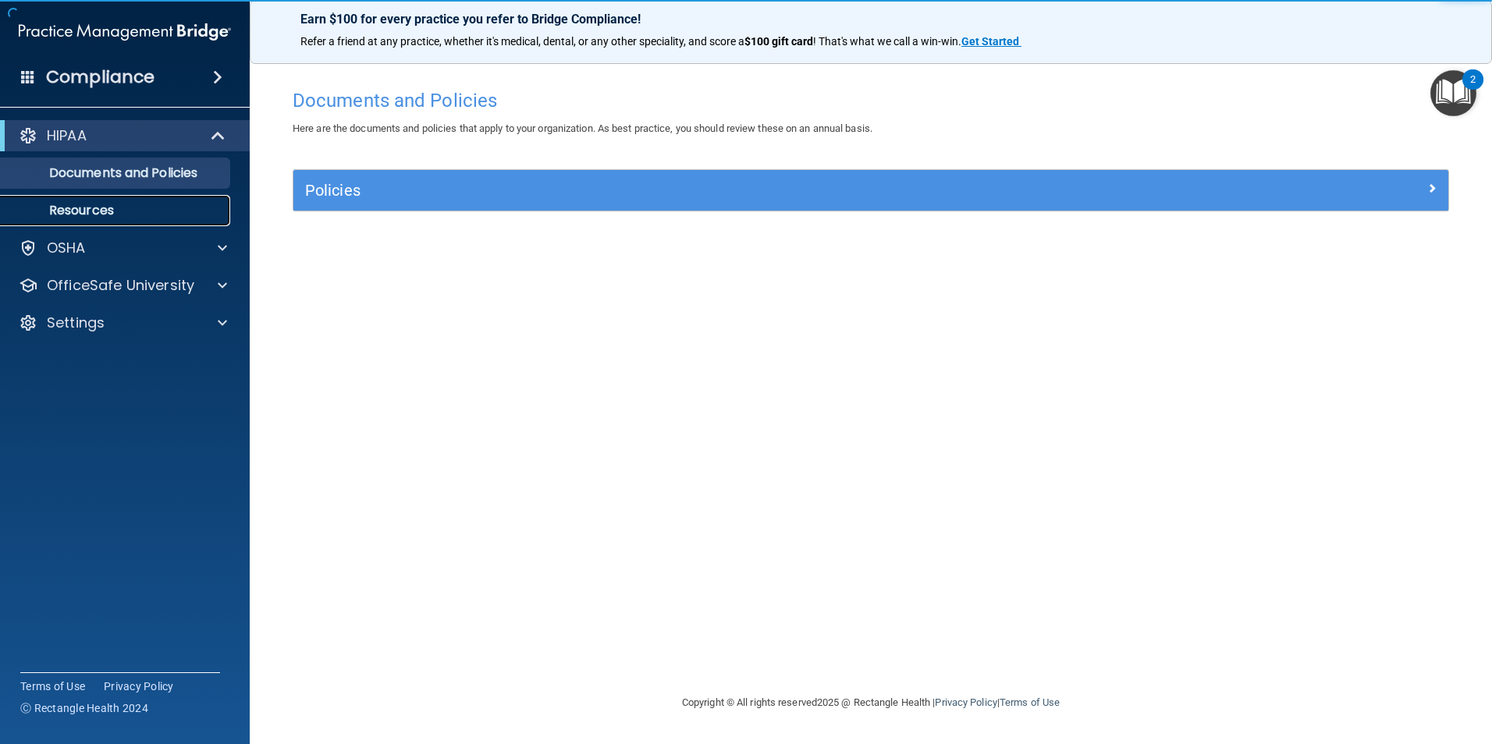
click at [193, 199] on link "Resources" at bounding box center [107, 210] width 246 height 31
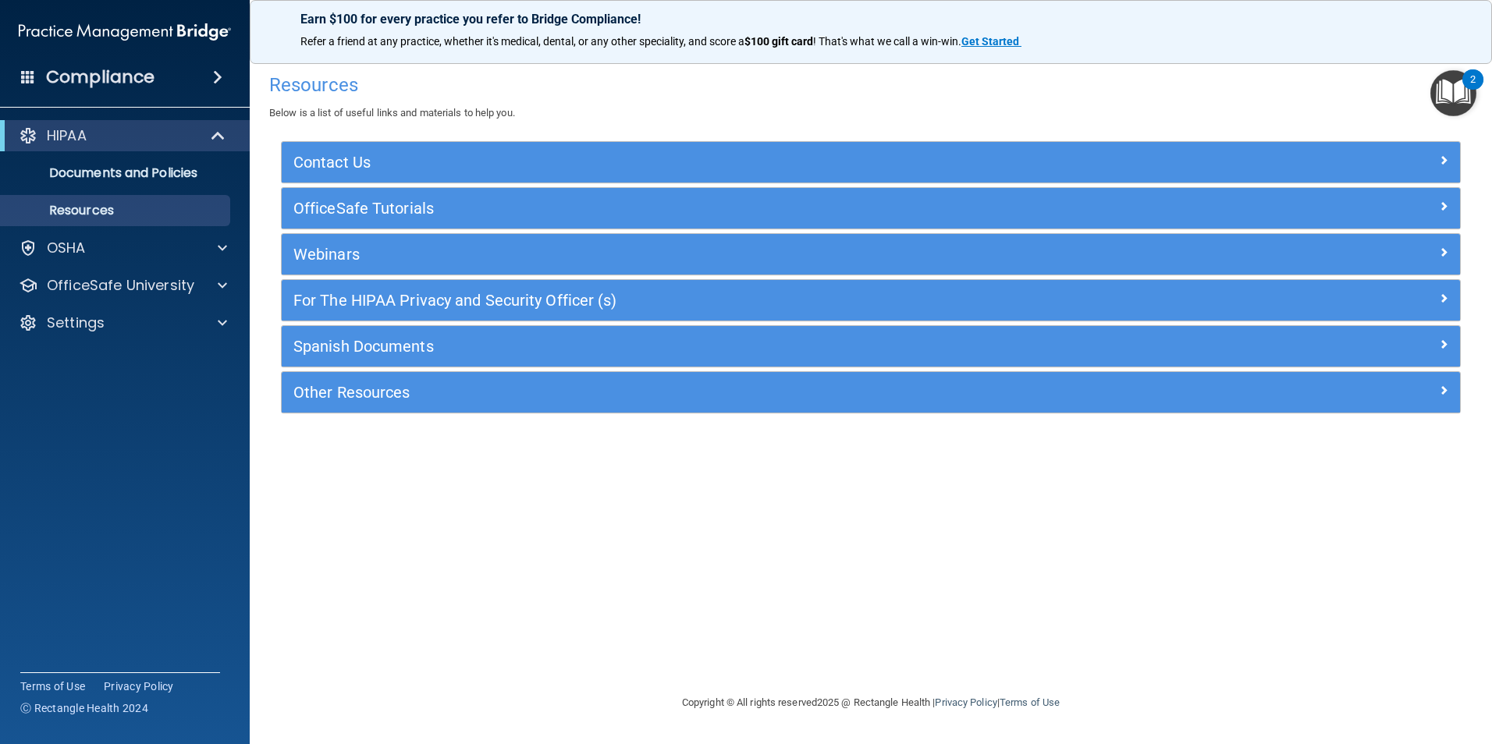
click at [222, 78] on span at bounding box center [217, 77] width 9 height 19
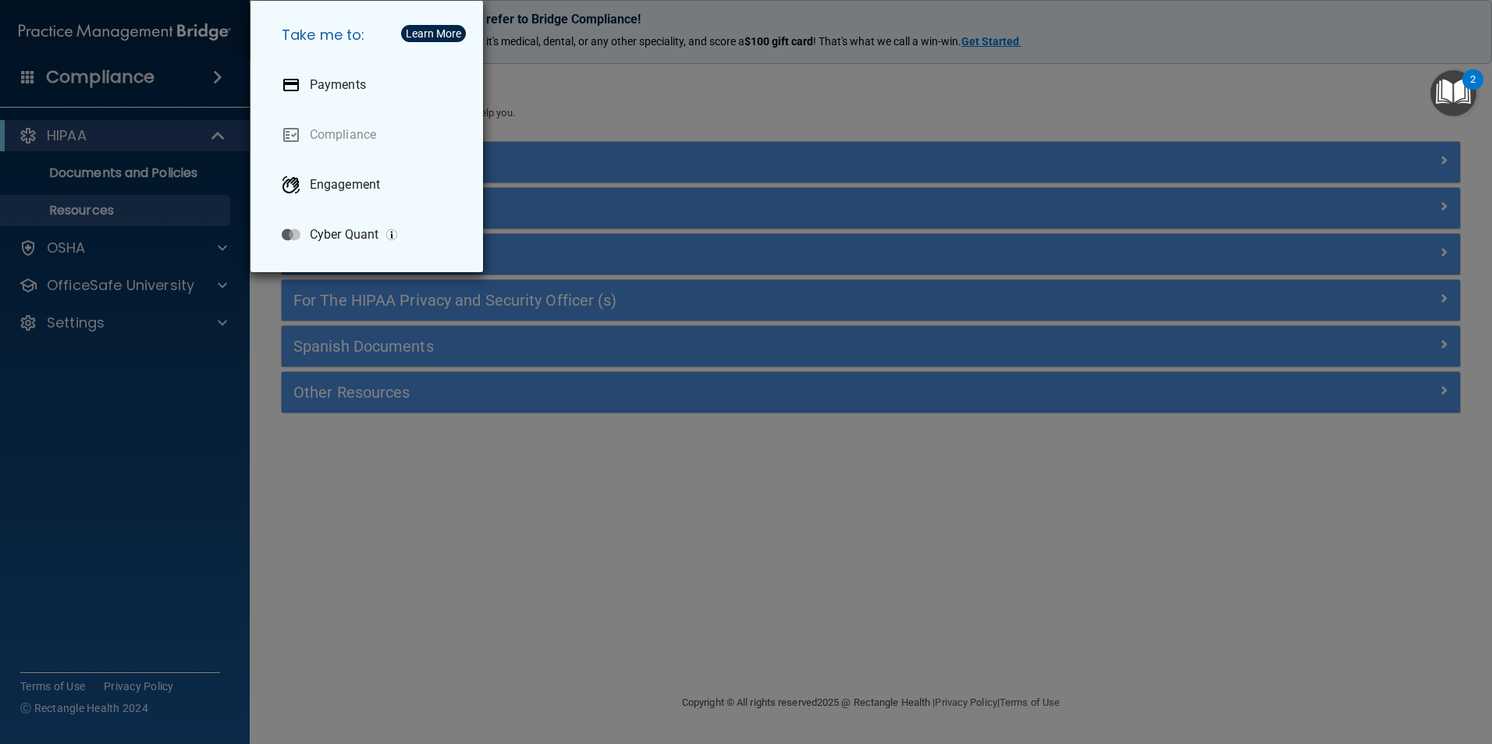
click at [442, 648] on div "Take me to: Payments Compliance Engagement Cyber Quant" at bounding box center [746, 372] width 1492 height 744
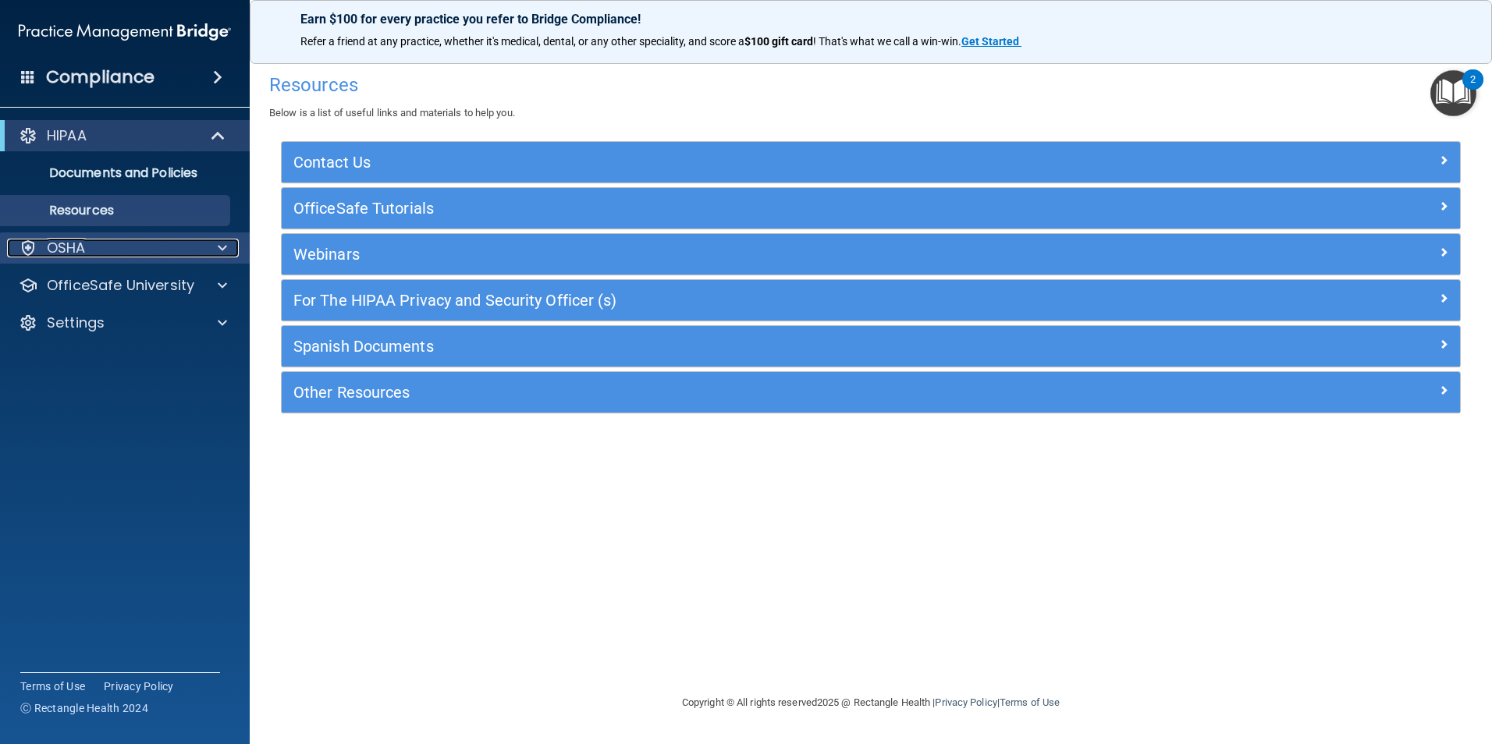
click at [183, 250] on div "OSHA" at bounding box center [103, 248] width 193 height 19
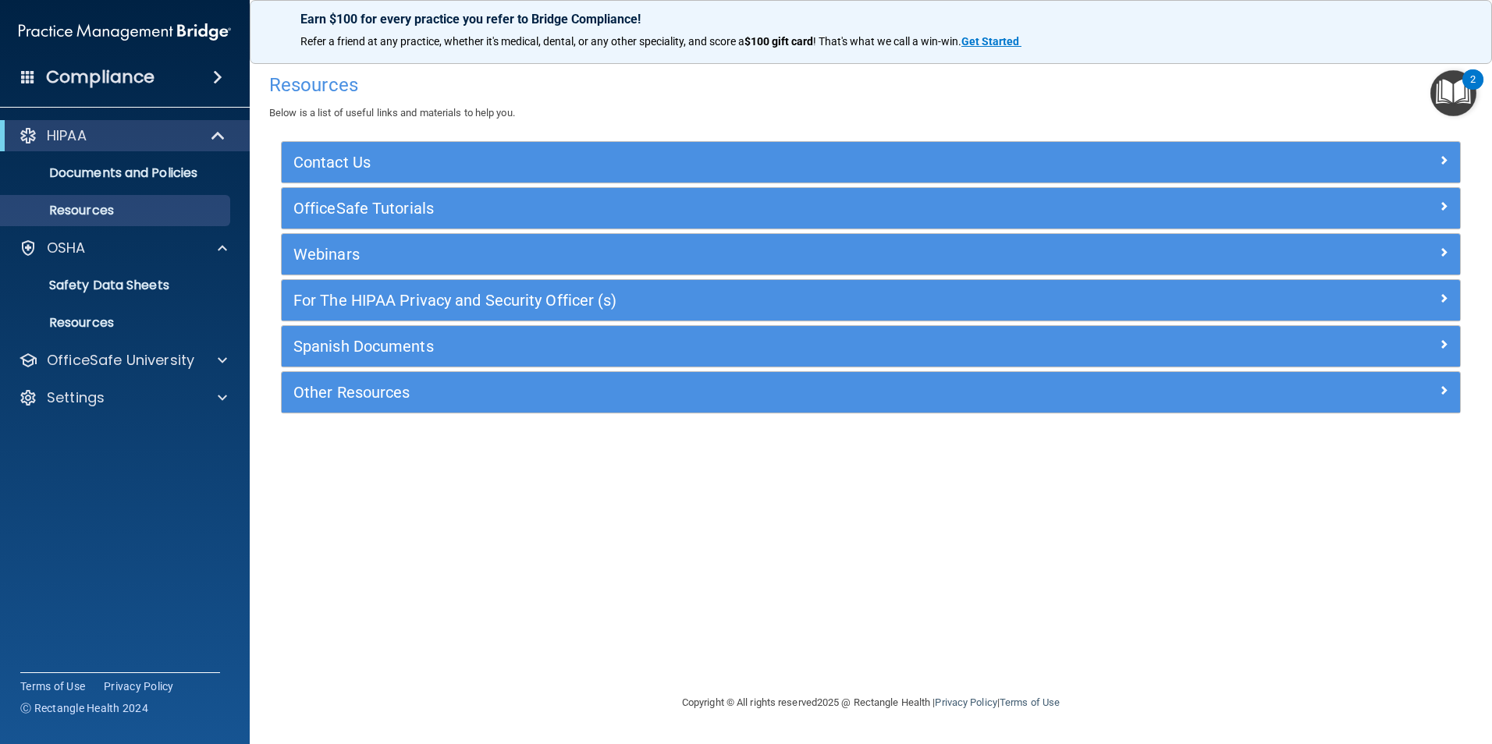
click at [1460, 90] on img "Open Resource Center, 2 new notifications" at bounding box center [1453, 93] width 46 height 46
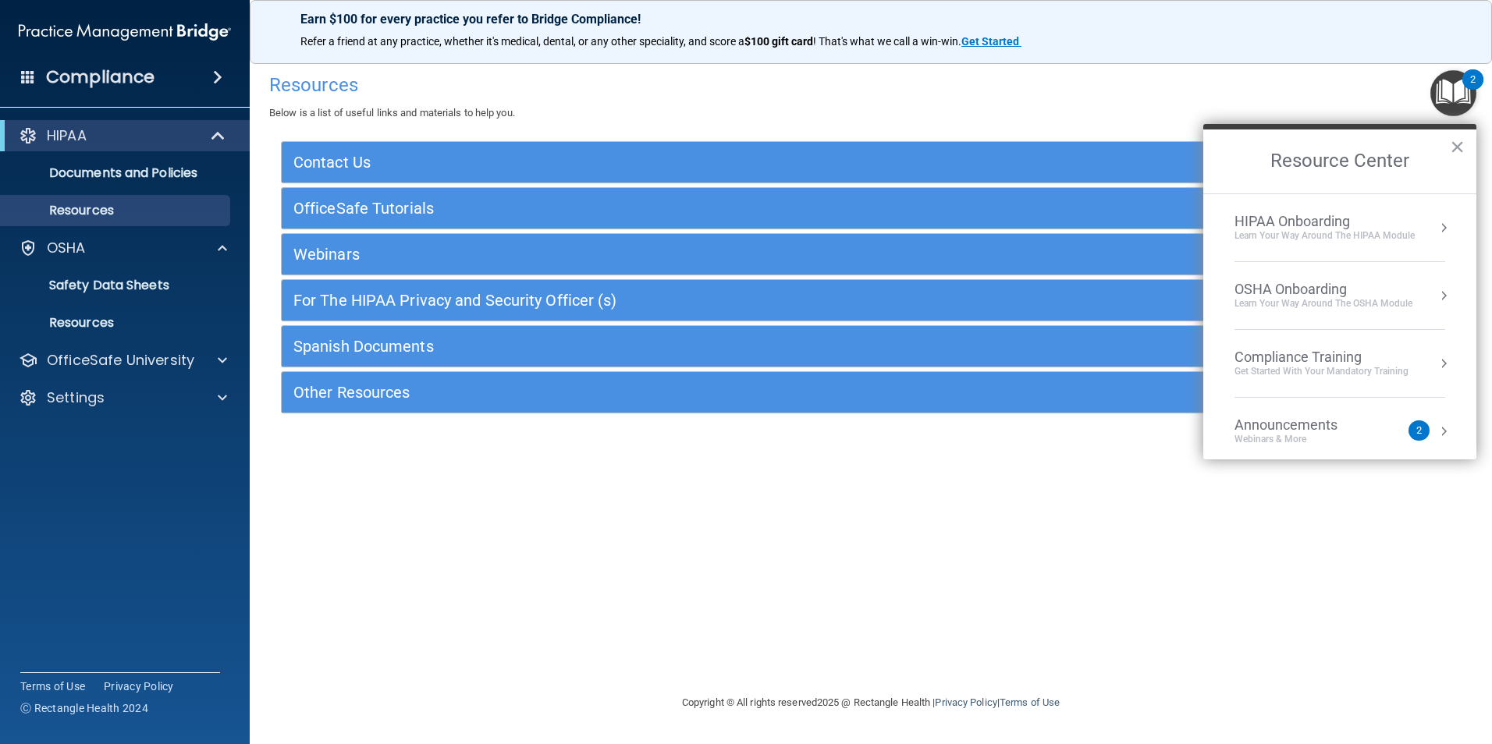
click at [828, 97] on div "Resources Below is a list of useful links and materials to help you." at bounding box center [870, 94] width 1203 height 57
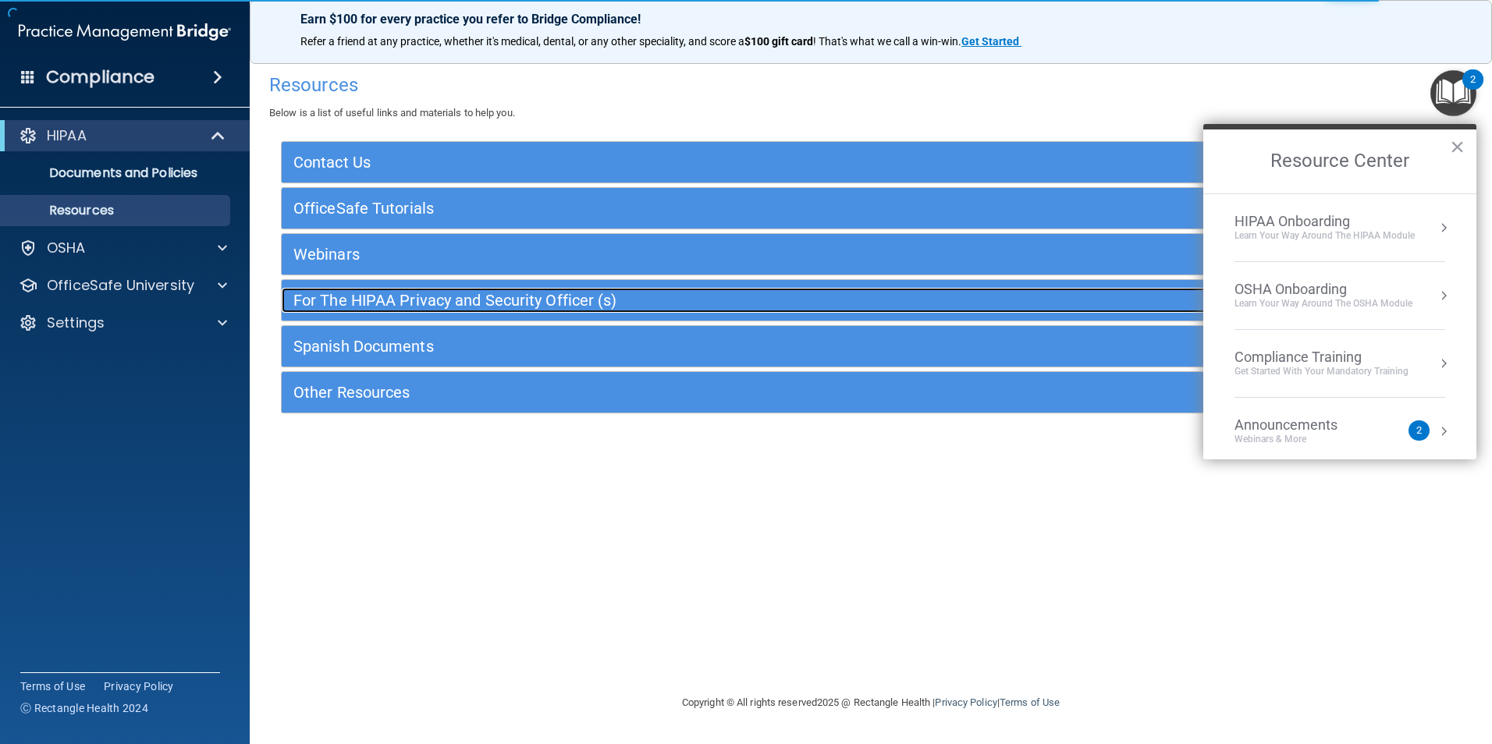
click at [464, 299] on h5 "For The HIPAA Privacy and Security Officer (s)" at bounding box center [723, 300] width 861 height 17
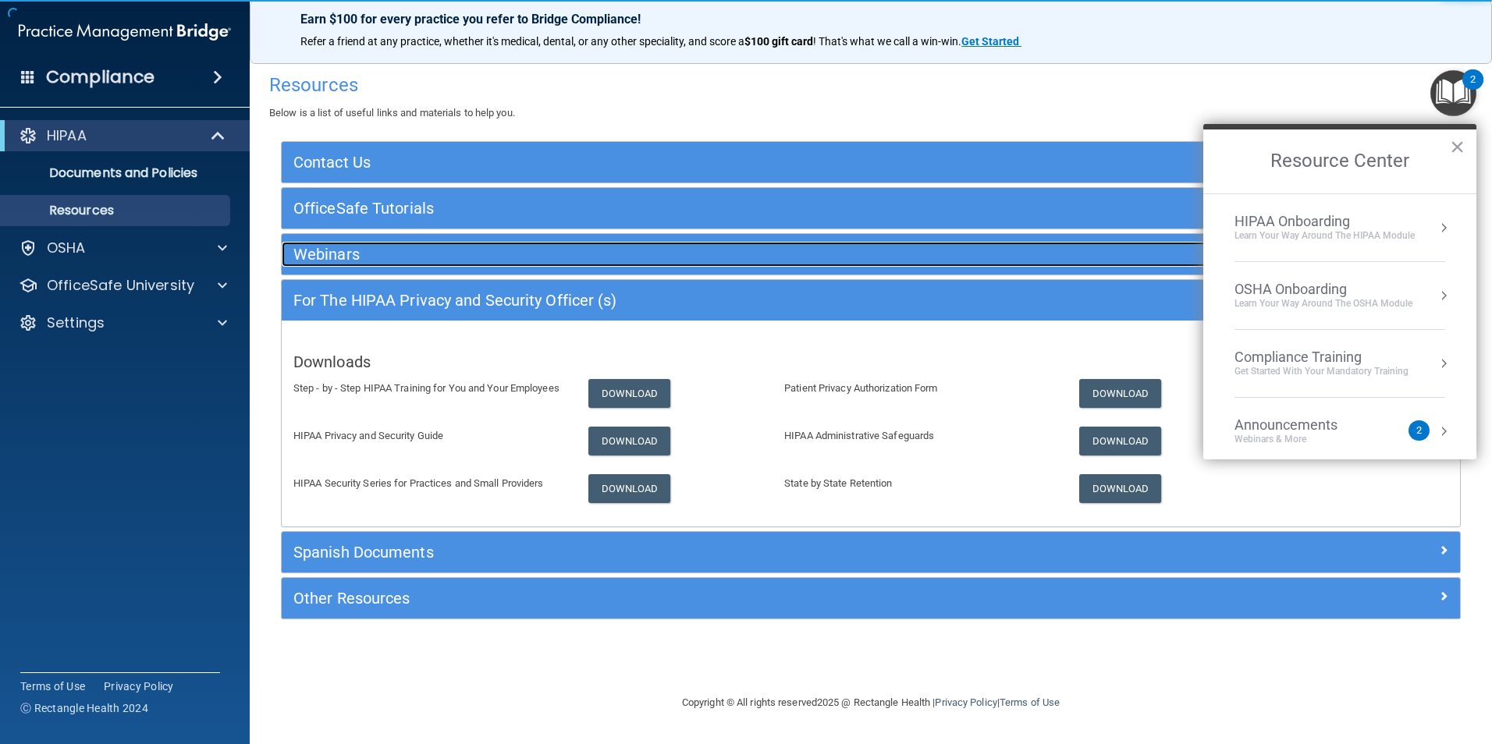
click at [462, 264] on div "Webinars" at bounding box center [724, 254] width 884 height 25
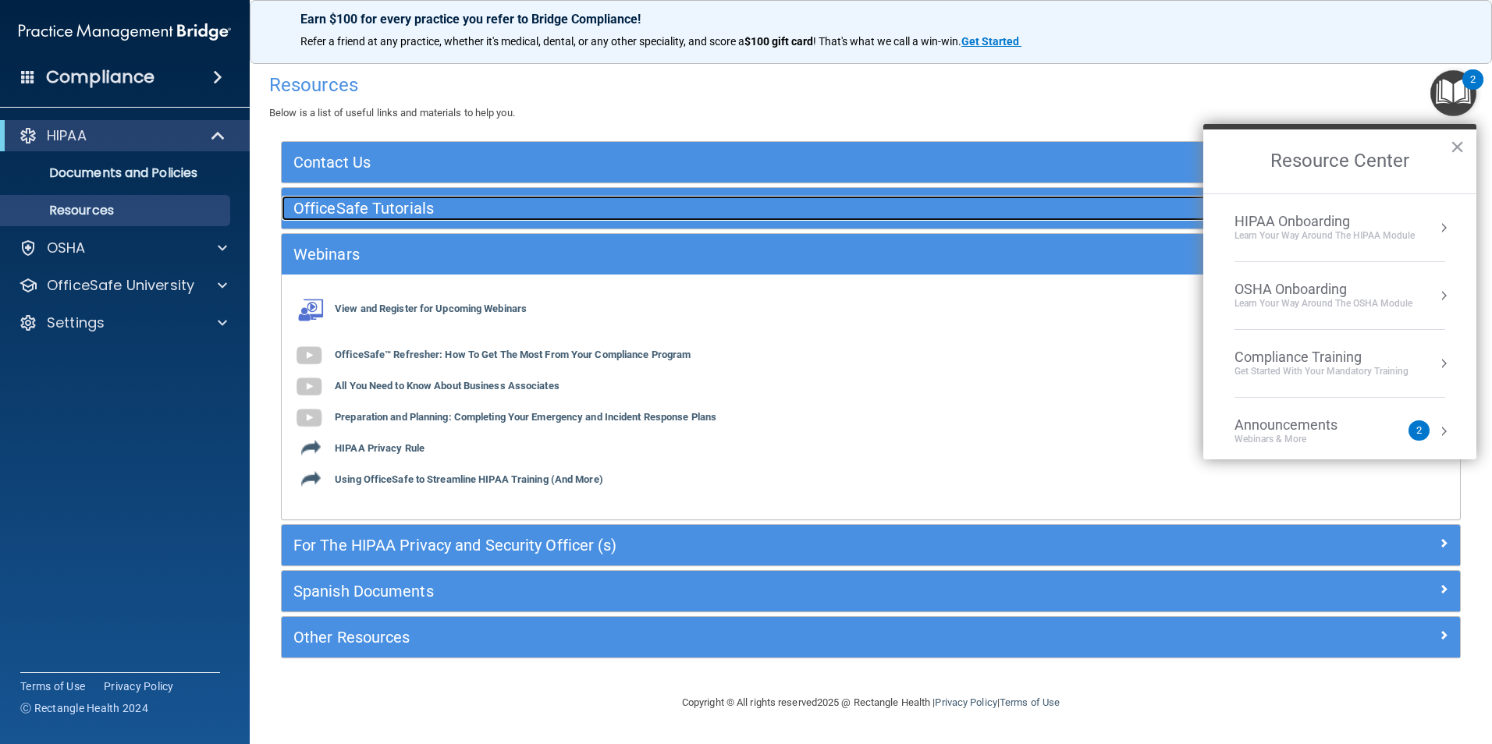
click at [463, 219] on div "OfficeSafe Tutorials" at bounding box center [724, 208] width 884 height 25
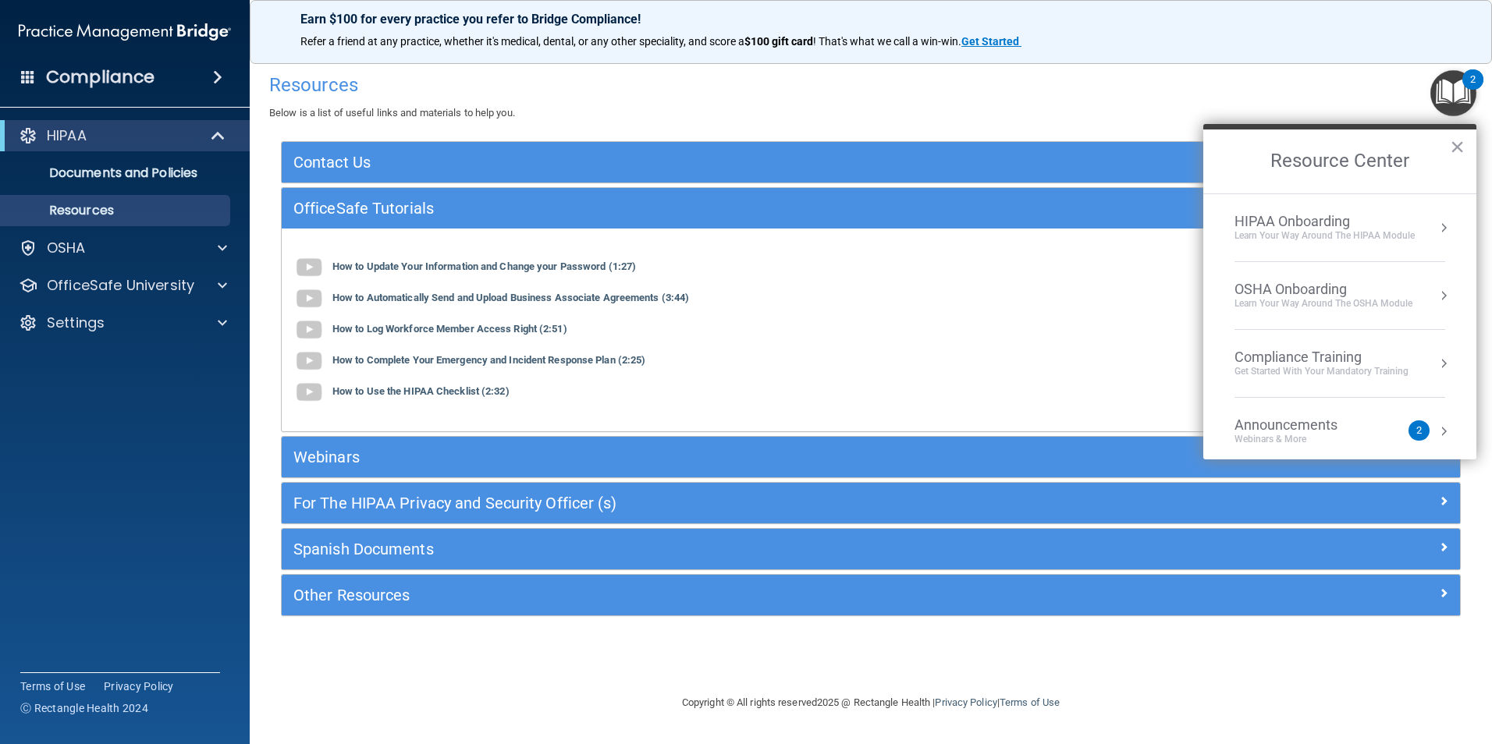
click at [464, 178] on div "Contact Us" at bounding box center [871, 162] width 1178 height 41
click at [1461, 144] on button "×" at bounding box center [1457, 146] width 15 height 25
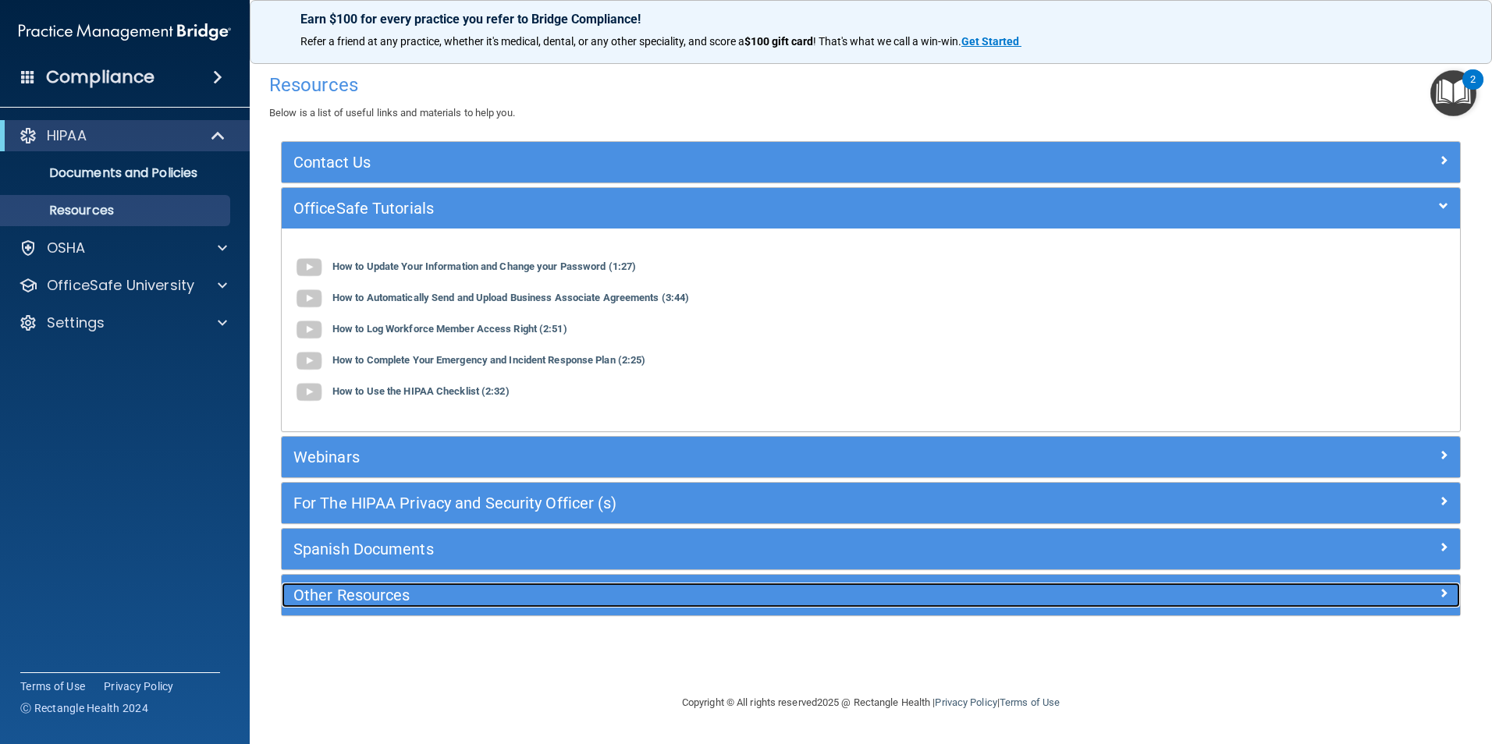
click at [472, 593] on h5 "Other Resources" at bounding box center [723, 595] width 861 height 17
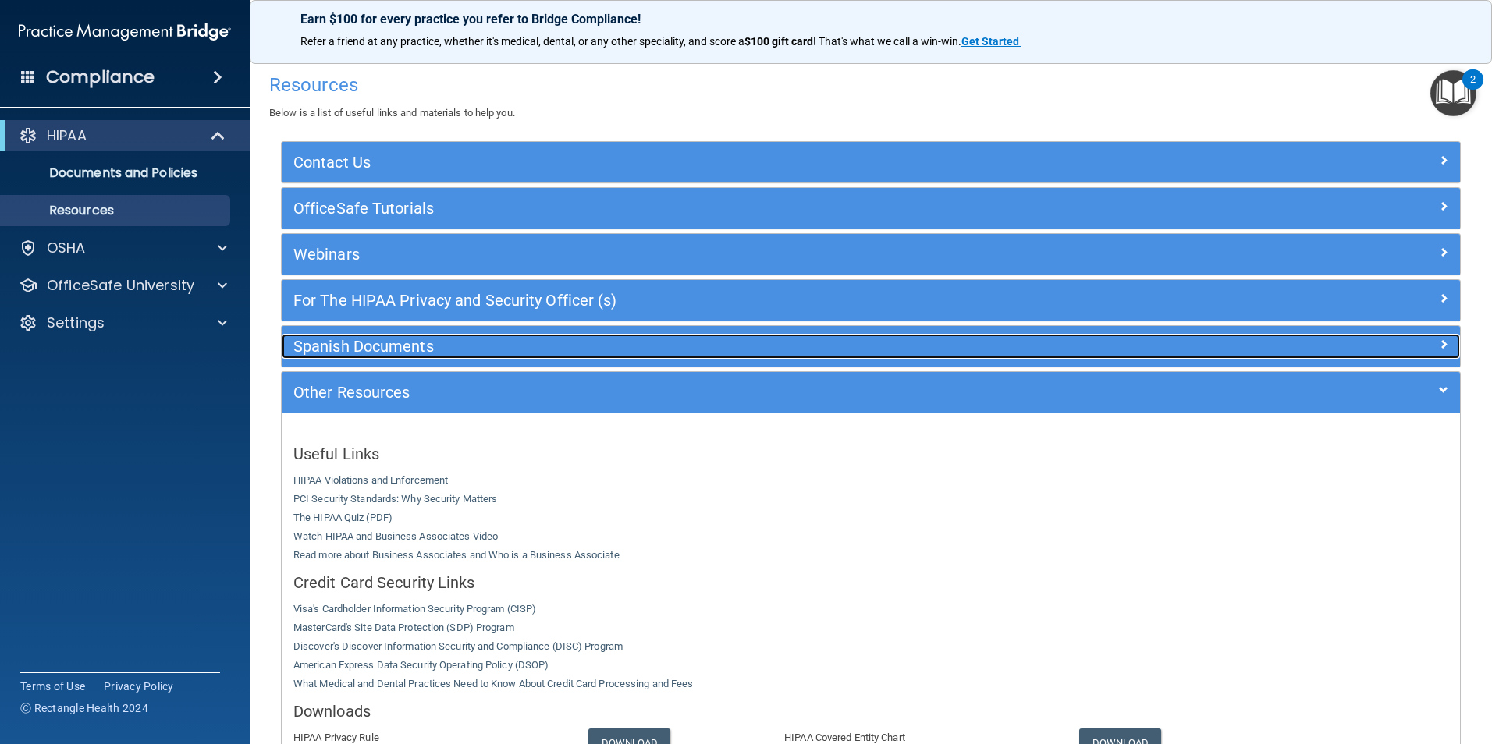
click at [426, 342] on h5 "Spanish Documents" at bounding box center [723, 346] width 861 height 17
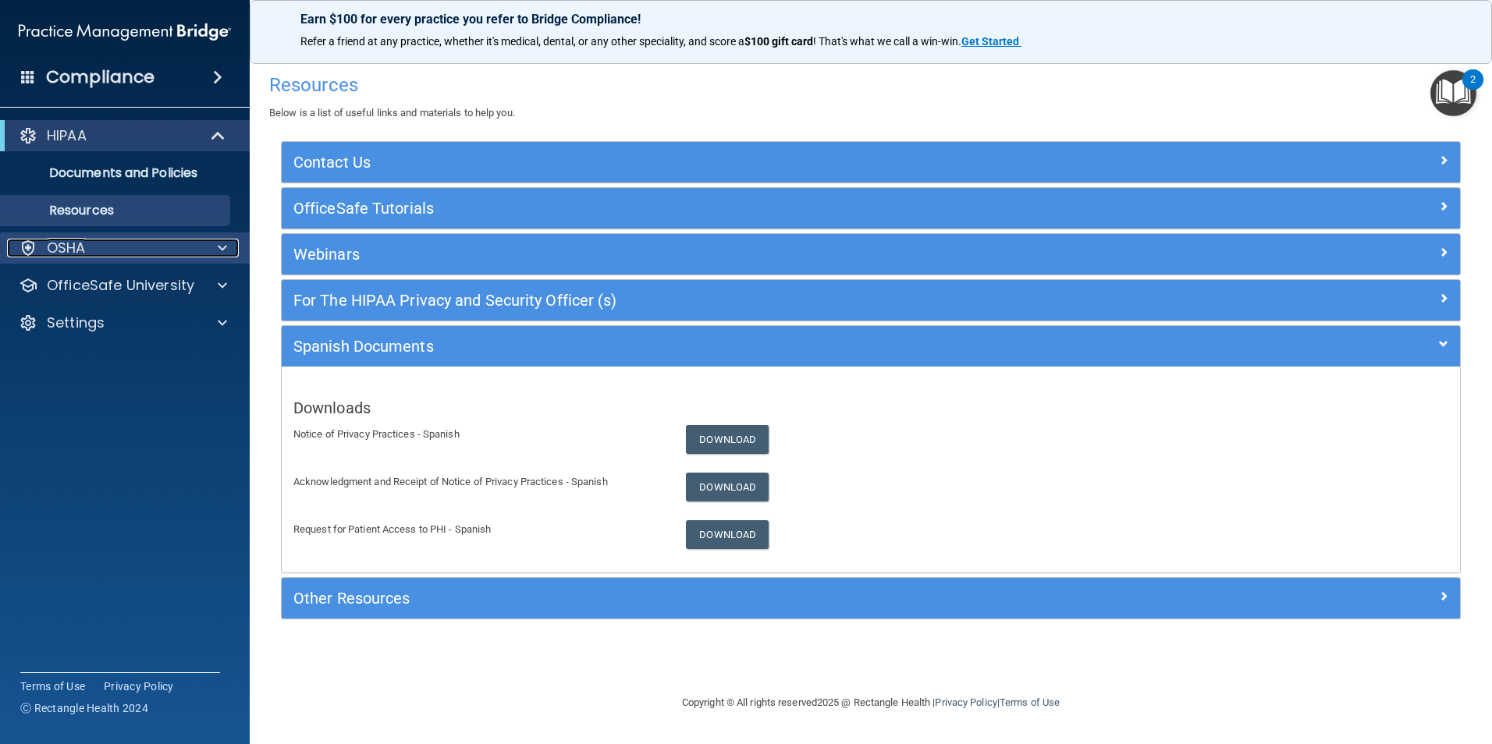
click at [219, 247] on span at bounding box center [222, 248] width 9 height 19
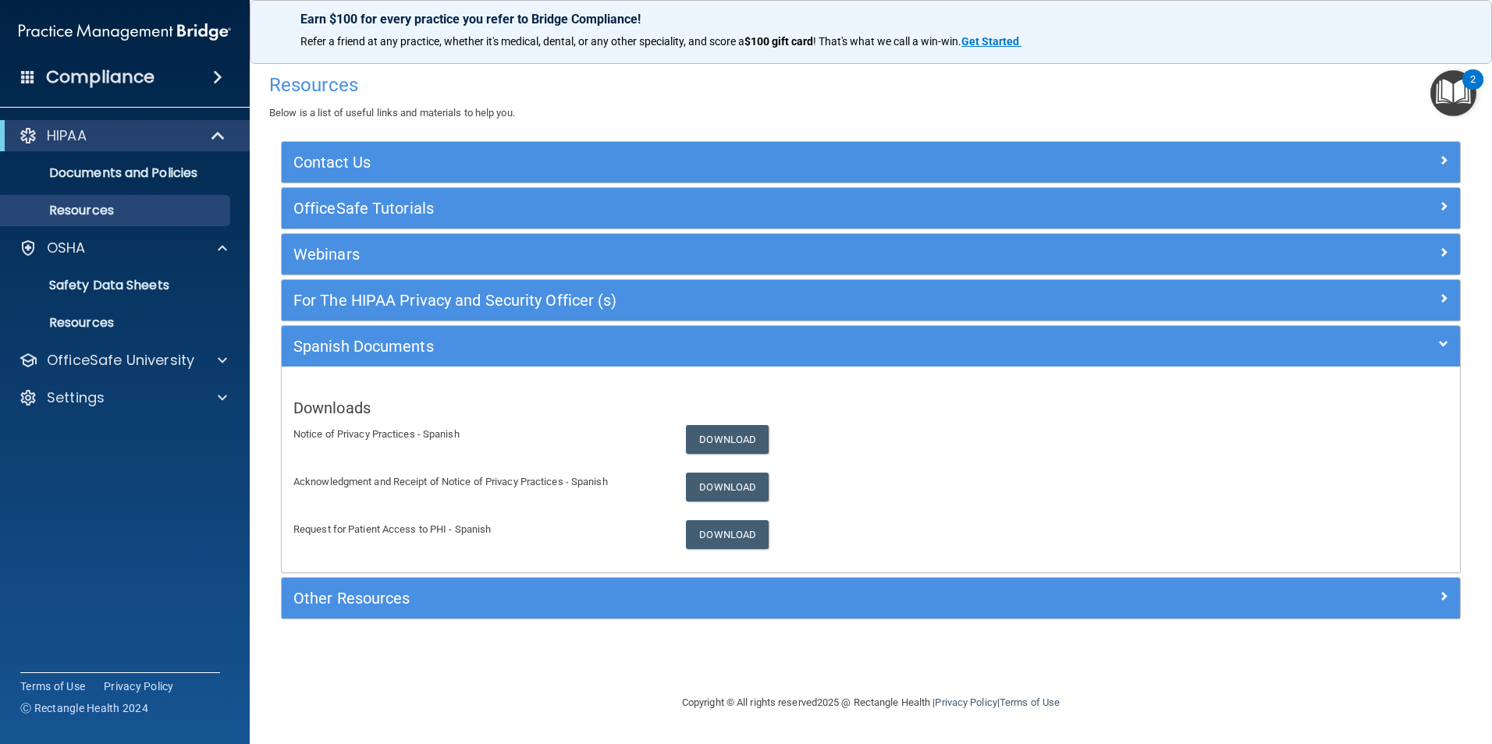
click at [25, 76] on span at bounding box center [28, 76] width 14 height 14
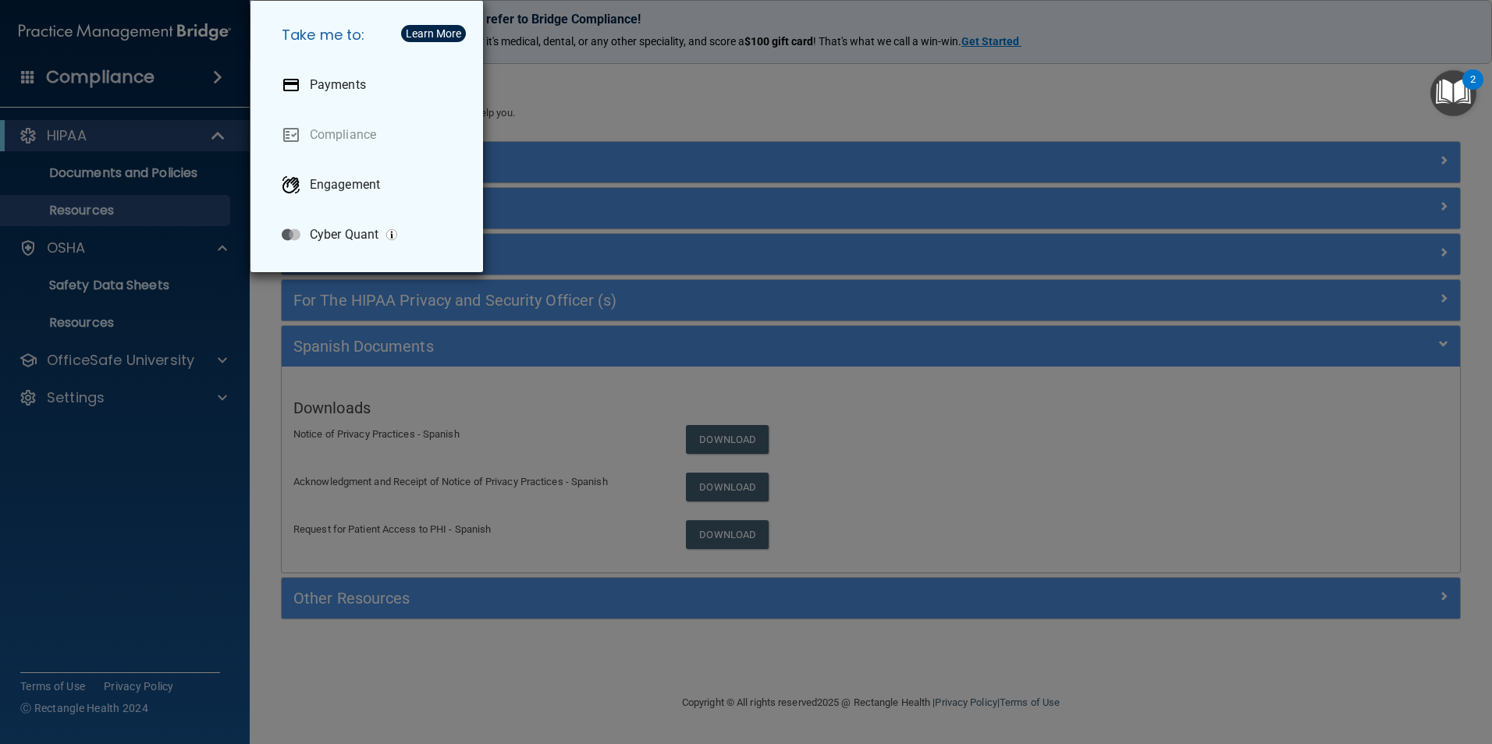
click at [94, 76] on div "Take me to: Payments Compliance Engagement Cyber Quant" at bounding box center [746, 372] width 1492 height 744
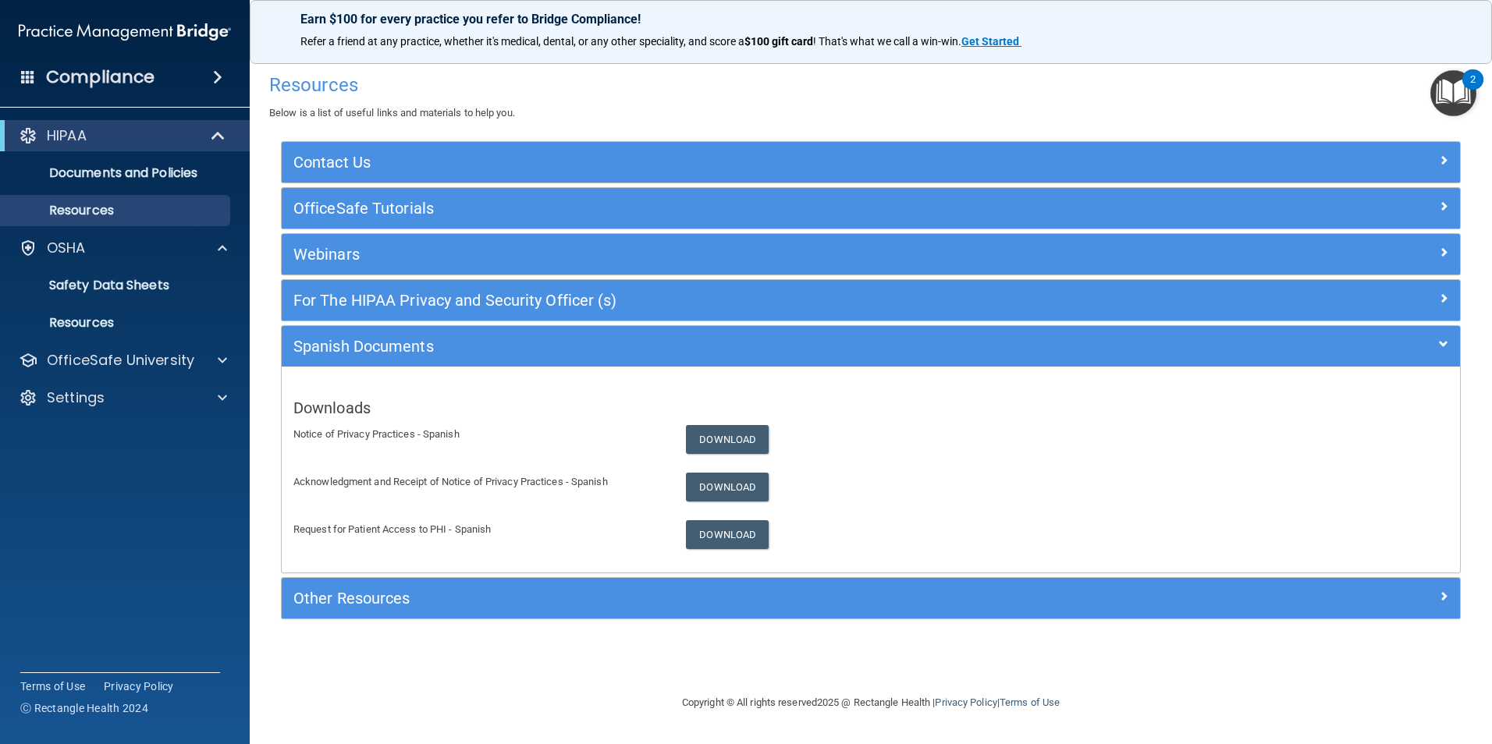
click at [214, 73] on span at bounding box center [217, 77] width 9 height 19
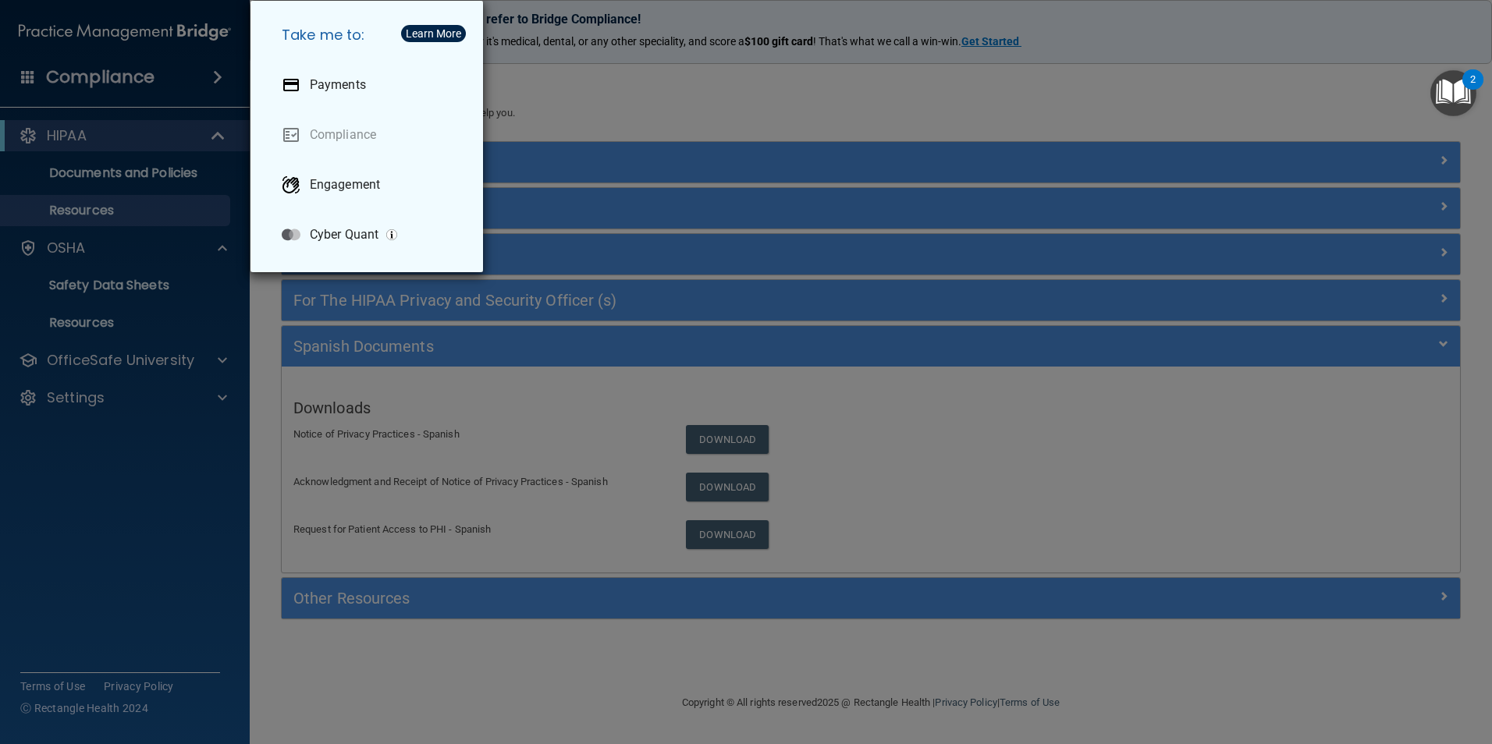
click at [683, 76] on div "Take me to: Payments Compliance Engagement Cyber Quant" at bounding box center [746, 372] width 1492 height 744
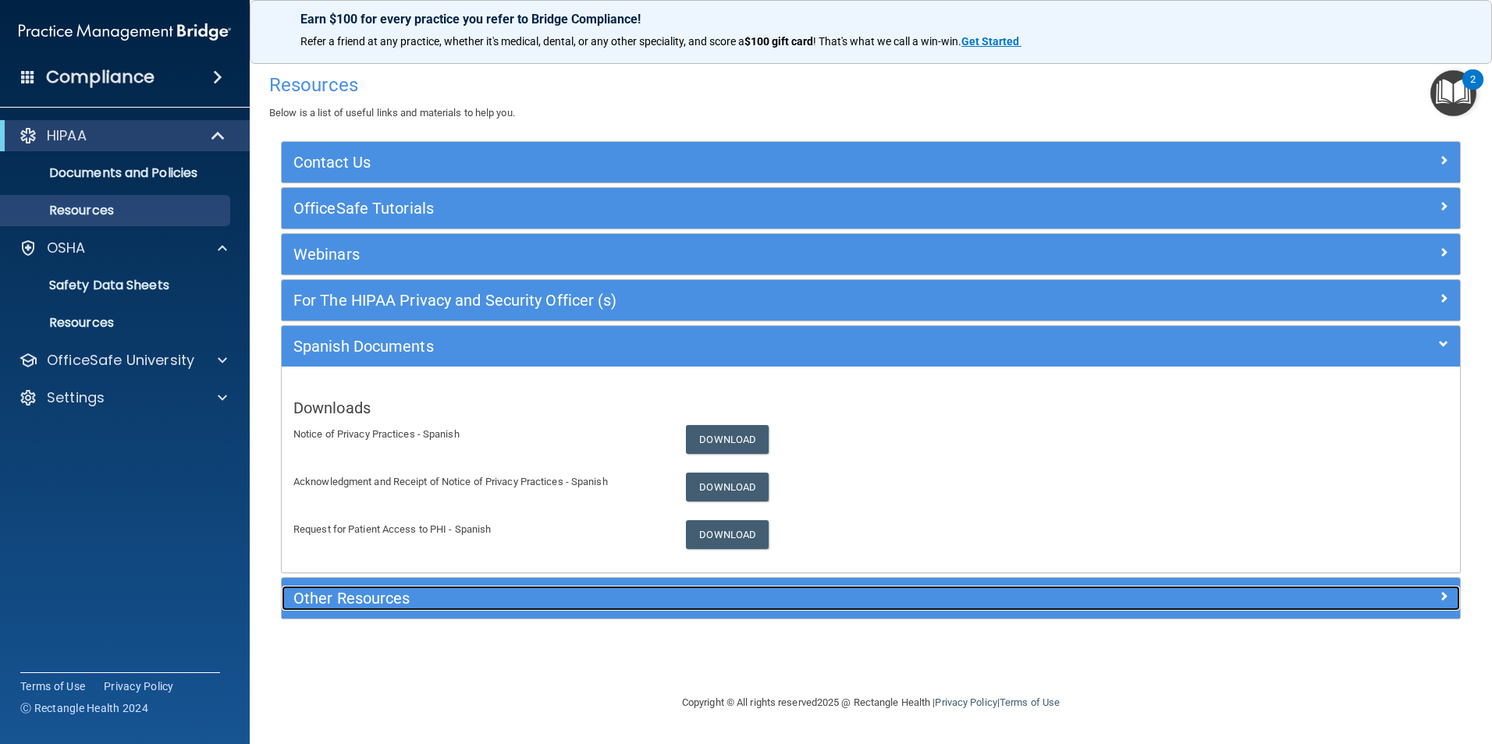
click at [568, 591] on h5 "Other Resources" at bounding box center [723, 598] width 861 height 17
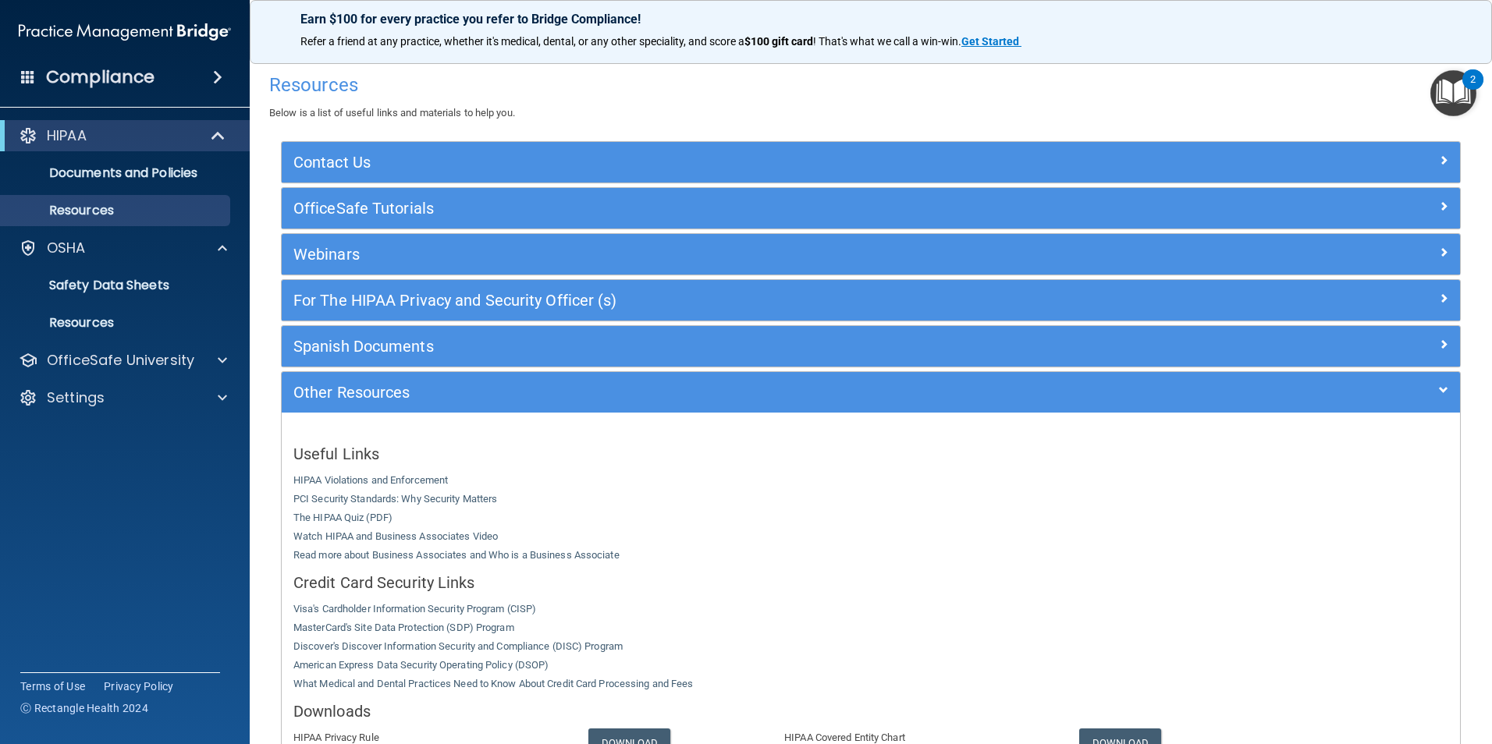
drag, startPoint x: 471, startPoint y: 231, endPoint x: 470, endPoint y: 244, distance: 13.3
click at [470, 242] on div "Contact Us Main Number: 800-588-0254 E-mail Us Anytime at support@pcihipaa.com …" at bounding box center [871, 518] width 1180 height 754
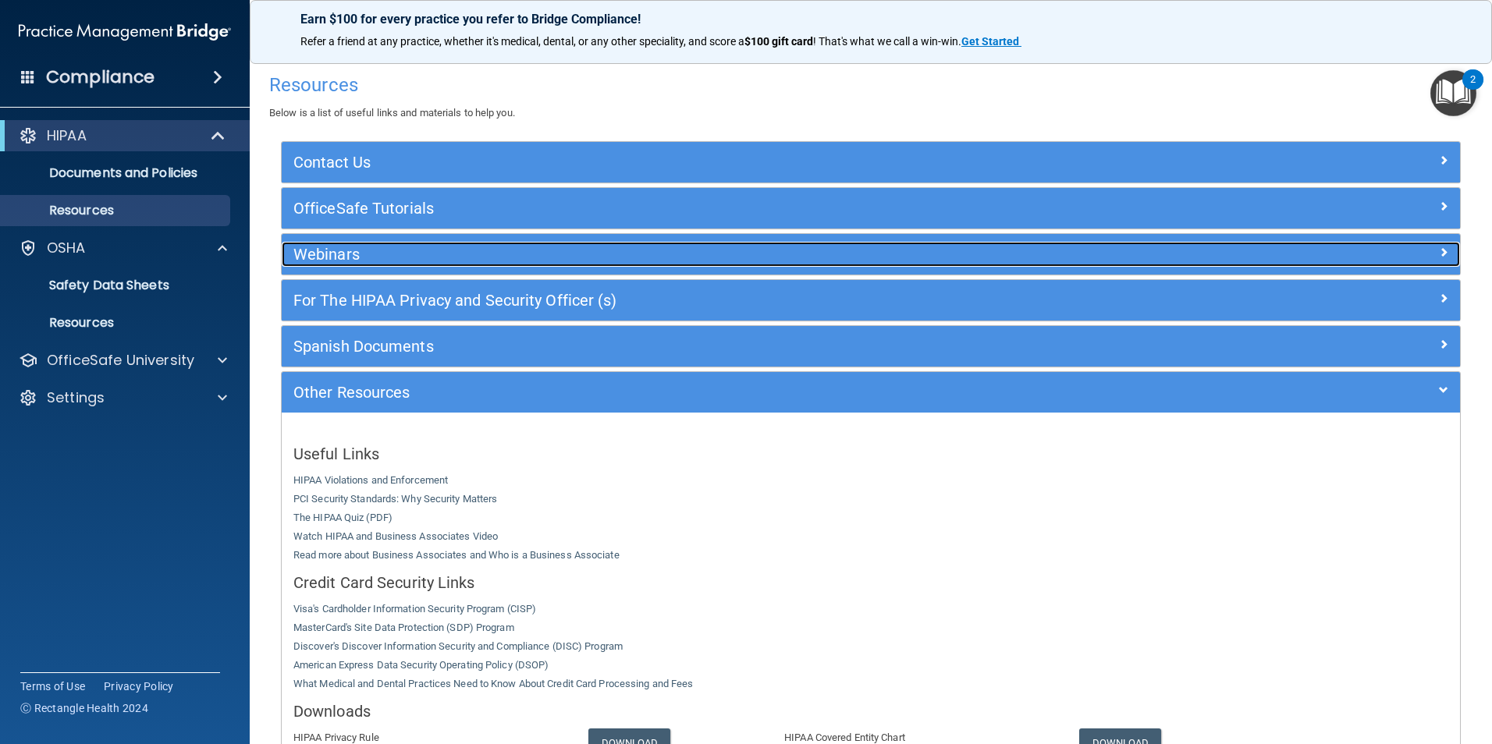
click at [468, 250] on h5 "Webinars" at bounding box center [723, 254] width 861 height 17
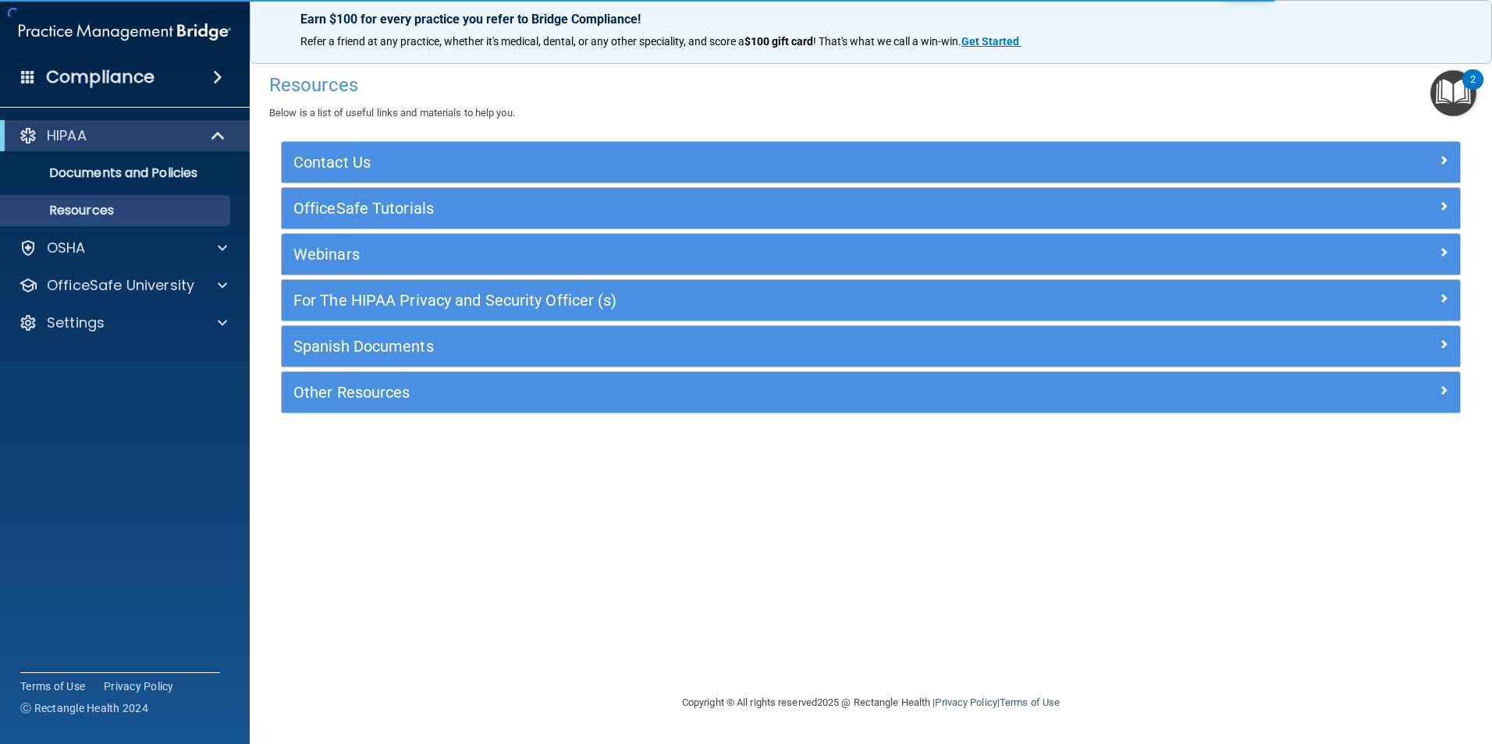
click at [82, 27] on img at bounding box center [125, 31] width 212 height 31
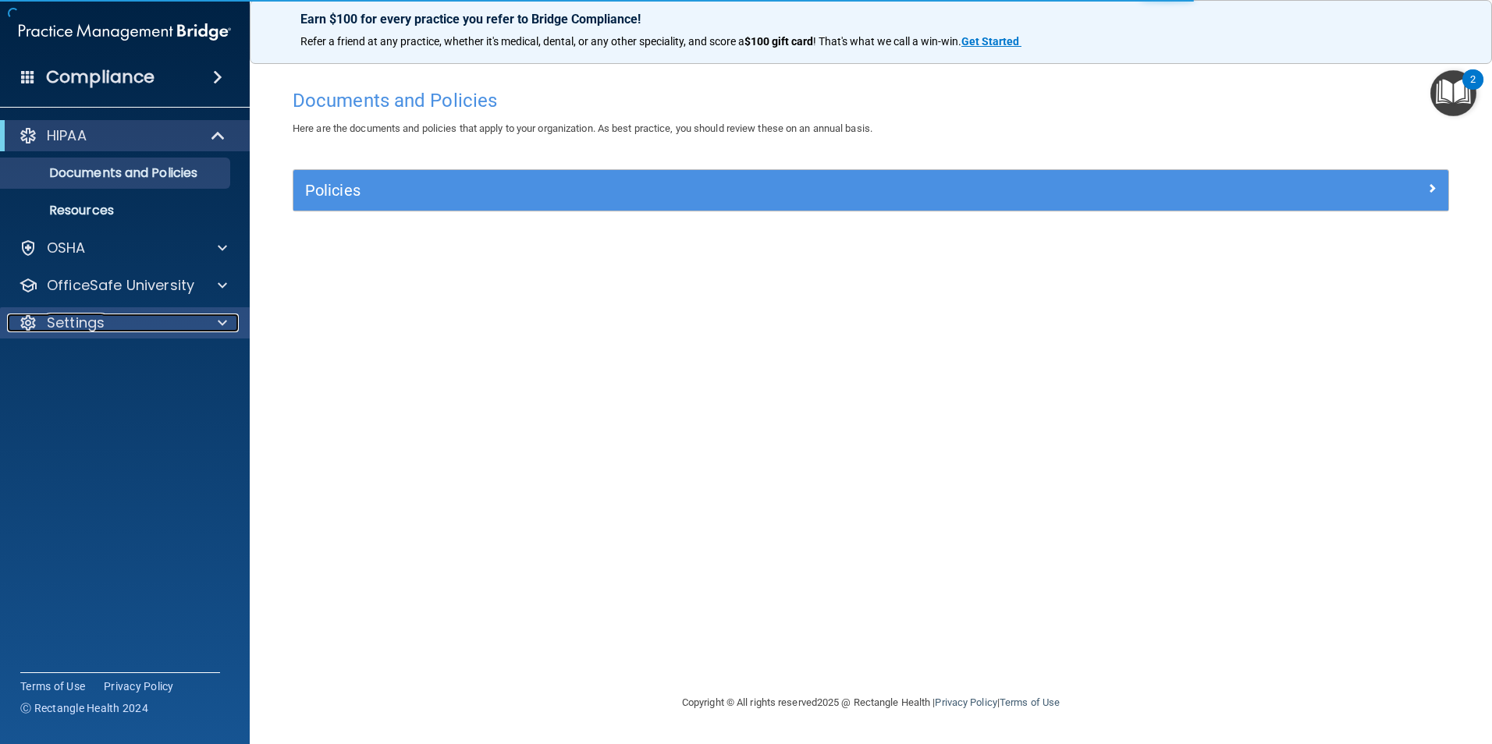
click at [174, 328] on div "Settings" at bounding box center [103, 323] width 193 height 19
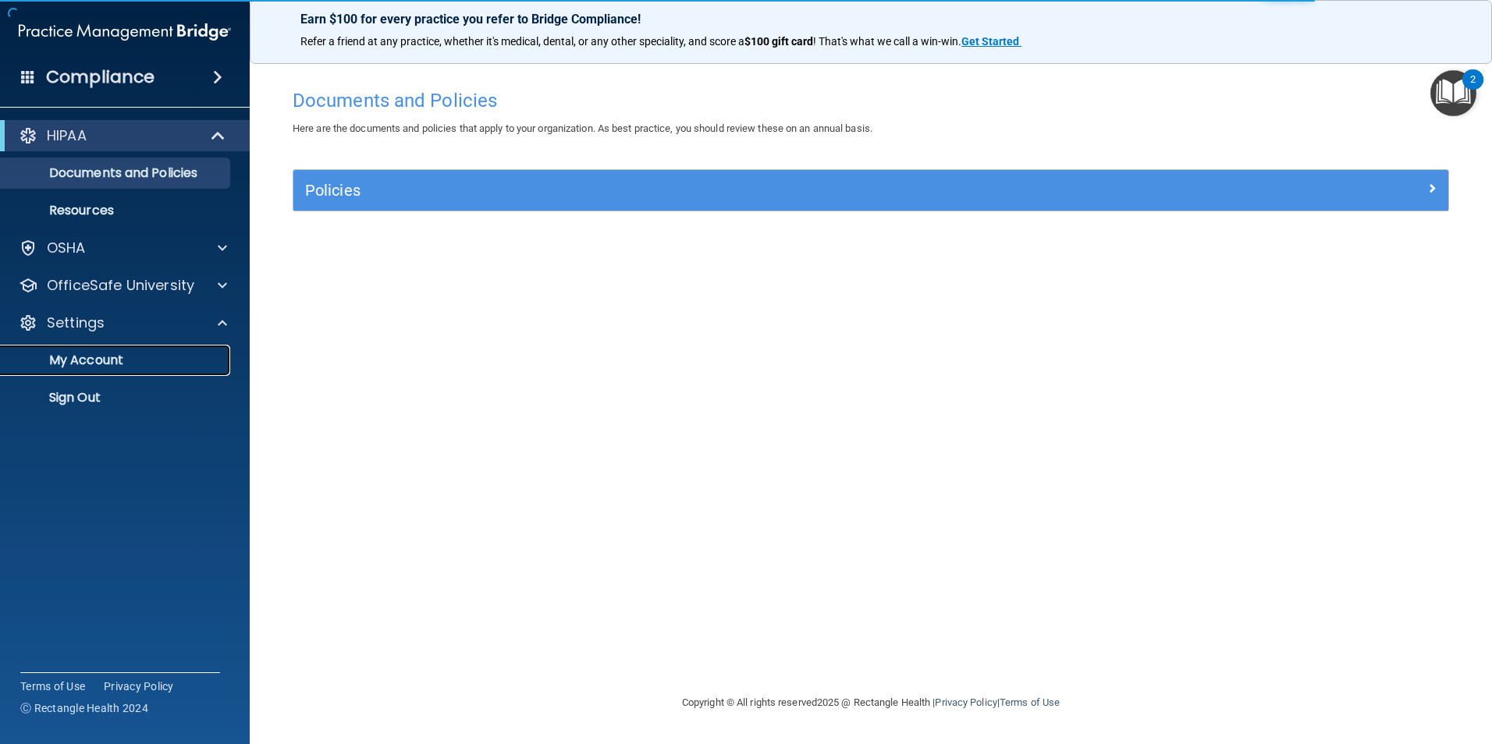
click at [169, 357] on p "My Account" at bounding box center [116, 361] width 213 height 16
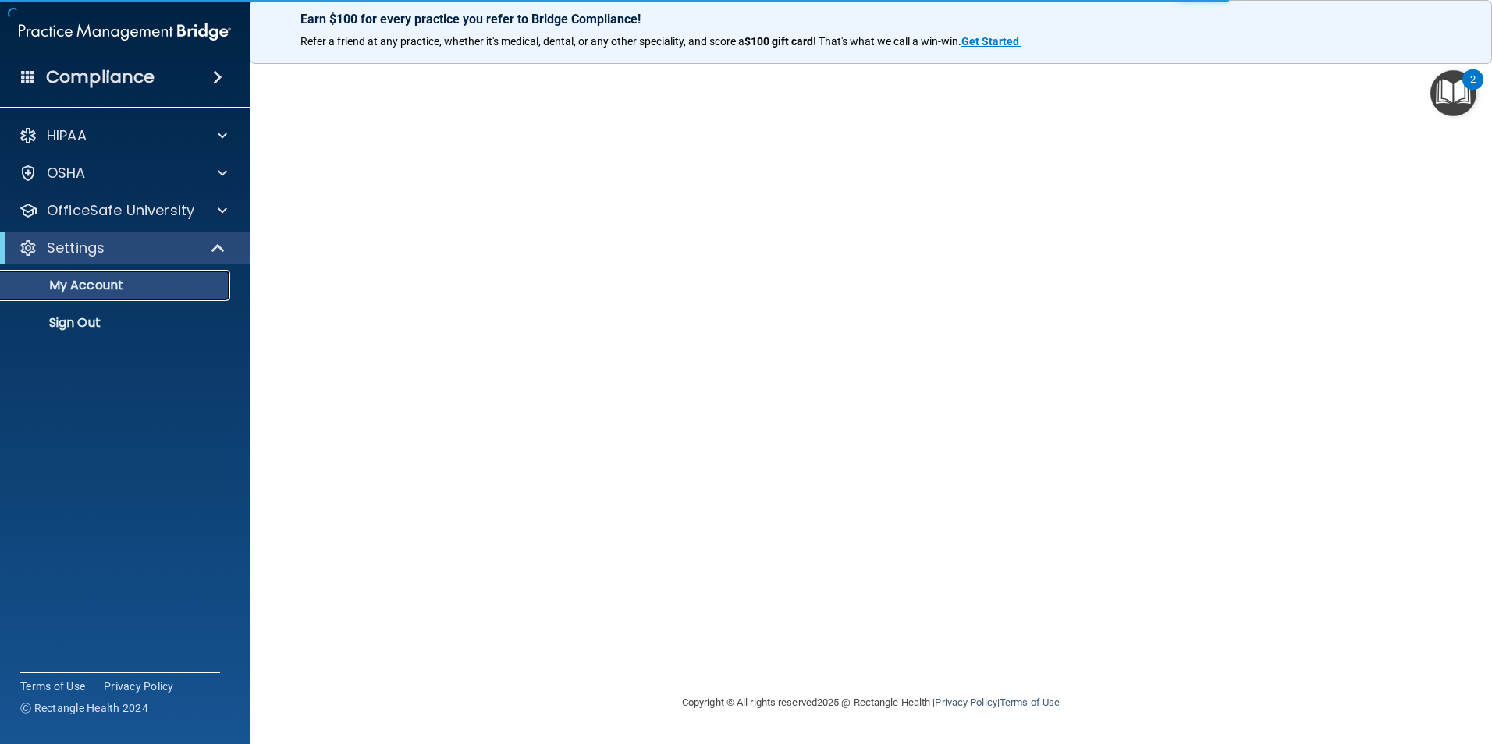
click at [140, 283] on p "My Account" at bounding box center [116, 286] width 213 height 16
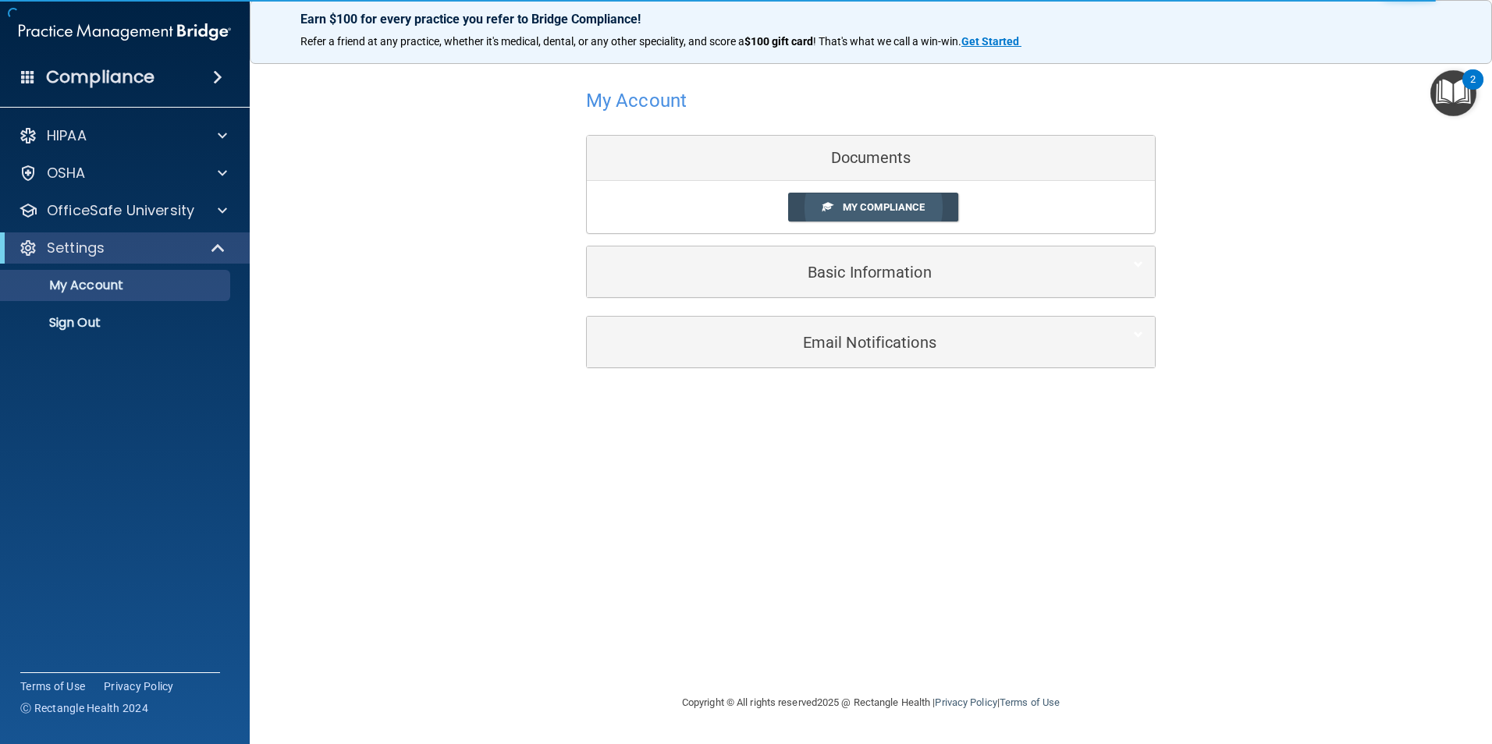
click at [885, 208] on span "My Compliance" at bounding box center [884, 207] width 82 height 12
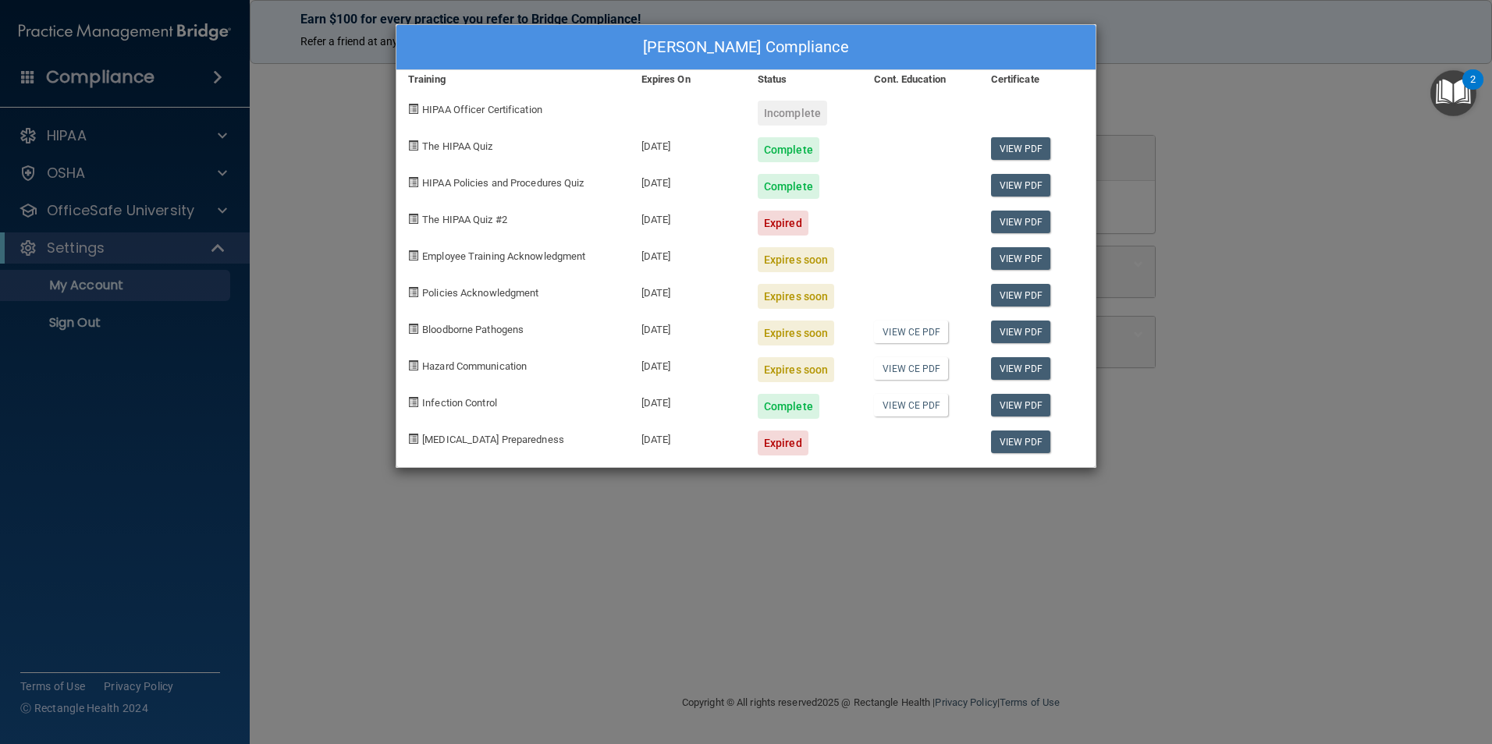
click at [486, 440] on span "[MEDICAL_DATA] Preparedness" at bounding box center [493, 440] width 142 height 12
click at [665, 443] on div "[DATE]" at bounding box center [688, 437] width 116 height 37
click at [765, 256] on div "Expires soon" at bounding box center [796, 259] width 76 height 25
click at [513, 243] on div "Employee Training Acknowledgment" at bounding box center [512, 254] width 233 height 37
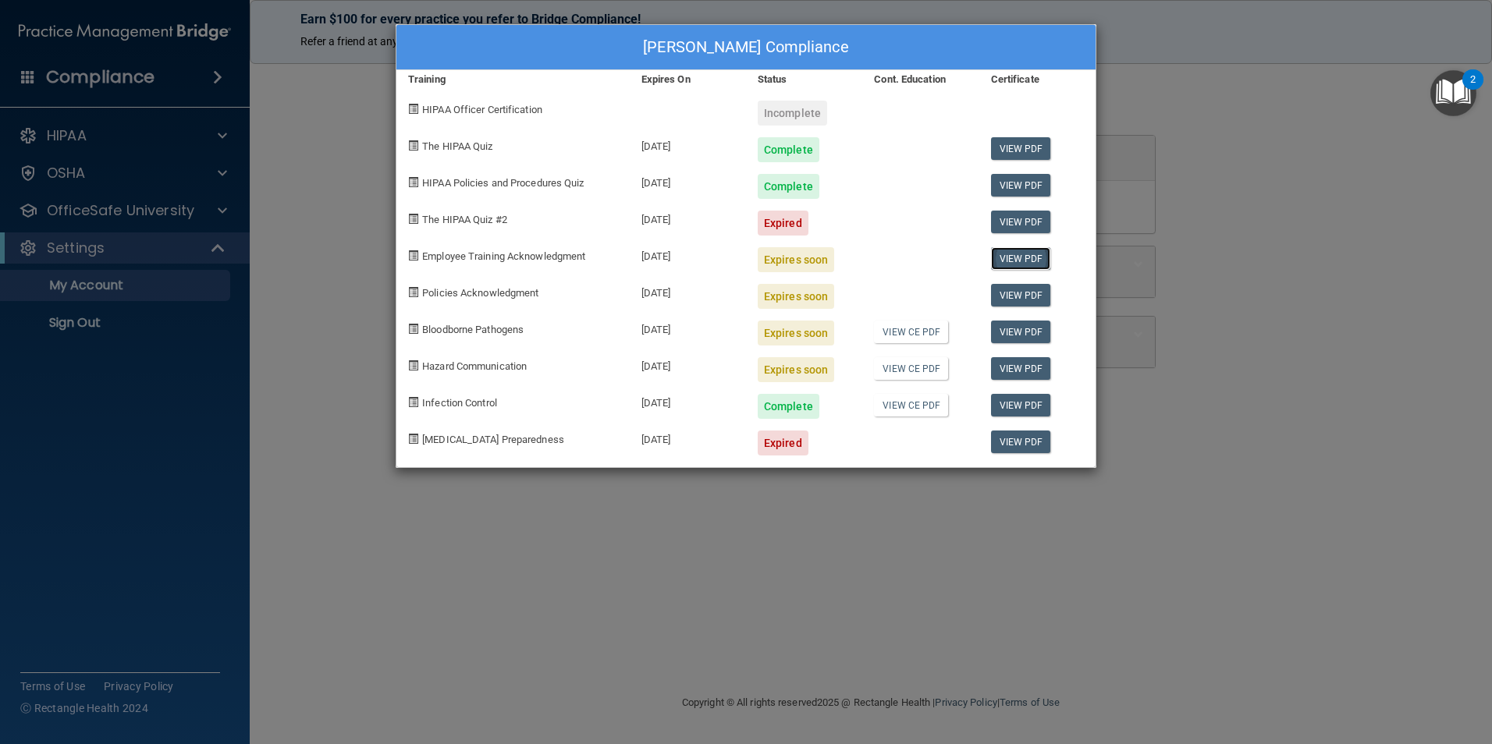
click at [1042, 257] on link "View PDF" at bounding box center [1021, 258] width 60 height 23
click at [693, 529] on div "[PERSON_NAME] Compliance Training Expires On Status Cont. Education Certificate…" at bounding box center [746, 372] width 1492 height 744
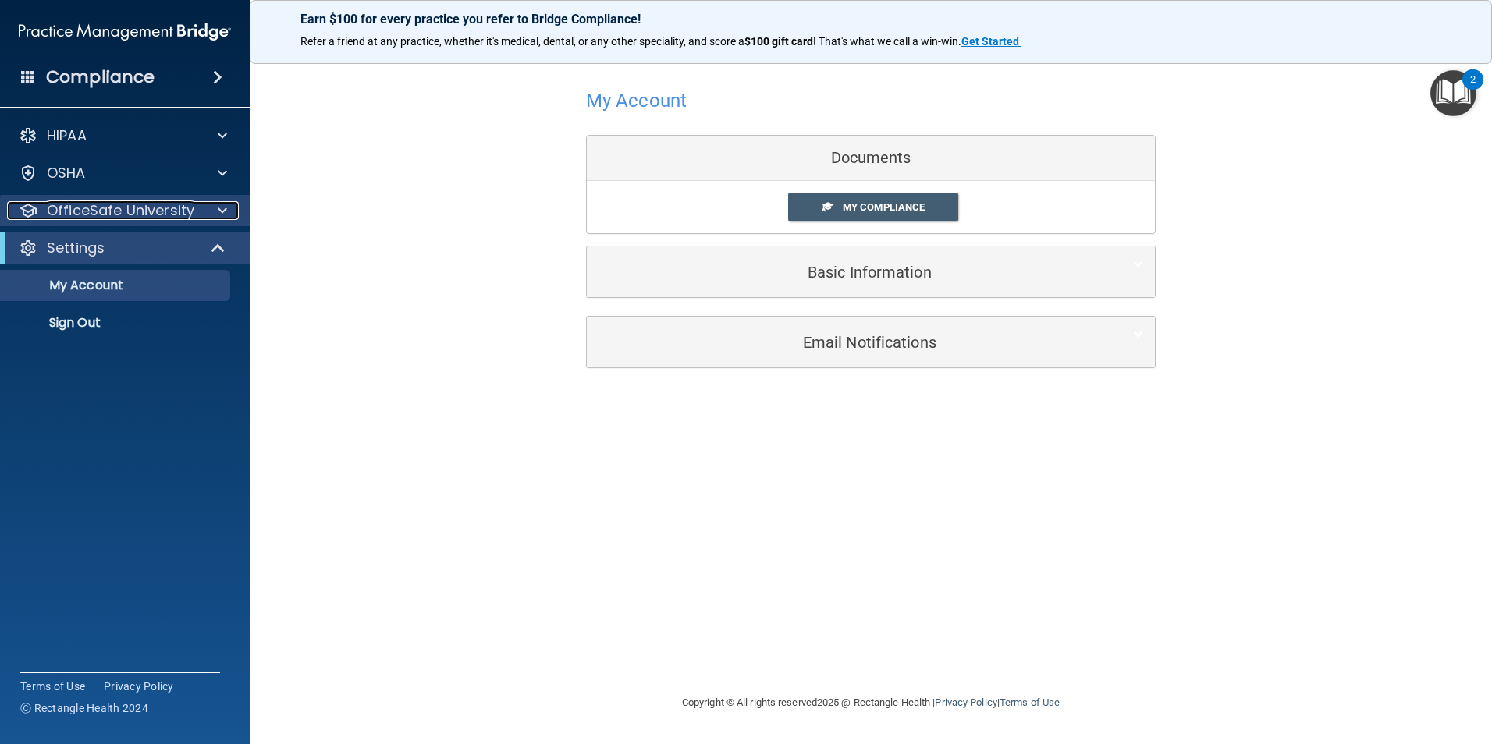
click at [236, 204] on div at bounding box center [220, 210] width 39 height 19
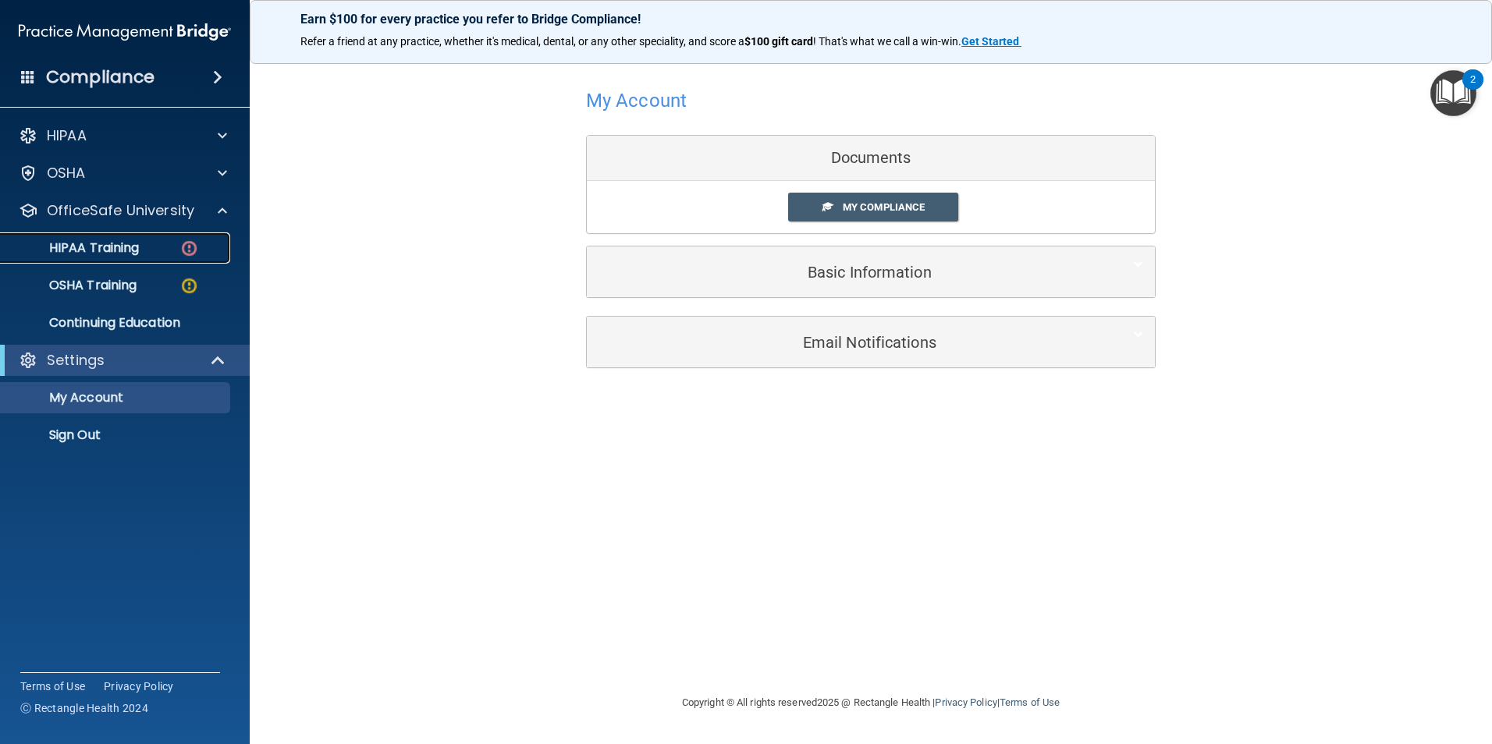
click at [168, 239] on link "HIPAA Training" at bounding box center [107, 247] width 246 height 31
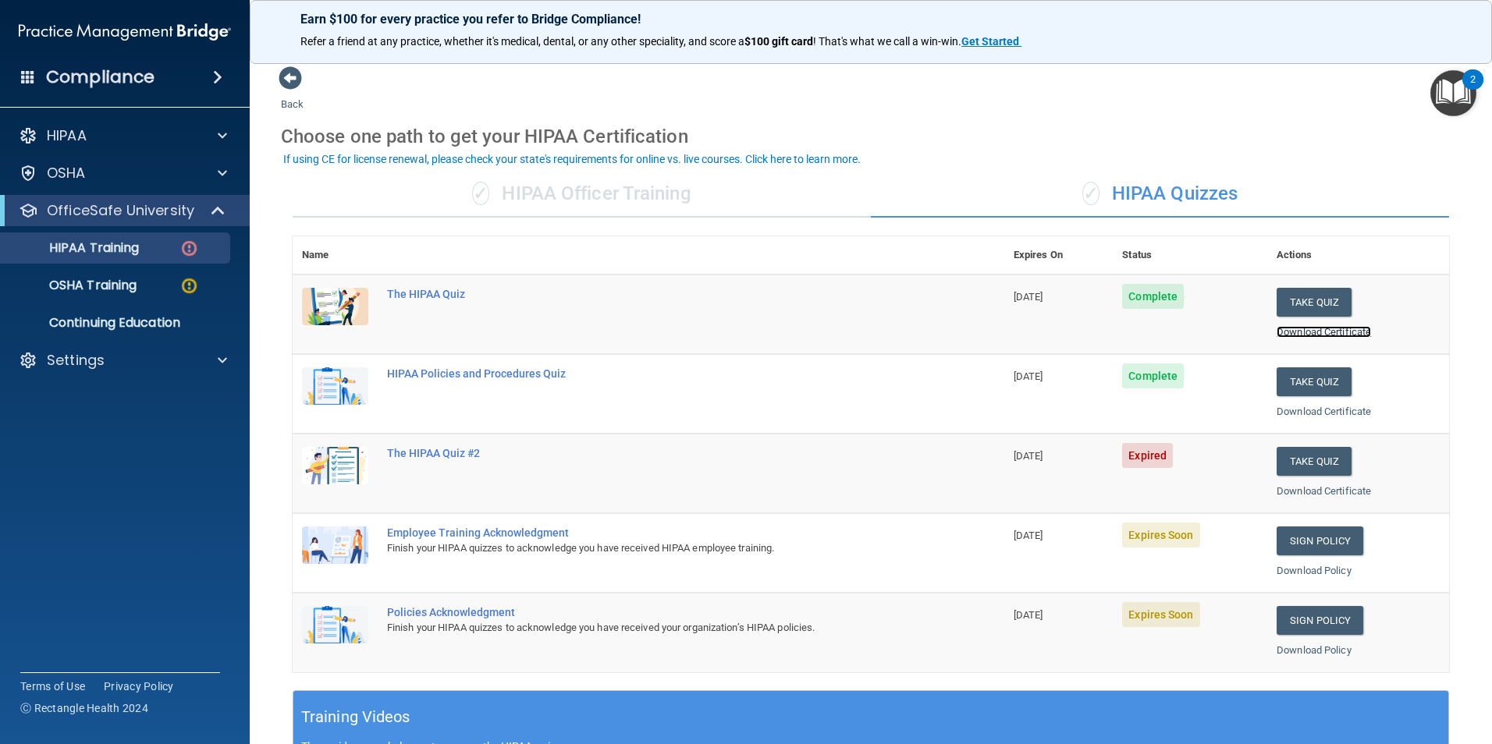
click at [1287, 330] on link "Download Certificate" at bounding box center [1323, 332] width 94 height 12
click at [1321, 453] on button "Take Quiz" at bounding box center [1313, 461] width 75 height 29
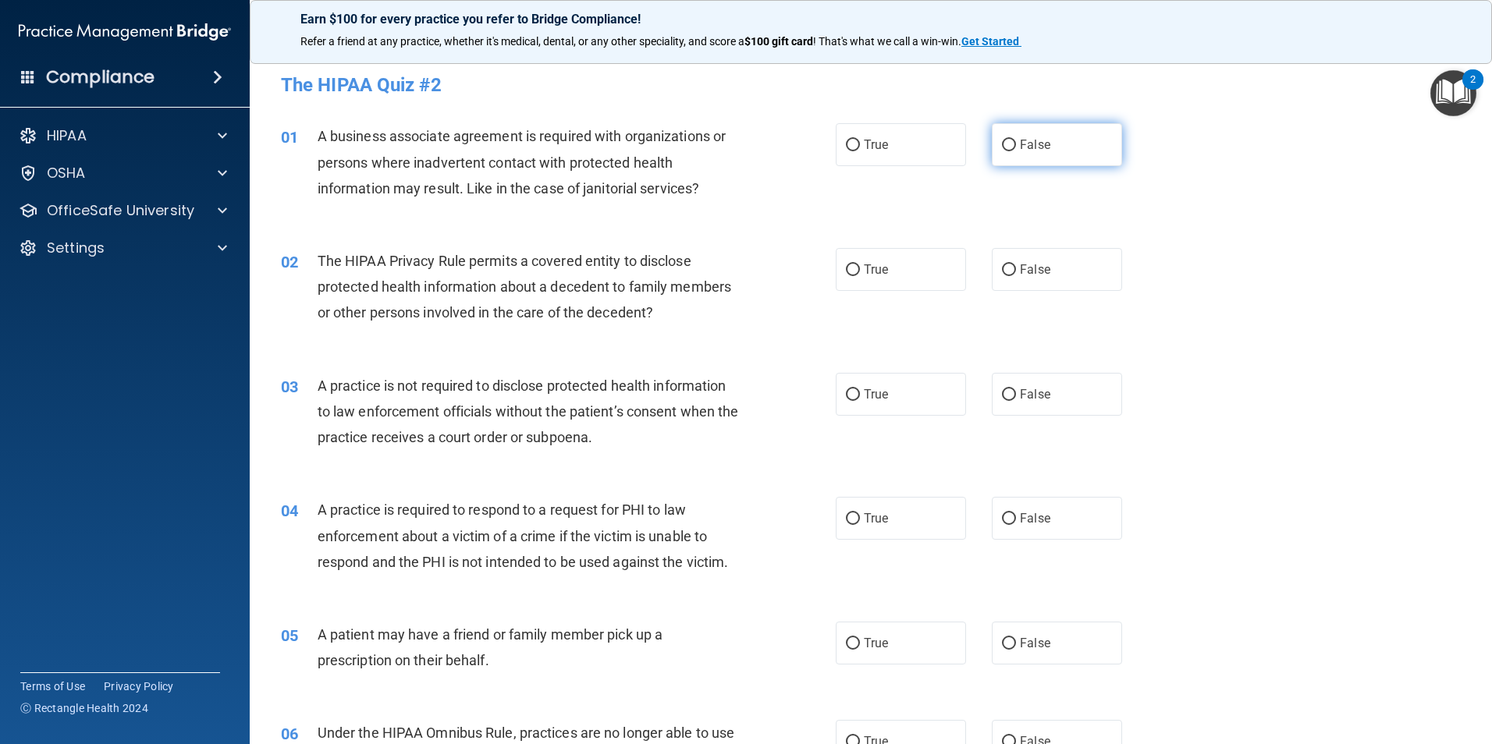
click at [1003, 147] on input "False" at bounding box center [1009, 146] width 14 height 12
radio input "true"
click at [846, 268] on input "True" at bounding box center [853, 270] width 14 height 12
radio input "true"
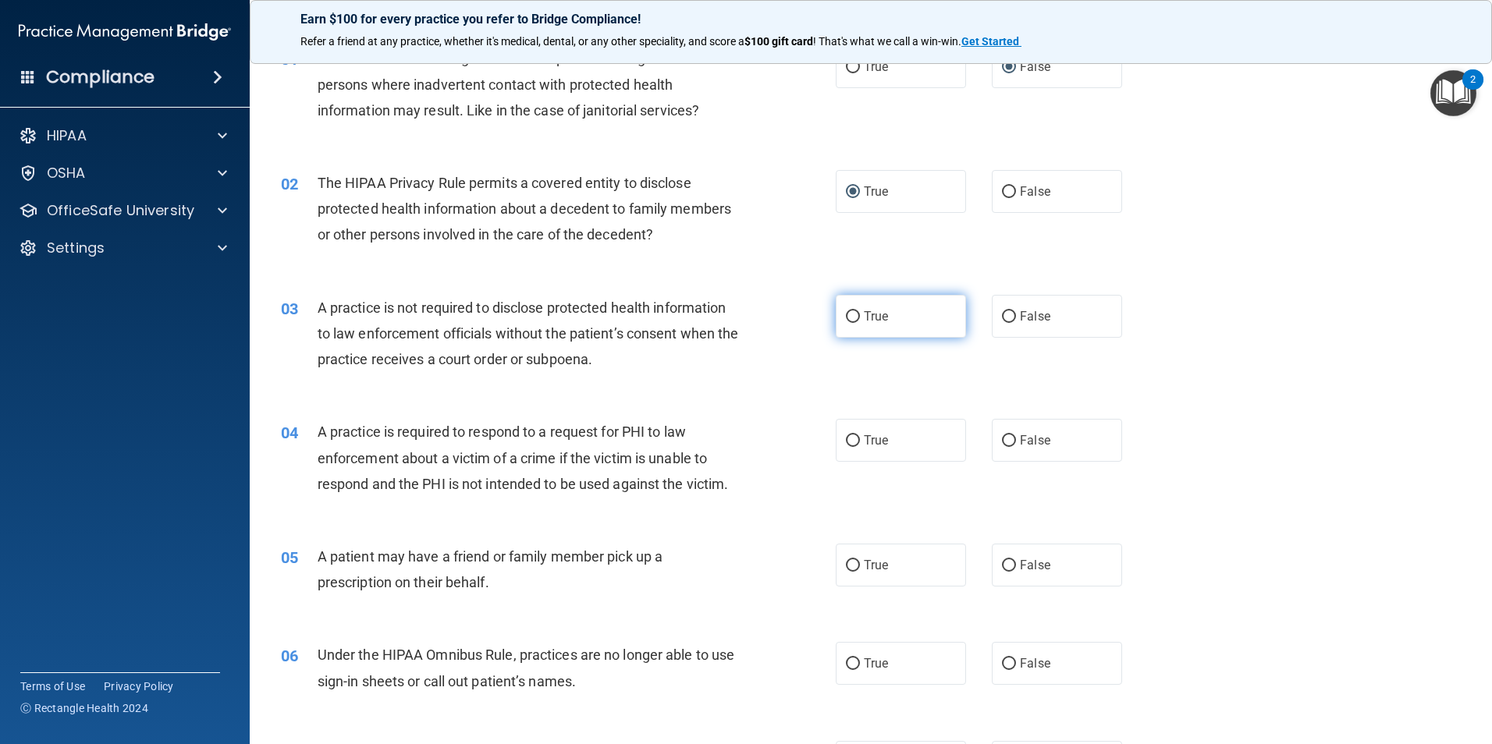
click at [846, 315] on input "True" at bounding box center [853, 317] width 14 height 12
radio input "true"
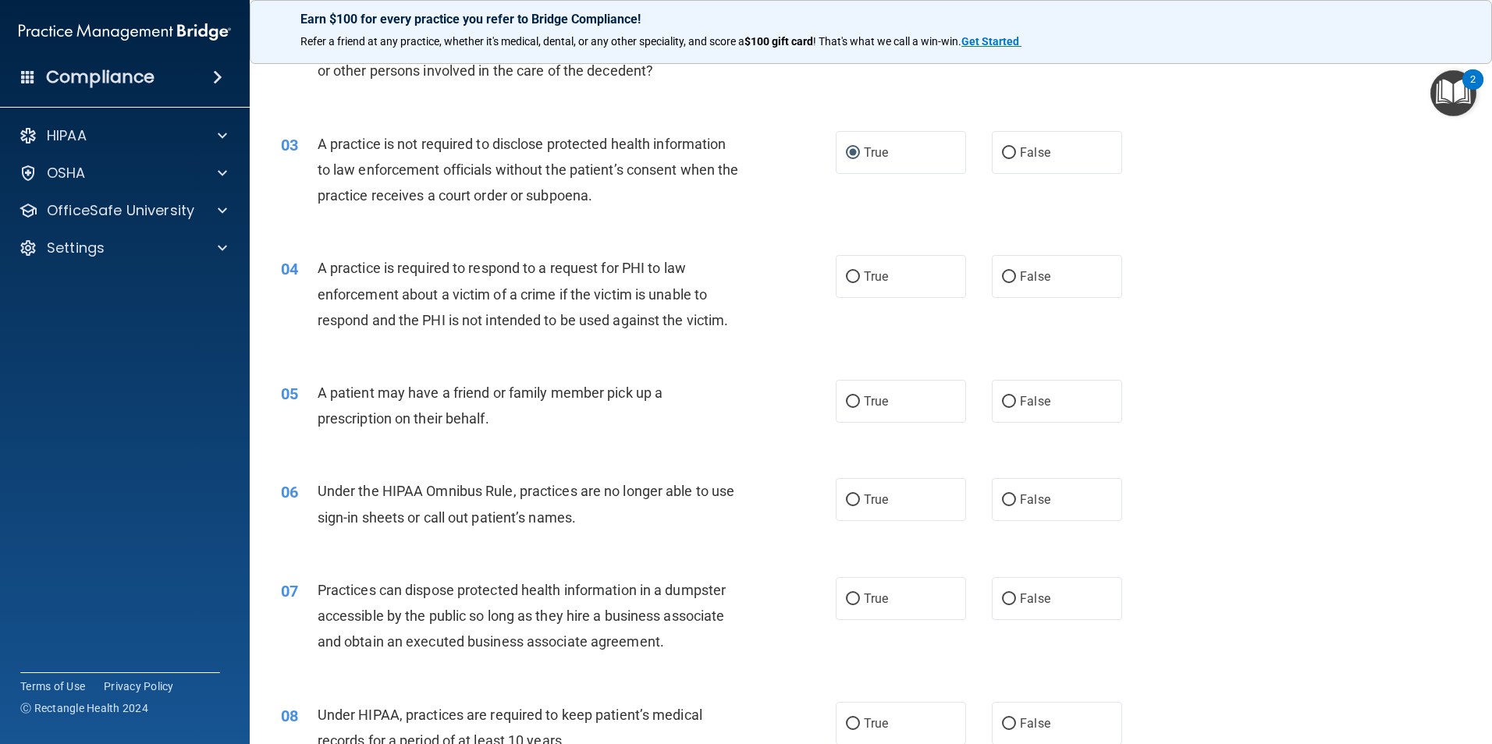
scroll to position [312, 0]
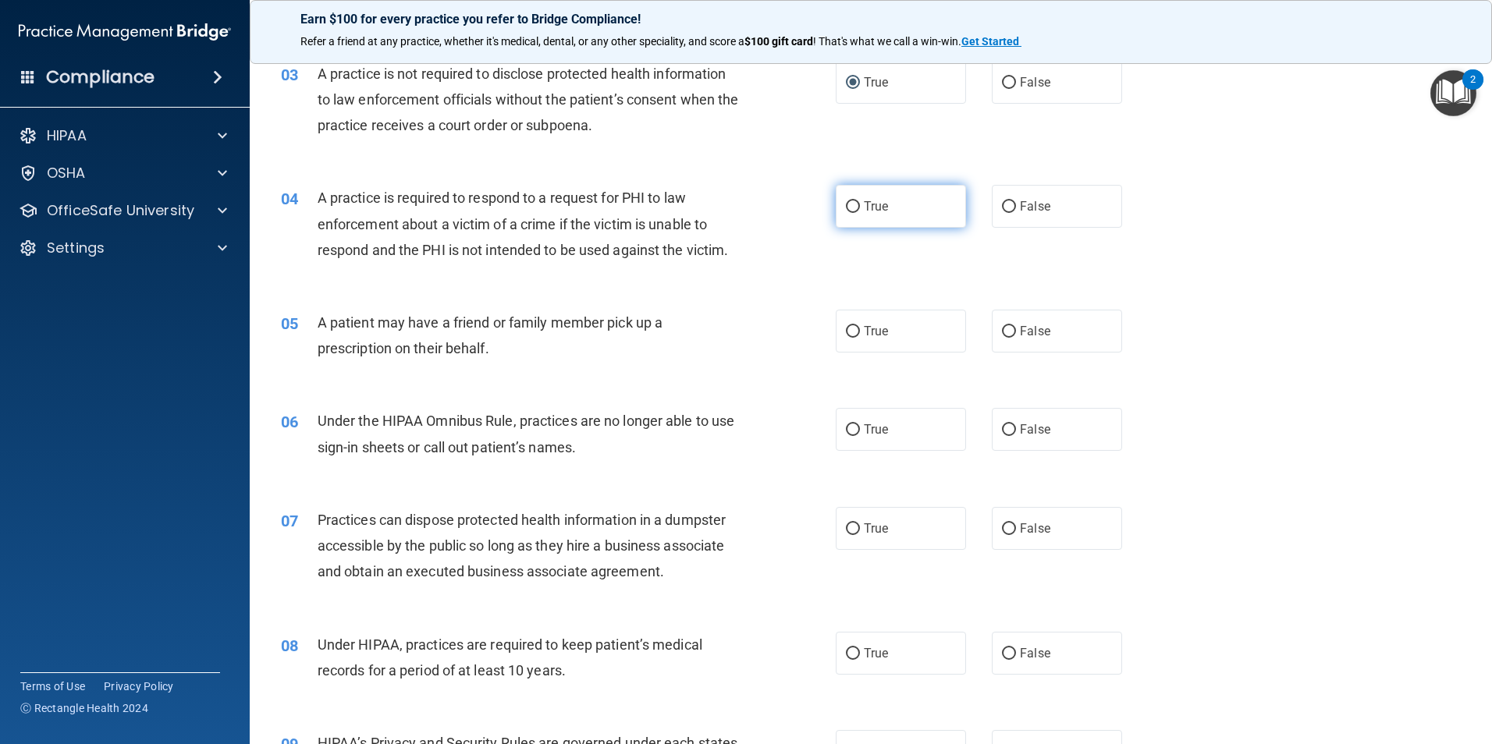
click at [846, 209] on input "True" at bounding box center [853, 207] width 14 height 12
radio input "true"
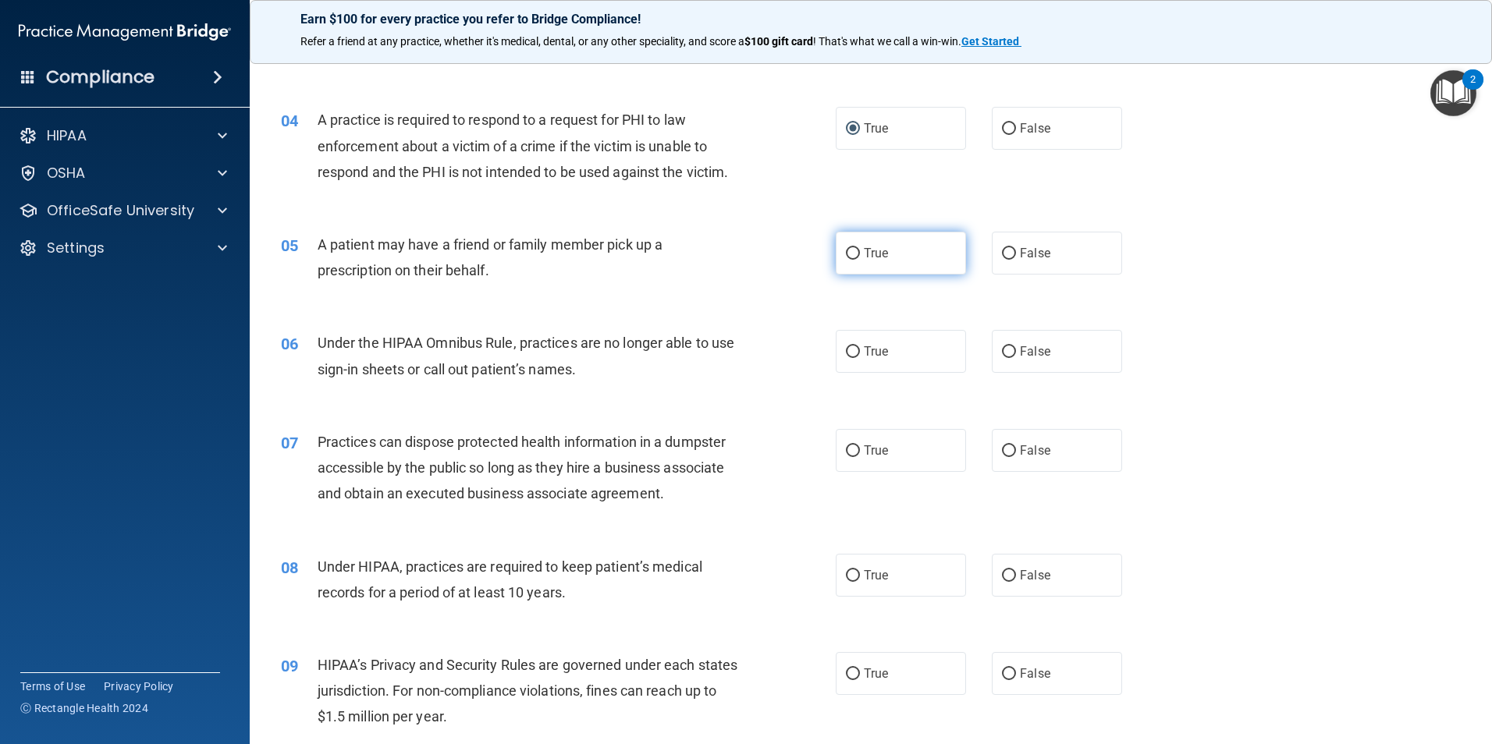
click at [846, 250] on input "True" at bounding box center [853, 254] width 14 height 12
radio input "true"
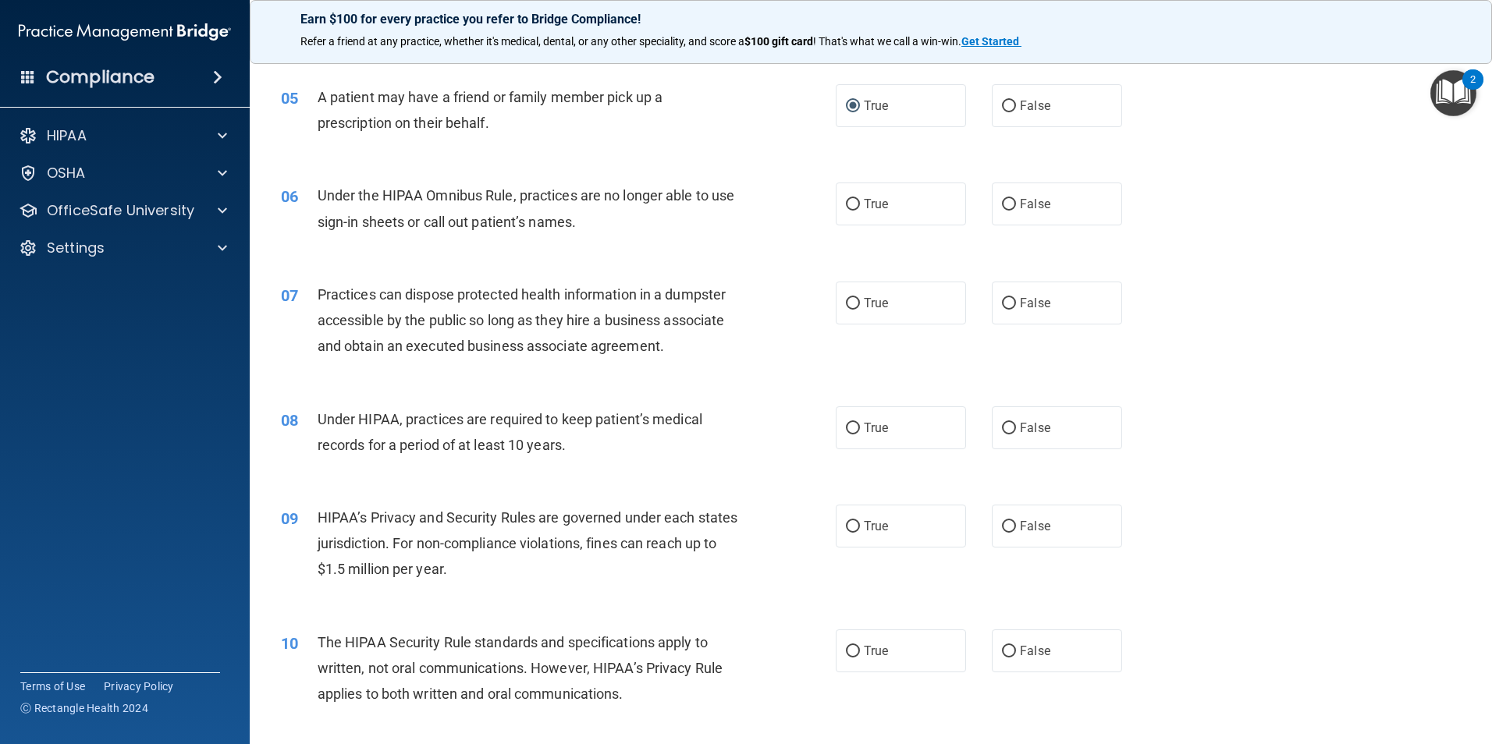
scroll to position [546, 0]
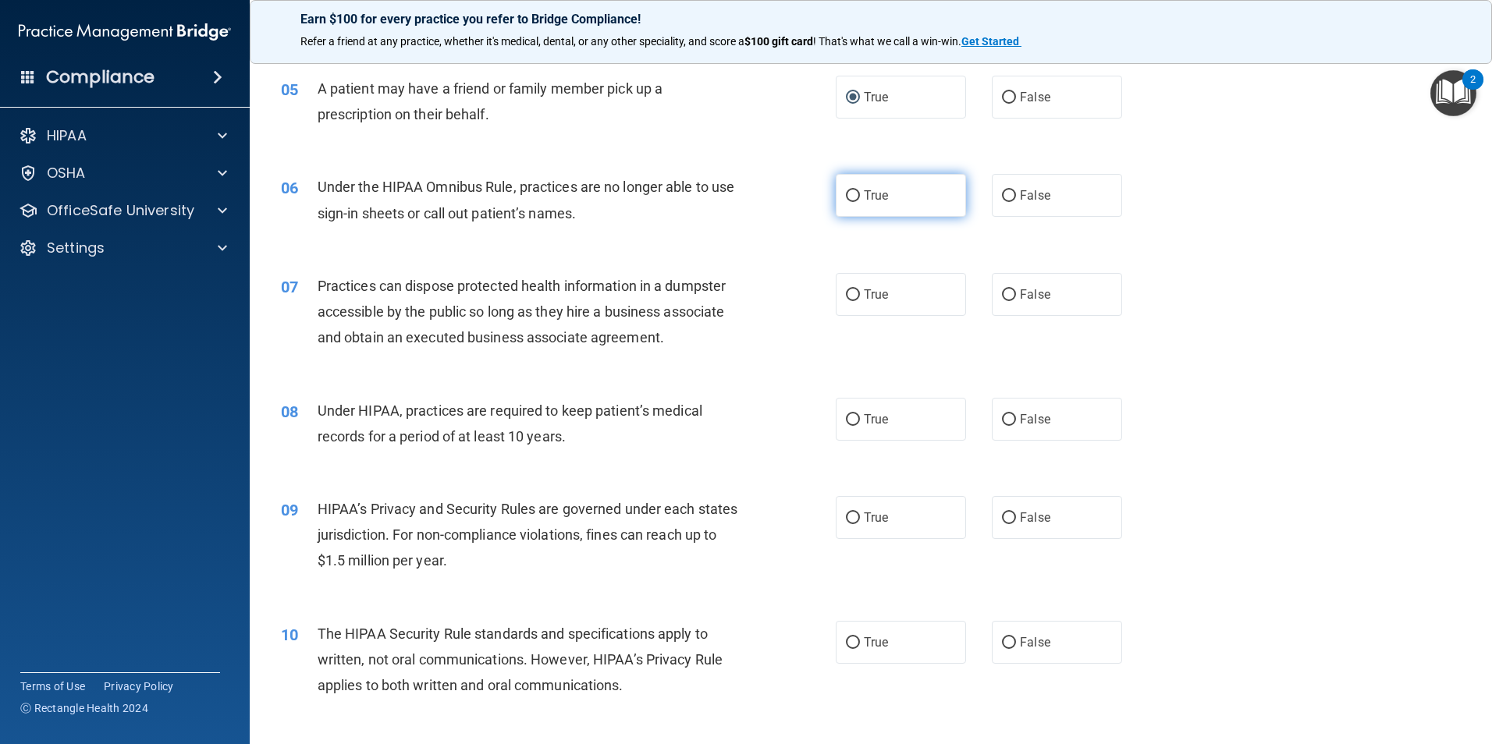
click at [852, 200] on input "True" at bounding box center [853, 196] width 14 height 12
radio input "true"
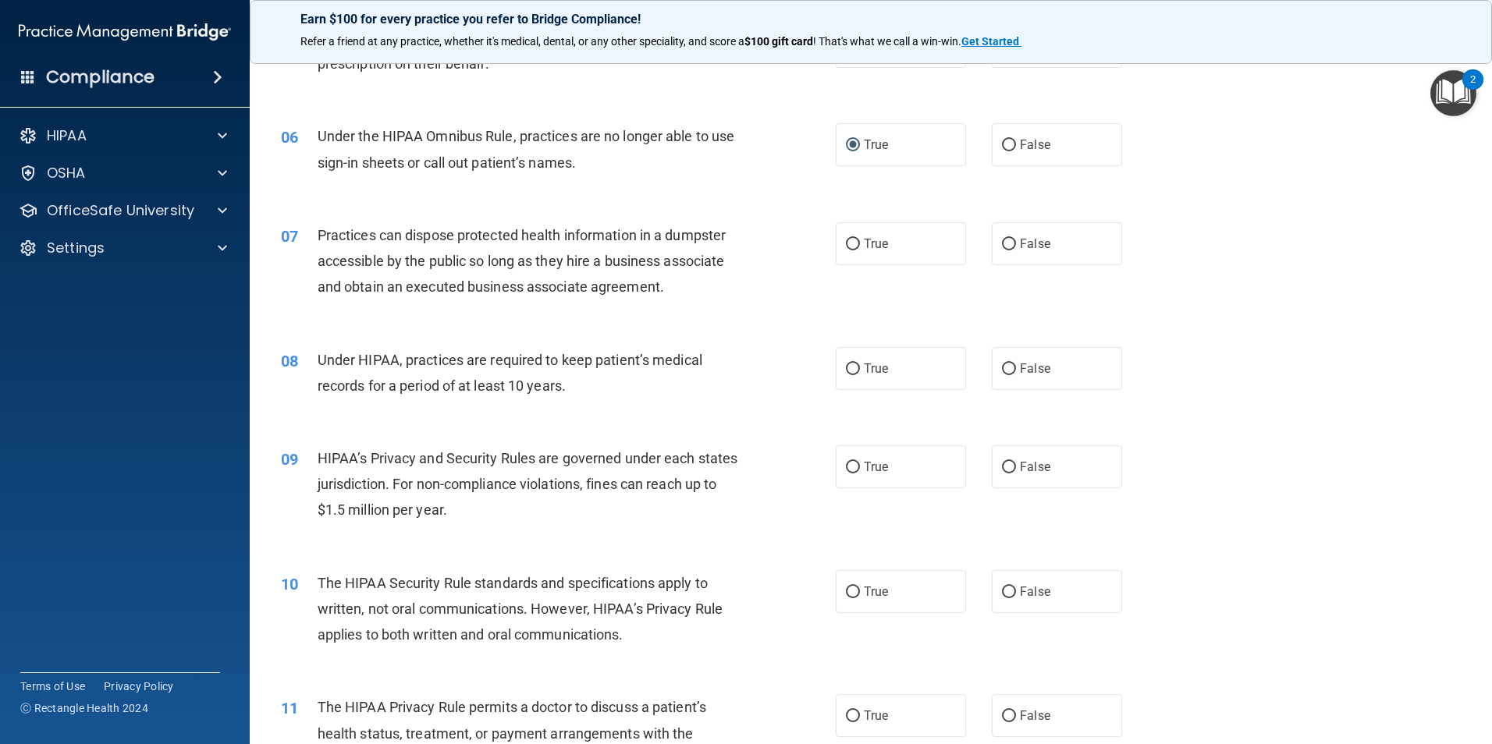
scroll to position [624, 0]
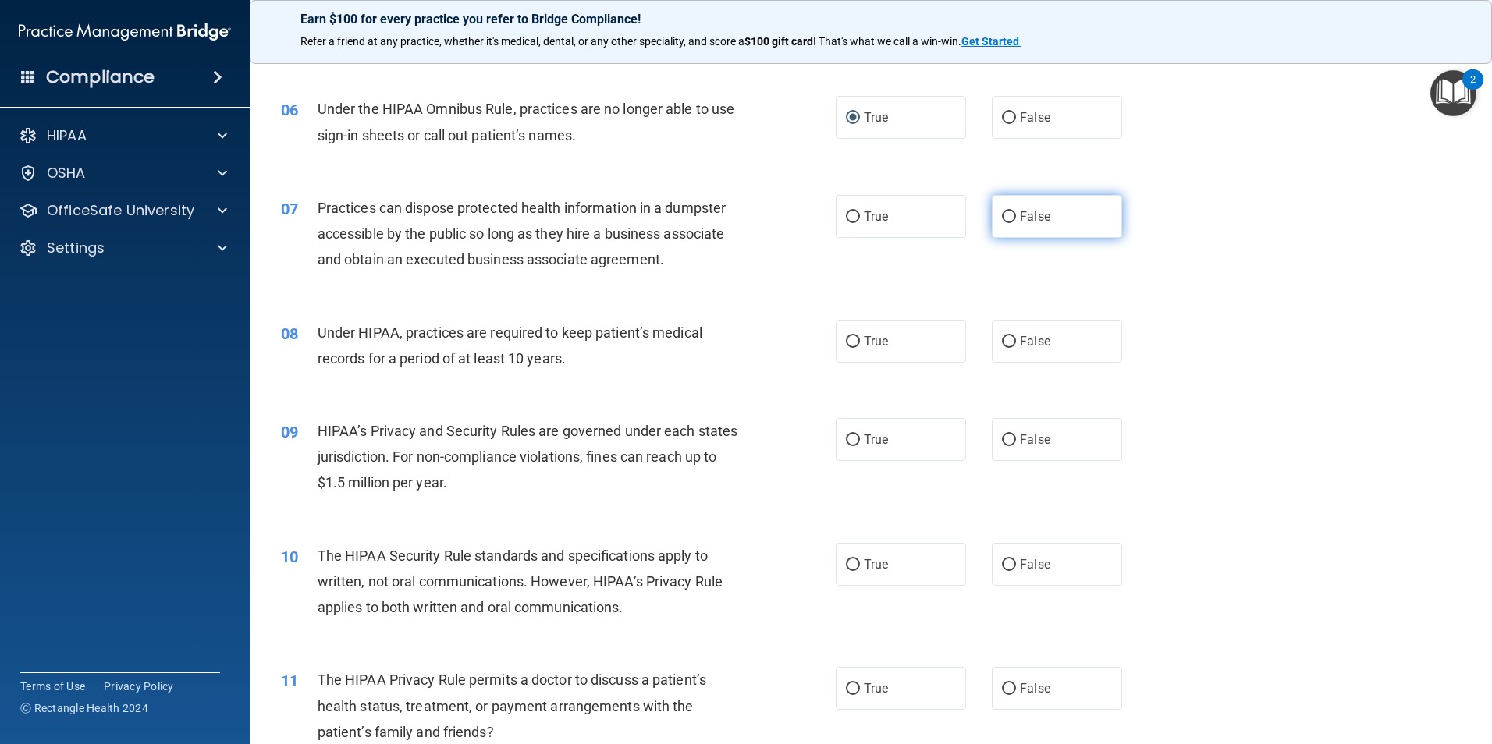
click at [1002, 215] on input "False" at bounding box center [1009, 217] width 14 height 12
radio input "true"
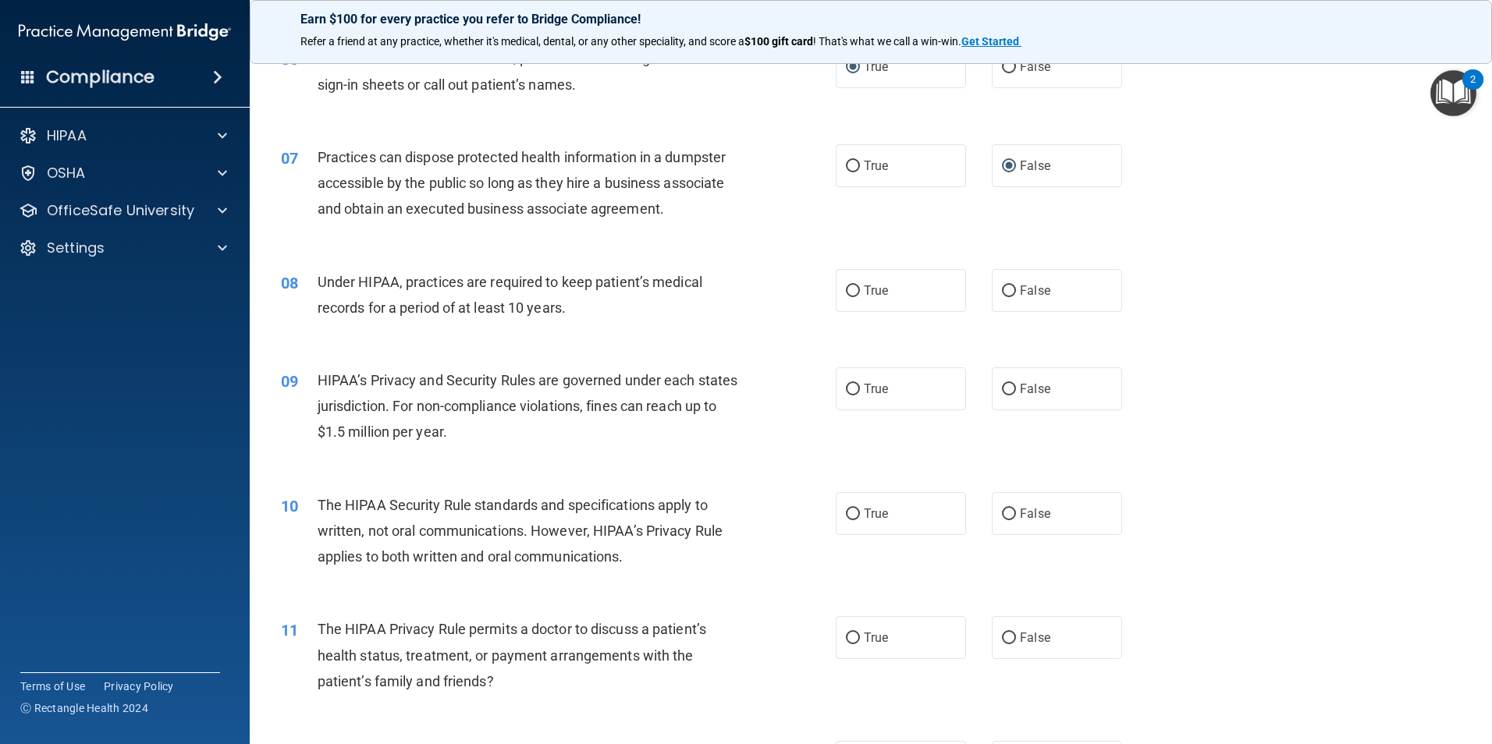
scroll to position [702, 0]
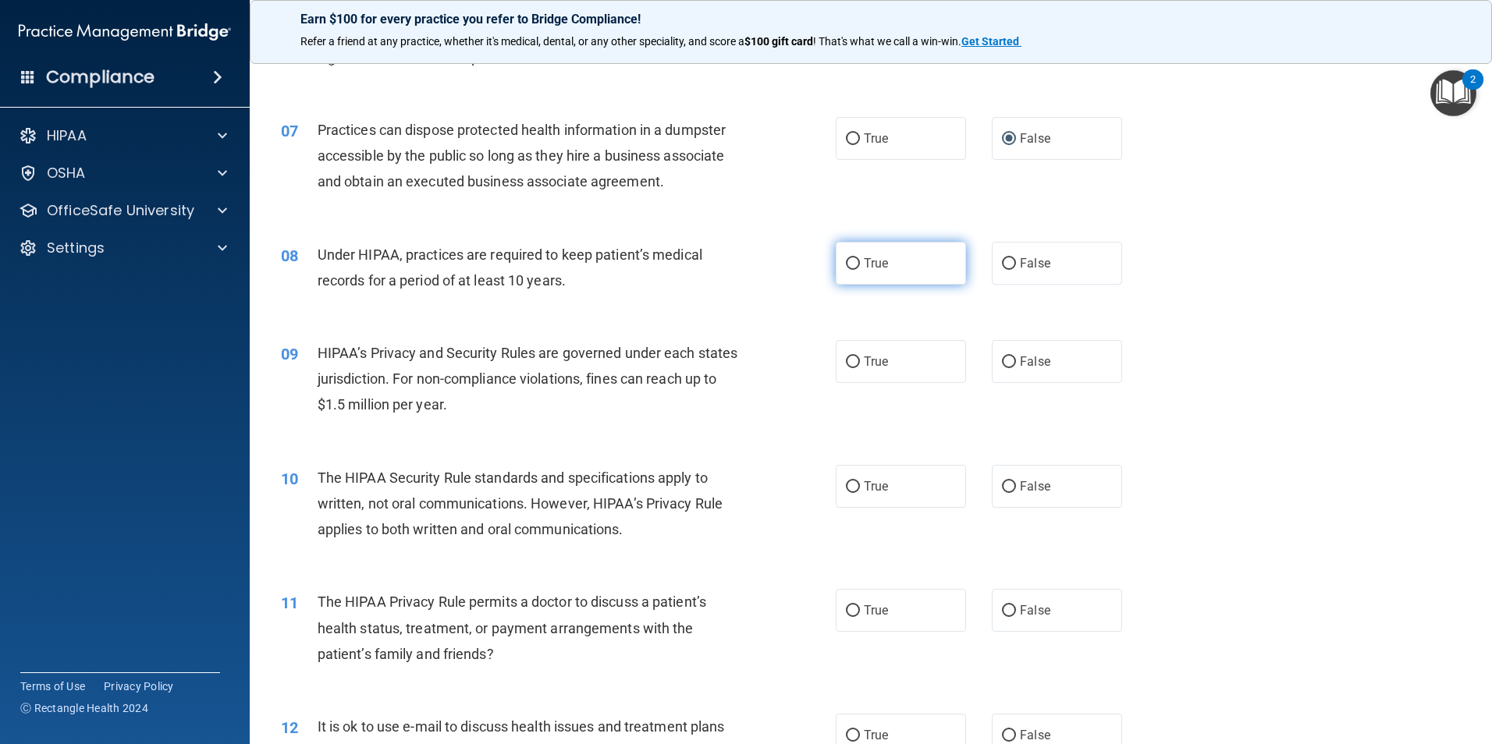
click at [846, 258] on input "True" at bounding box center [853, 264] width 14 height 12
radio input "true"
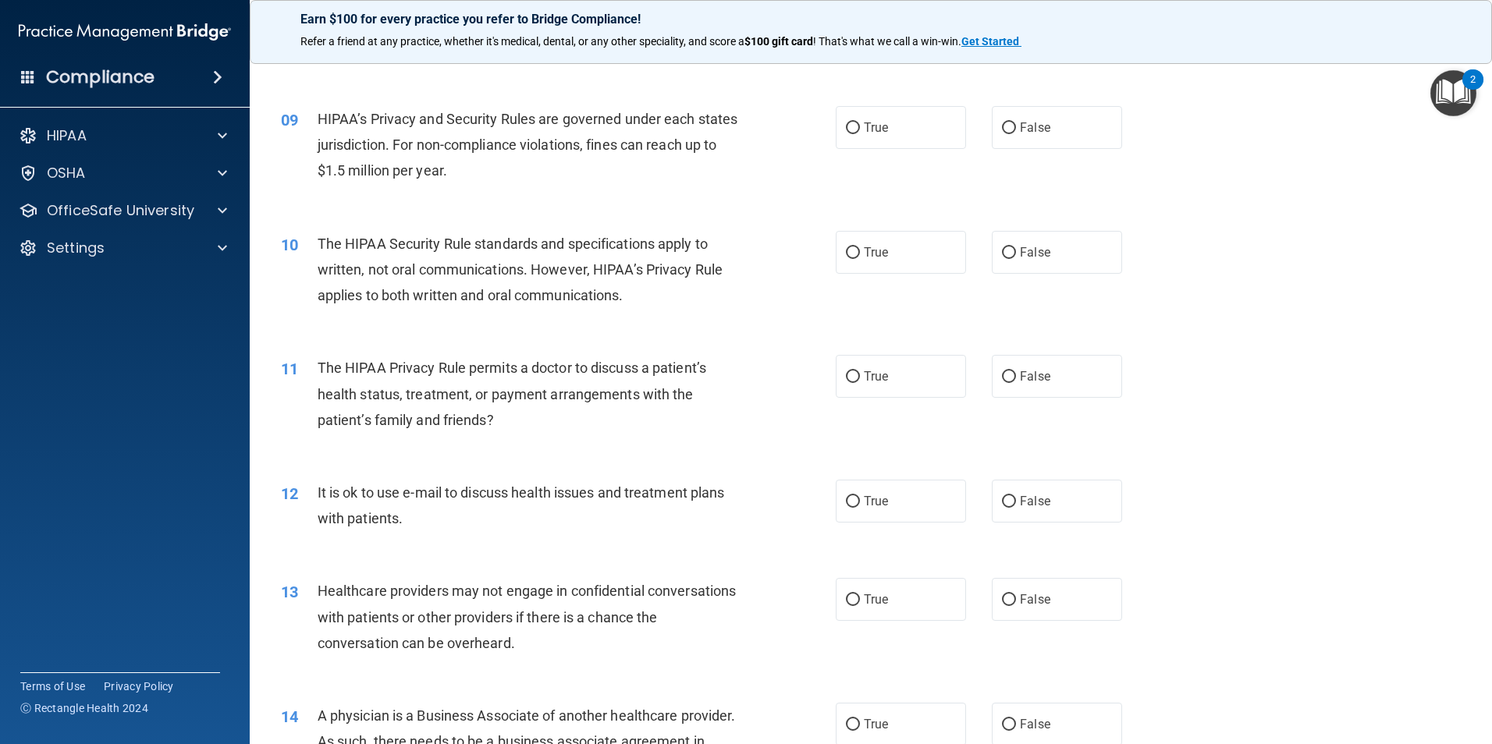
scroll to position [858, 0]
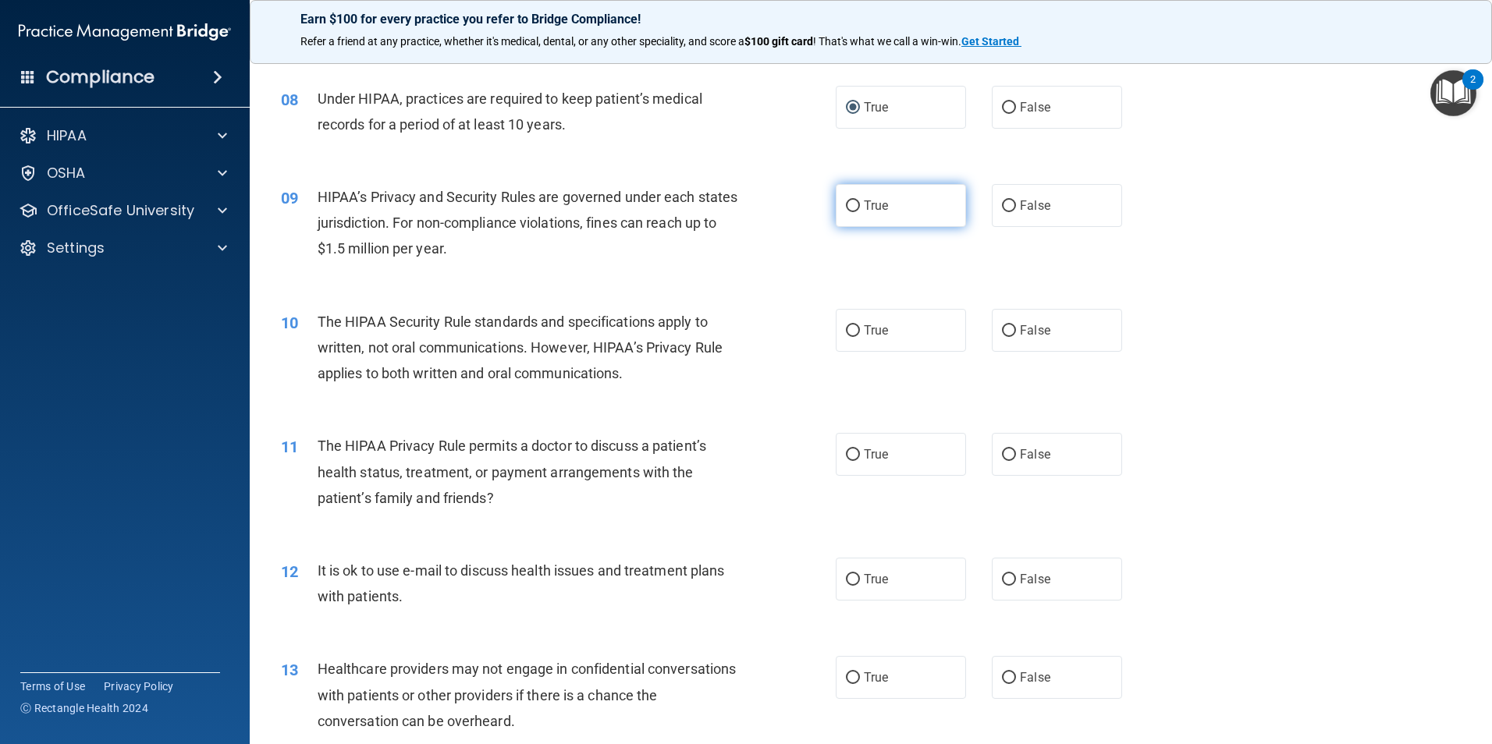
click at [856, 204] on label "True" at bounding box center [901, 205] width 130 height 43
click at [856, 204] on input "True" at bounding box center [853, 207] width 14 height 12
radio input "true"
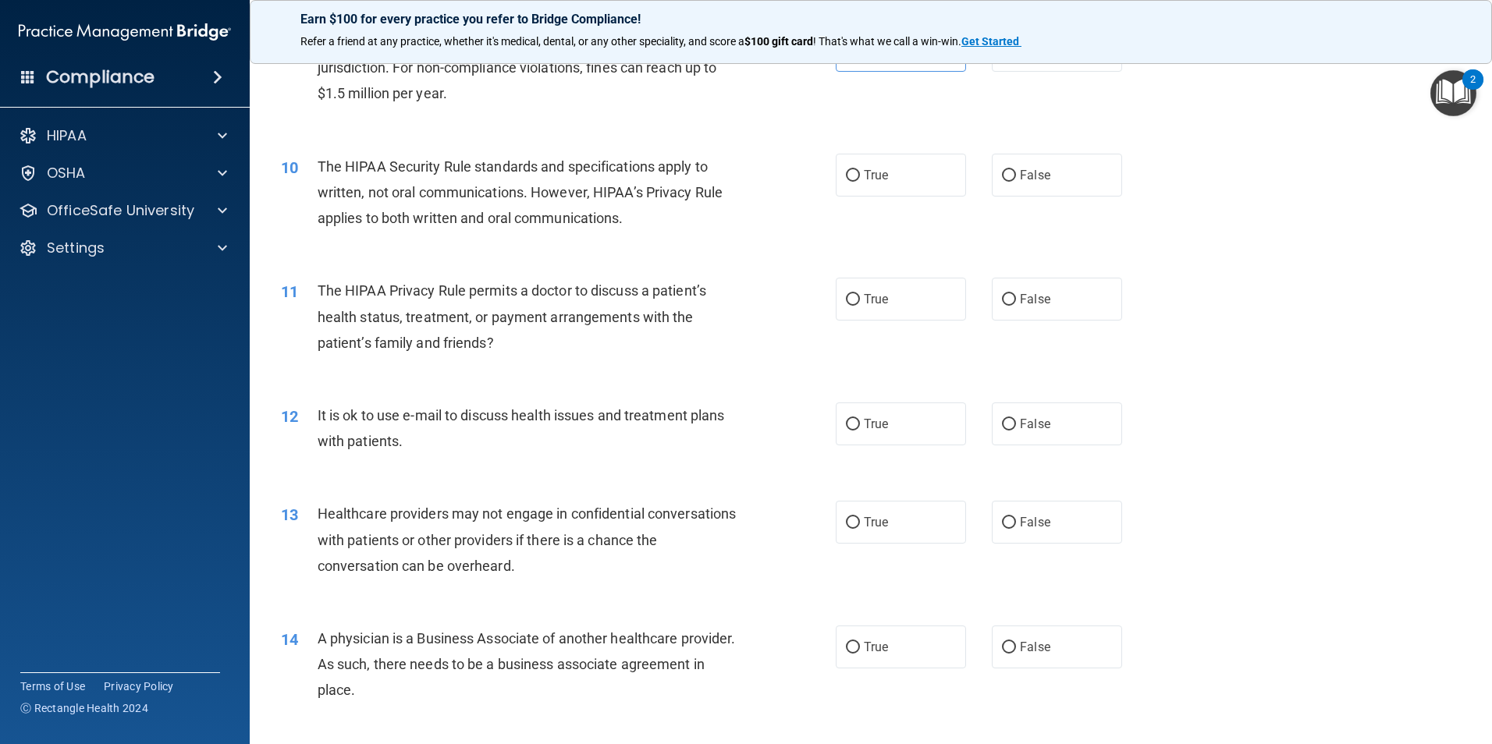
scroll to position [1014, 0]
click at [847, 169] on input "True" at bounding box center [853, 175] width 14 height 12
radio input "true"
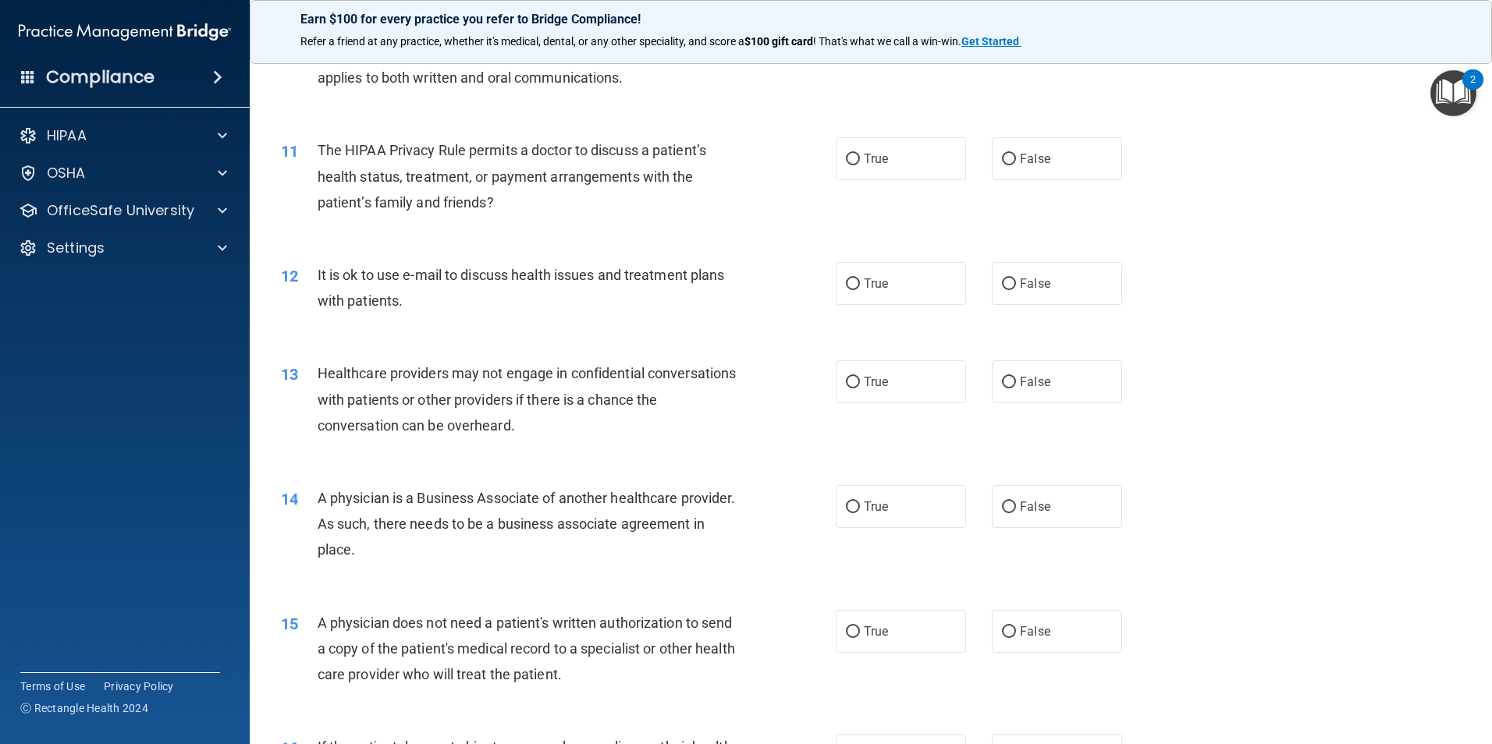
scroll to position [1170, 0]
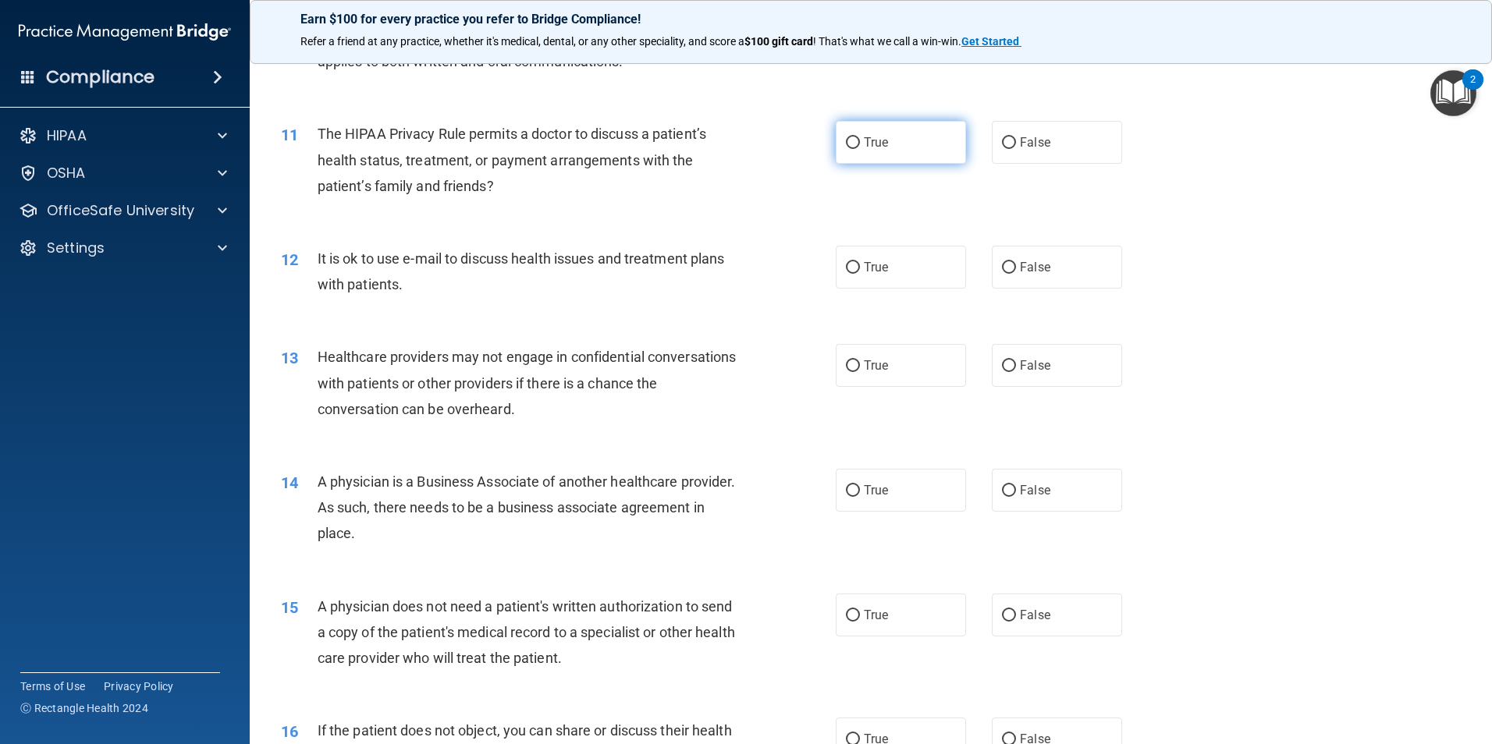
click at [855, 137] on label "True" at bounding box center [901, 142] width 130 height 43
click at [855, 137] on input "True" at bounding box center [853, 143] width 14 height 12
radio input "true"
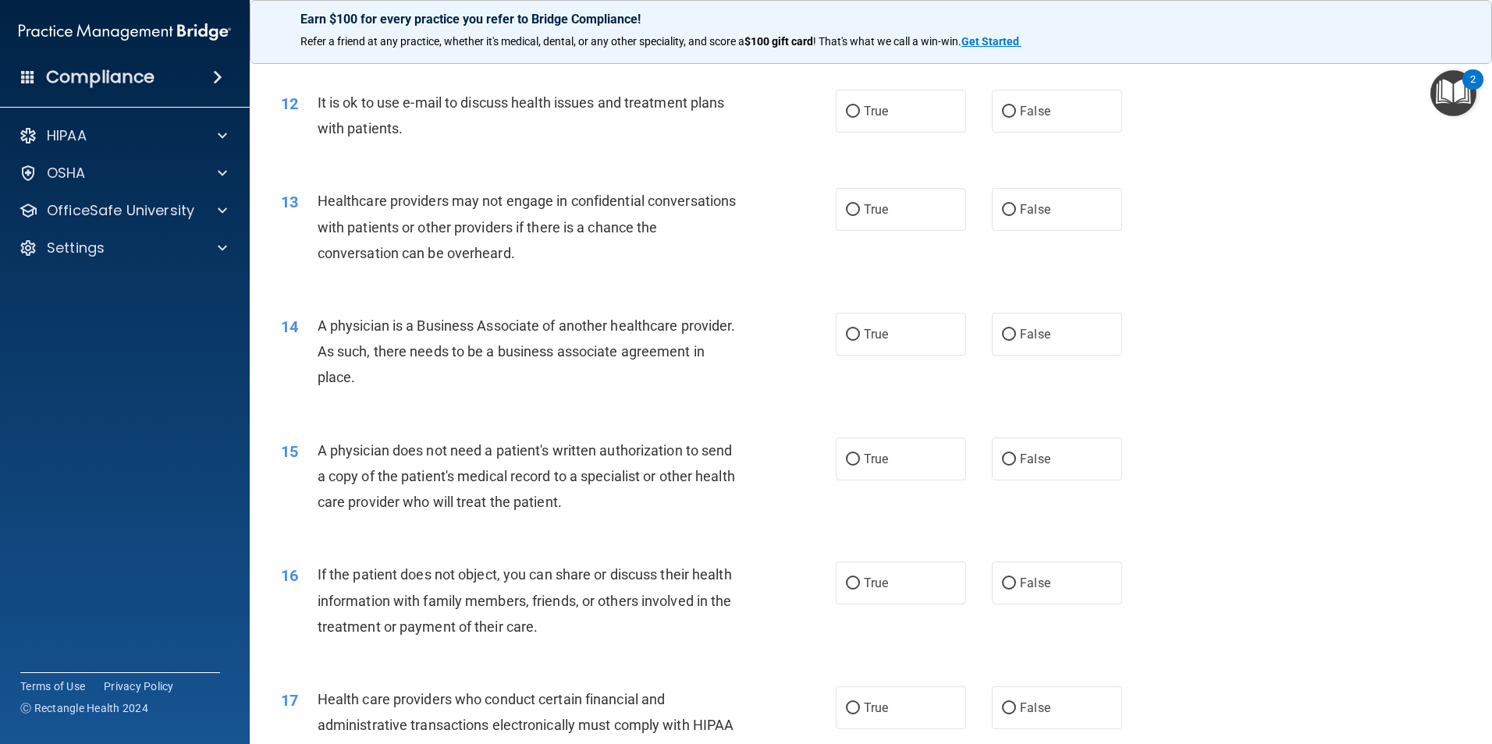
scroll to position [1248, 0]
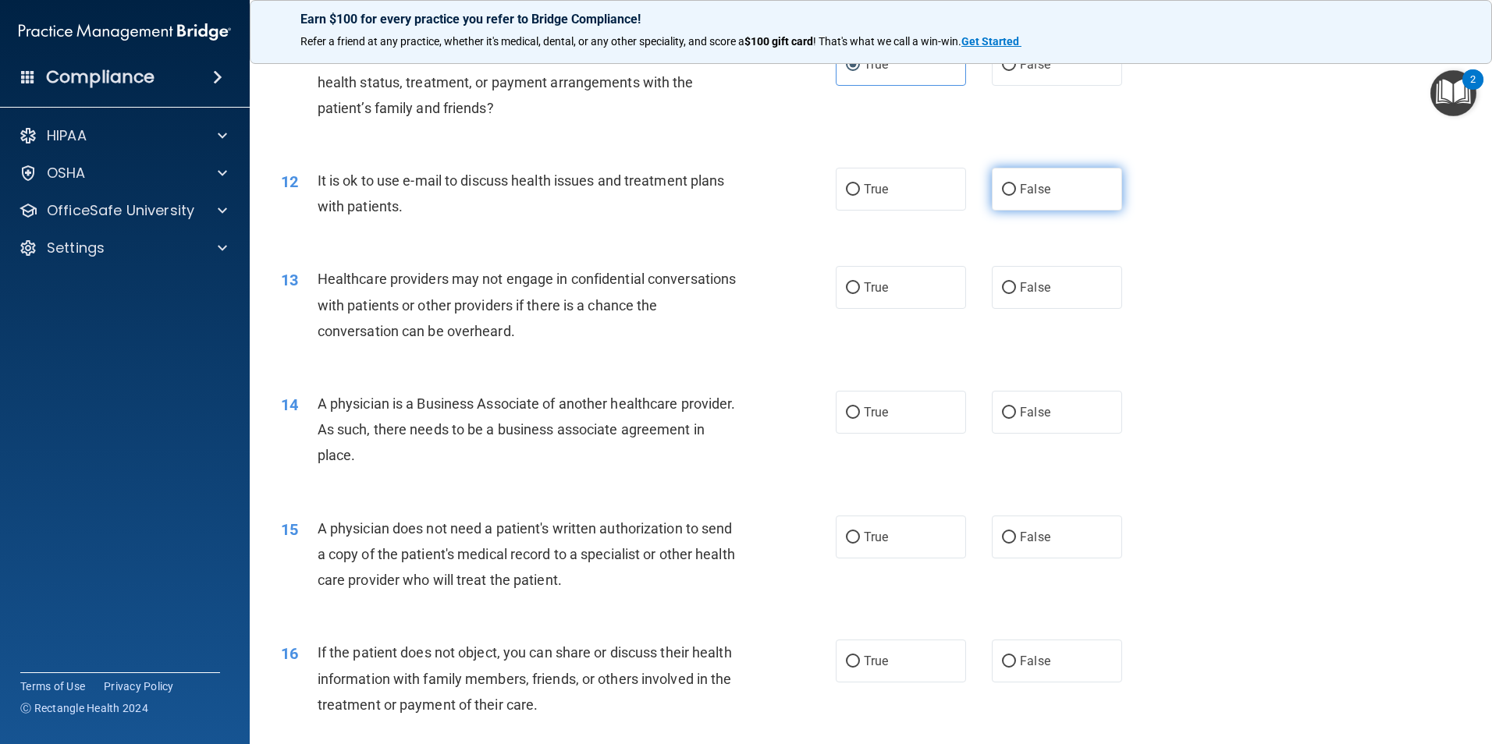
click at [1004, 186] on input "False" at bounding box center [1009, 190] width 14 height 12
radio input "true"
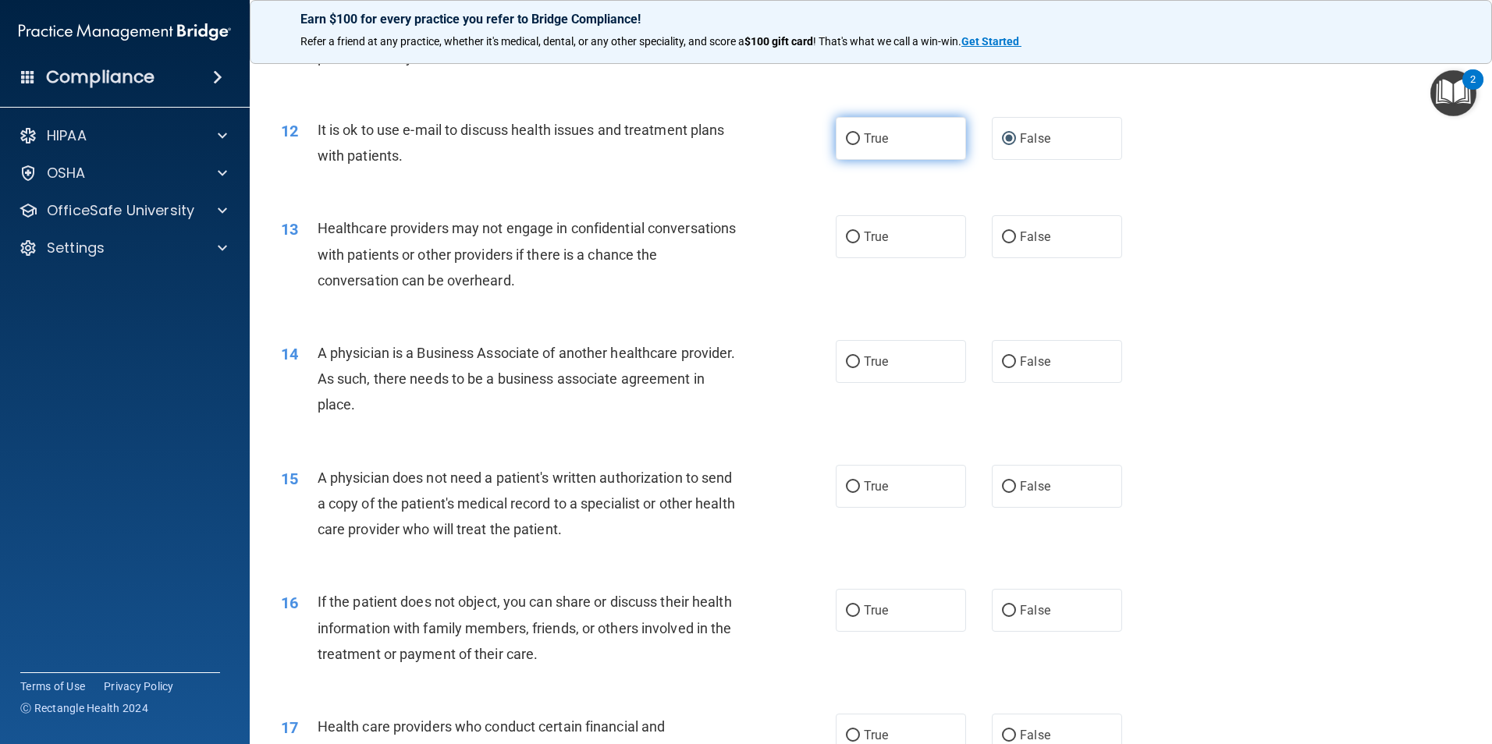
scroll to position [1326, 0]
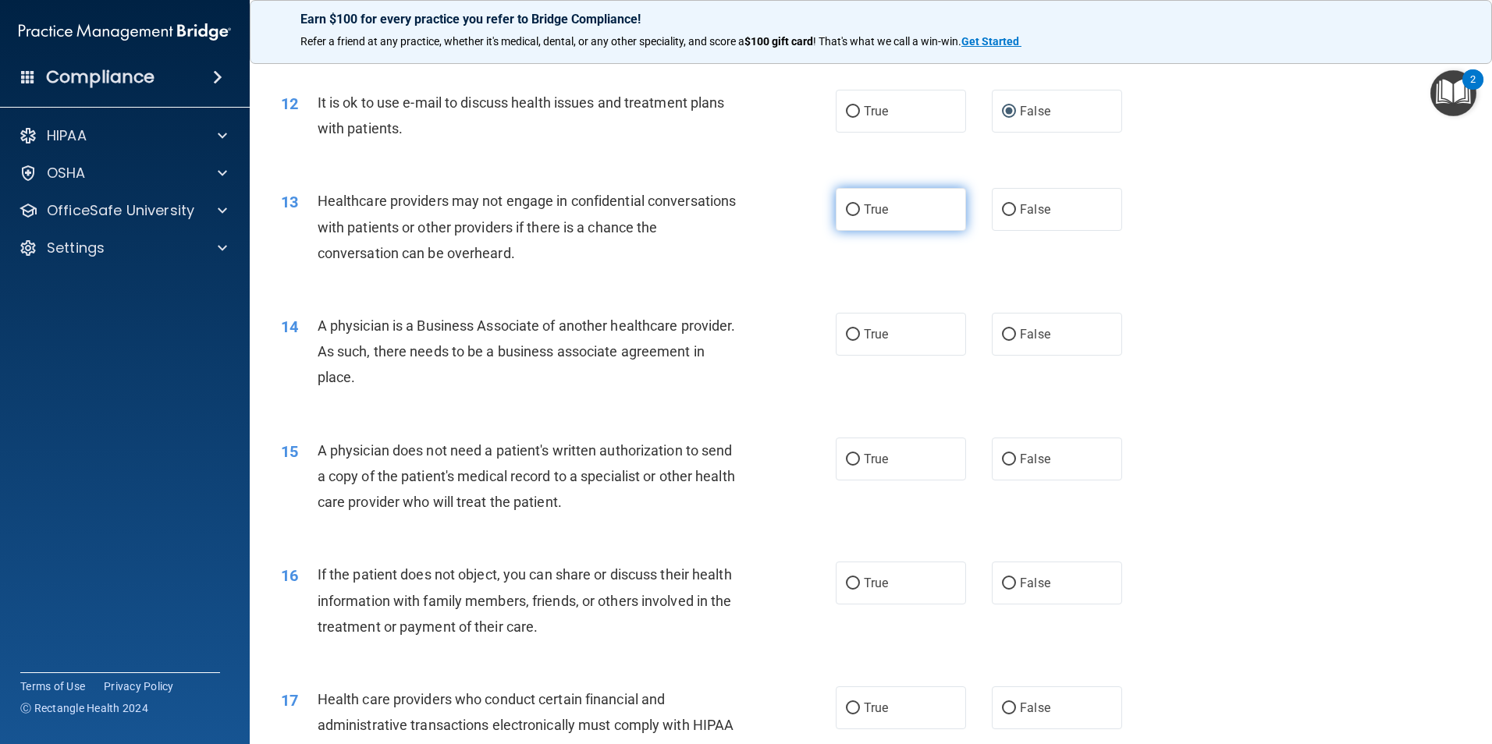
click at [856, 206] on label "True" at bounding box center [901, 209] width 130 height 43
click at [856, 206] on input "True" at bounding box center [853, 210] width 14 height 12
radio input "true"
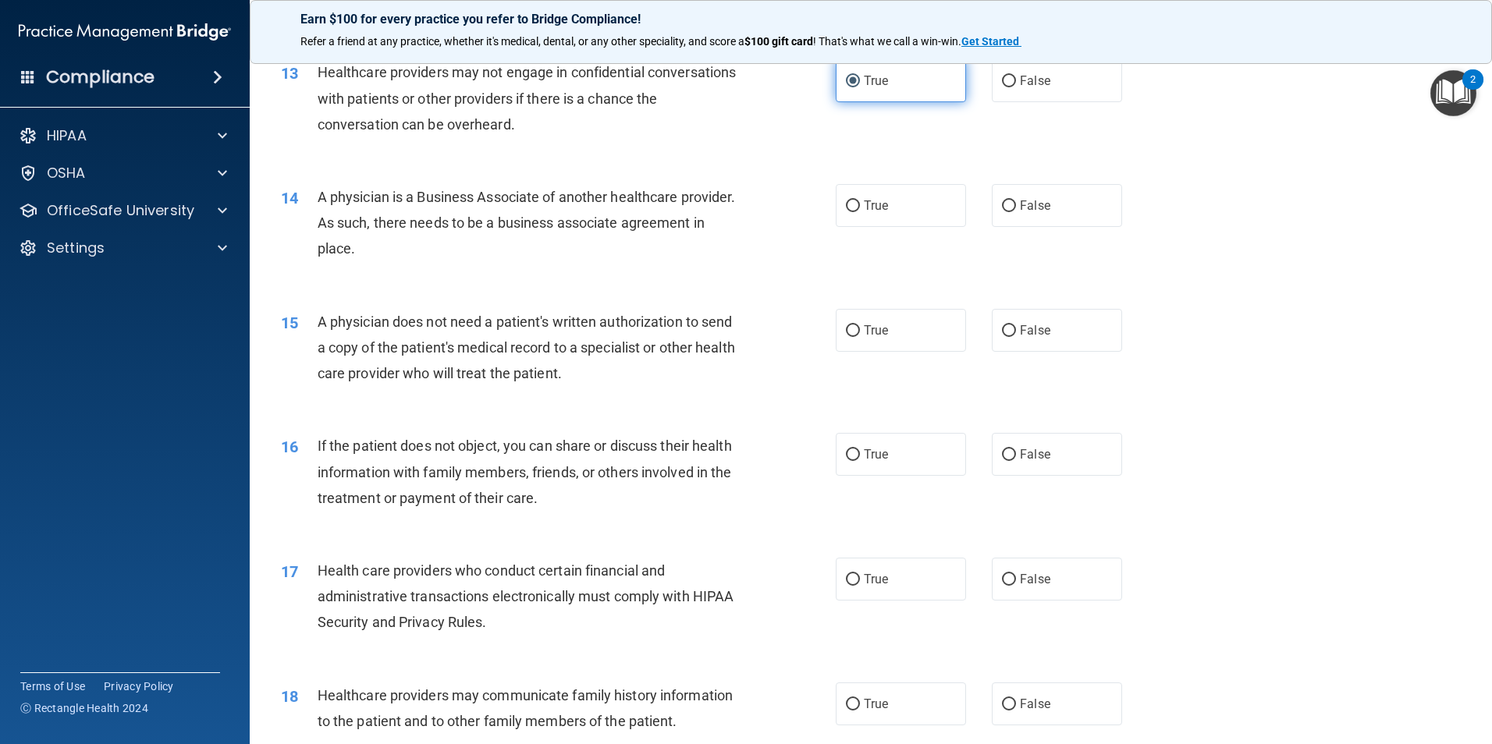
scroll to position [1482, 0]
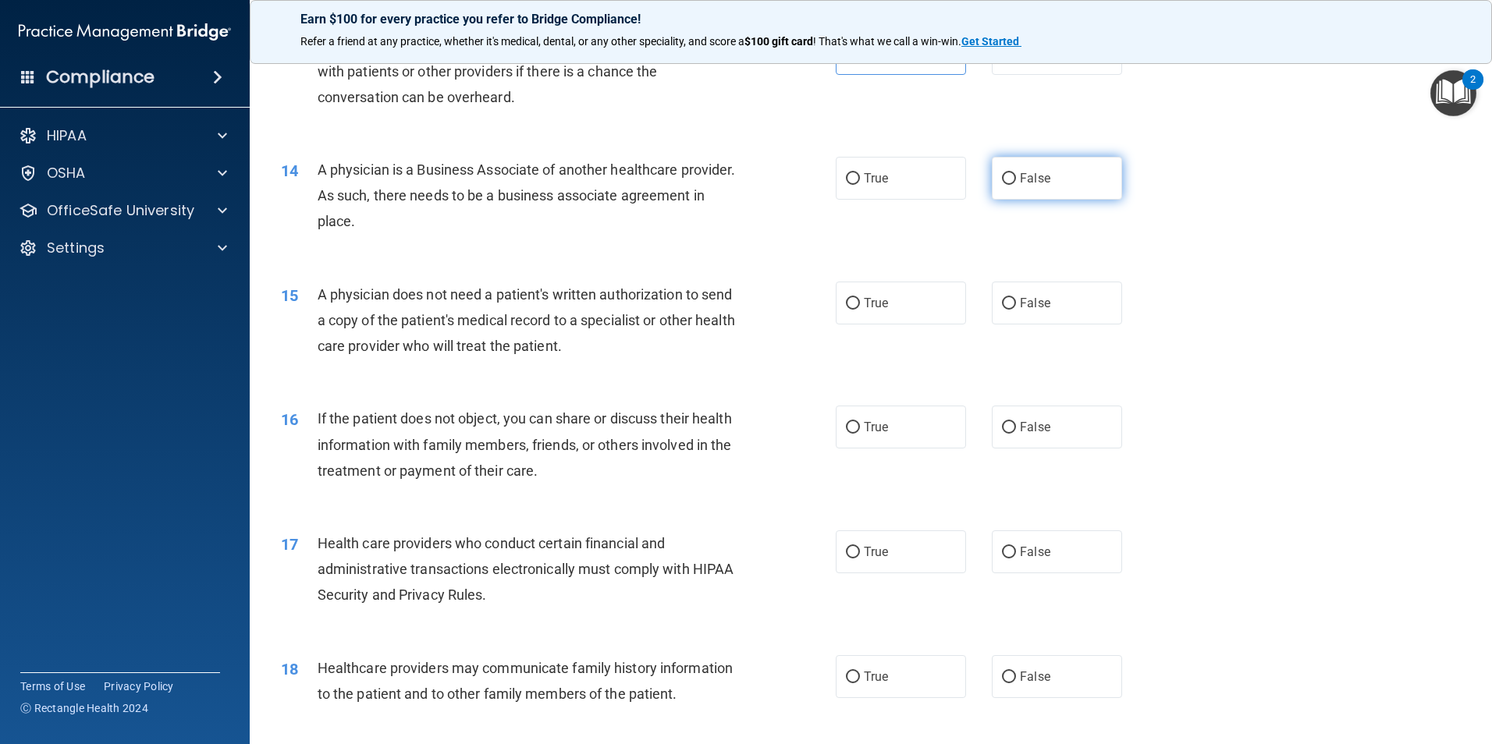
click at [1002, 173] on input "False" at bounding box center [1009, 179] width 14 height 12
radio input "true"
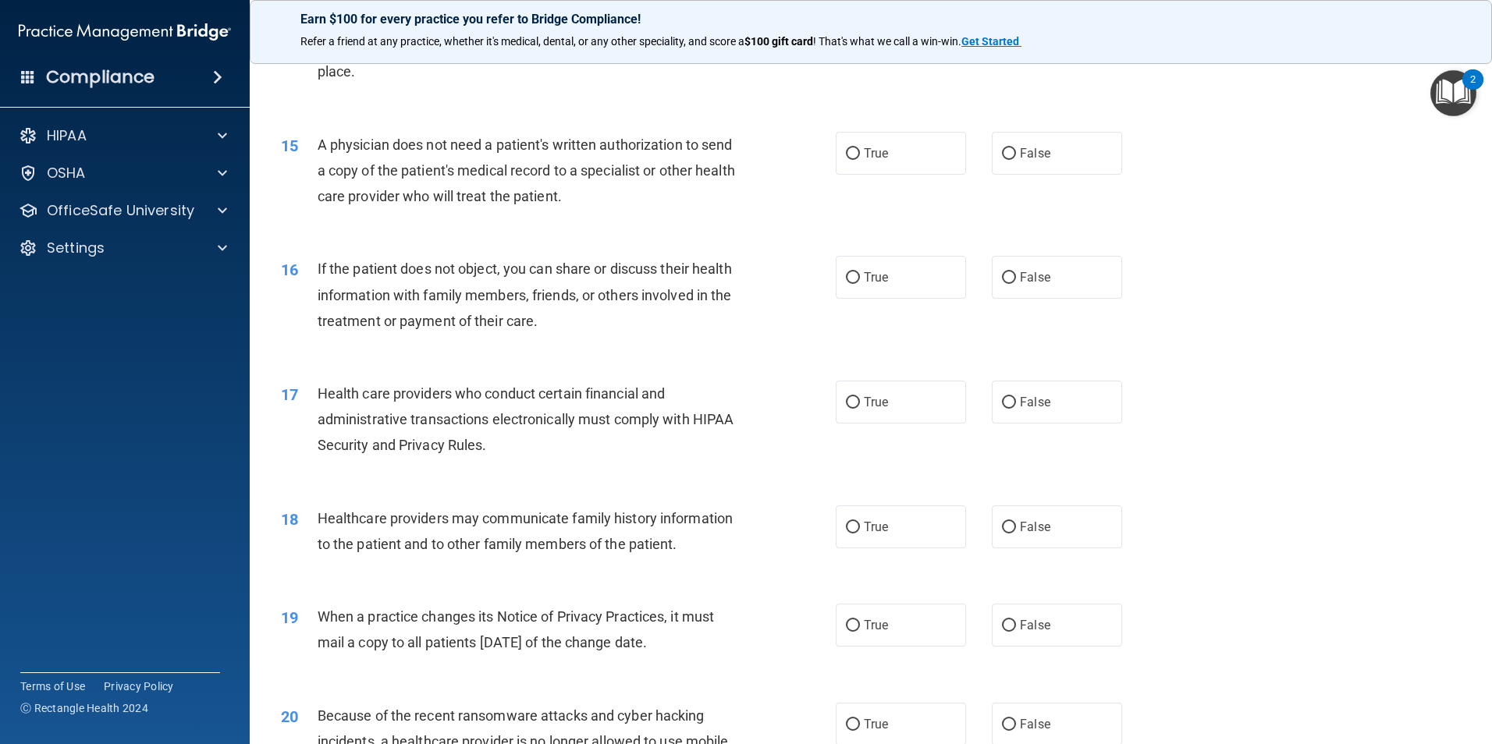
scroll to position [1638, 0]
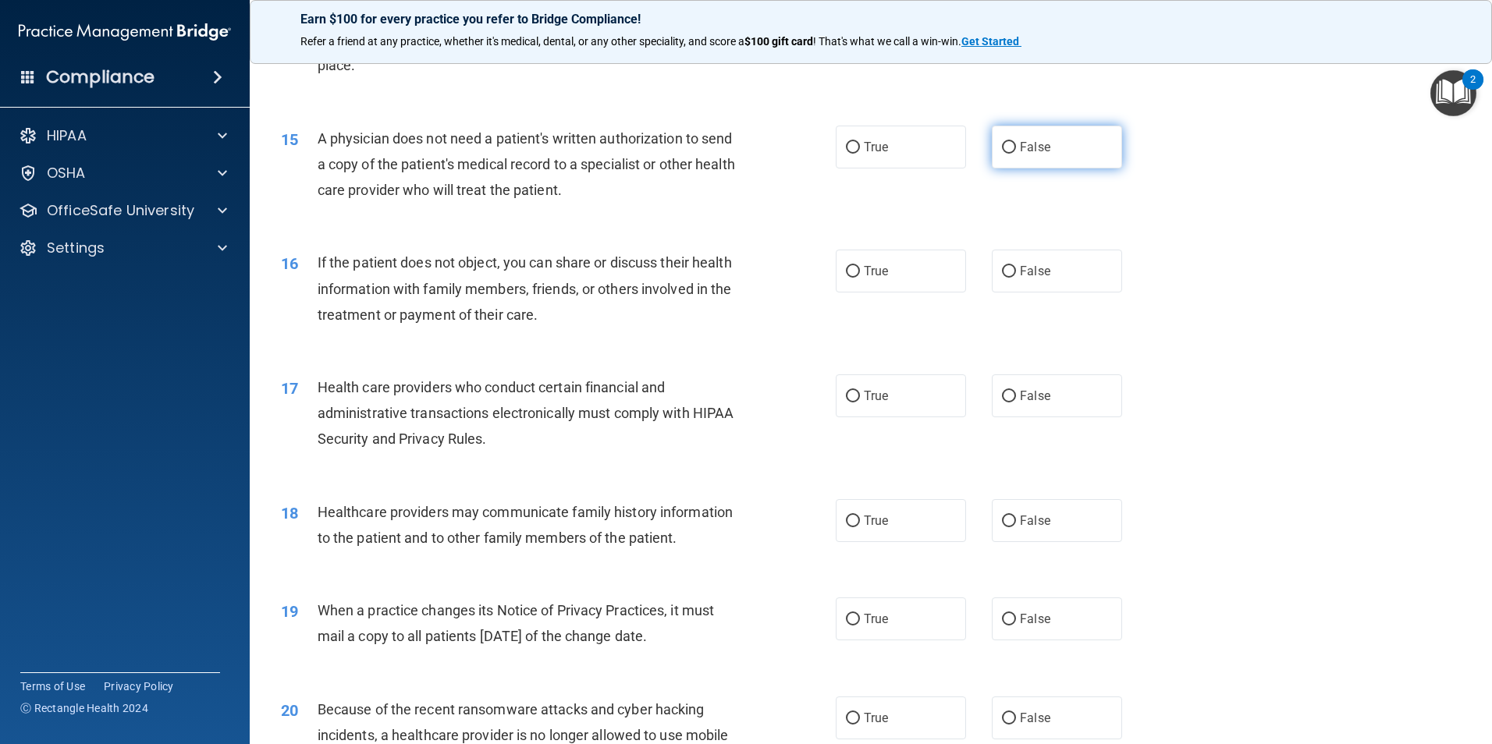
click at [1003, 143] on input "False" at bounding box center [1009, 148] width 14 height 12
radio input "true"
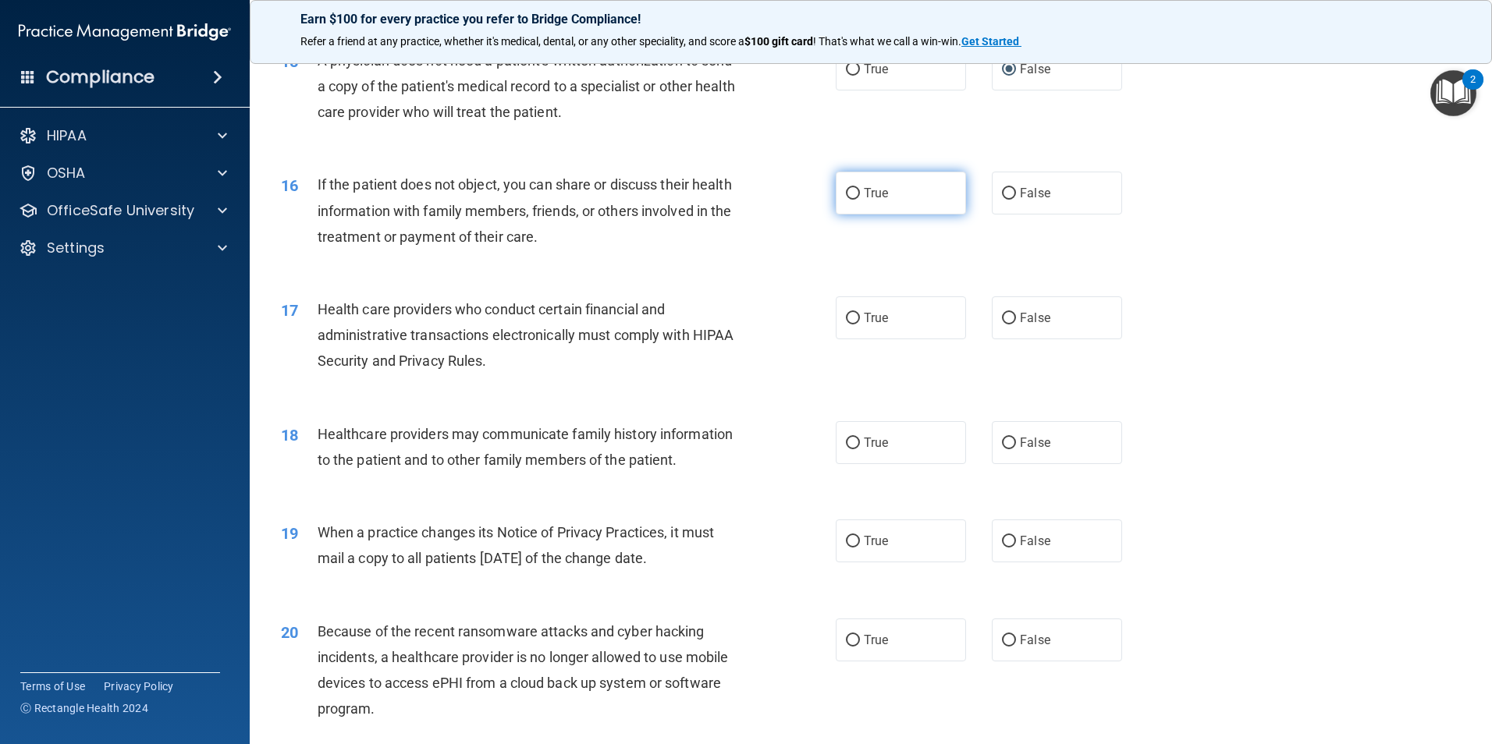
click at [846, 189] on input "True" at bounding box center [853, 194] width 14 height 12
radio input "true"
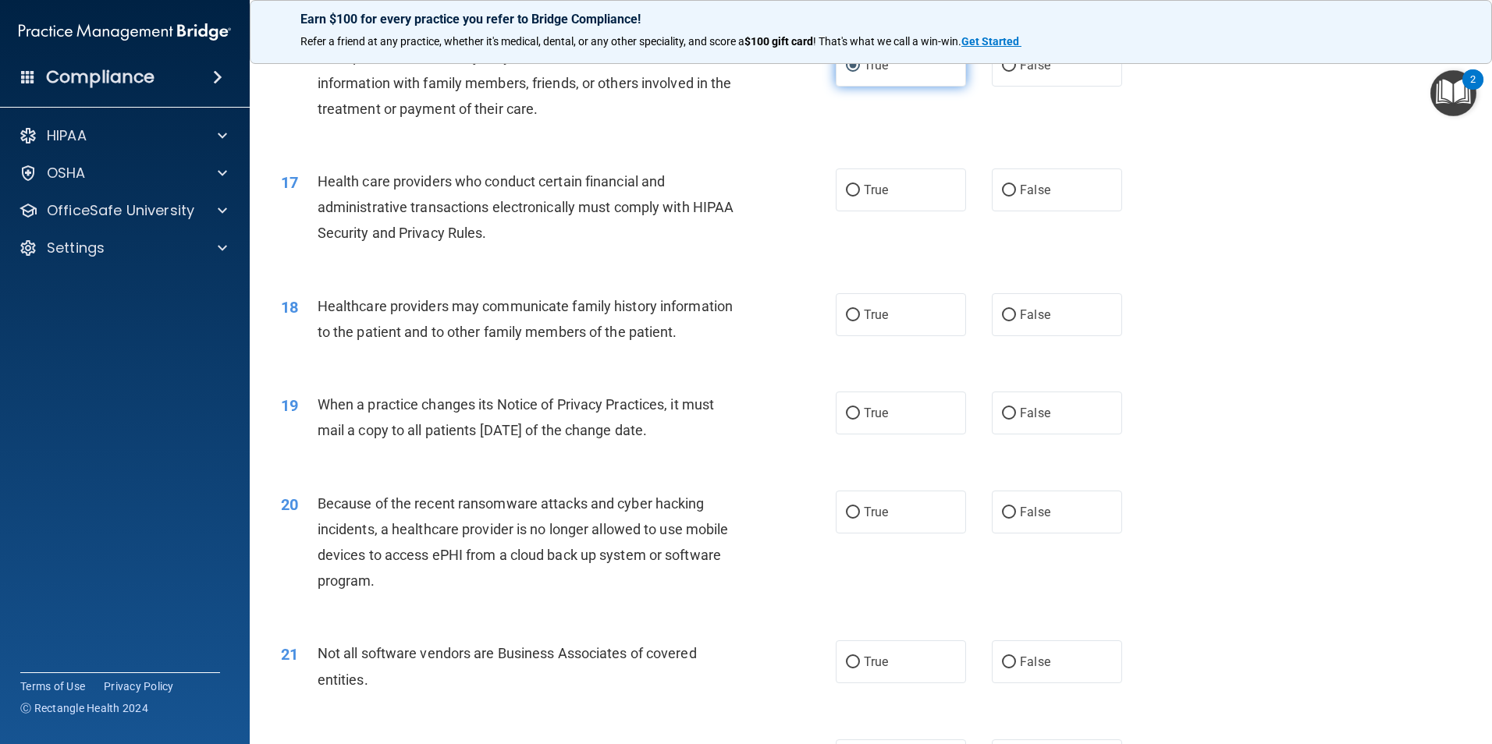
scroll to position [1872, 0]
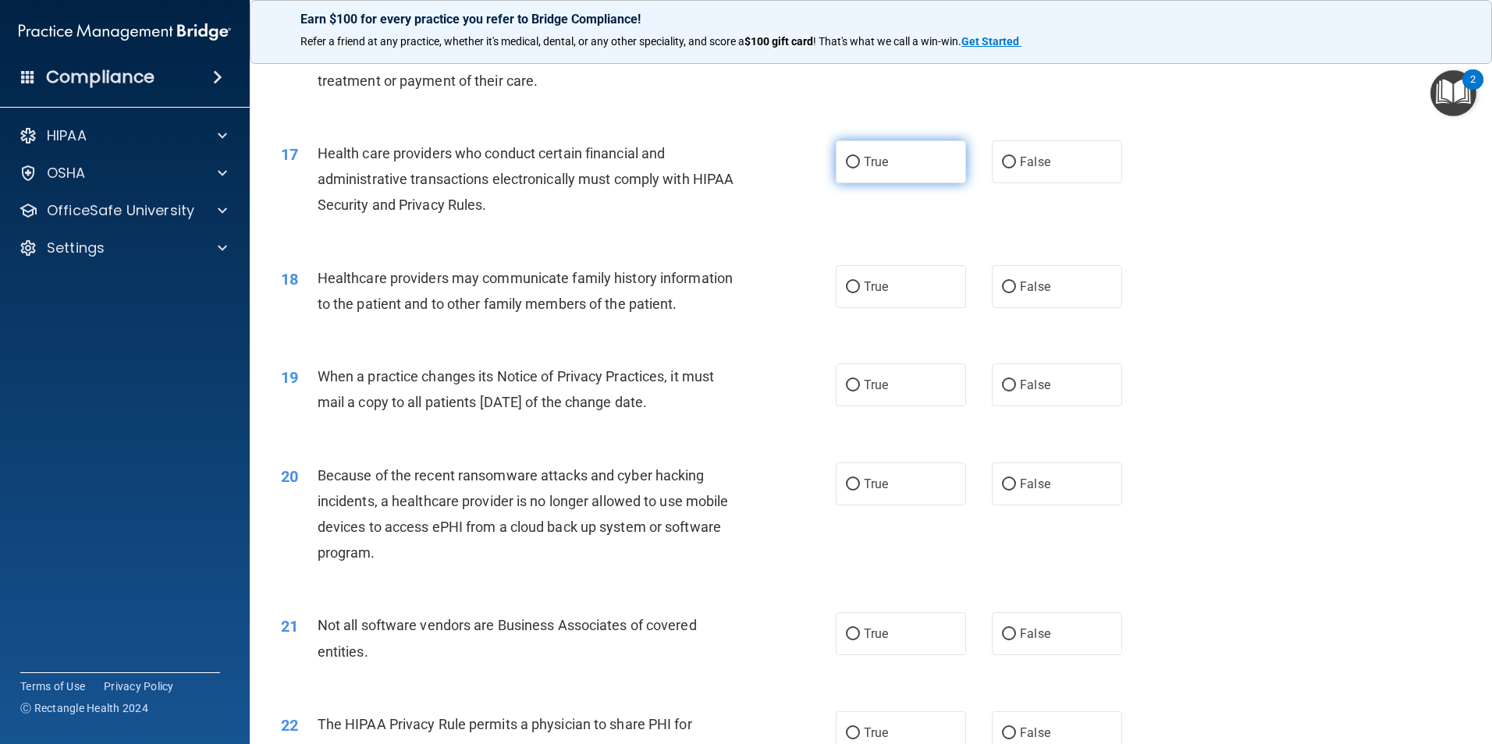
click at [850, 164] on input "True" at bounding box center [853, 163] width 14 height 12
radio input "true"
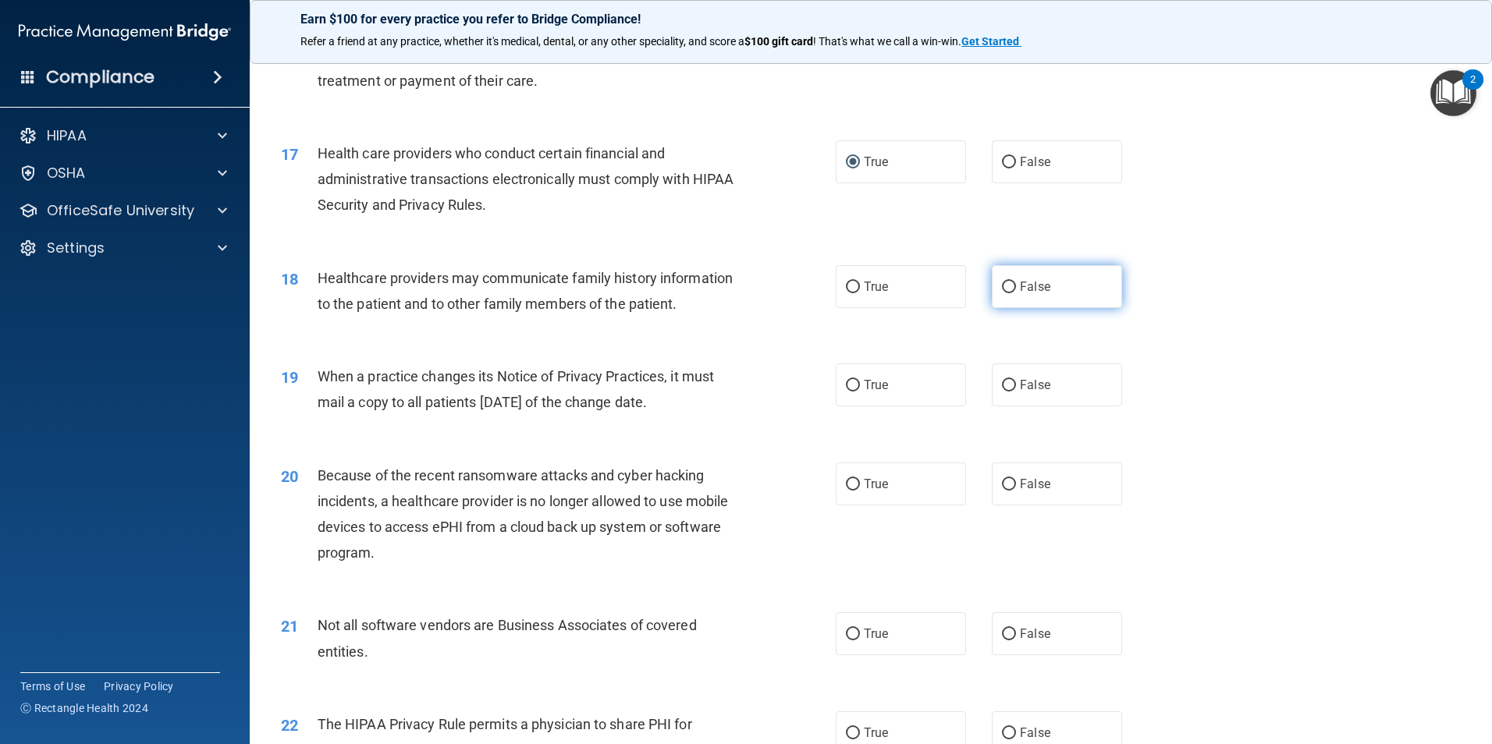
click at [1006, 288] on input "False" at bounding box center [1009, 288] width 14 height 12
radio input "true"
click at [846, 382] on input "True" at bounding box center [853, 386] width 14 height 12
radio input "true"
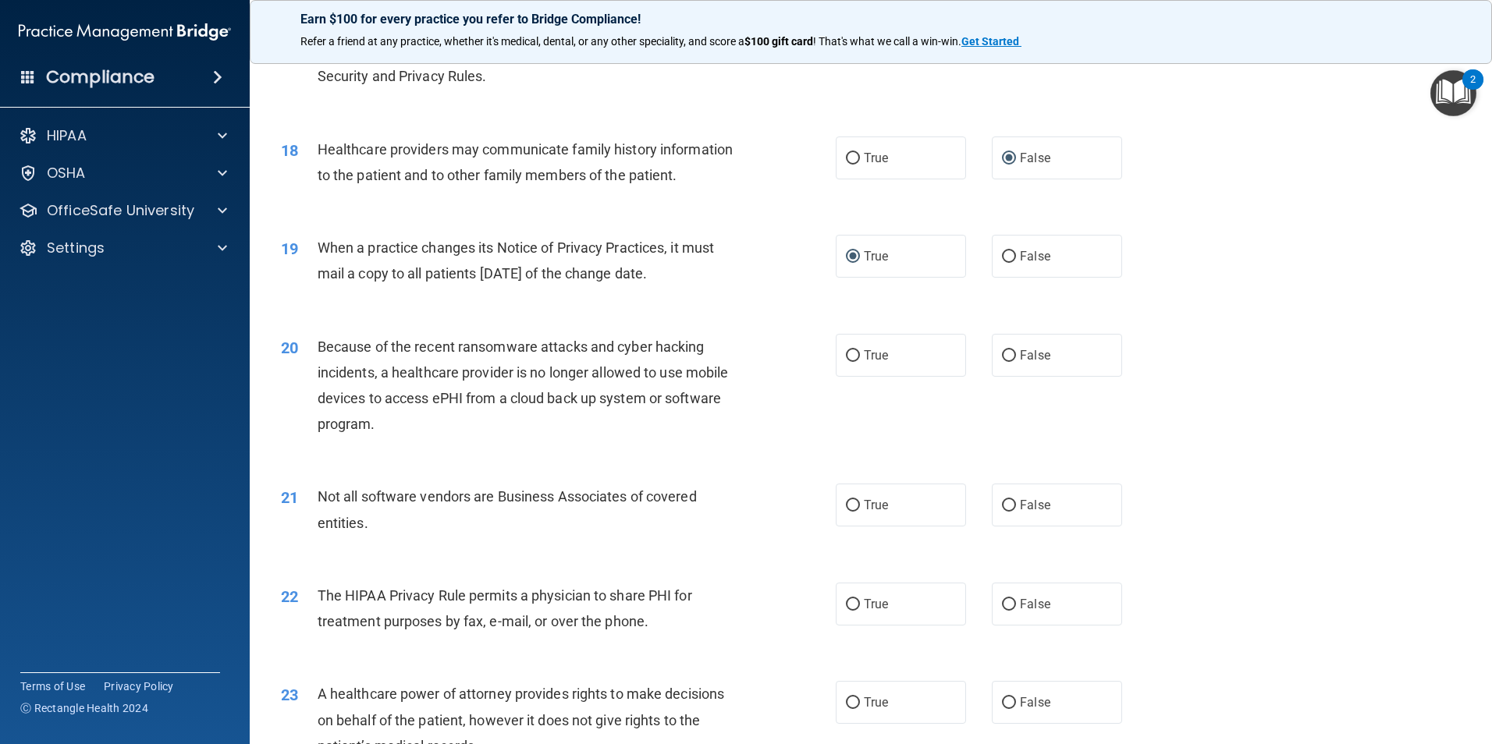
scroll to position [2028, 0]
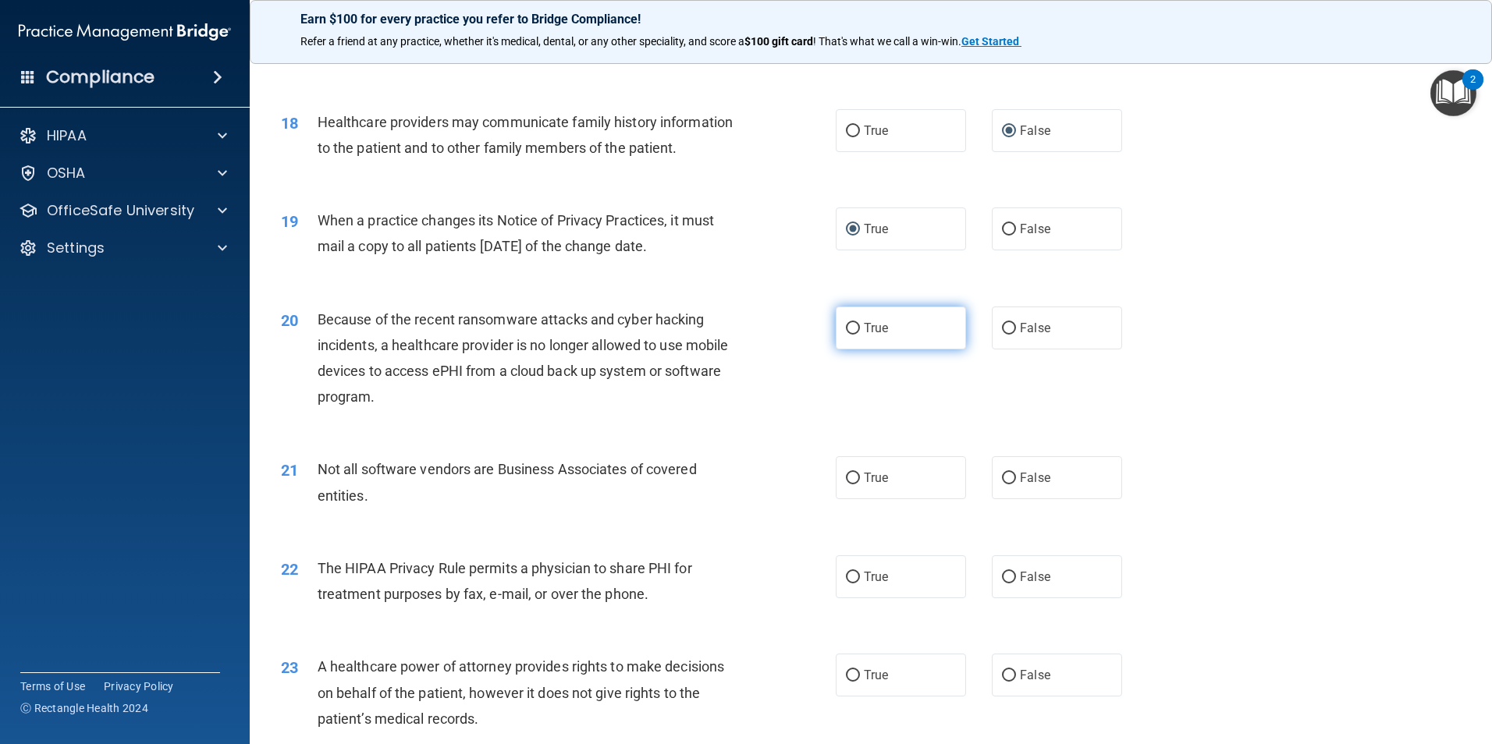
click at [854, 324] on input "True" at bounding box center [853, 329] width 14 height 12
radio input "true"
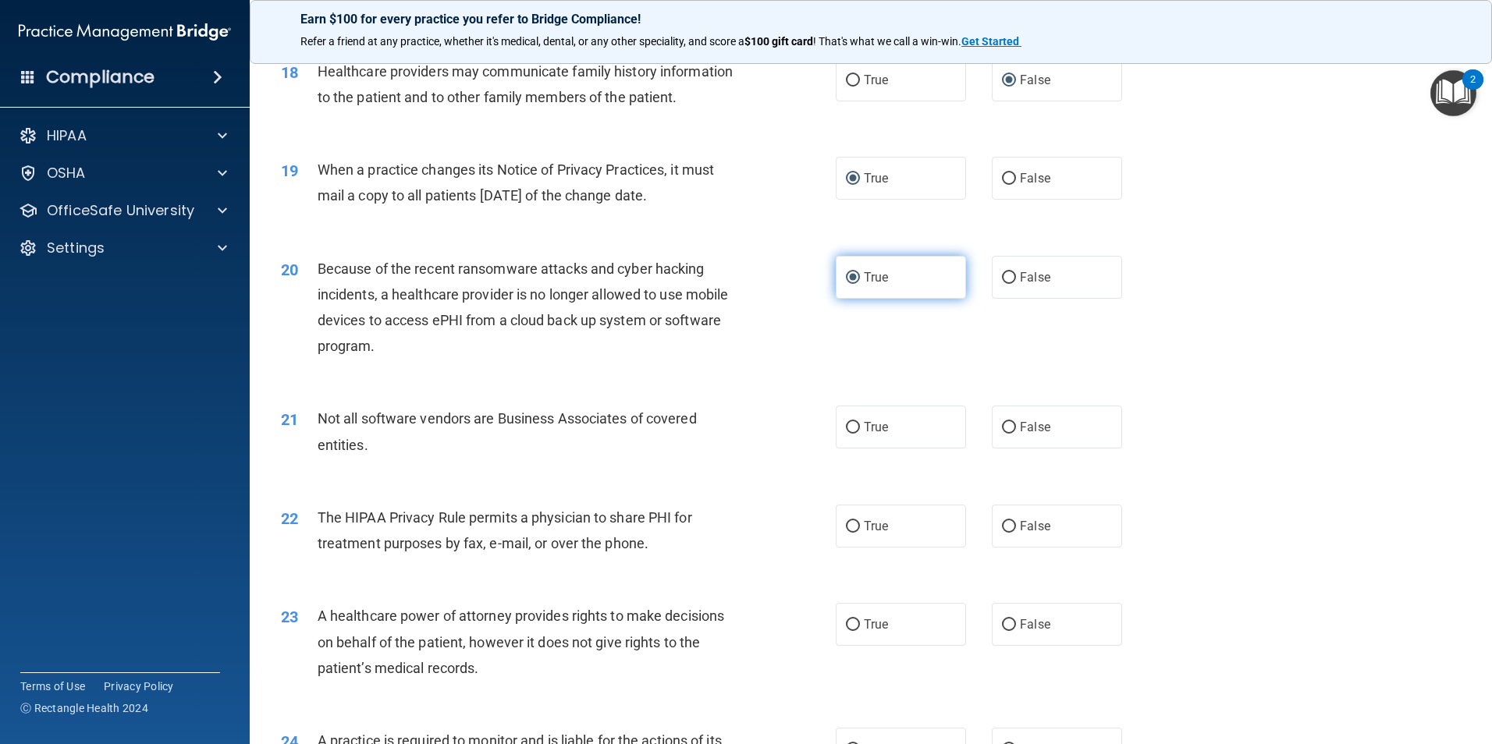
scroll to position [2106, 0]
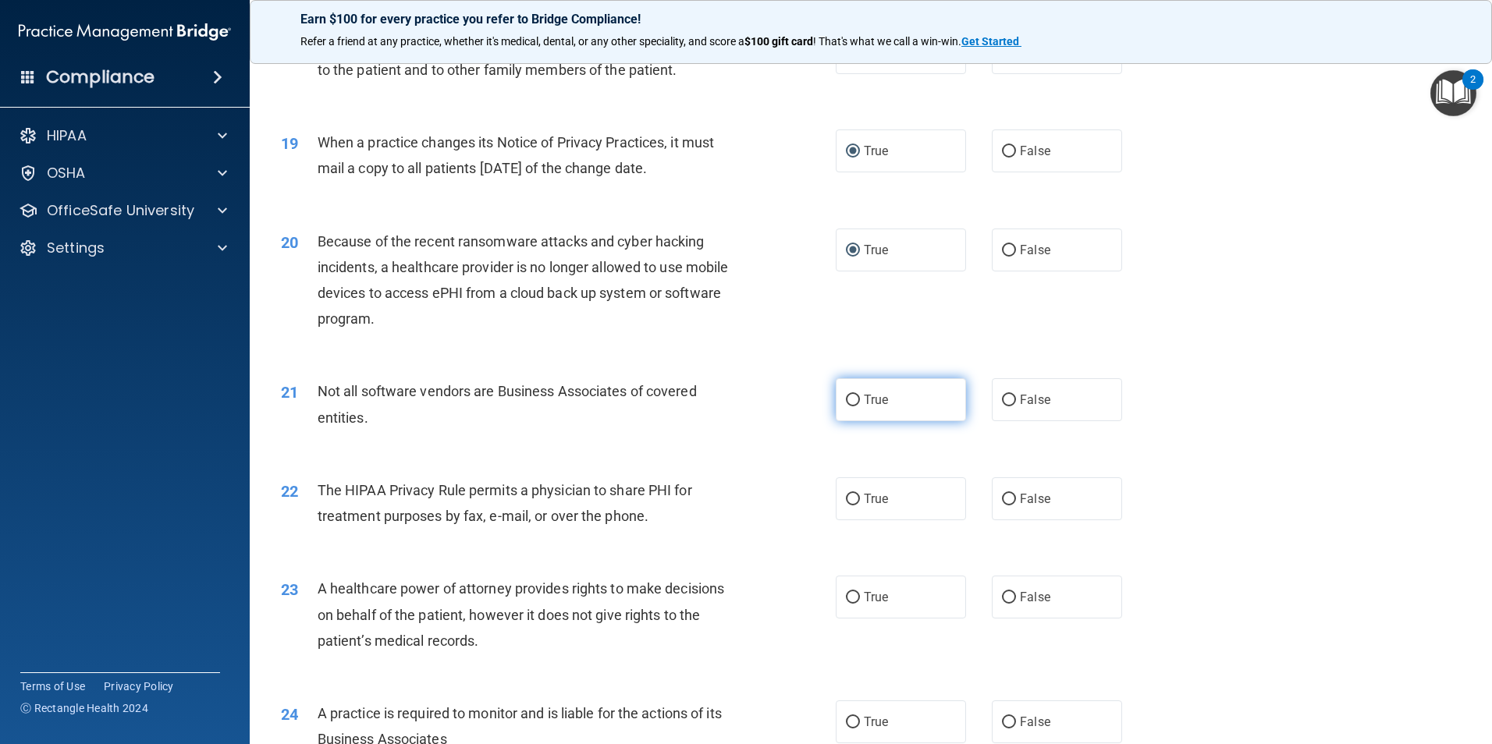
click at [850, 396] on input "True" at bounding box center [853, 401] width 14 height 12
radio input "true"
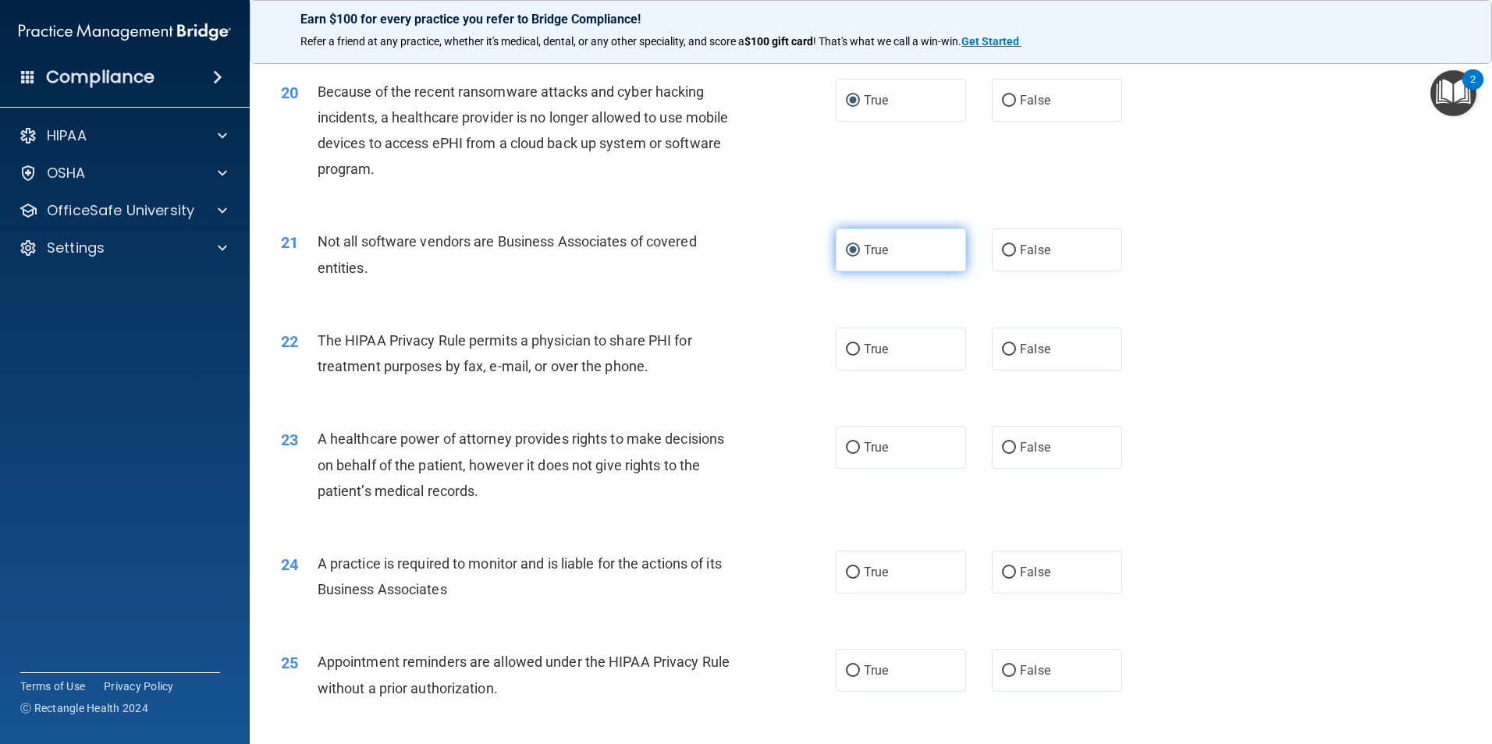
scroll to position [2263, 0]
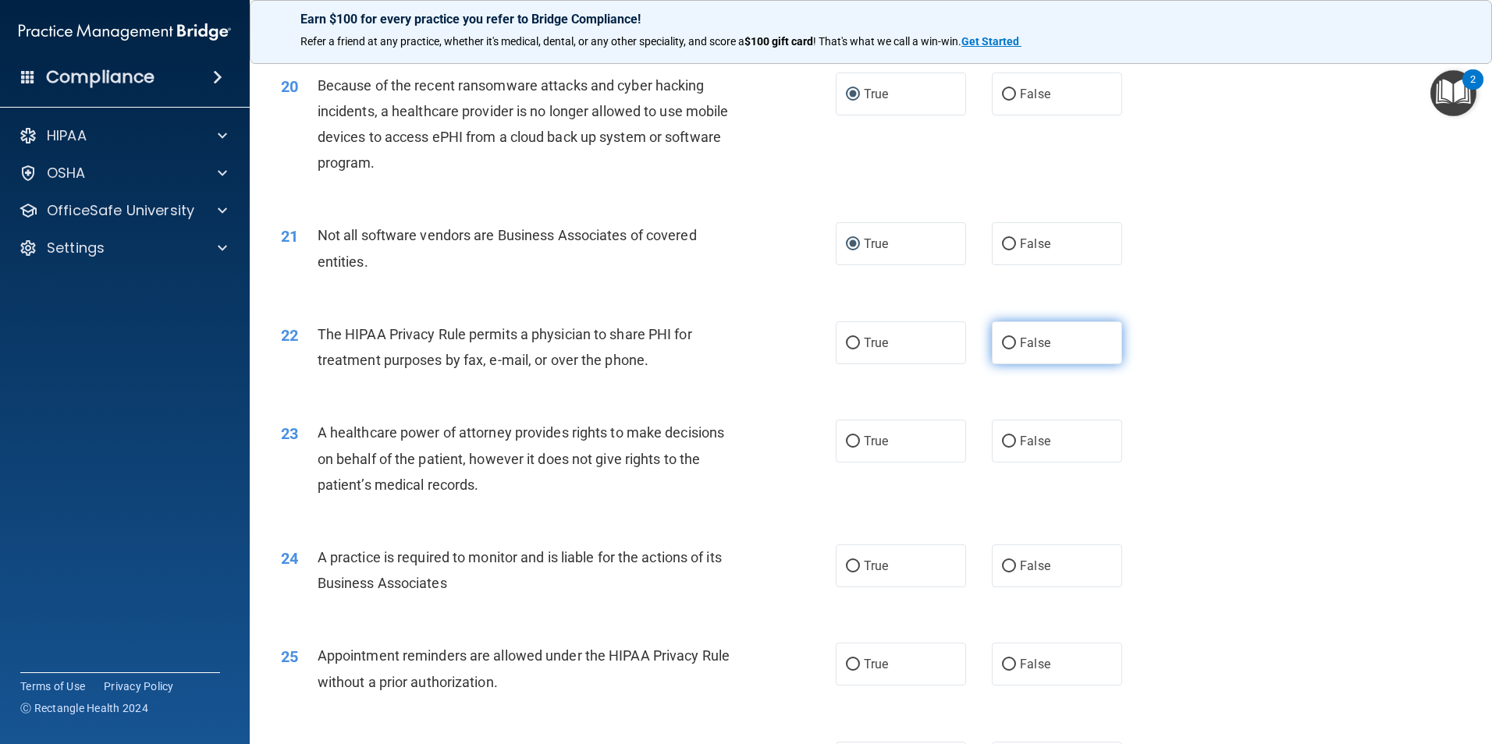
click at [1001, 333] on label "False" at bounding box center [1057, 342] width 130 height 43
click at [1002, 338] on input "False" at bounding box center [1009, 344] width 14 height 12
radio input "true"
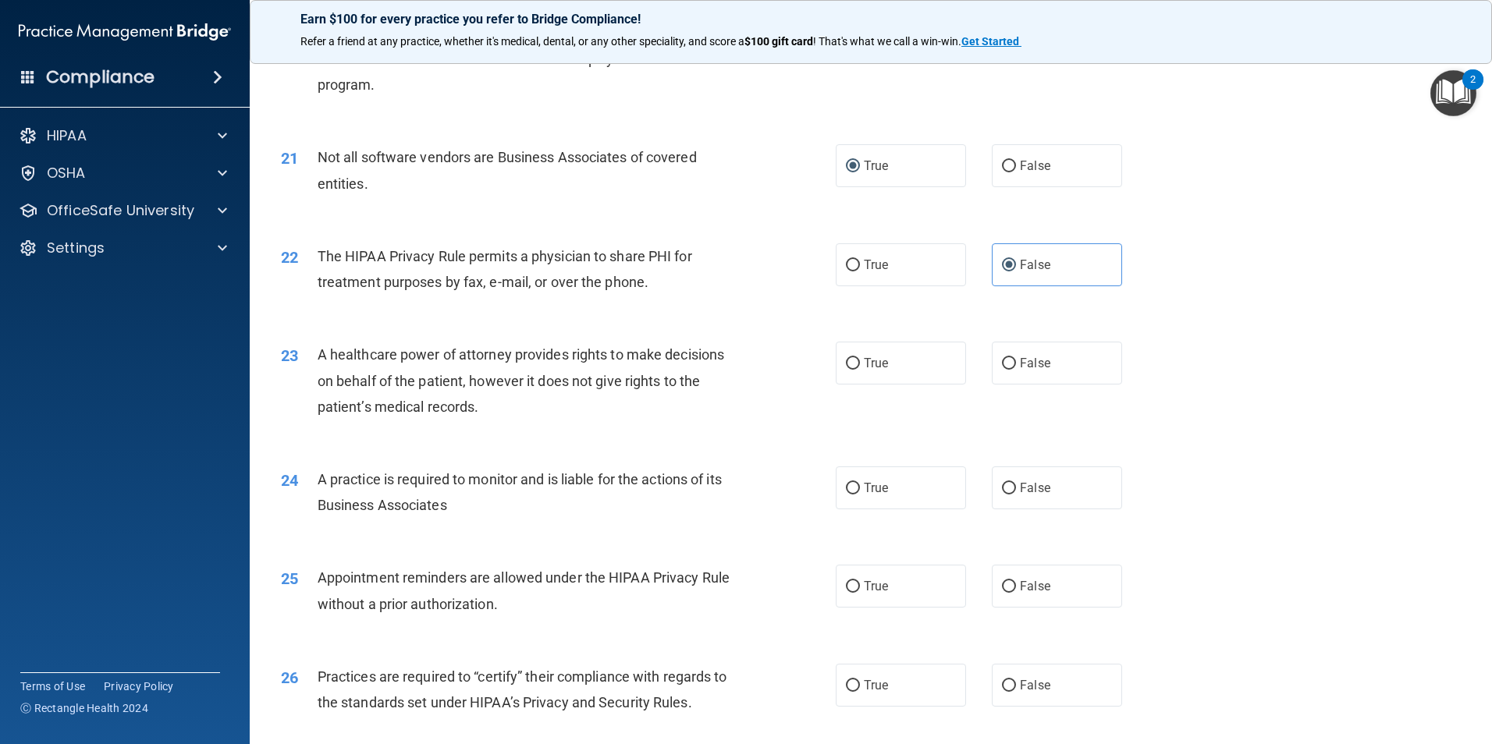
scroll to position [2419, 0]
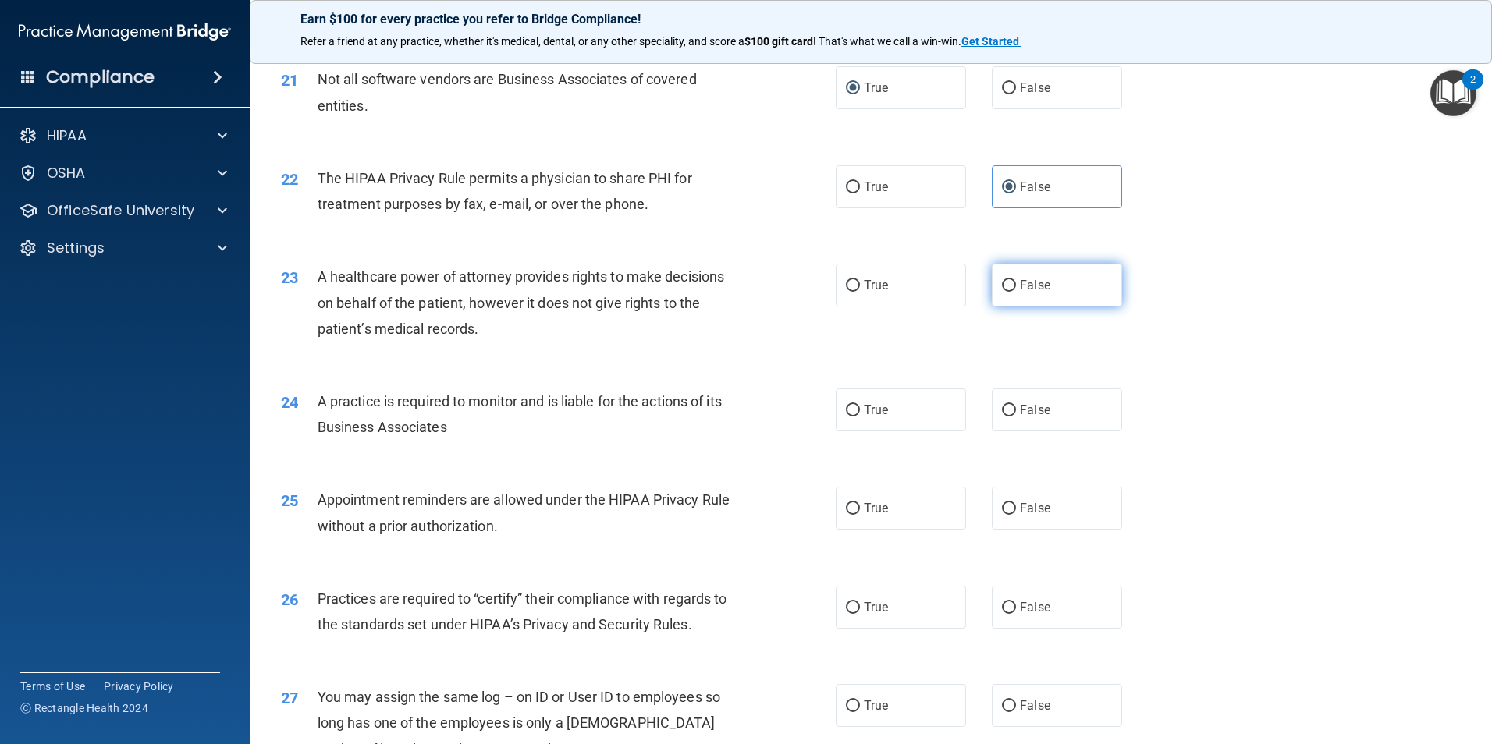
click at [1006, 284] on input "False" at bounding box center [1009, 286] width 14 height 12
radio input "true"
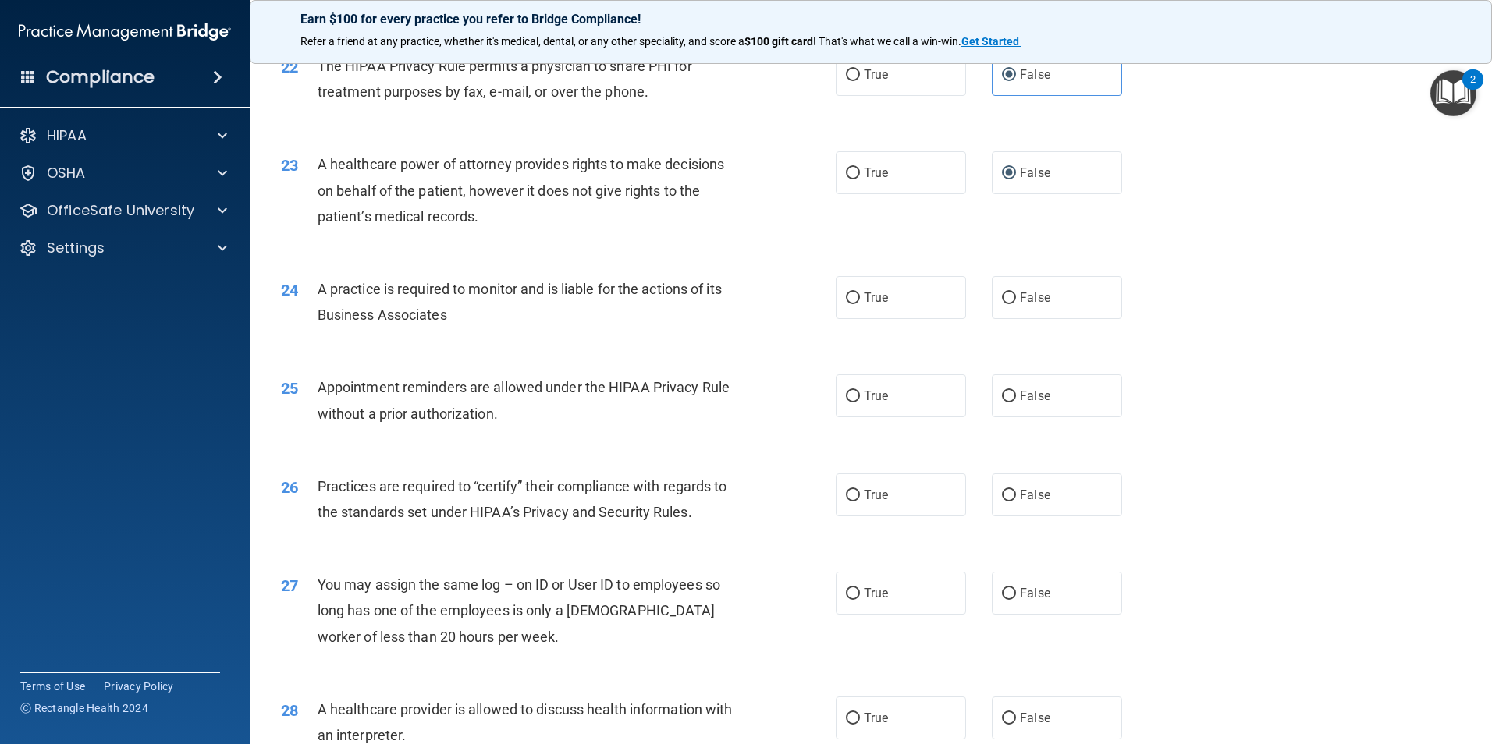
scroll to position [2575, 0]
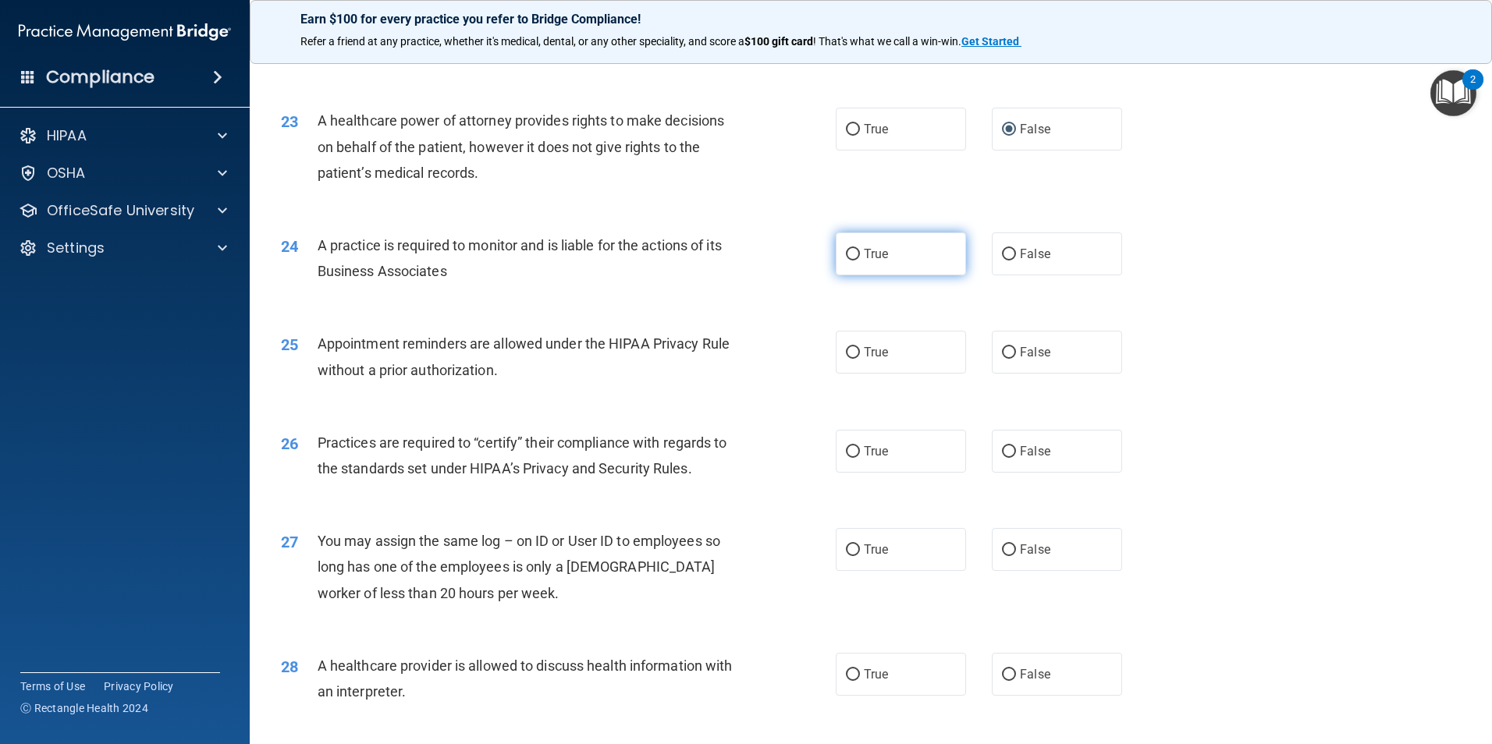
click at [846, 245] on label "True" at bounding box center [901, 253] width 130 height 43
click at [846, 249] on input "True" at bounding box center [853, 255] width 14 height 12
radio input "true"
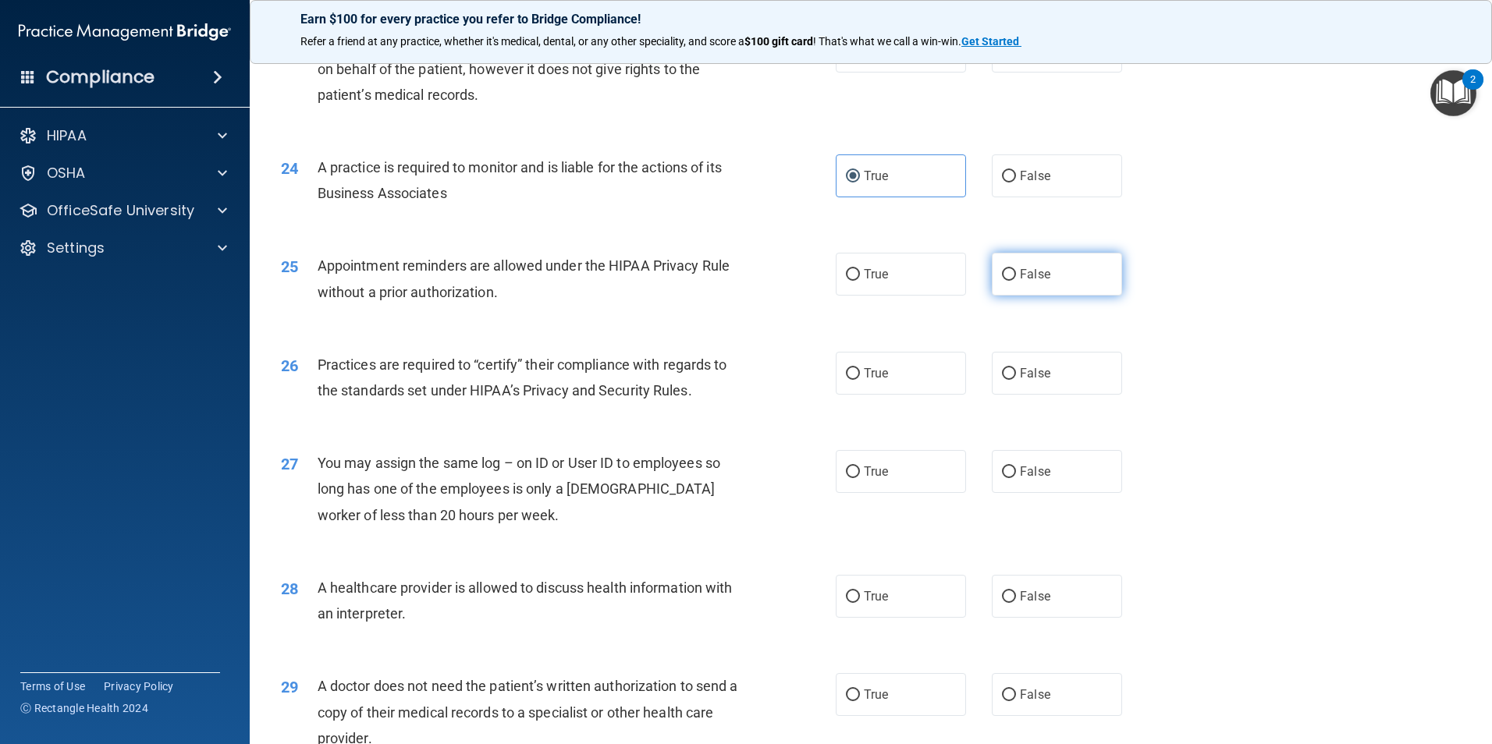
click at [1002, 271] on input "False" at bounding box center [1009, 275] width 14 height 12
radio input "true"
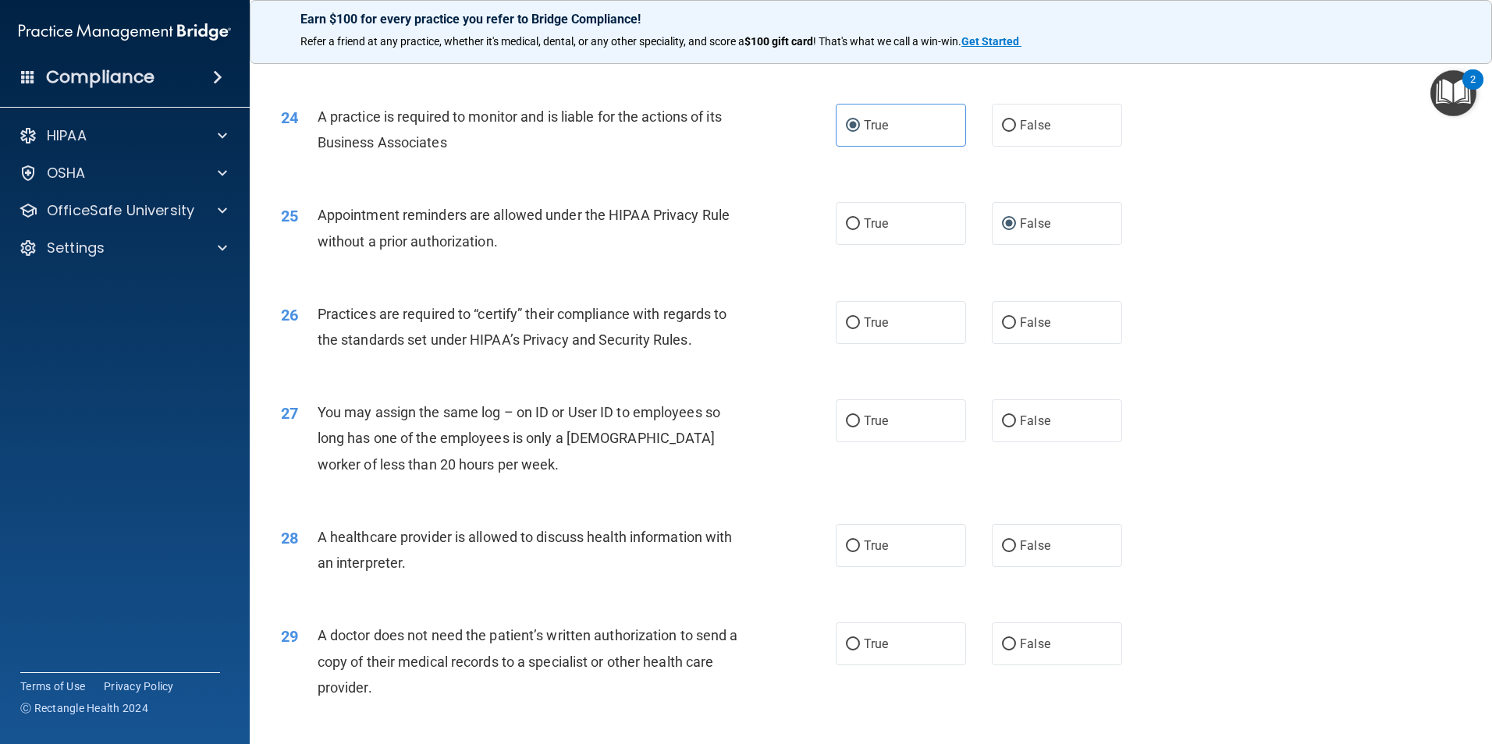
scroll to position [2731, 0]
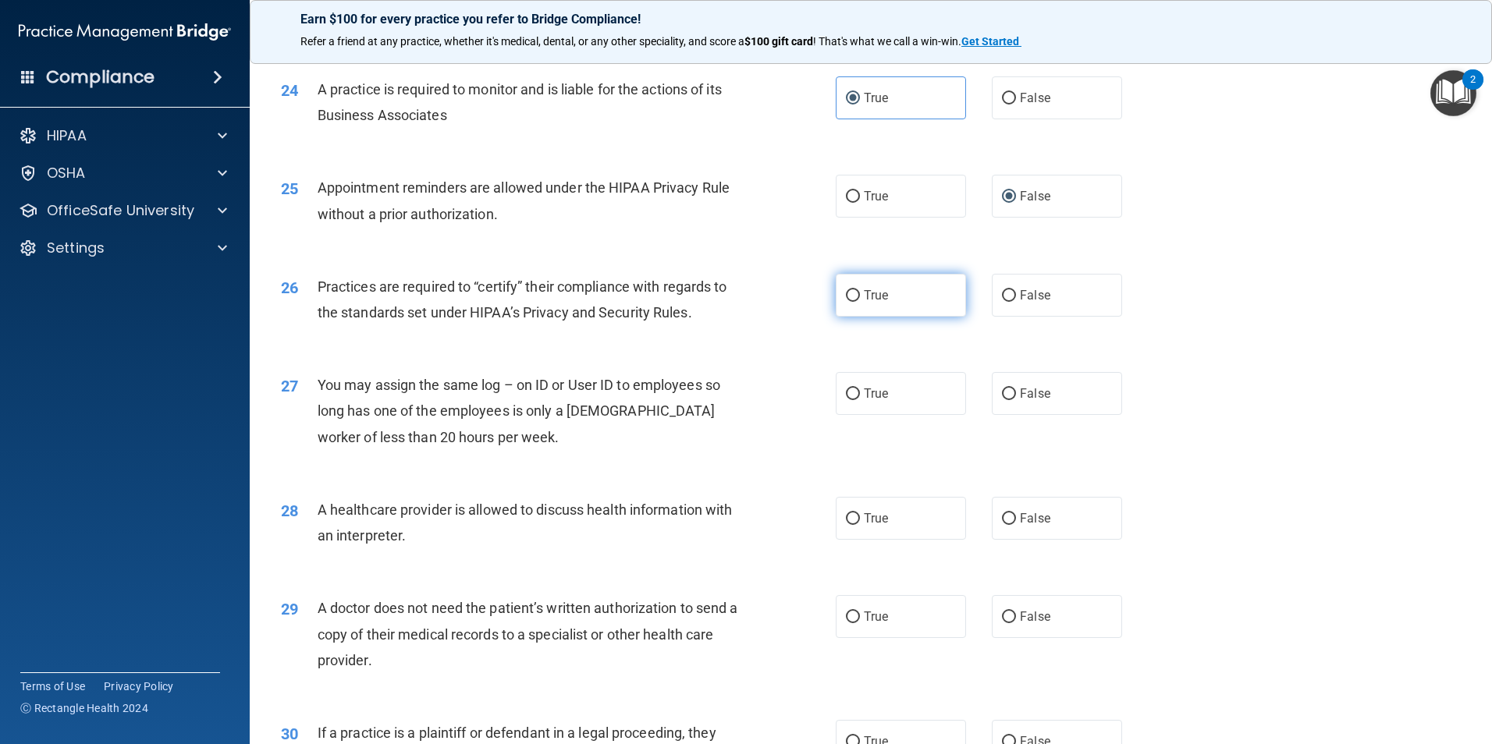
click at [846, 291] on input "True" at bounding box center [853, 296] width 14 height 12
radio input "true"
click at [1002, 389] on input "False" at bounding box center [1009, 395] width 14 height 12
radio input "true"
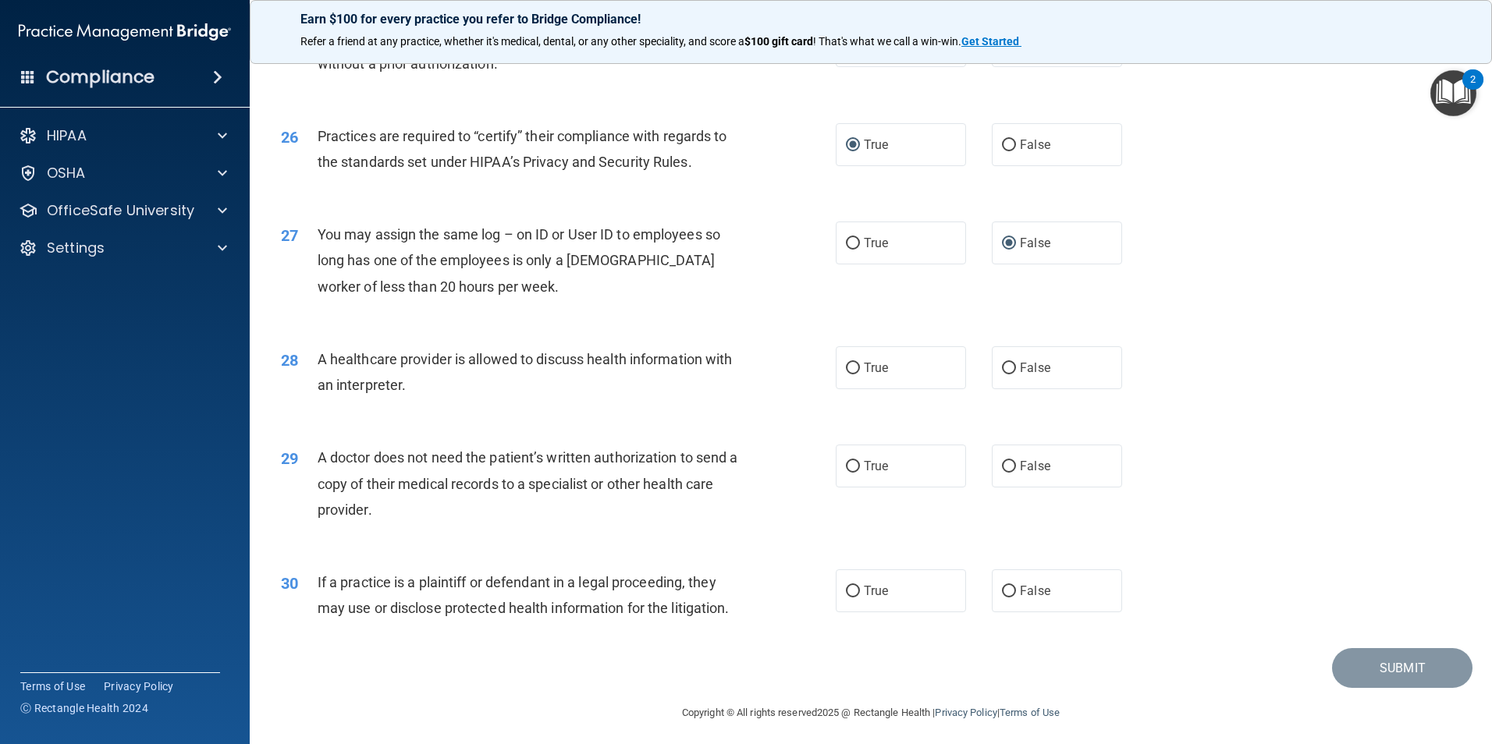
scroll to position [2887, 0]
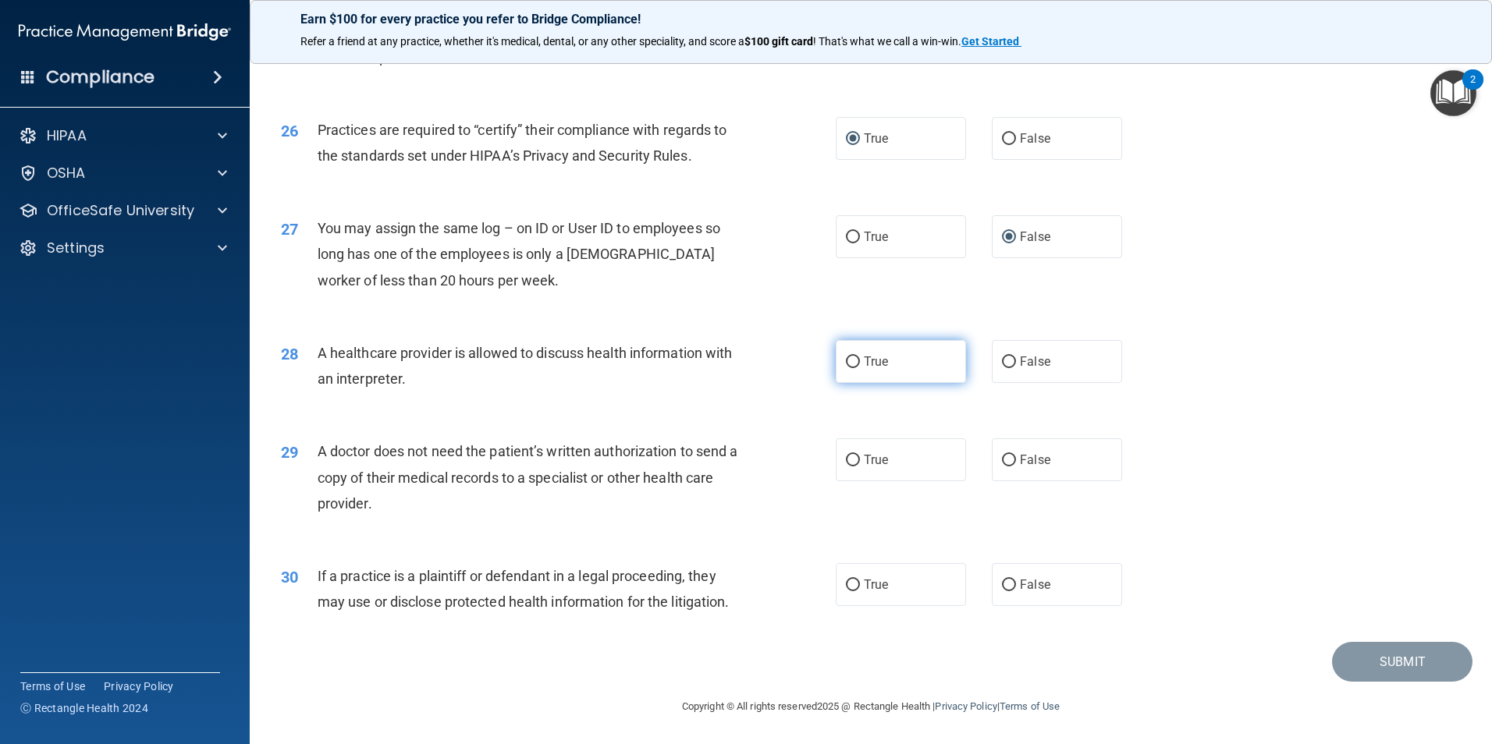
click at [846, 357] on input "True" at bounding box center [853, 363] width 14 height 12
radio input "true"
click at [1003, 458] on input "False" at bounding box center [1009, 461] width 14 height 12
radio input "true"
click at [1003, 587] on input "False" at bounding box center [1009, 586] width 14 height 12
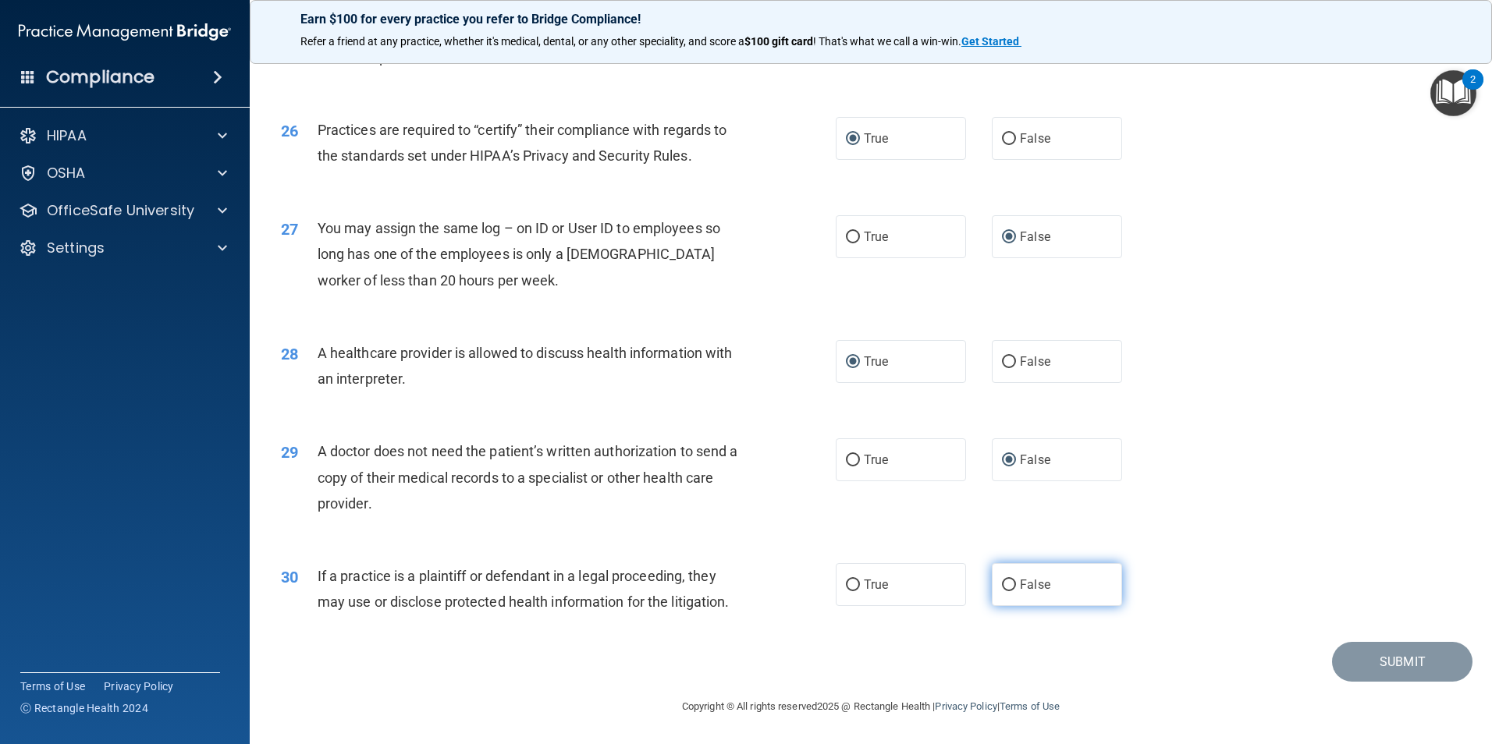
radio input "true"
click at [1390, 661] on button "Submit" at bounding box center [1402, 662] width 140 height 40
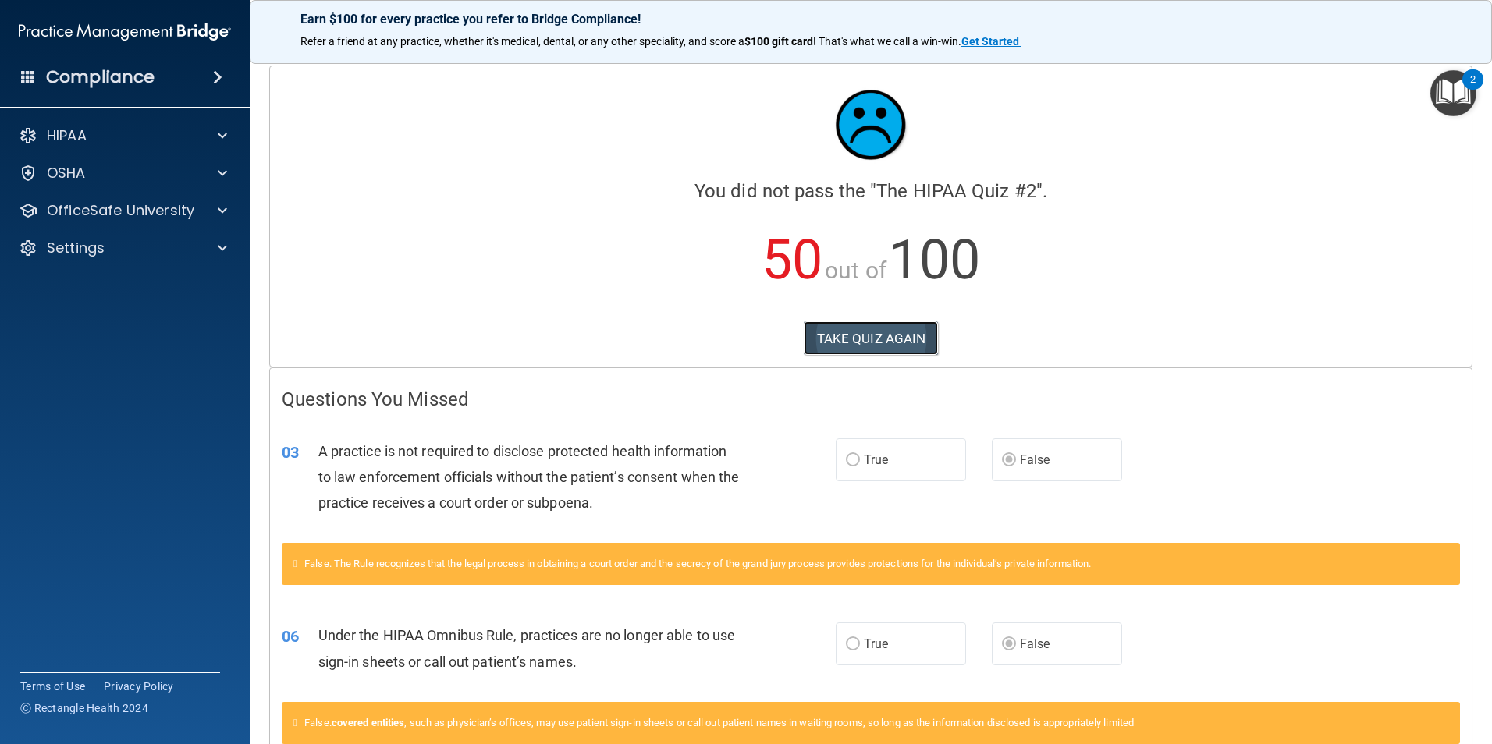
click at [883, 332] on button "TAKE QUIZ AGAIN" at bounding box center [871, 338] width 135 height 34
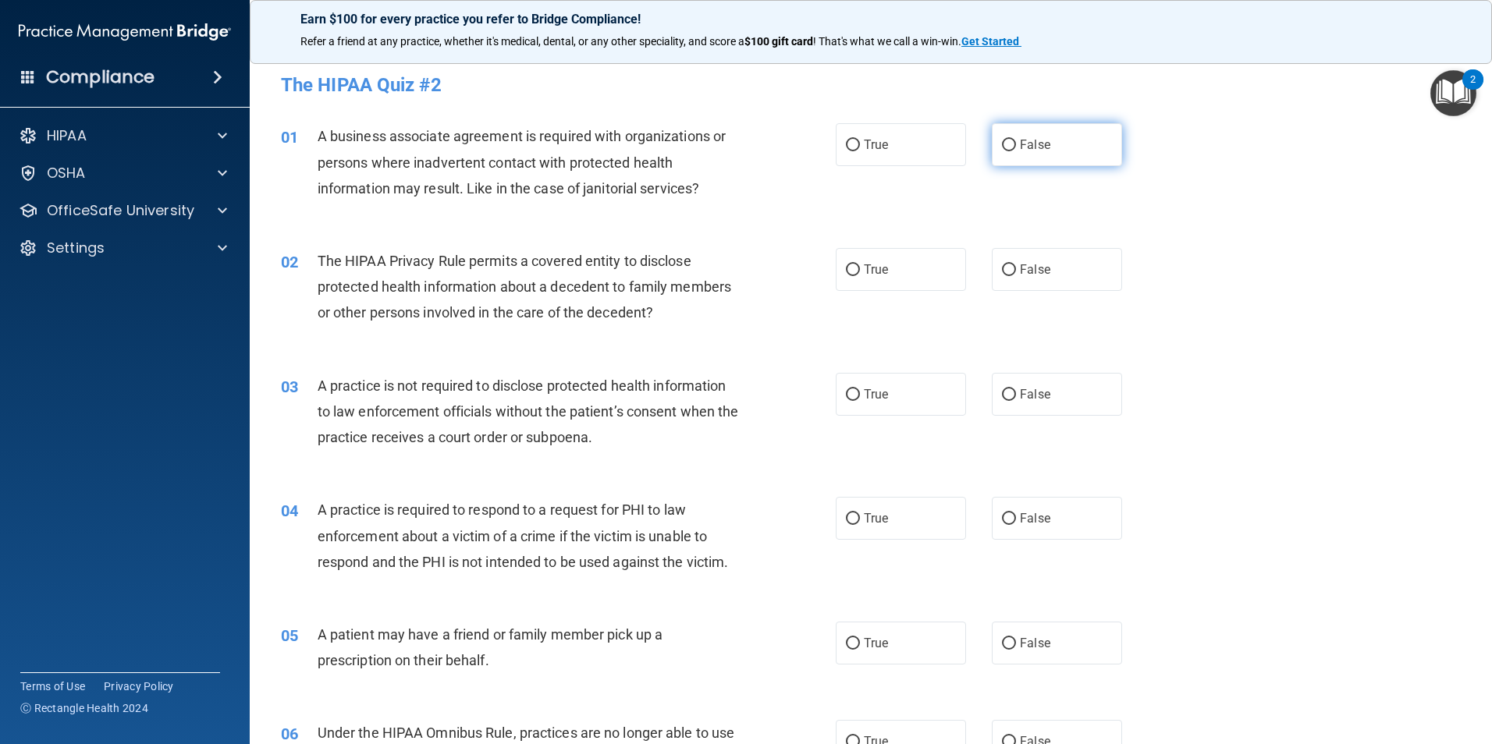
click at [1005, 143] on input "False" at bounding box center [1009, 146] width 14 height 12
radio input "true"
click at [850, 269] on input "True" at bounding box center [853, 270] width 14 height 12
radio input "true"
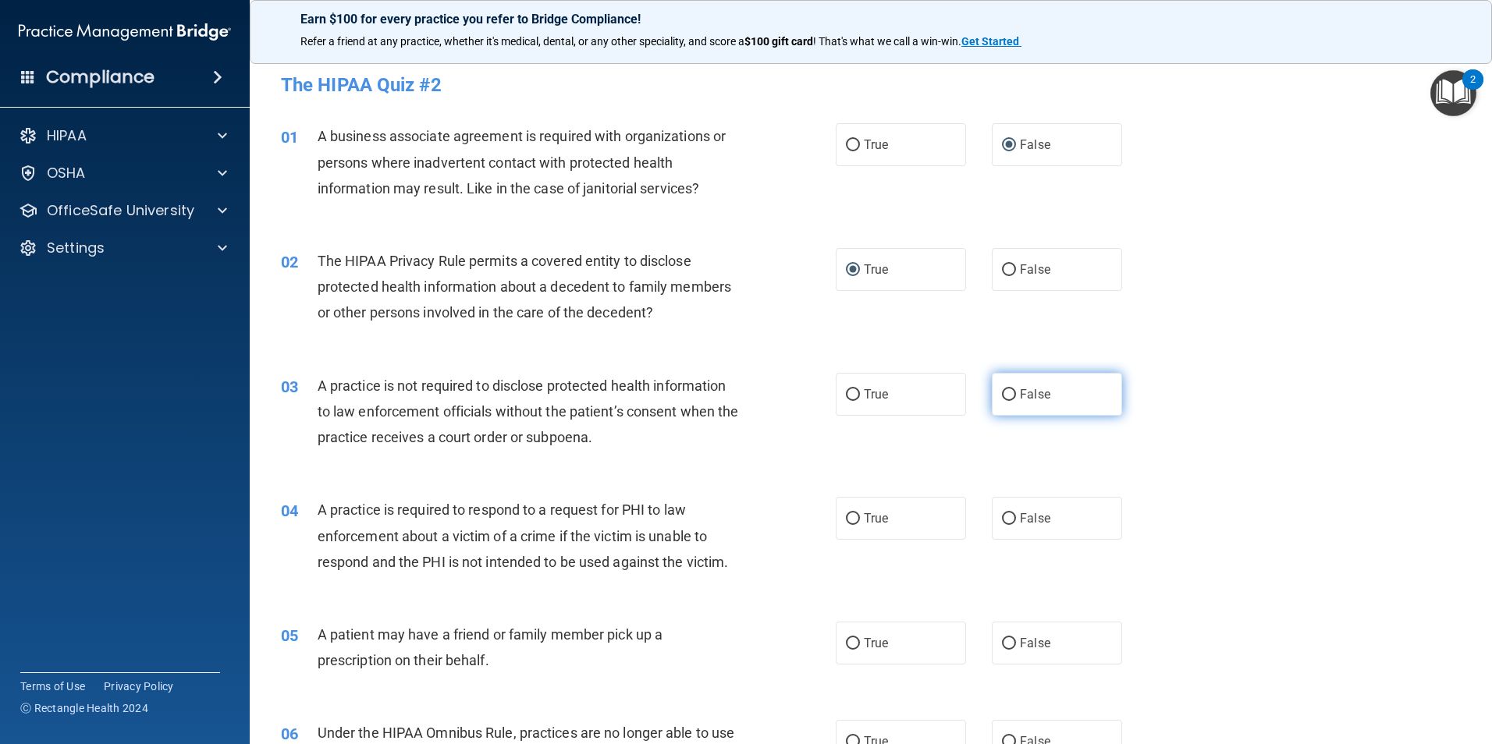
click at [1002, 392] on input "False" at bounding box center [1009, 395] width 14 height 12
radio input "true"
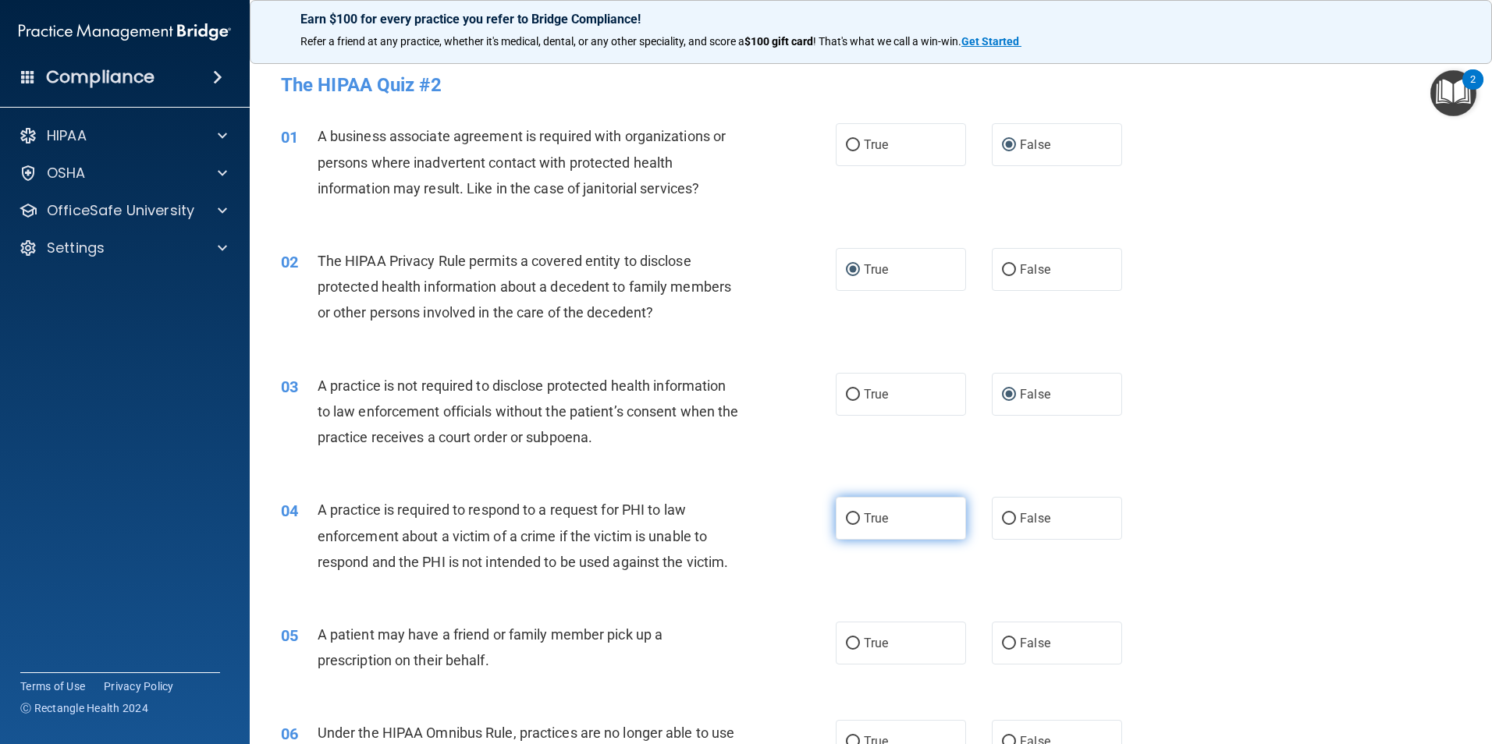
click at [846, 513] on input "True" at bounding box center [853, 519] width 14 height 12
radio input "true"
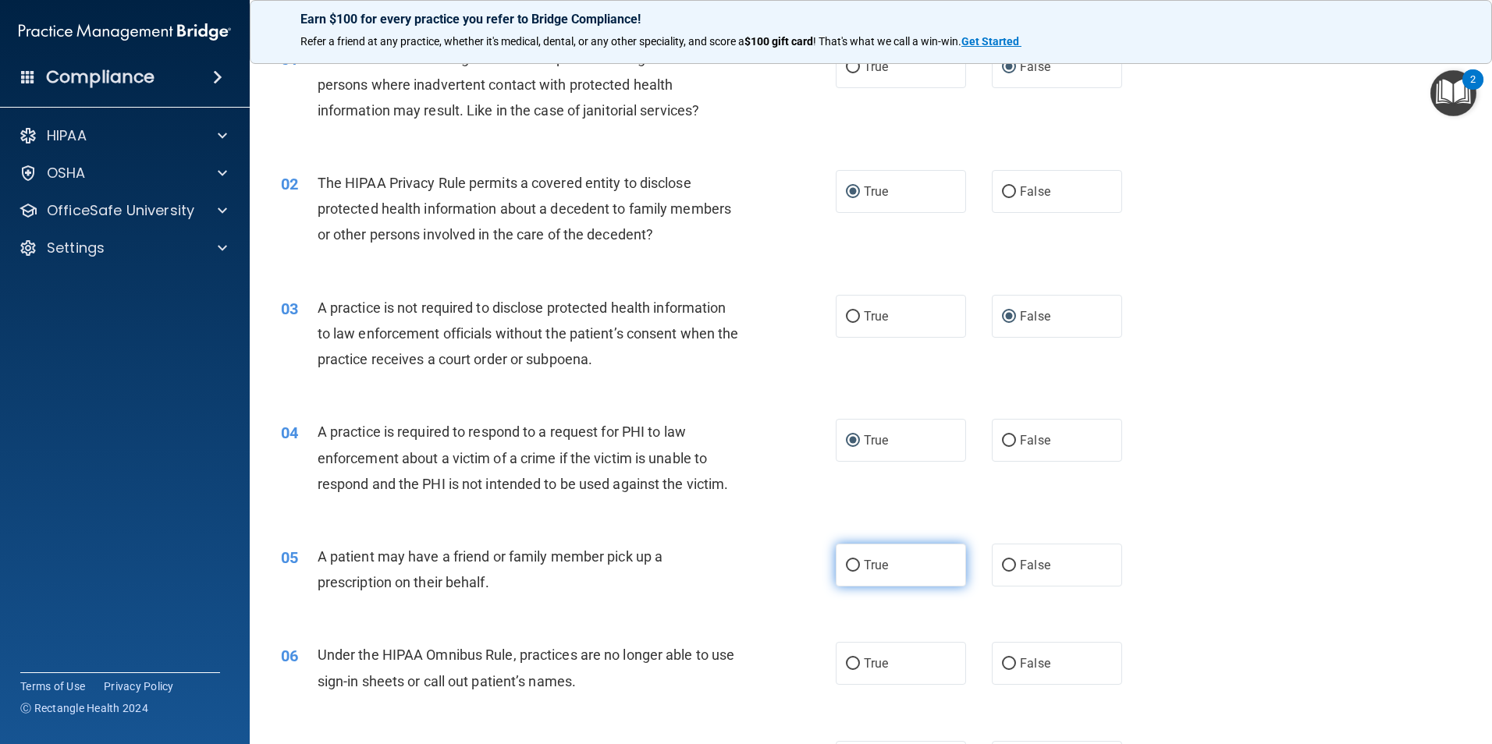
click at [846, 563] on input "True" at bounding box center [853, 566] width 14 height 12
radio input "true"
click at [1002, 662] on input "False" at bounding box center [1009, 664] width 14 height 12
radio input "true"
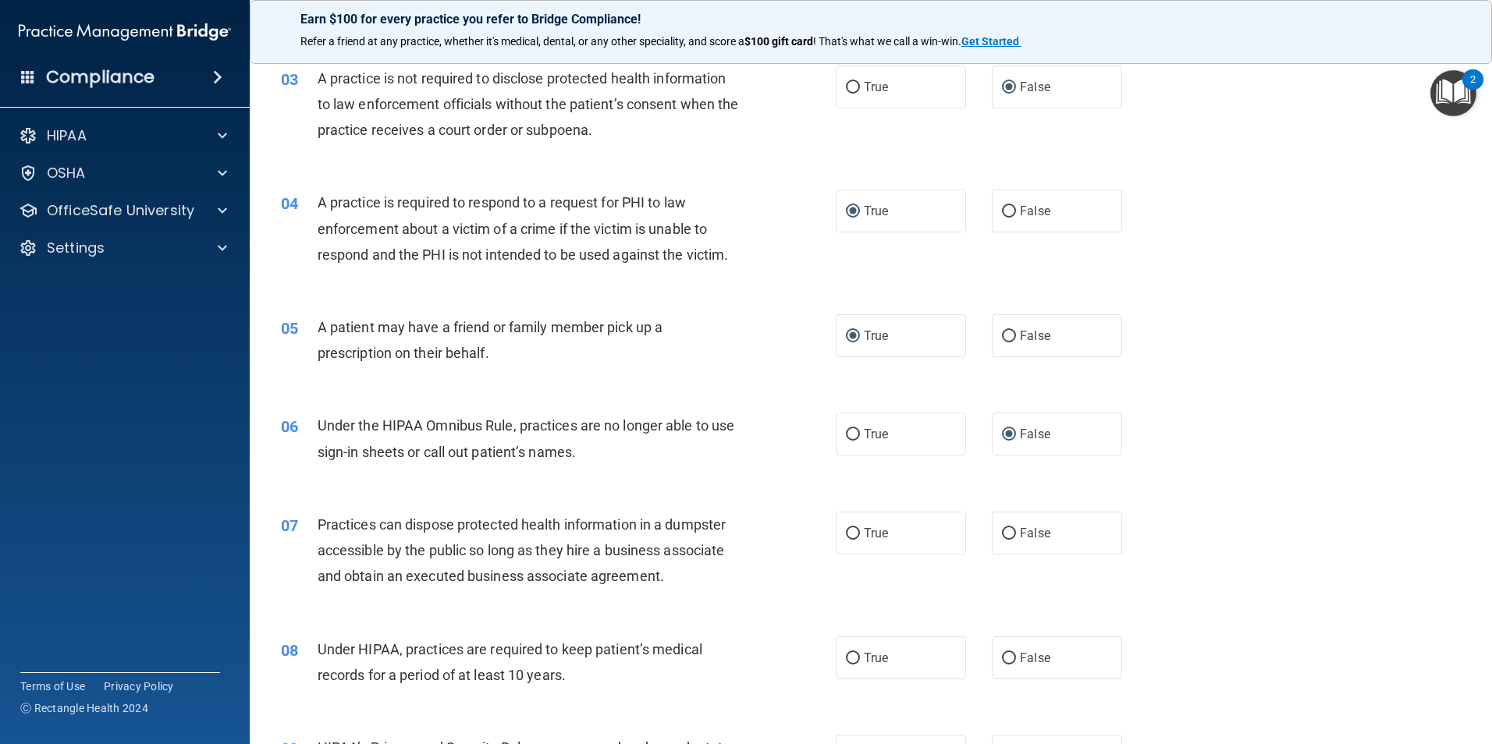
scroll to position [312, 0]
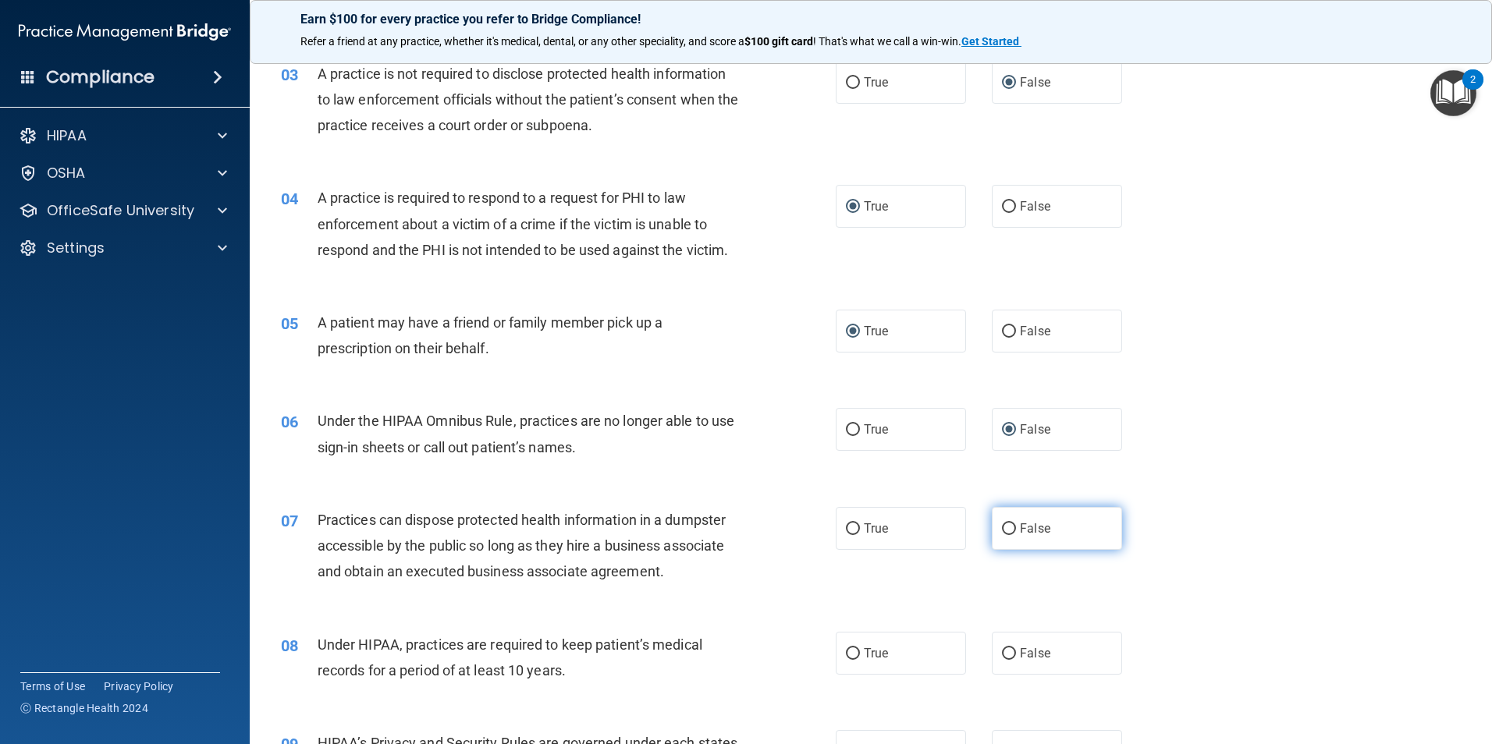
click at [1005, 530] on input "False" at bounding box center [1009, 530] width 14 height 12
radio input "true"
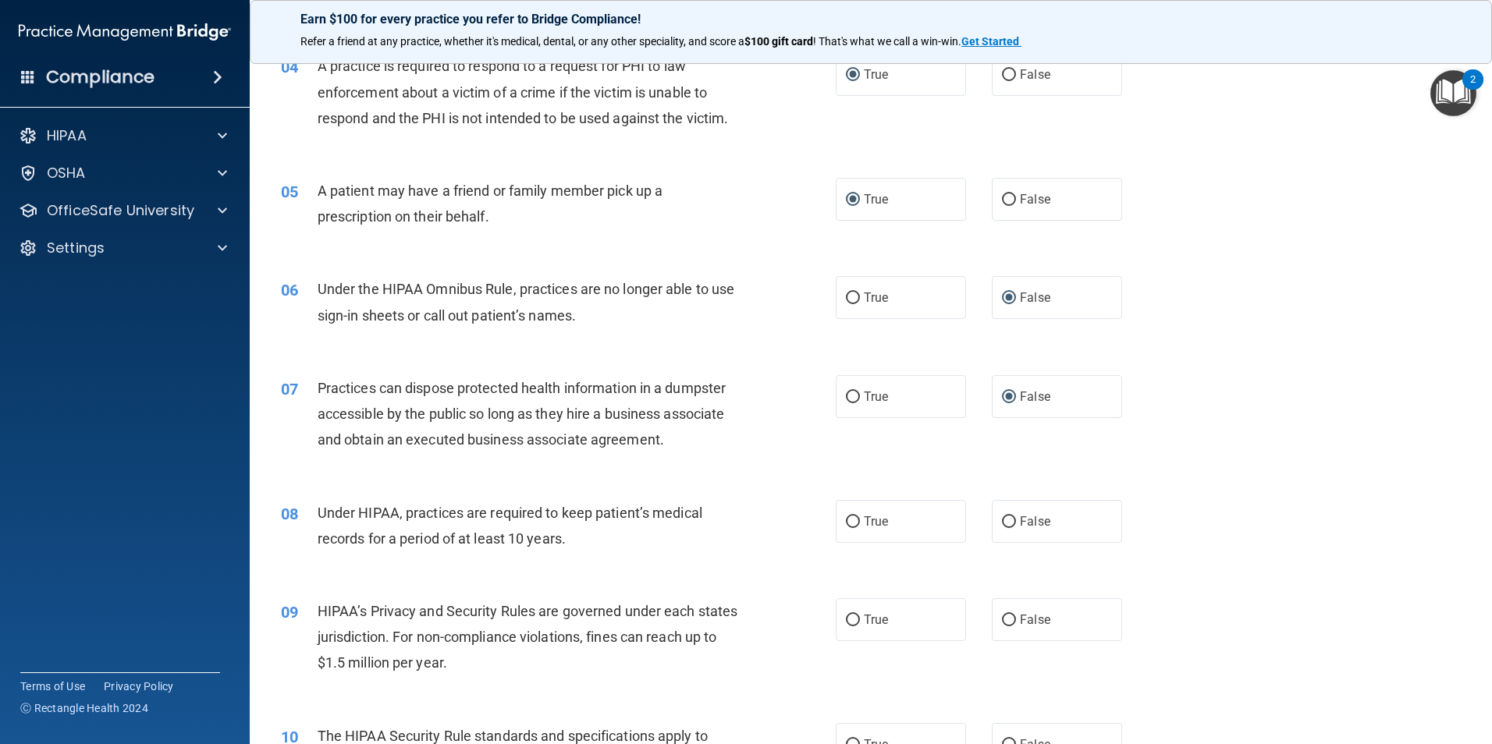
scroll to position [468, 0]
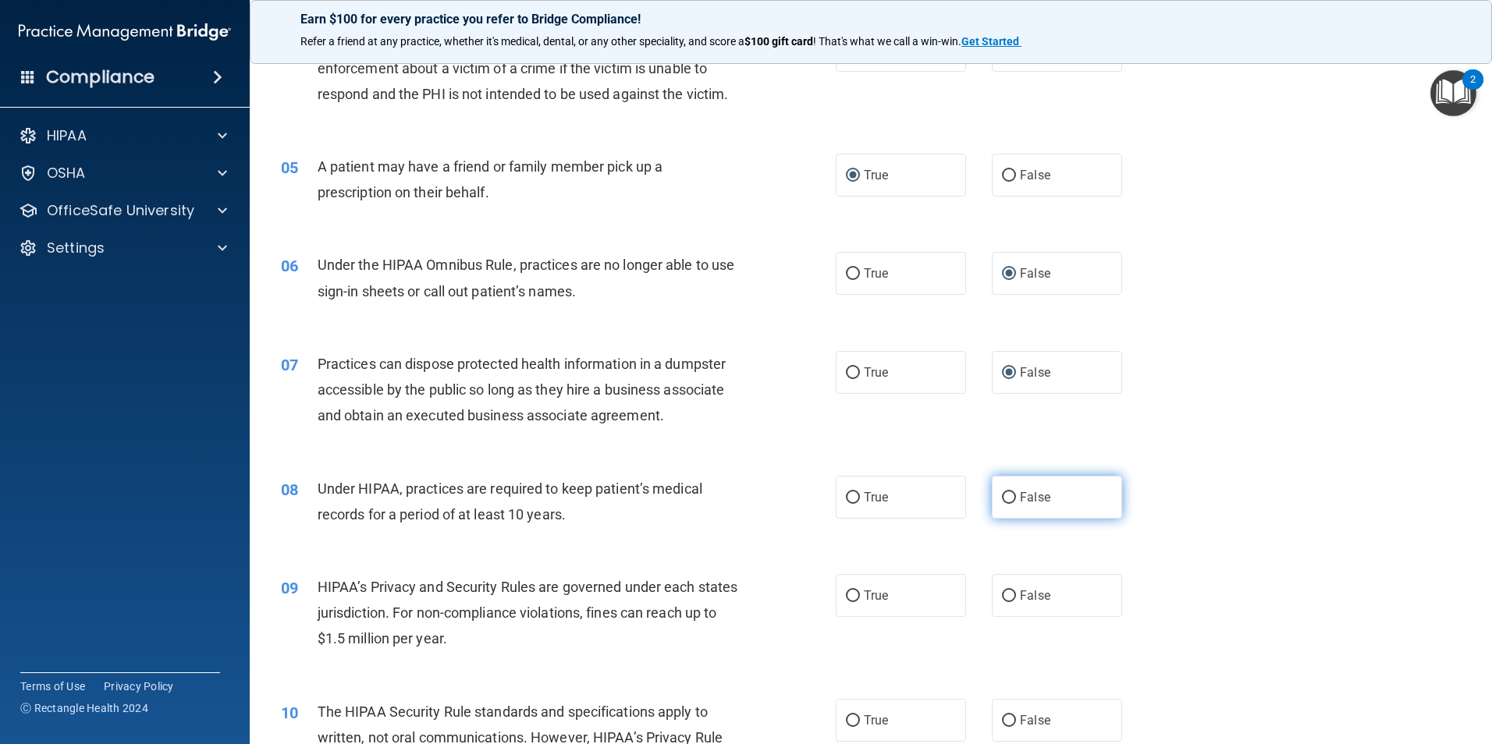
click at [1002, 497] on input "False" at bounding box center [1009, 498] width 14 height 12
radio input "true"
click at [1003, 596] on input "False" at bounding box center [1009, 597] width 14 height 12
radio input "true"
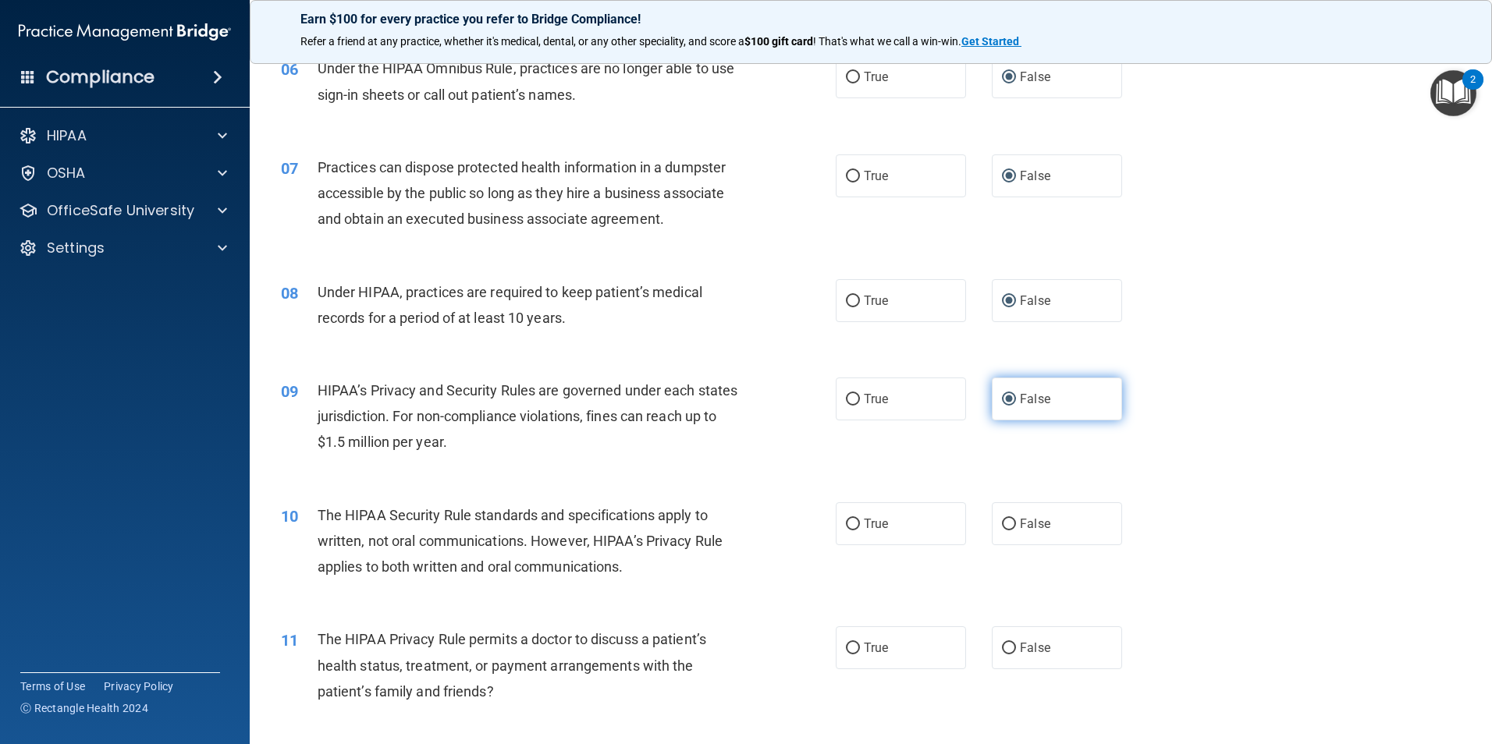
scroll to position [702, 0]
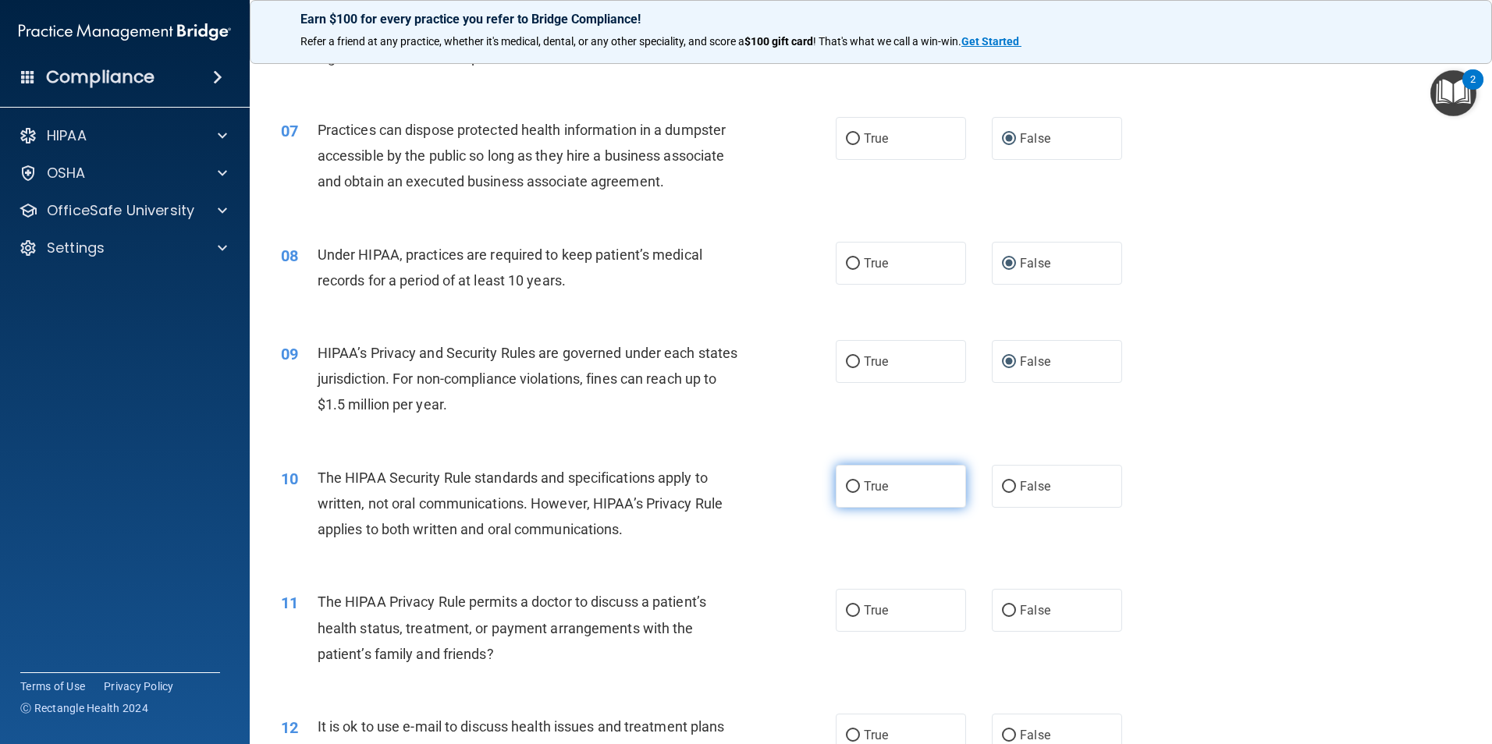
click at [848, 478] on label "True" at bounding box center [901, 486] width 130 height 43
click at [848, 481] on input "True" at bounding box center [853, 487] width 14 height 12
radio input "true"
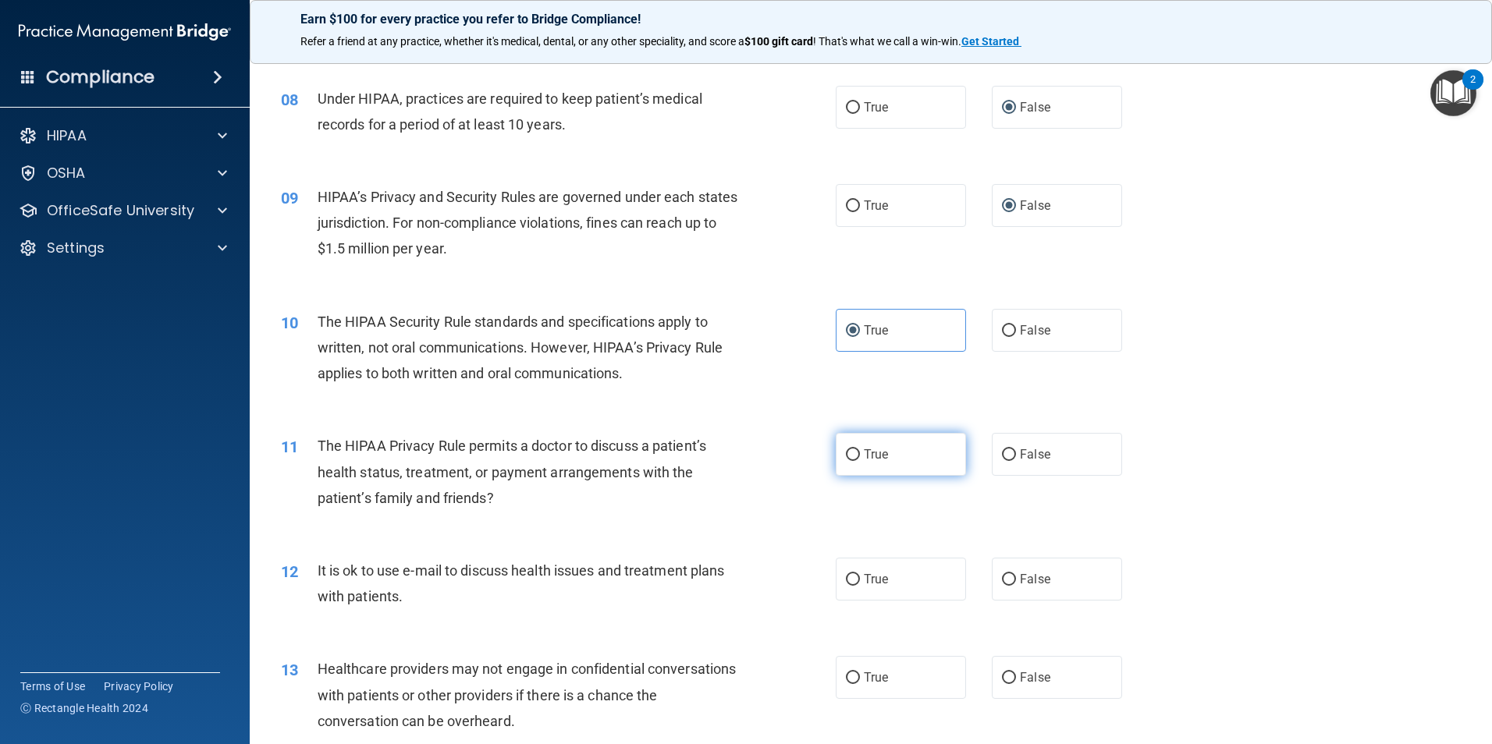
click at [846, 449] on input "True" at bounding box center [853, 455] width 14 height 12
radio input "true"
click at [849, 570] on label "True" at bounding box center [901, 579] width 130 height 43
click at [849, 574] on input "True" at bounding box center [853, 580] width 14 height 12
radio input "true"
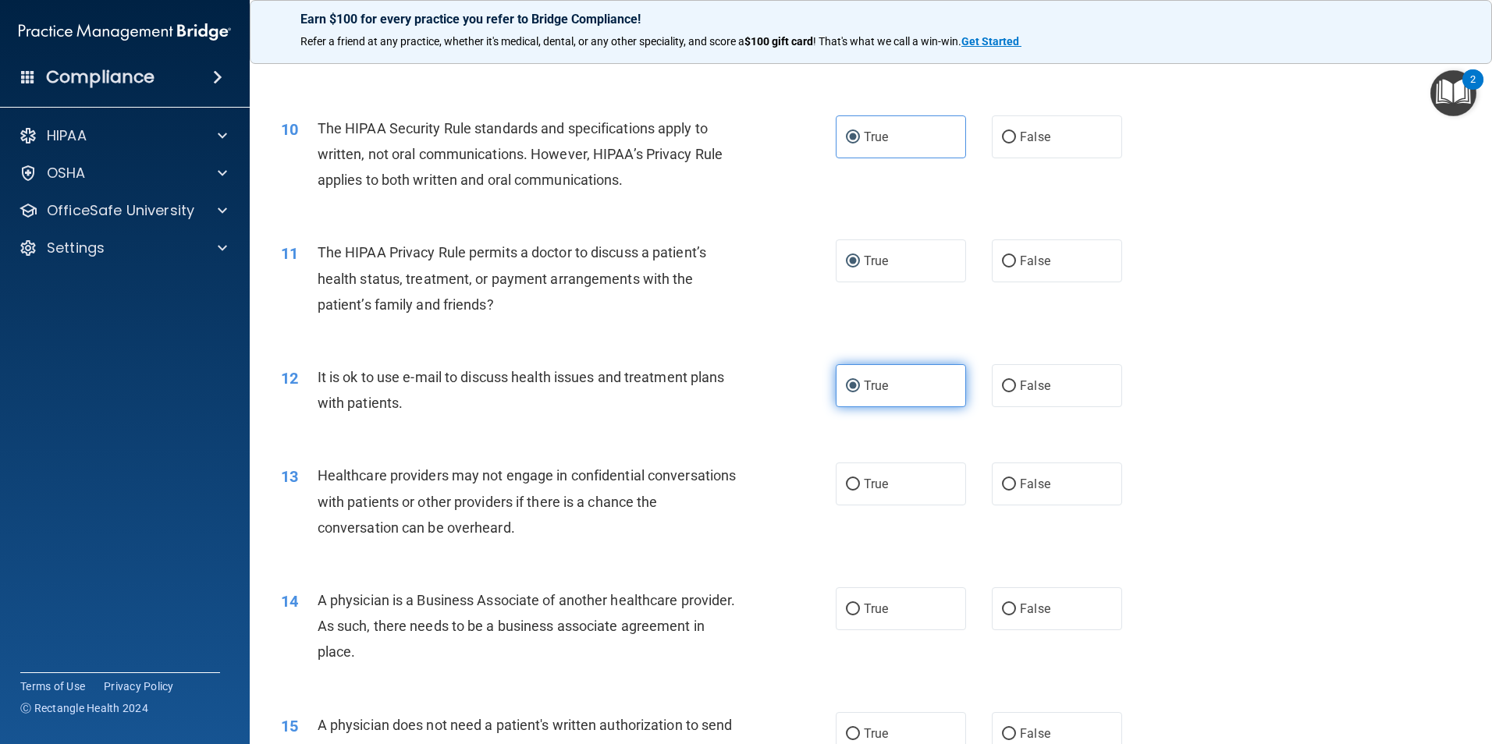
scroll to position [1092, 0]
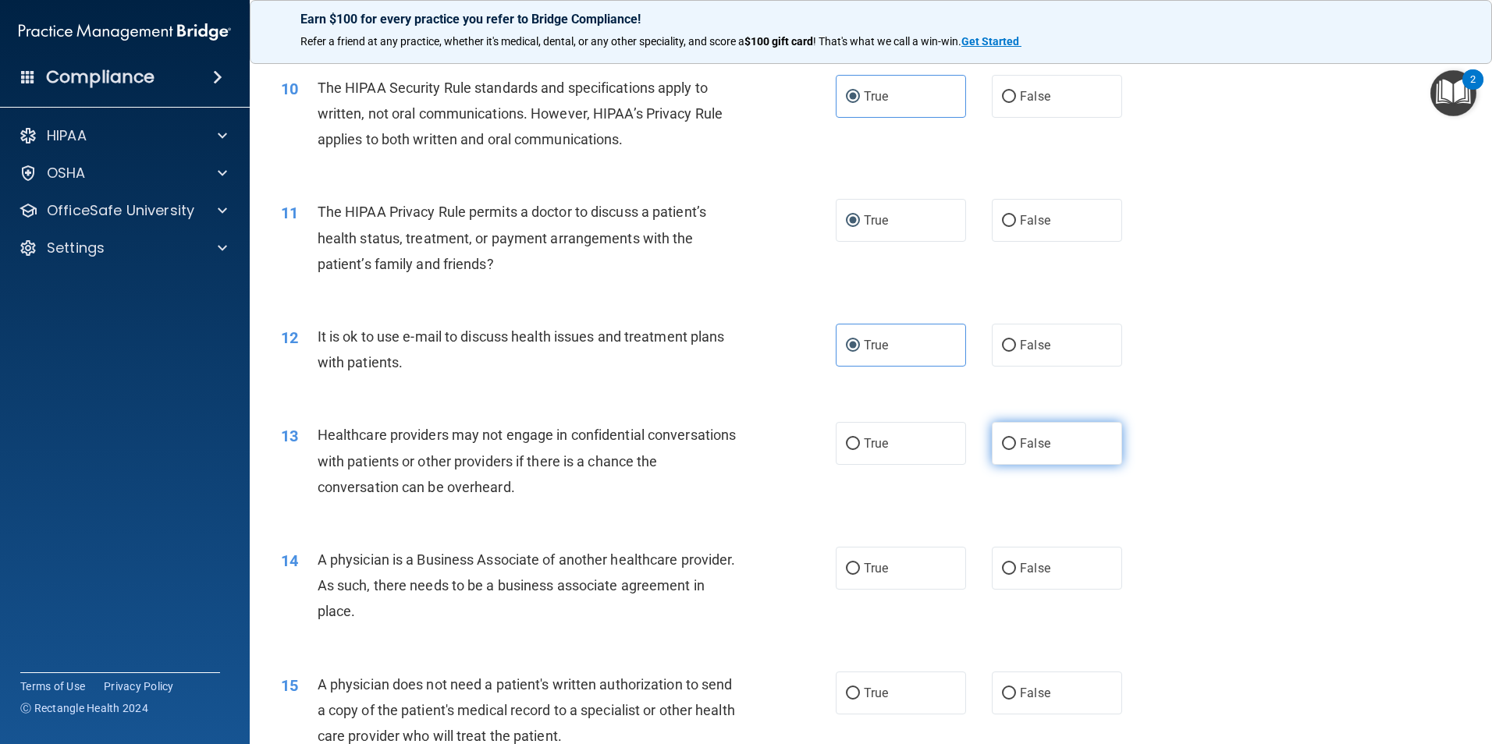
click at [1002, 445] on input "False" at bounding box center [1009, 444] width 14 height 12
radio input "true"
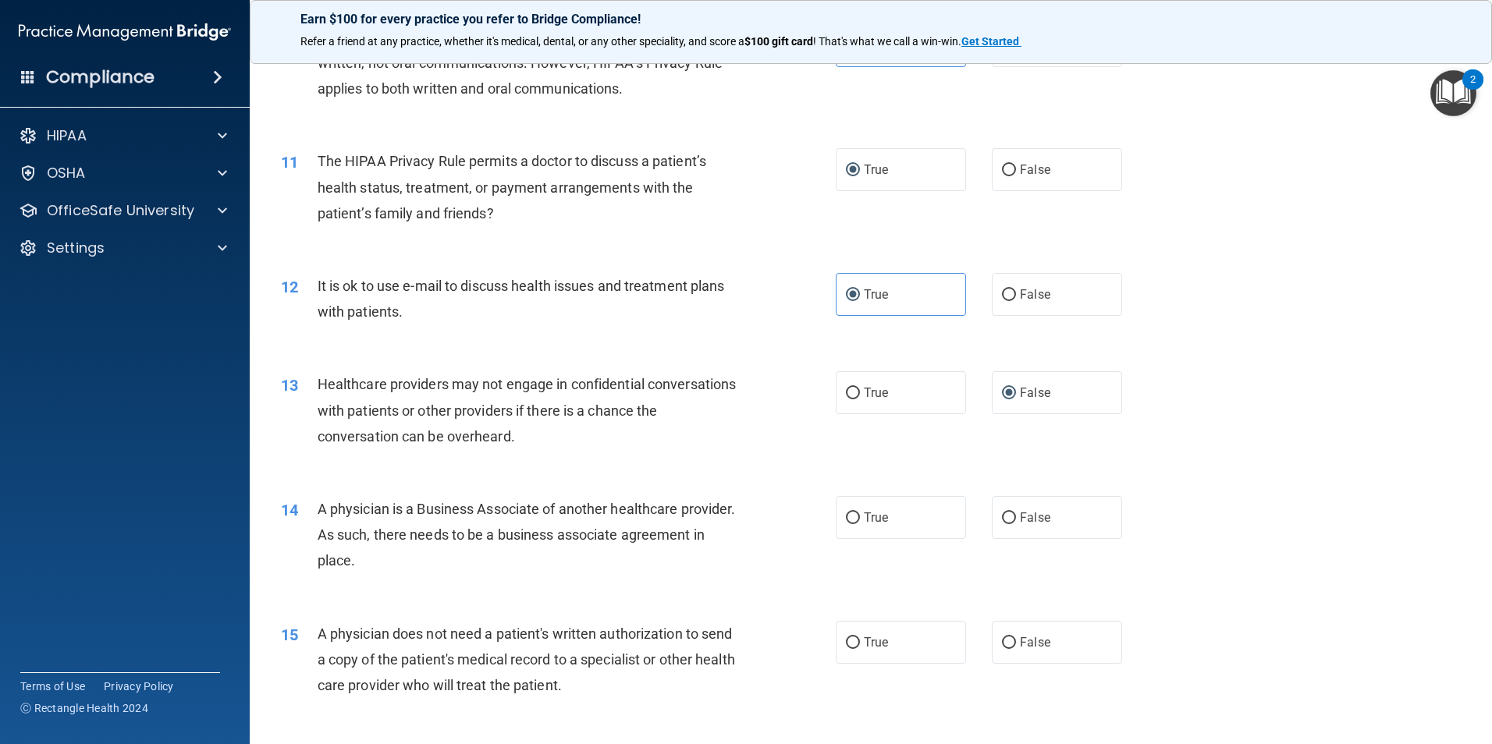
scroll to position [1170, 0]
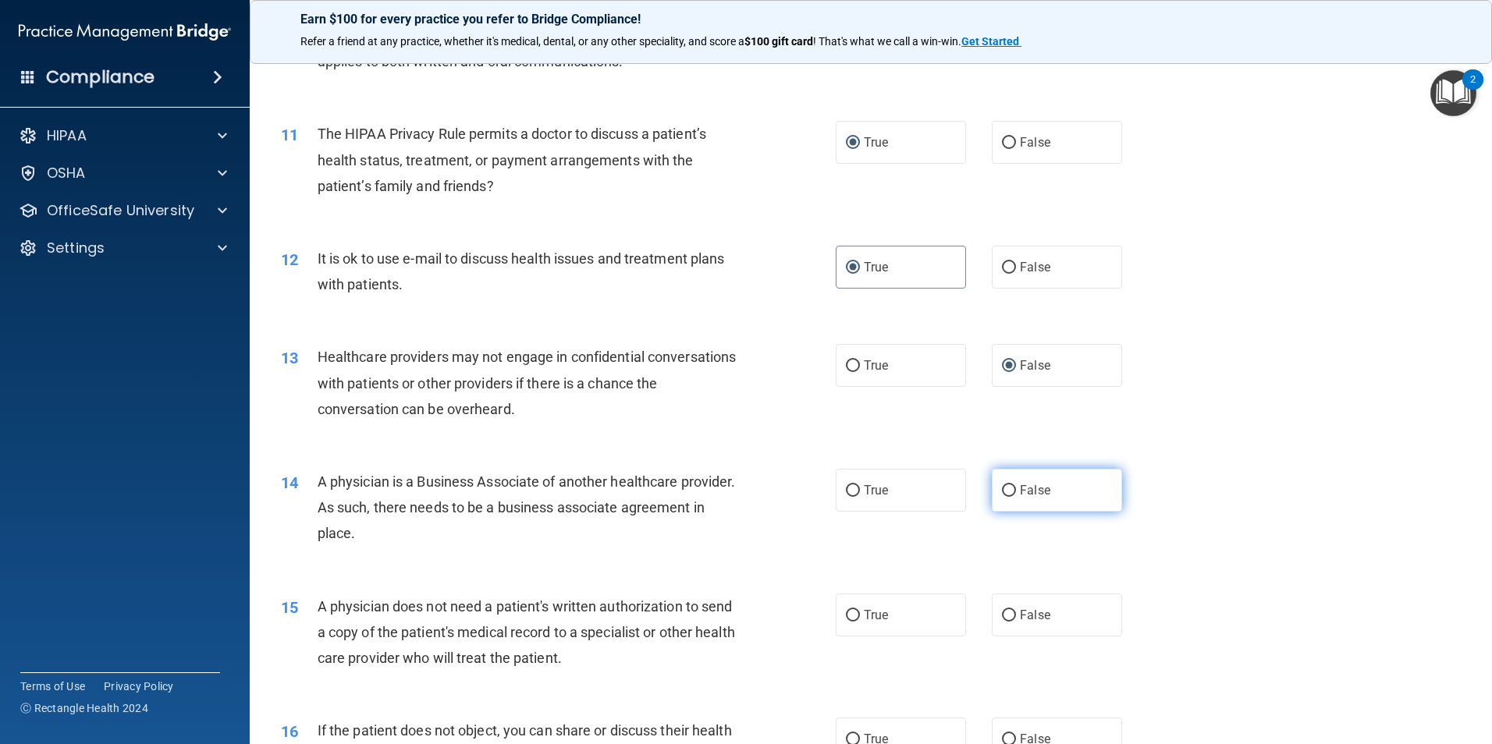
click at [1002, 489] on input "False" at bounding box center [1009, 491] width 14 height 12
radio input "true"
click at [851, 610] on input "True" at bounding box center [853, 616] width 14 height 12
radio input "true"
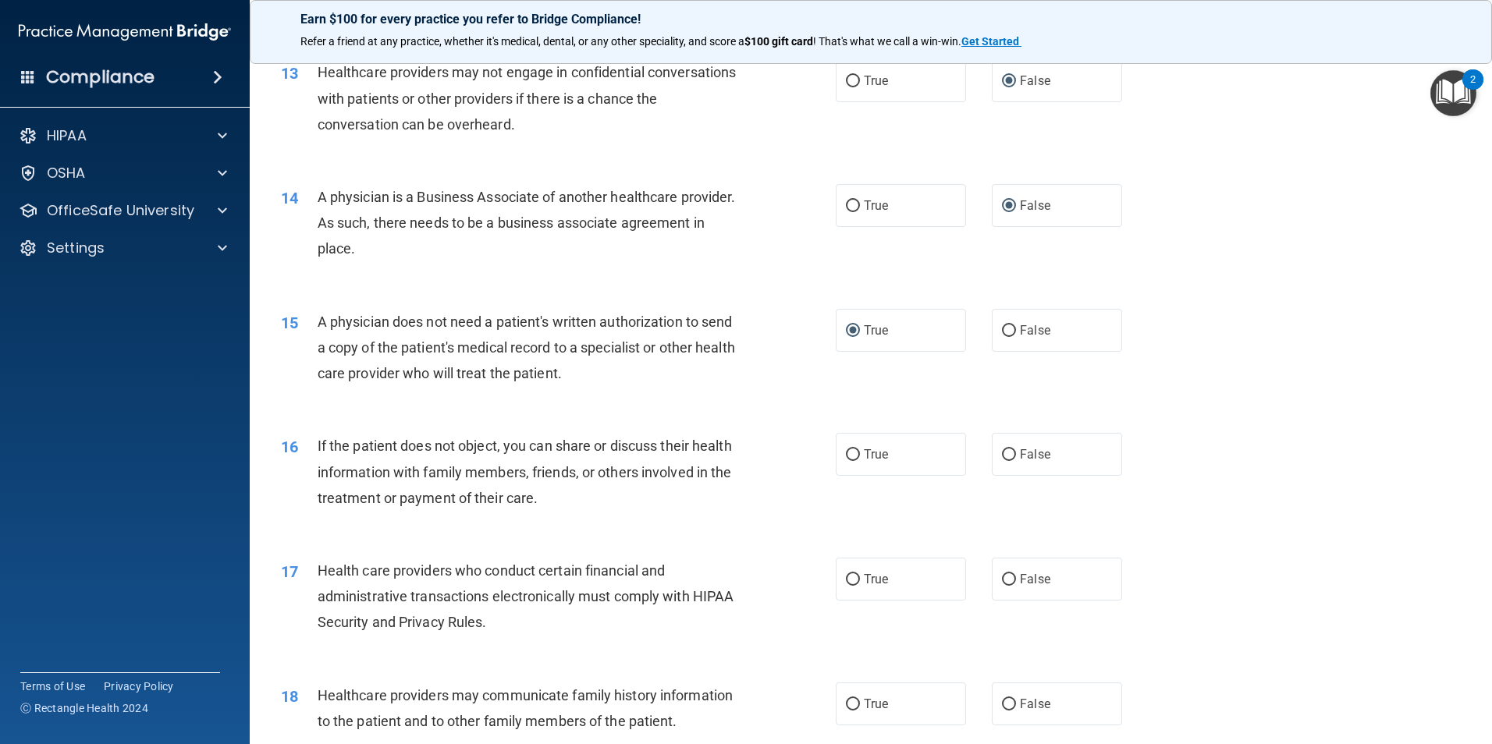
scroll to position [1482, 0]
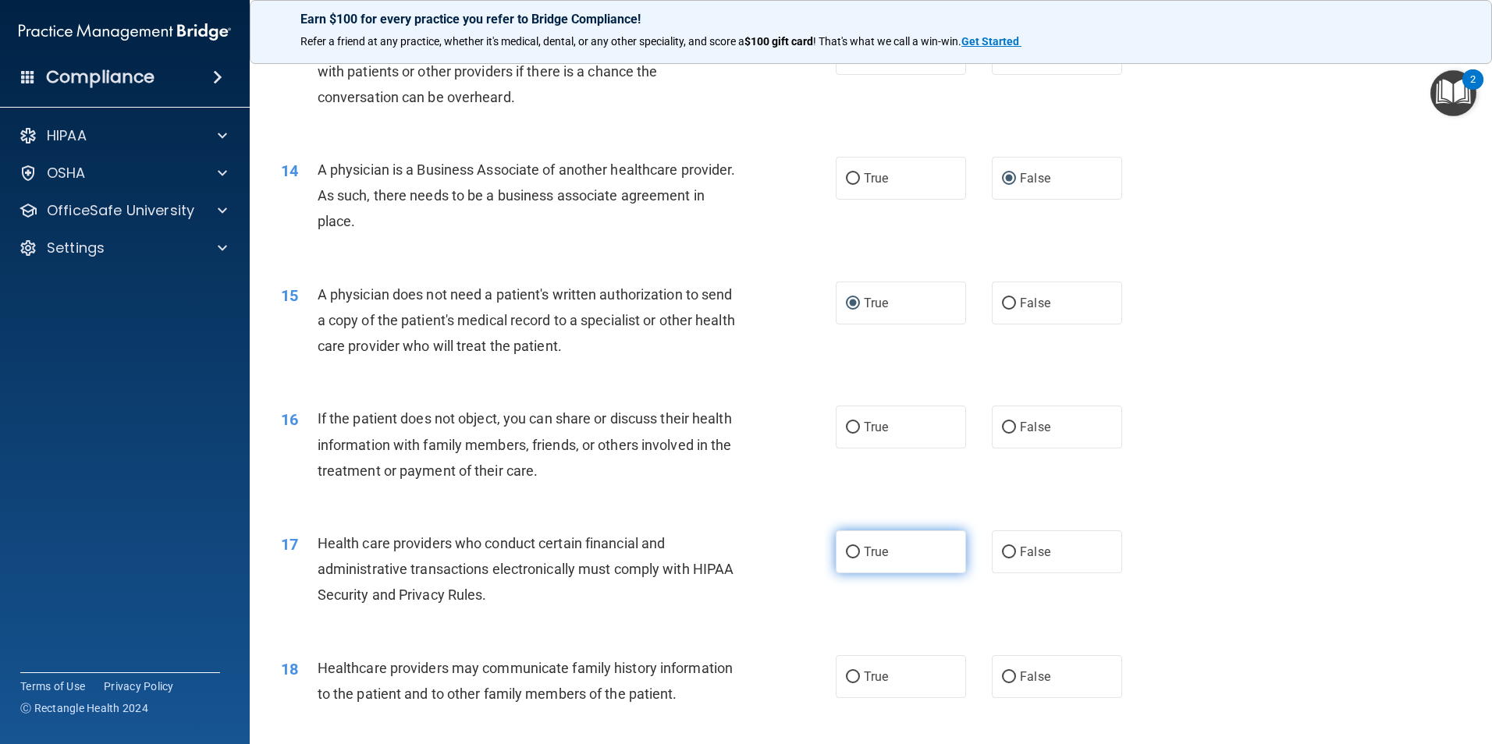
click at [852, 548] on input "True" at bounding box center [853, 553] width 14 height 12
radio input "true"
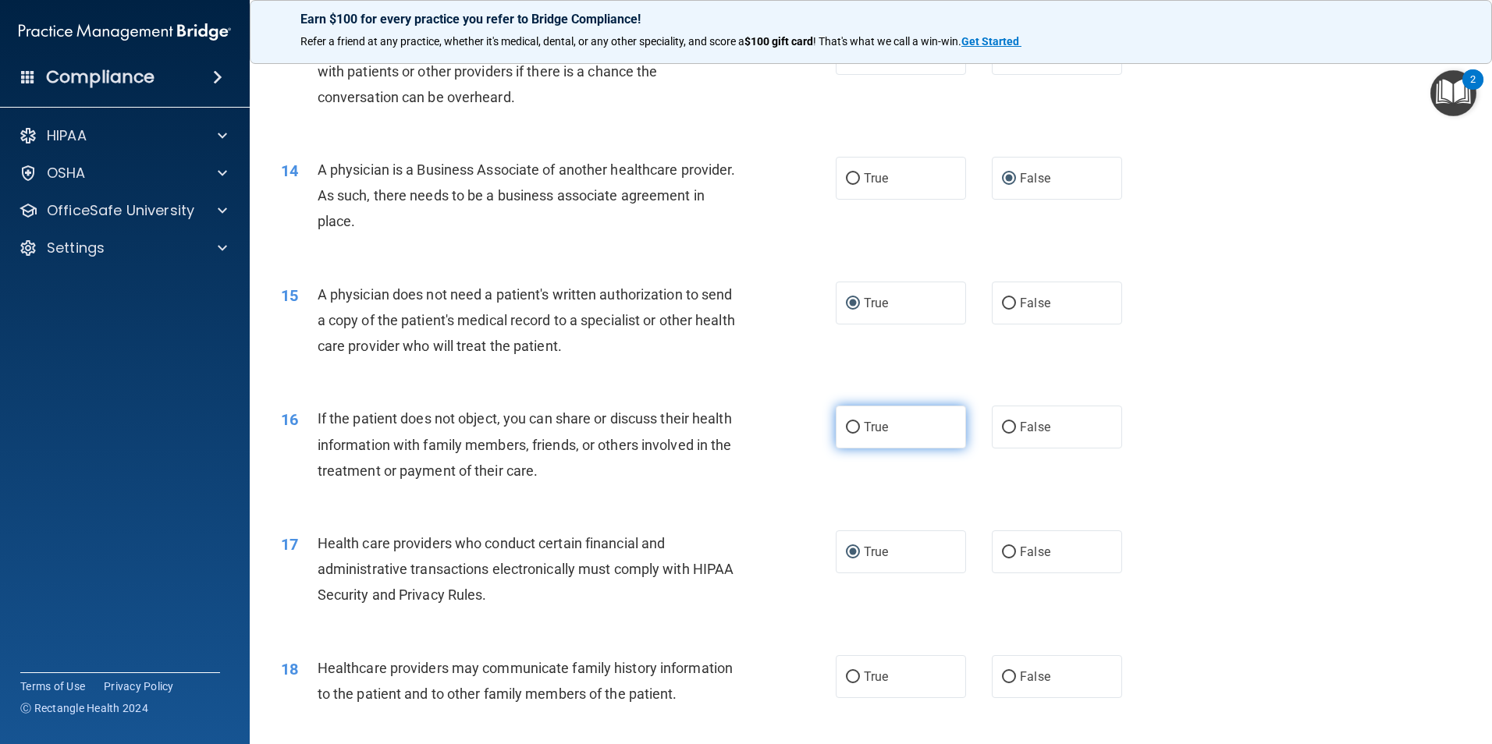
click at [846, 427] on input "True" at bounding box center [853, 428] width 14 height 12
radio input "true"
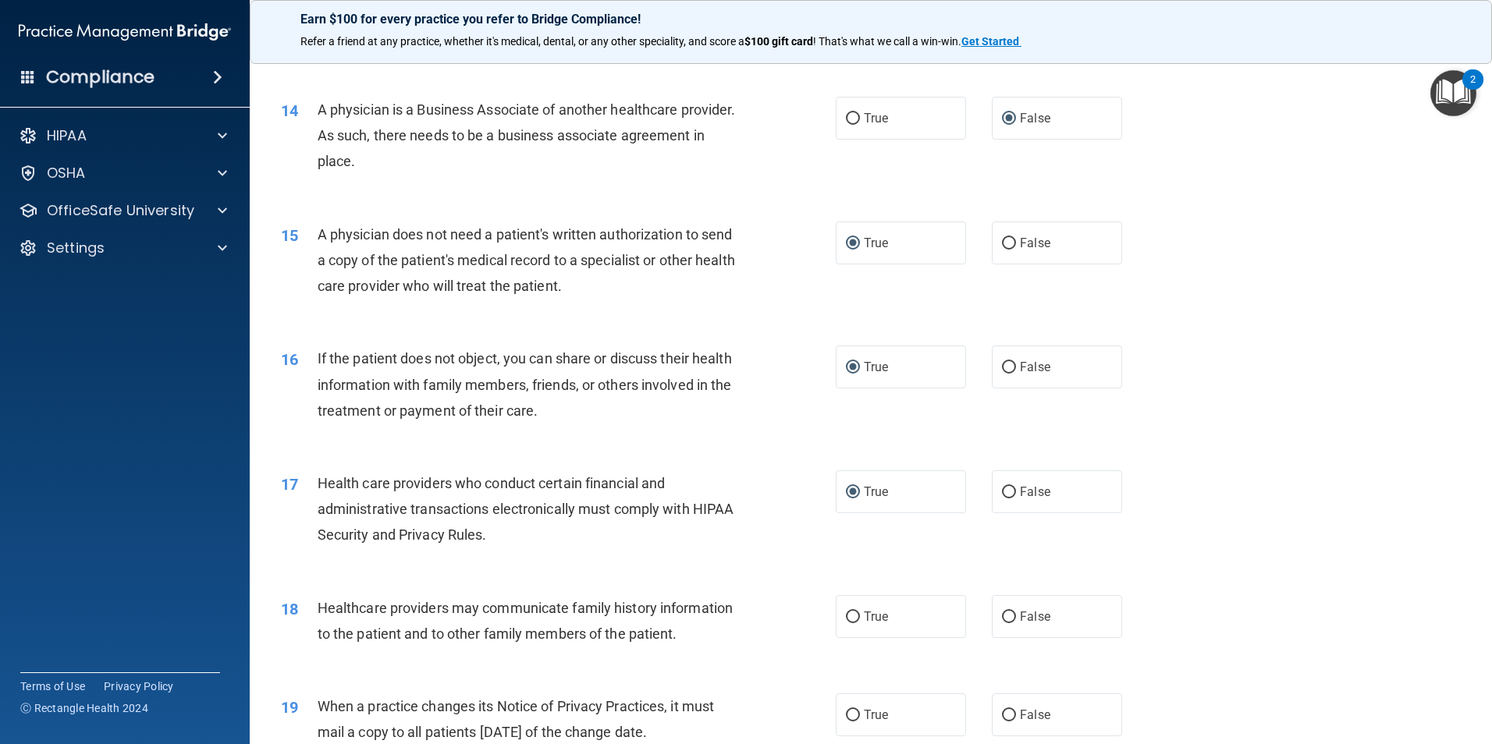
scroll to position [1716, 0]
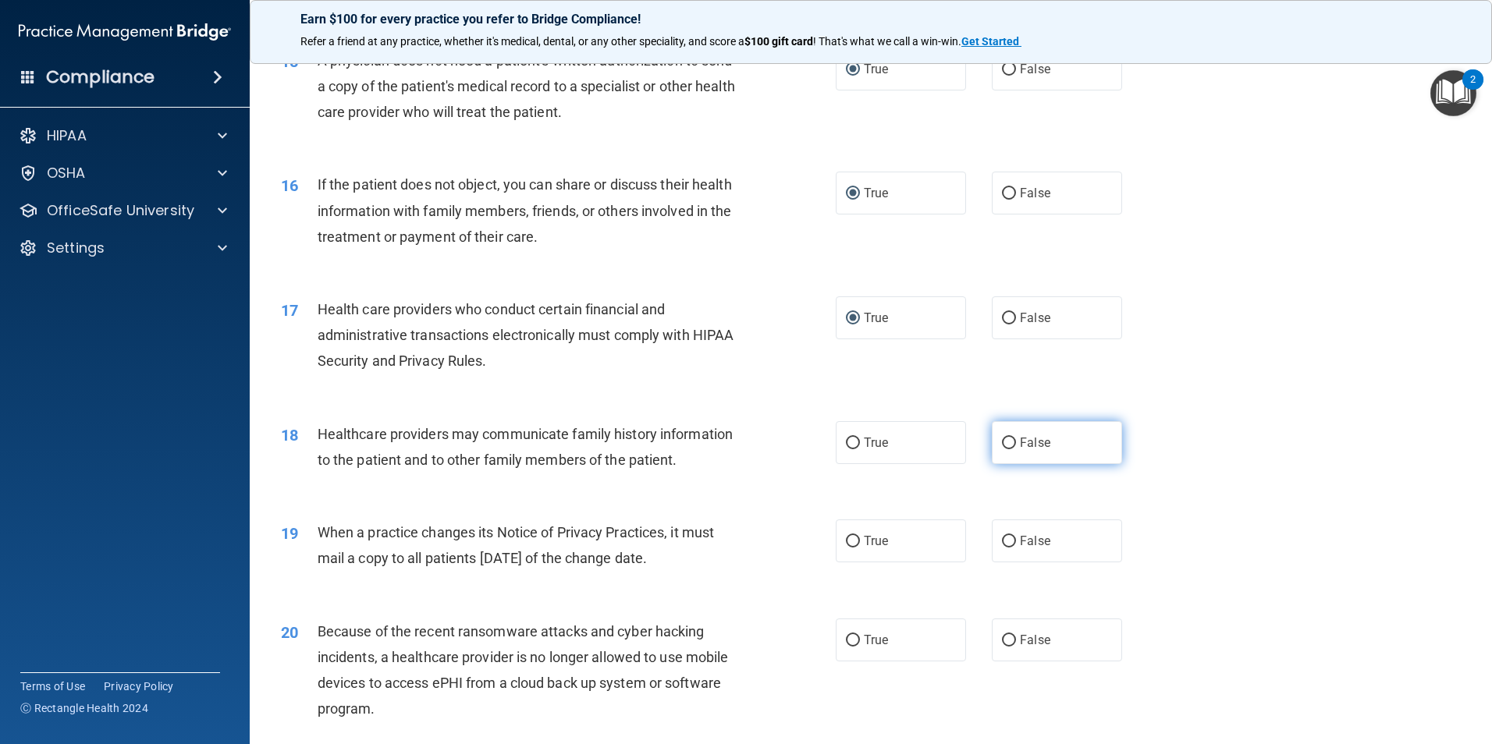
click at [1002, 439] on input "False" at bounding box center [1009, 444] width 14 height 12
radio input "true"
click at [1002, 537] on input "False" at bounding box center [1009, 542] width 14 height 12
radio input "true"
click at [1003, 640] on input "False" at bounding box center [1009, 641] width 14 height 12
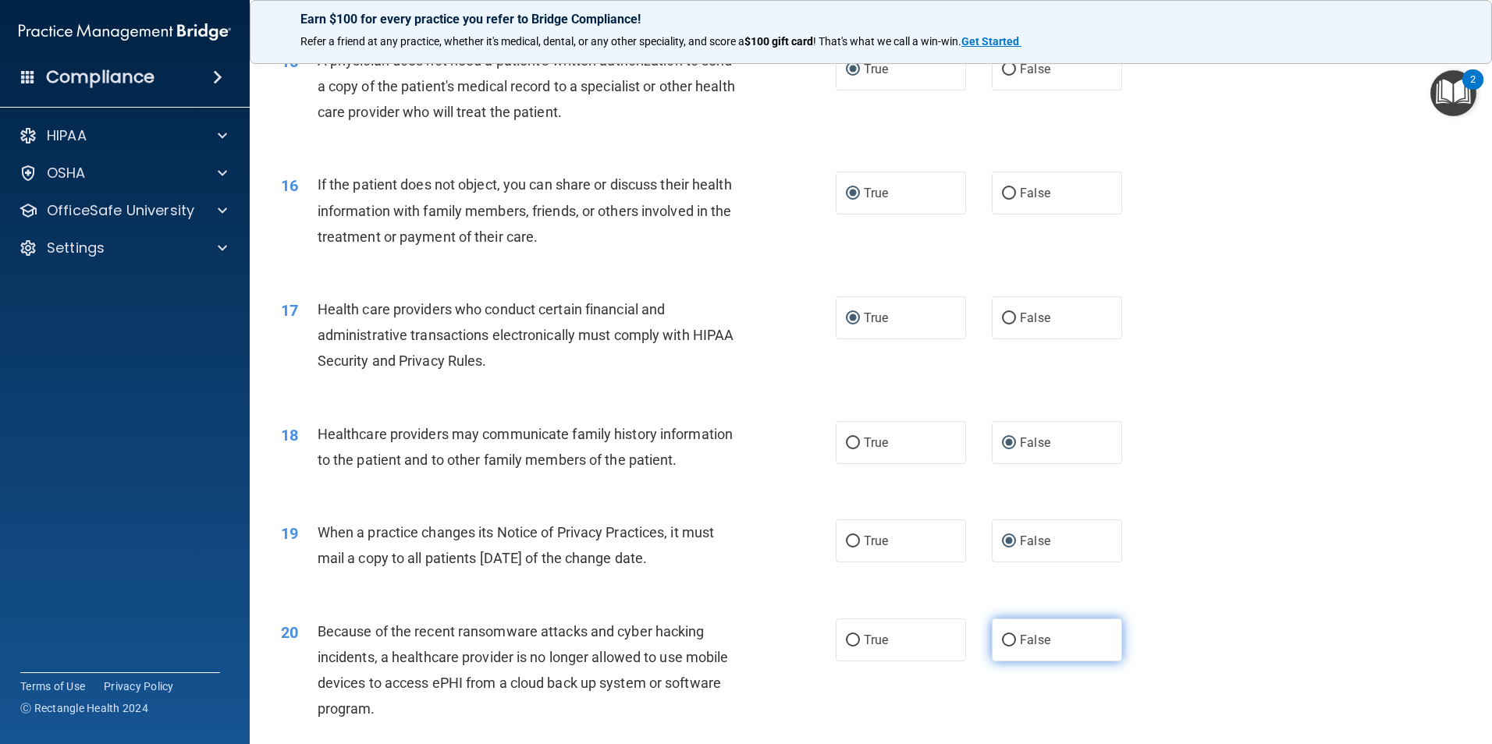
radio input "true"
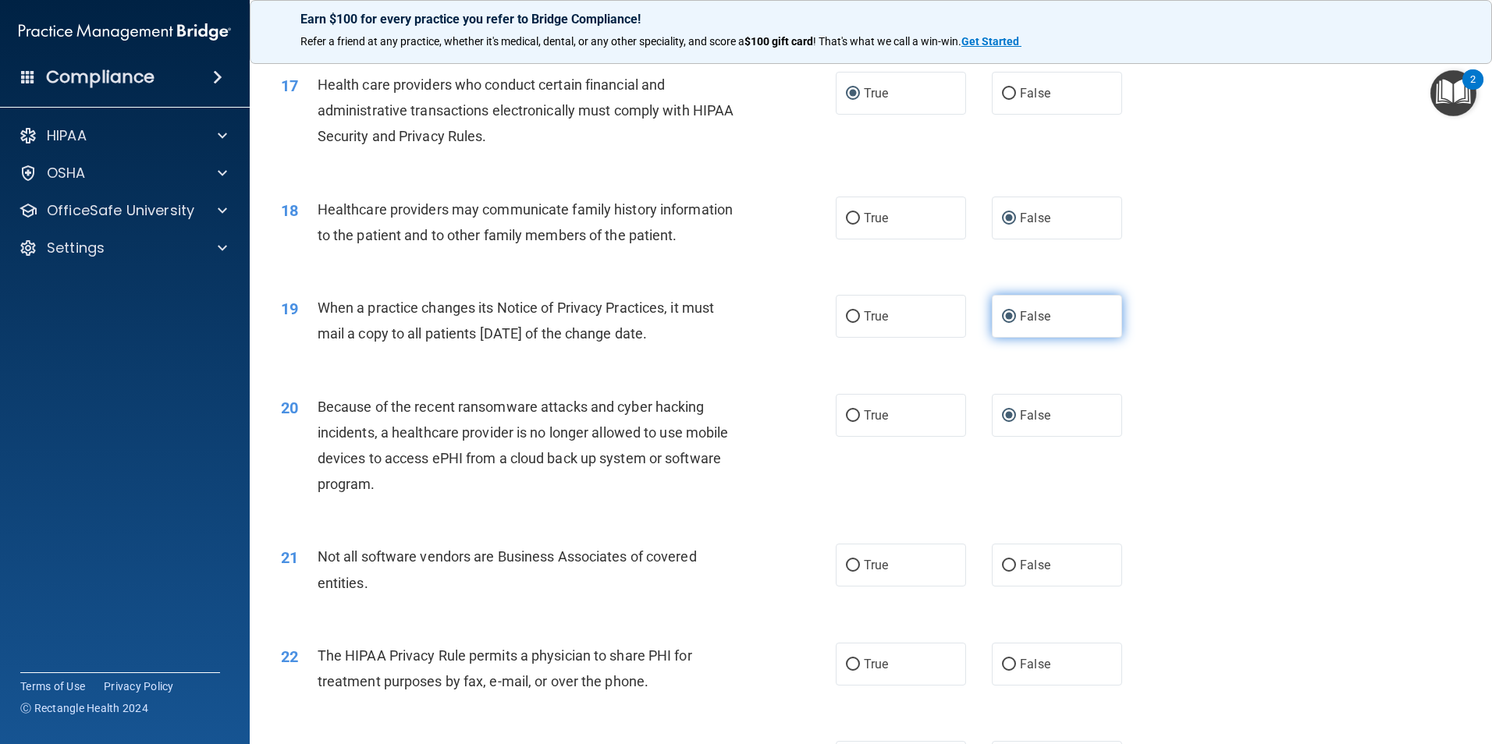
scroll to position [1950, 0]
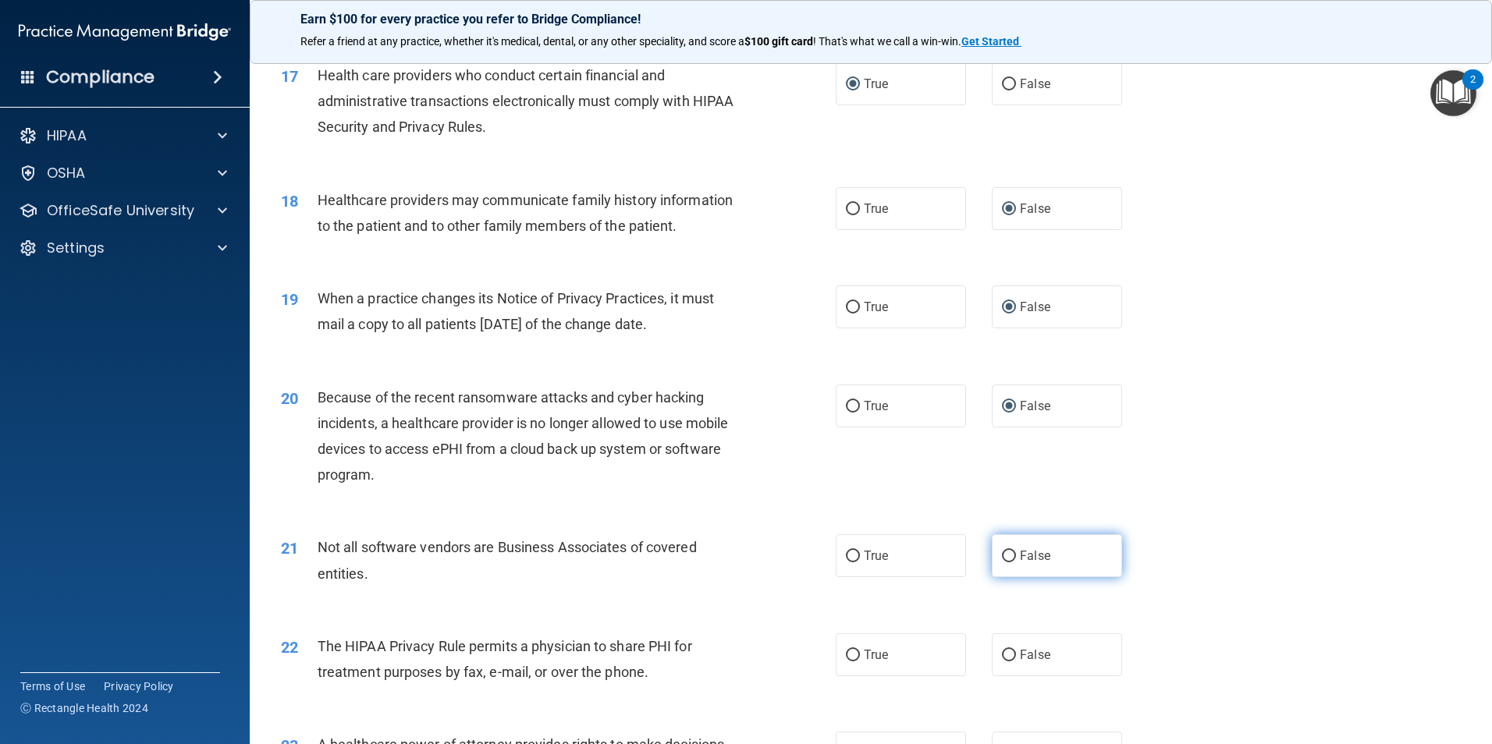
click at [1002, 552] on input "False" at bounding box center [1009, 557] width 14 height 12
radio input "true"
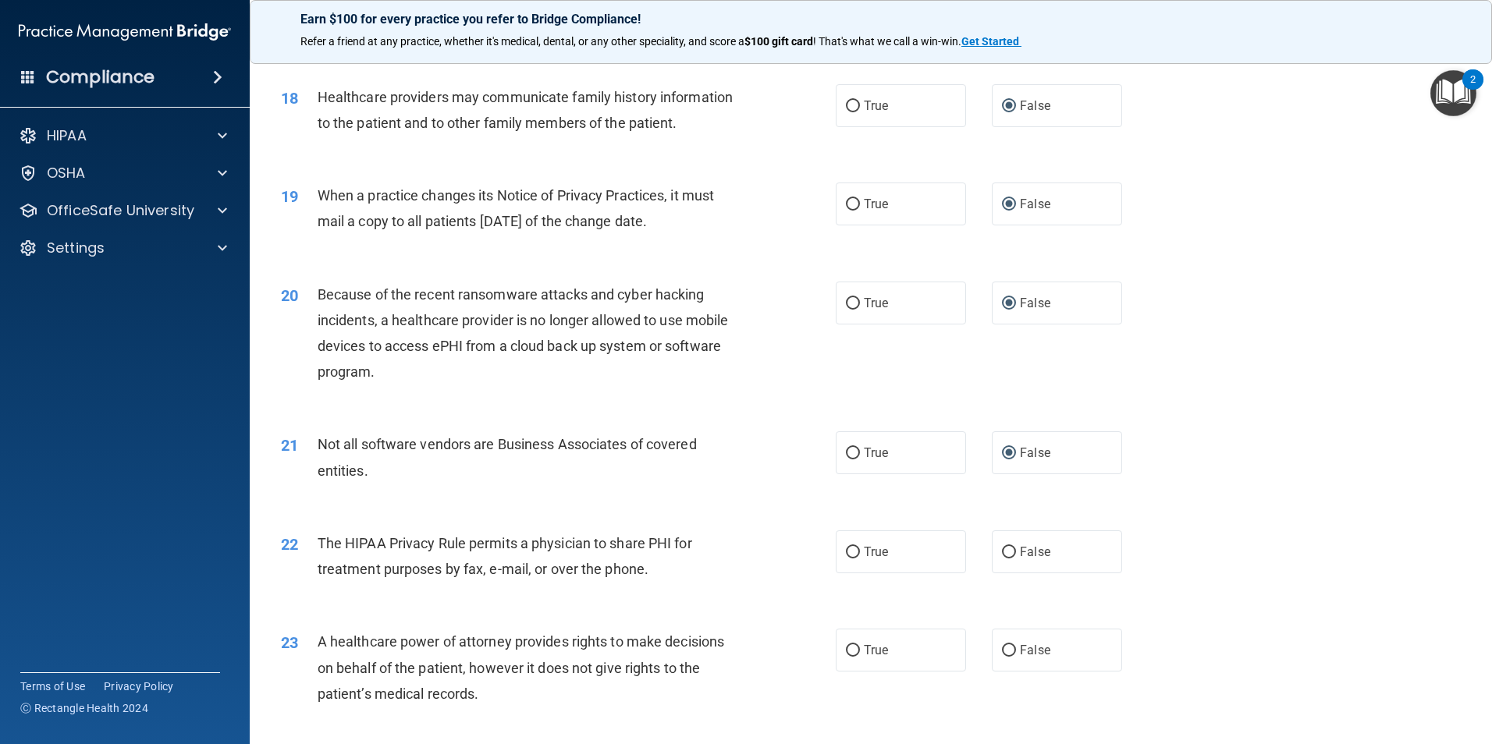
scroll to position [2106, 0]
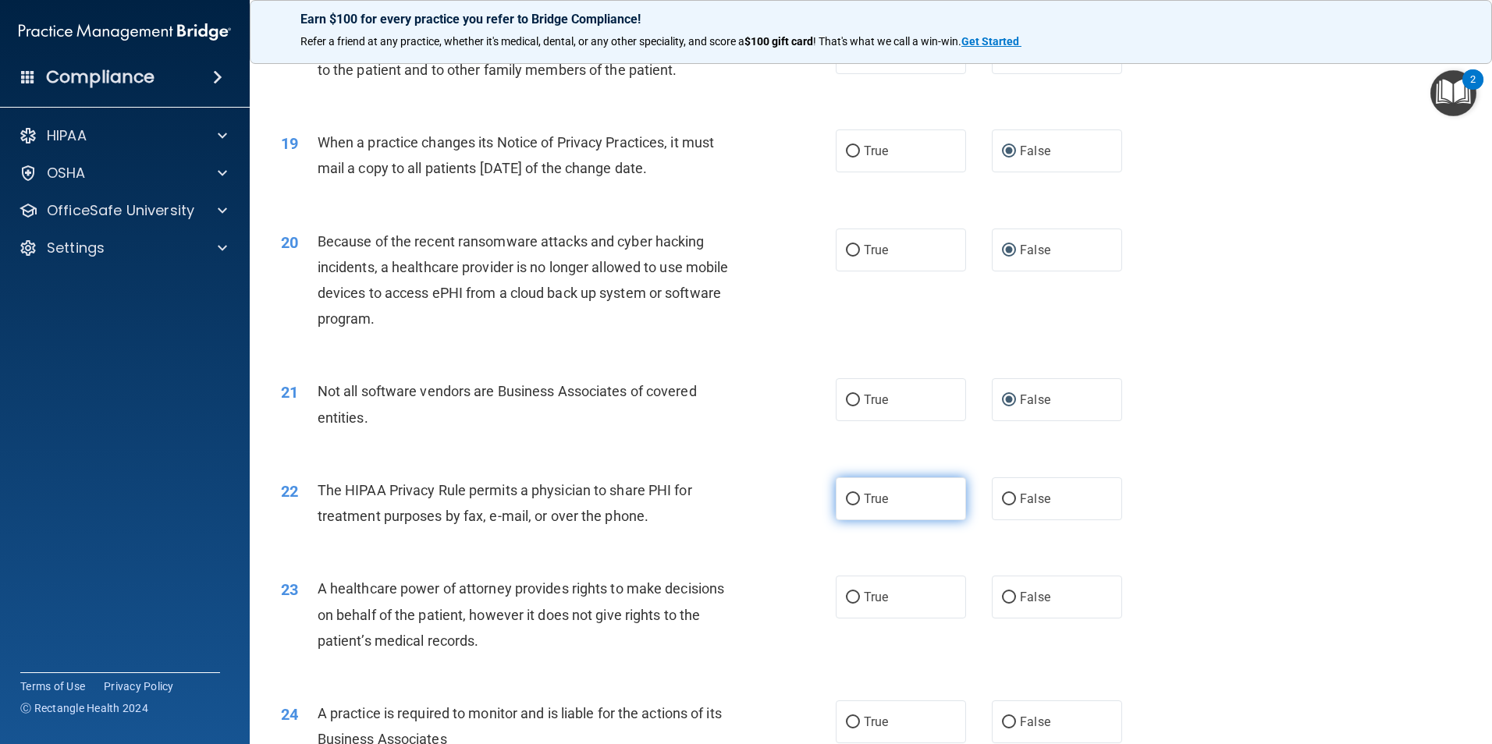
click at [846, 495] on input "True" at bounding box center [853, 500] width 14 height 12
radio input "true"
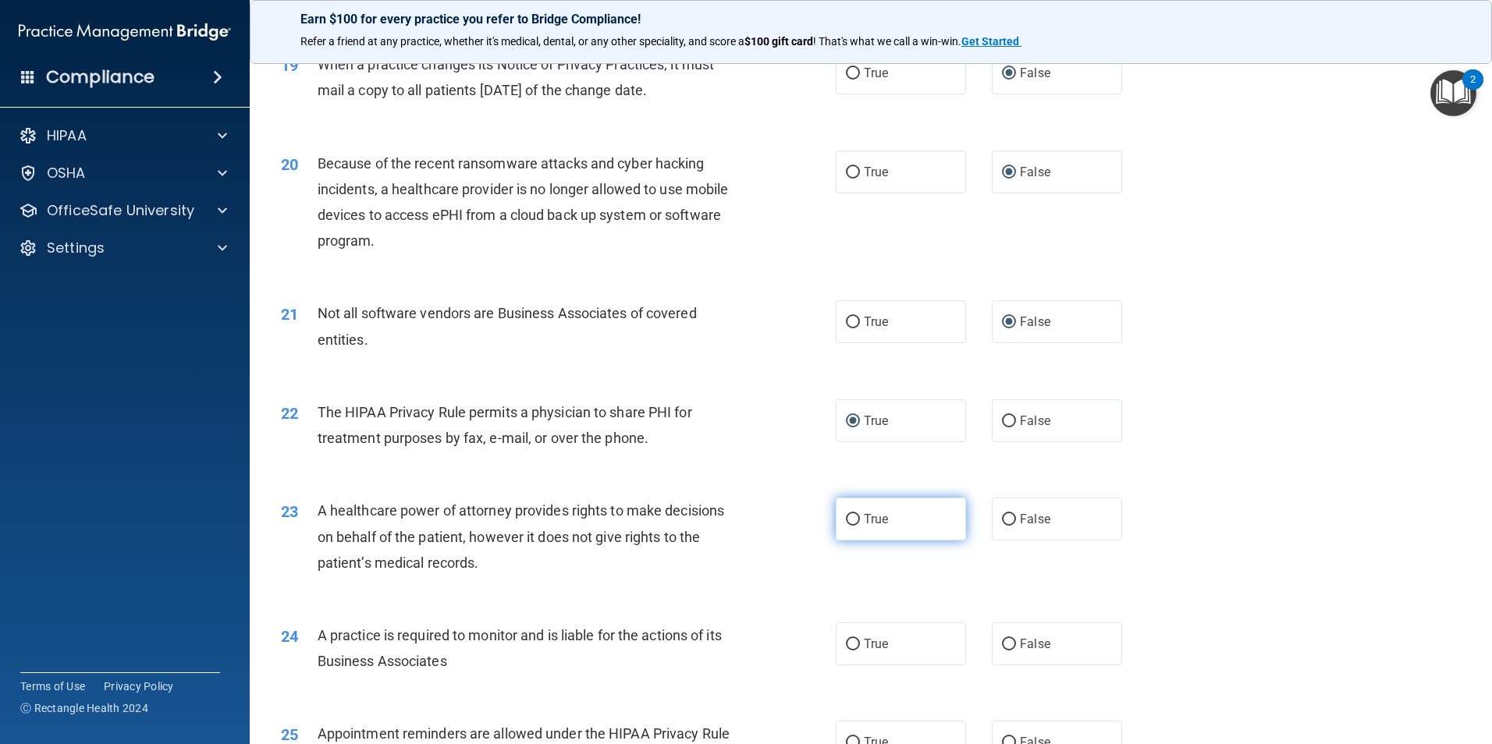
click at [851, 516] on input "True" at bounding box center [853, 520] width 14 height 12
radio input "true"
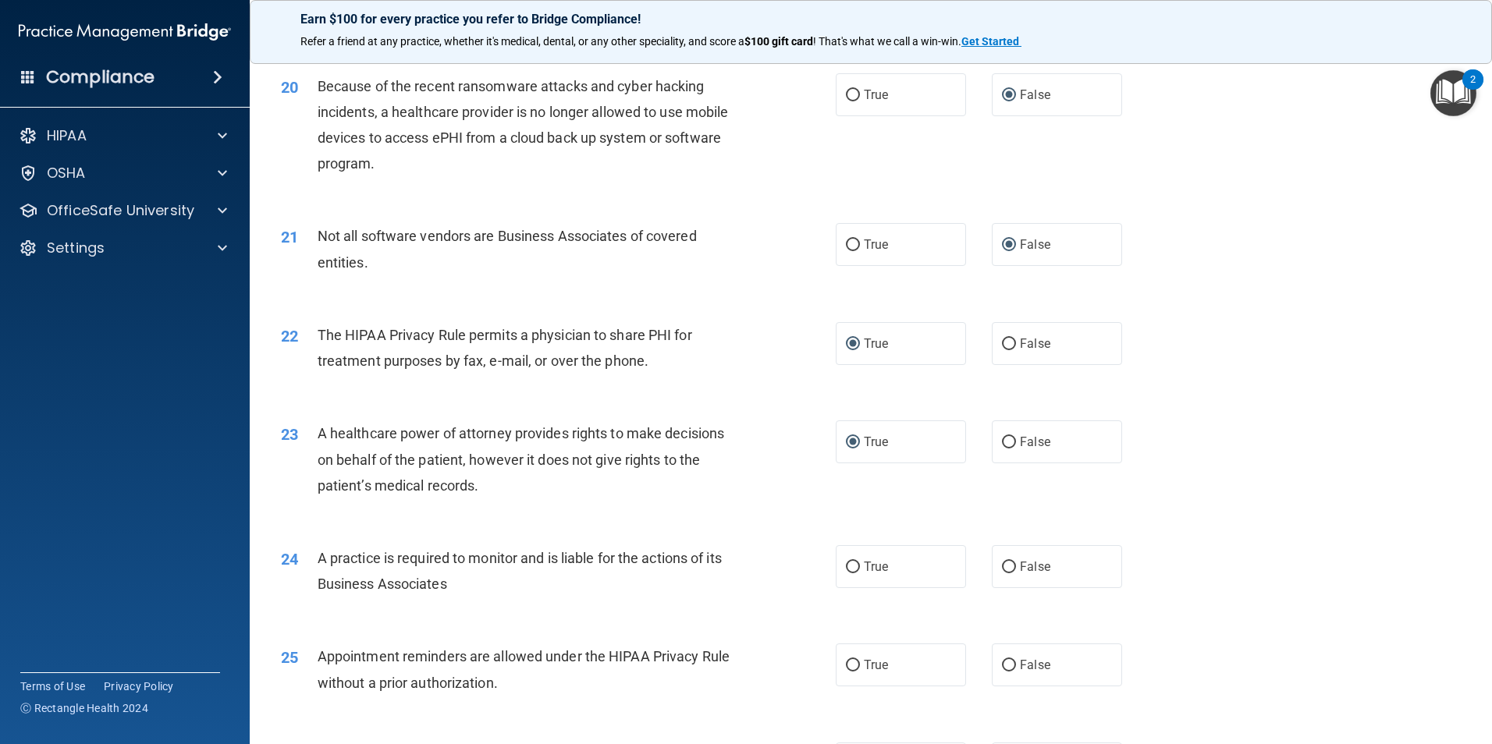
scroll to position [2263, 0]
click at [1002, 561] on input "False" at bounding box center [1009, 567] width 14 height 12
radio input "true"
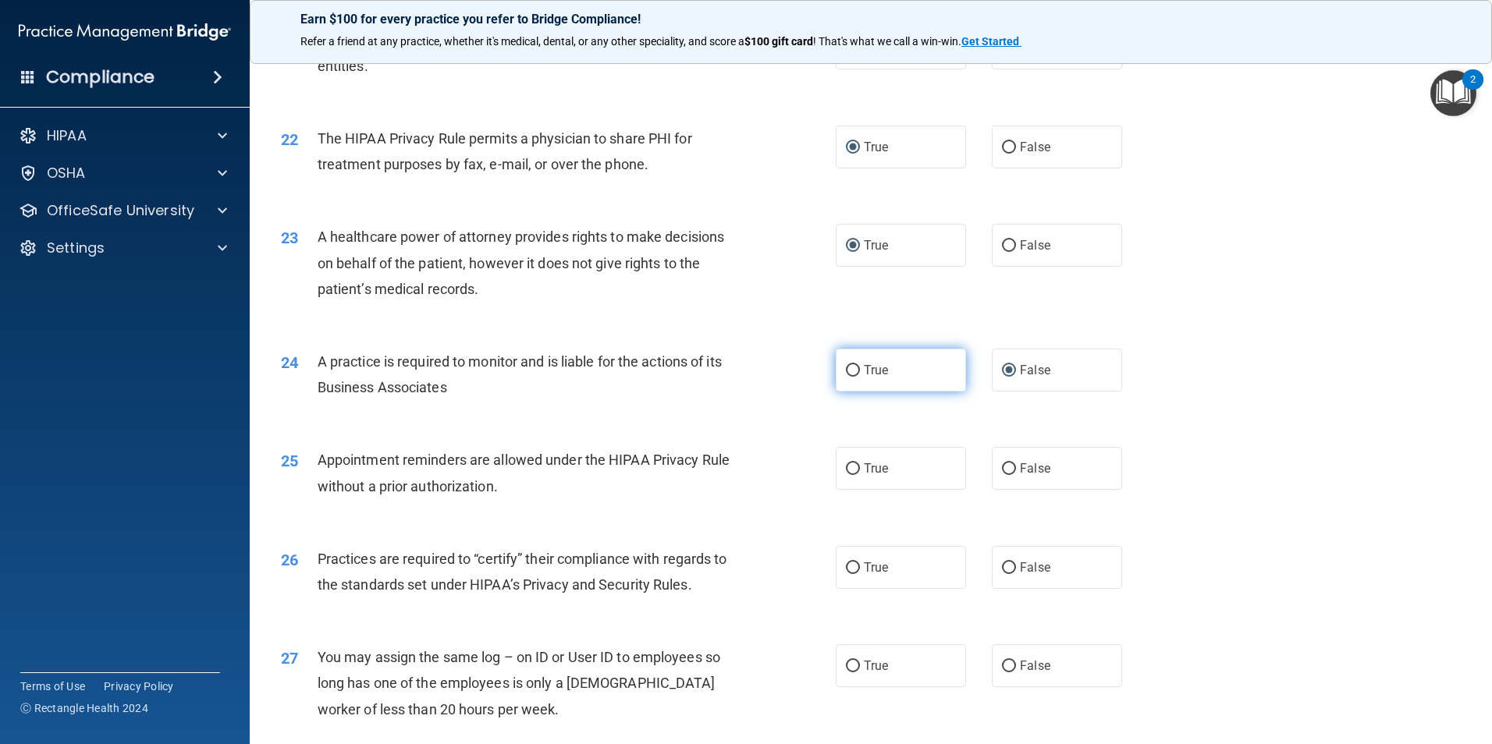
scroll to position [2497, 0]
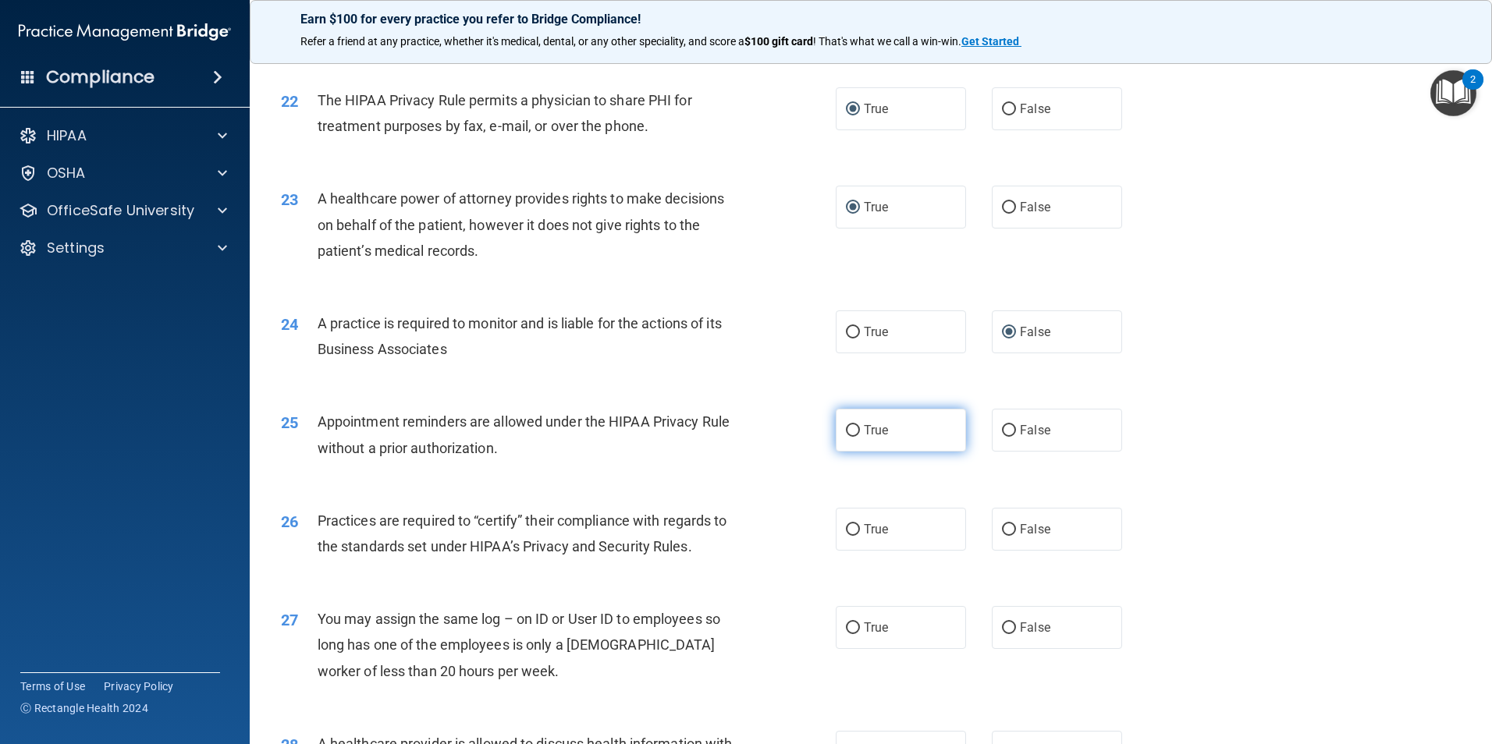
click at [846, 430] on input "True" at bounding box center [853, 431] width 14 height 12
radio input "true"
click at [1002, 530] on input "False" at bounding box center [1009, 530] width 14 height 12
radio input "true"
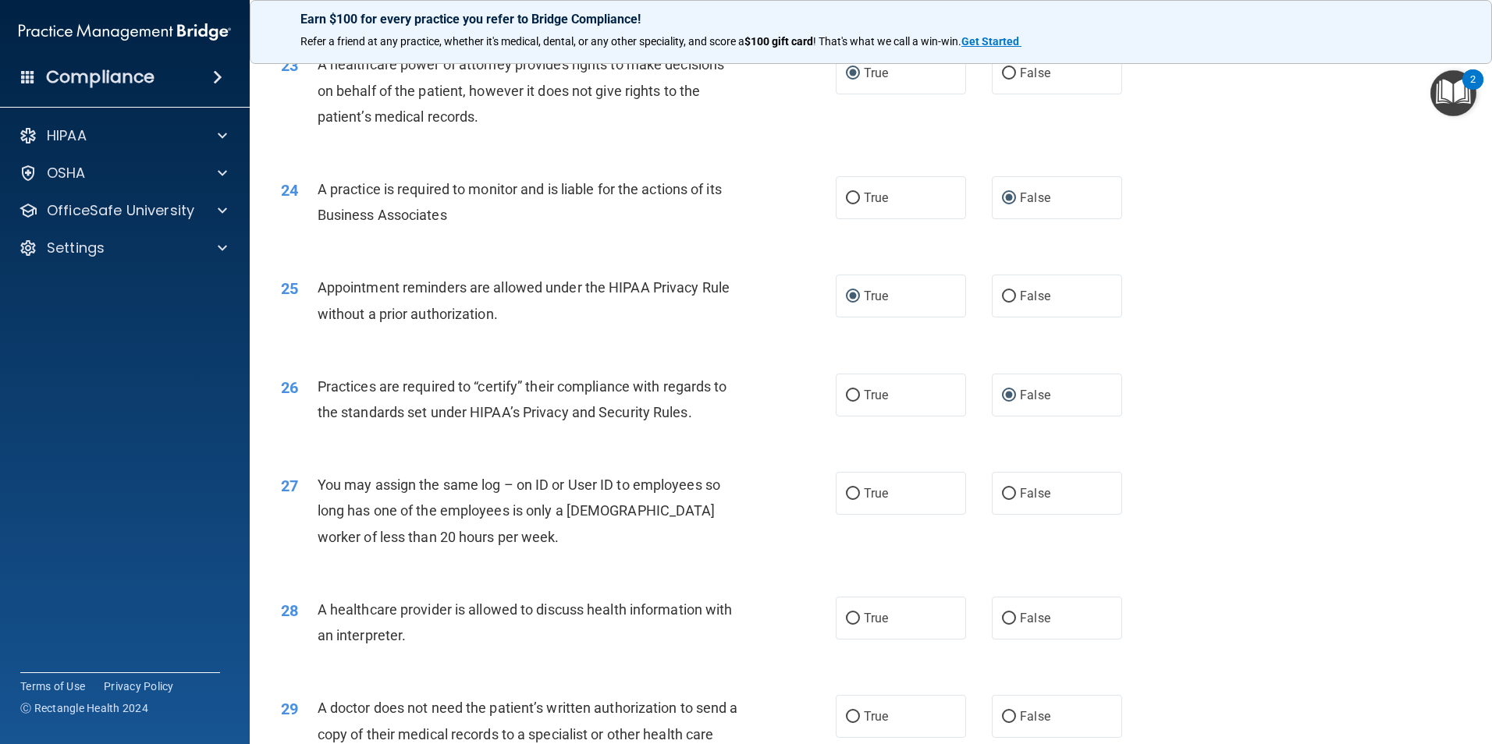
scroll to position [2653, 0]
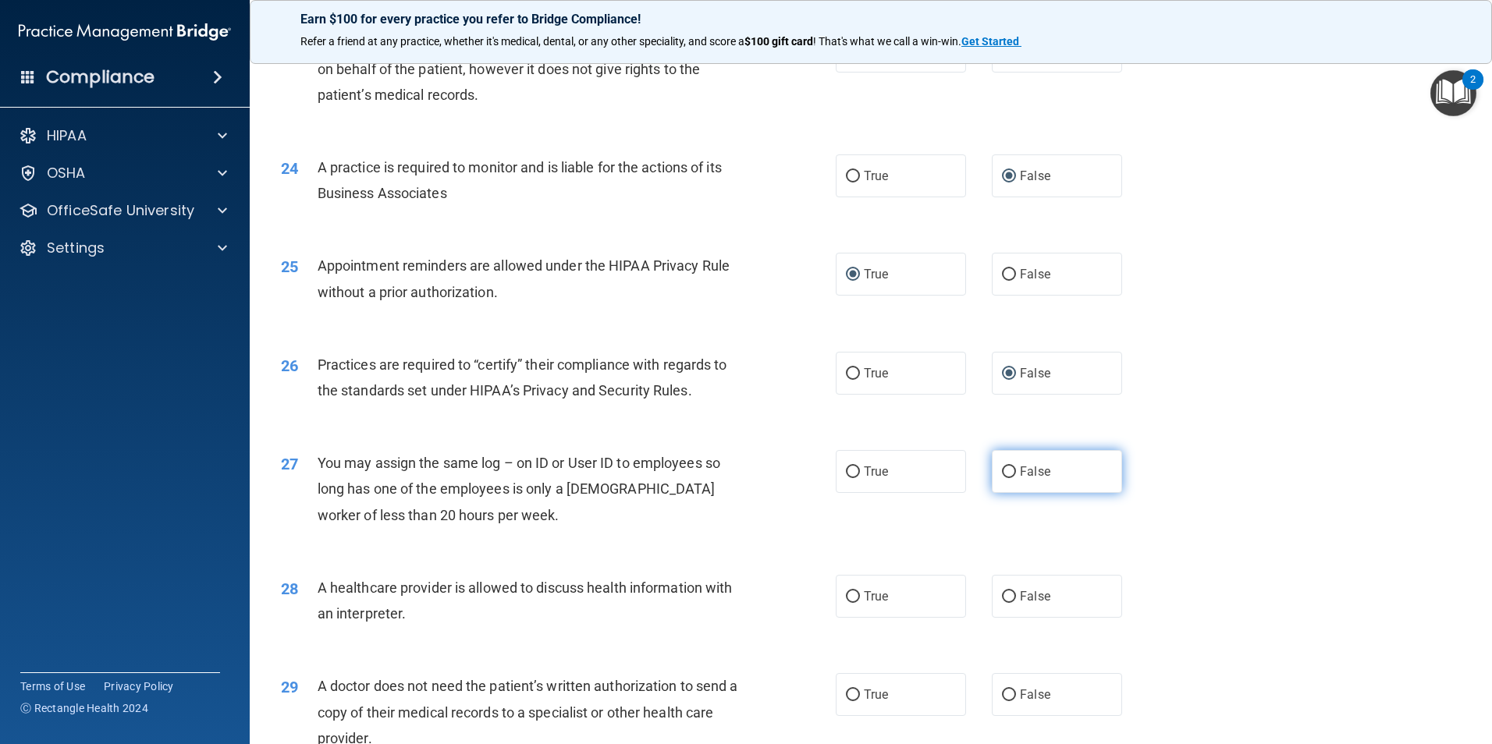
click at [1003, 470] on input "False" at bounding box center [1009, 473] width 14 height 12
radio input "true"
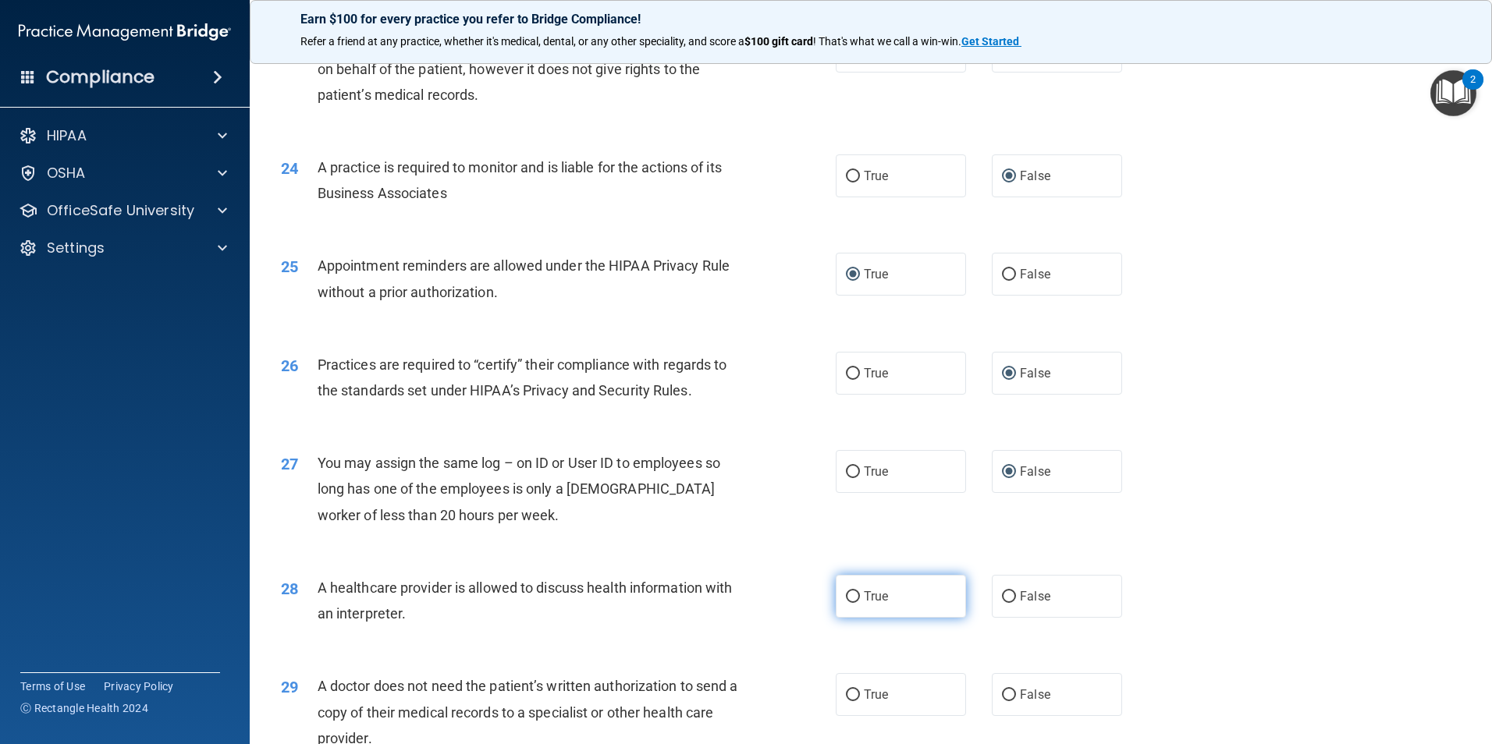
click at [848, 591] on input "True" at bounding box center [853, 597] width 14 height 12
radio input "true"
click at [846, 692] on input "True" at bounding box center [853, 696] width 14 height 12
radio input "true"
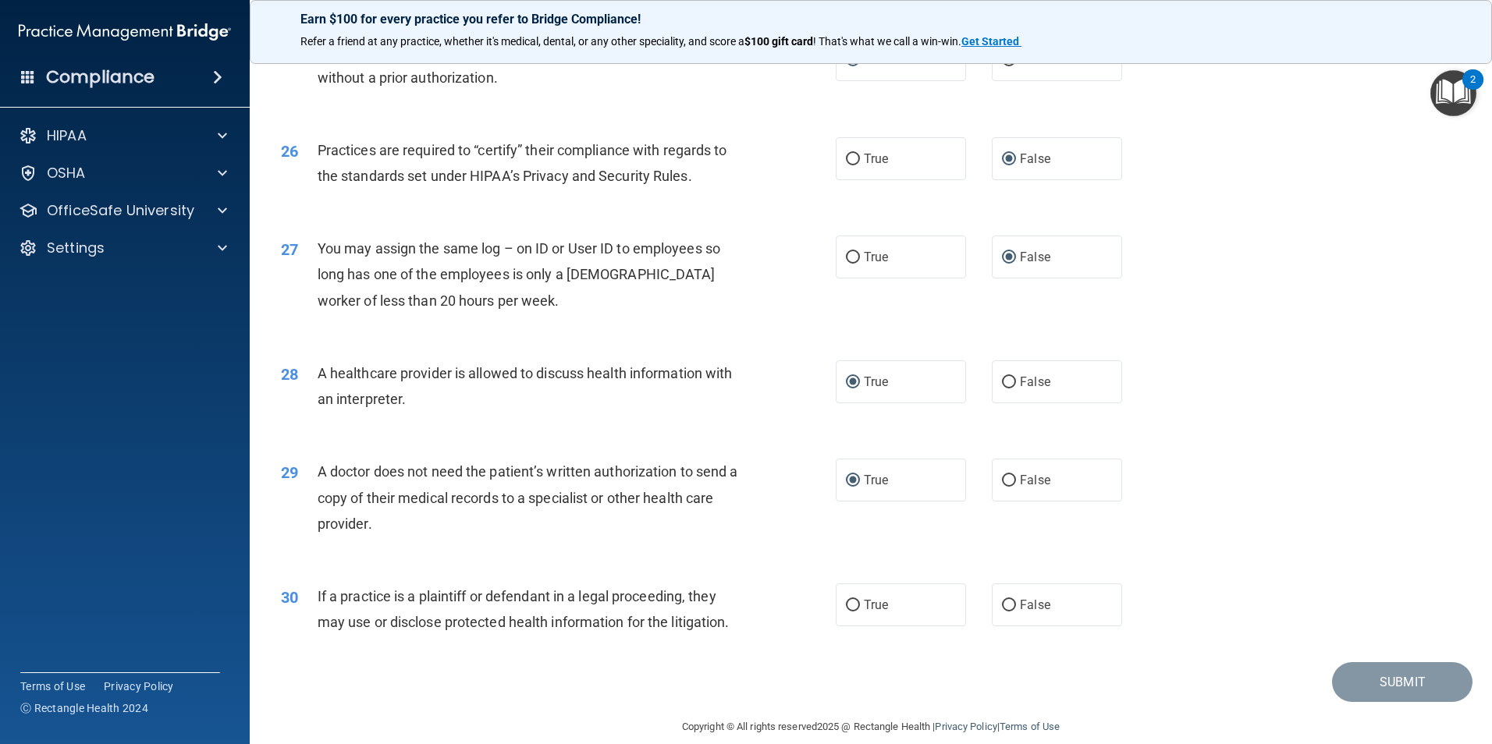
scroll to position [2887, 0]
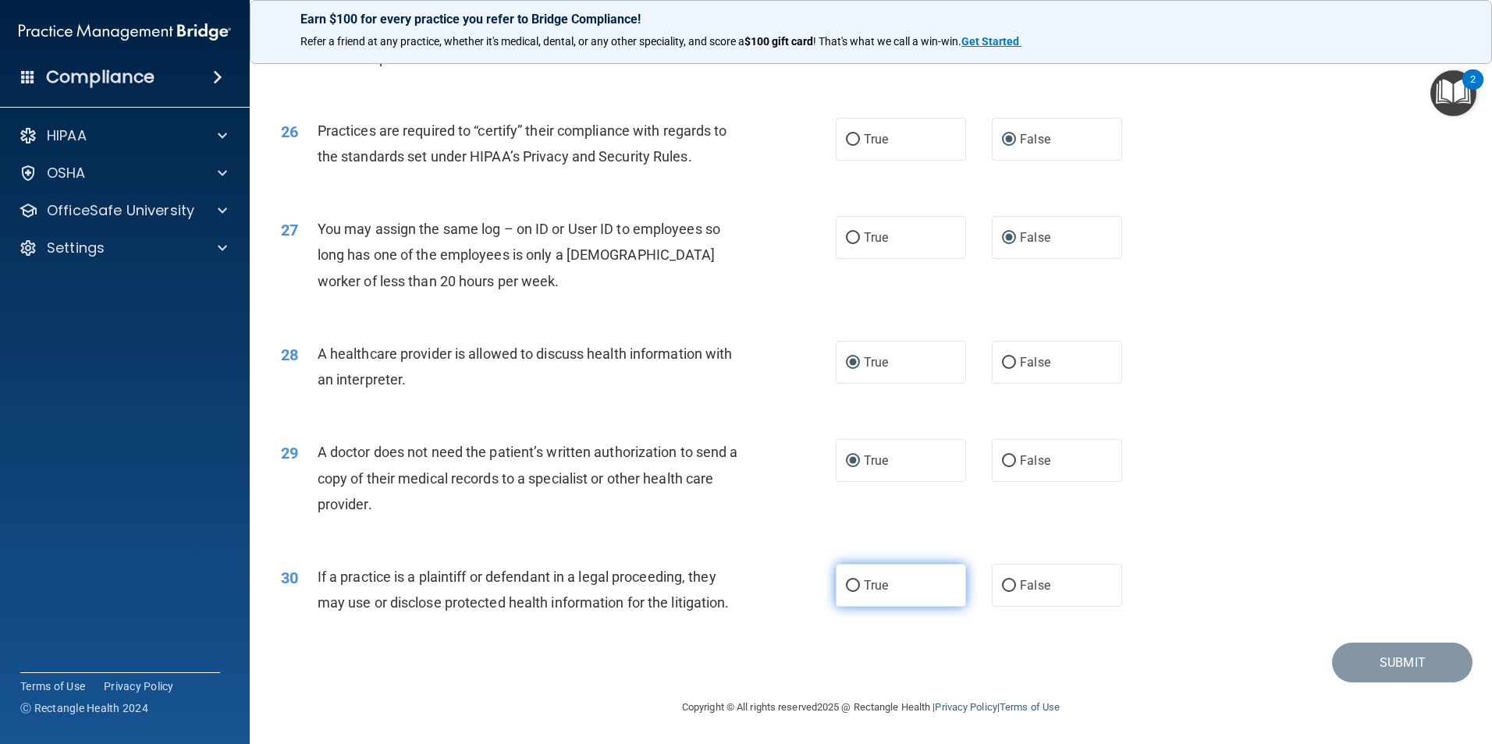
click at [848, 586] on input "True" at bounding box center [853, 586] width 14 height 12
radio input "true"
click at [1351, 660] on button "Submit" at bounding box center [1402, 663] width 140 height 40
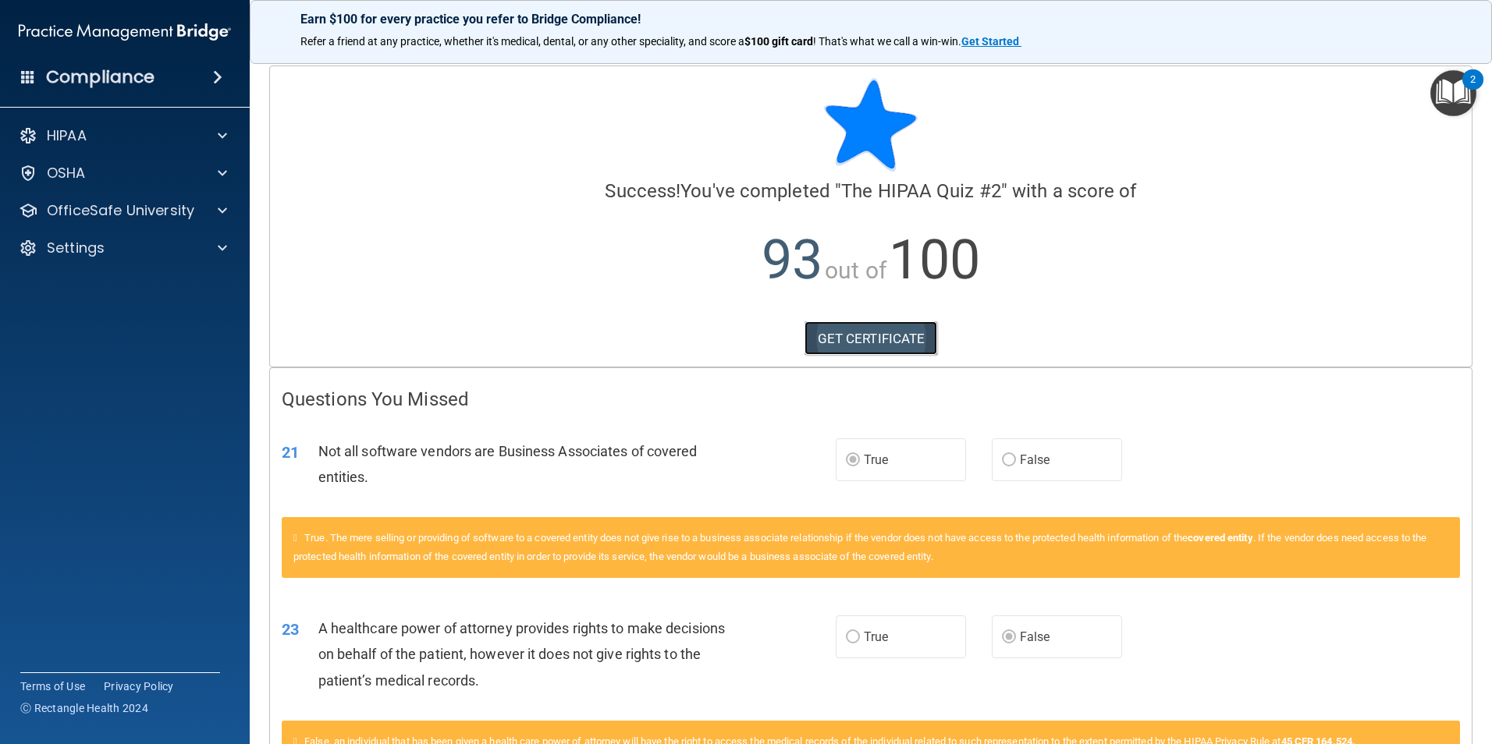
click at [895, 328] on link "GET CERTIFICATE" at bounding box center [870, 338] width 133 height 34
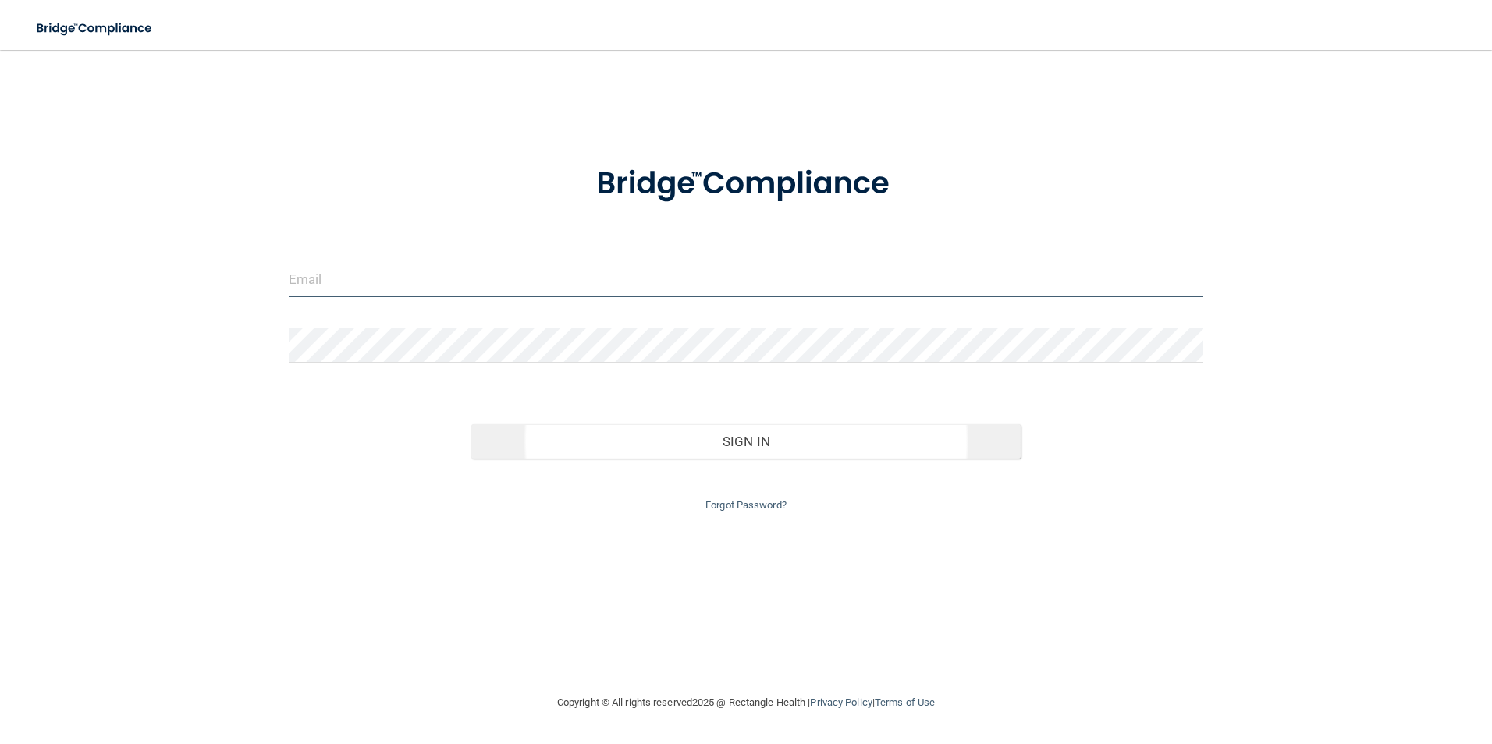
type input "[EMAIL_ADDRESS][DOMAIN_NAME]"
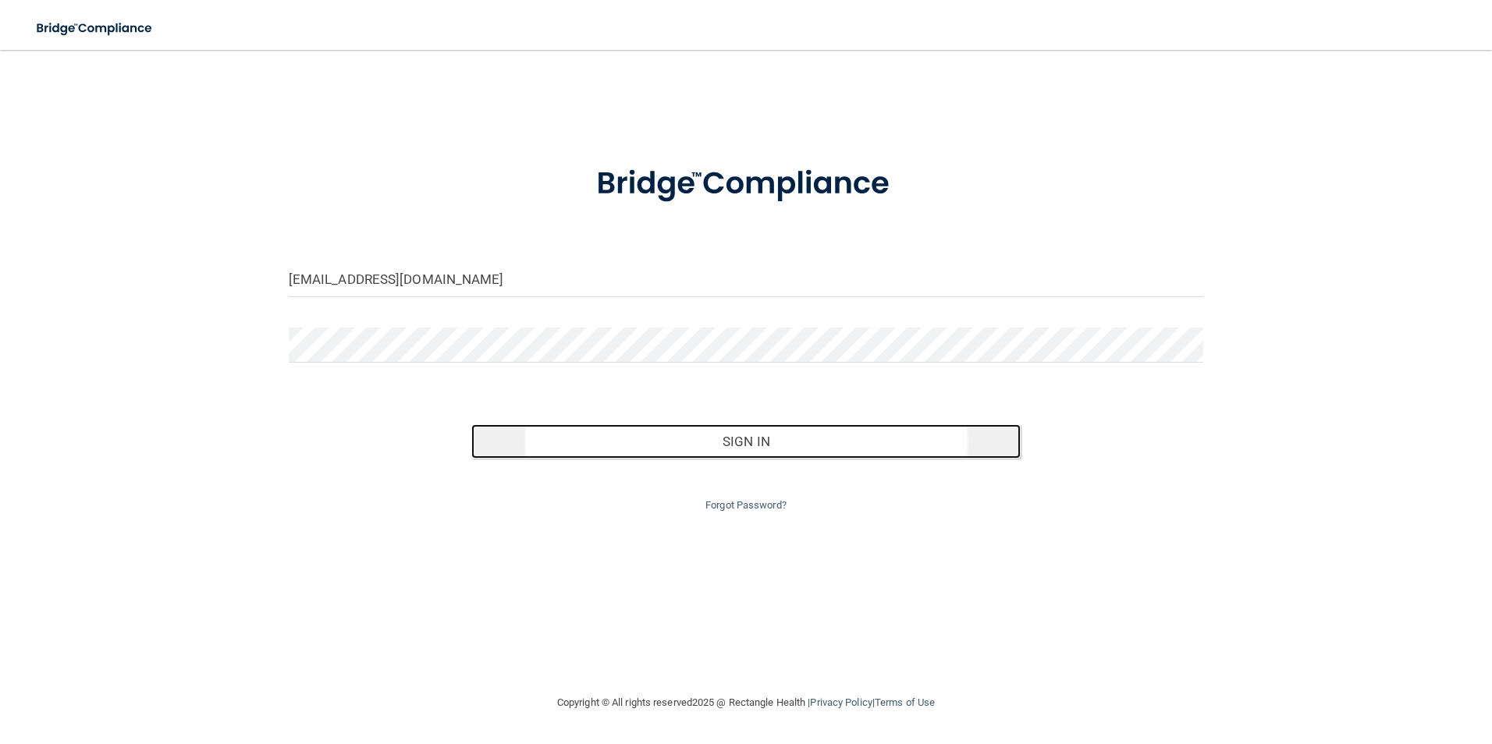
click at [818, 447] on button "Sign In" at bounding box center [745, 441] width 549 height 34
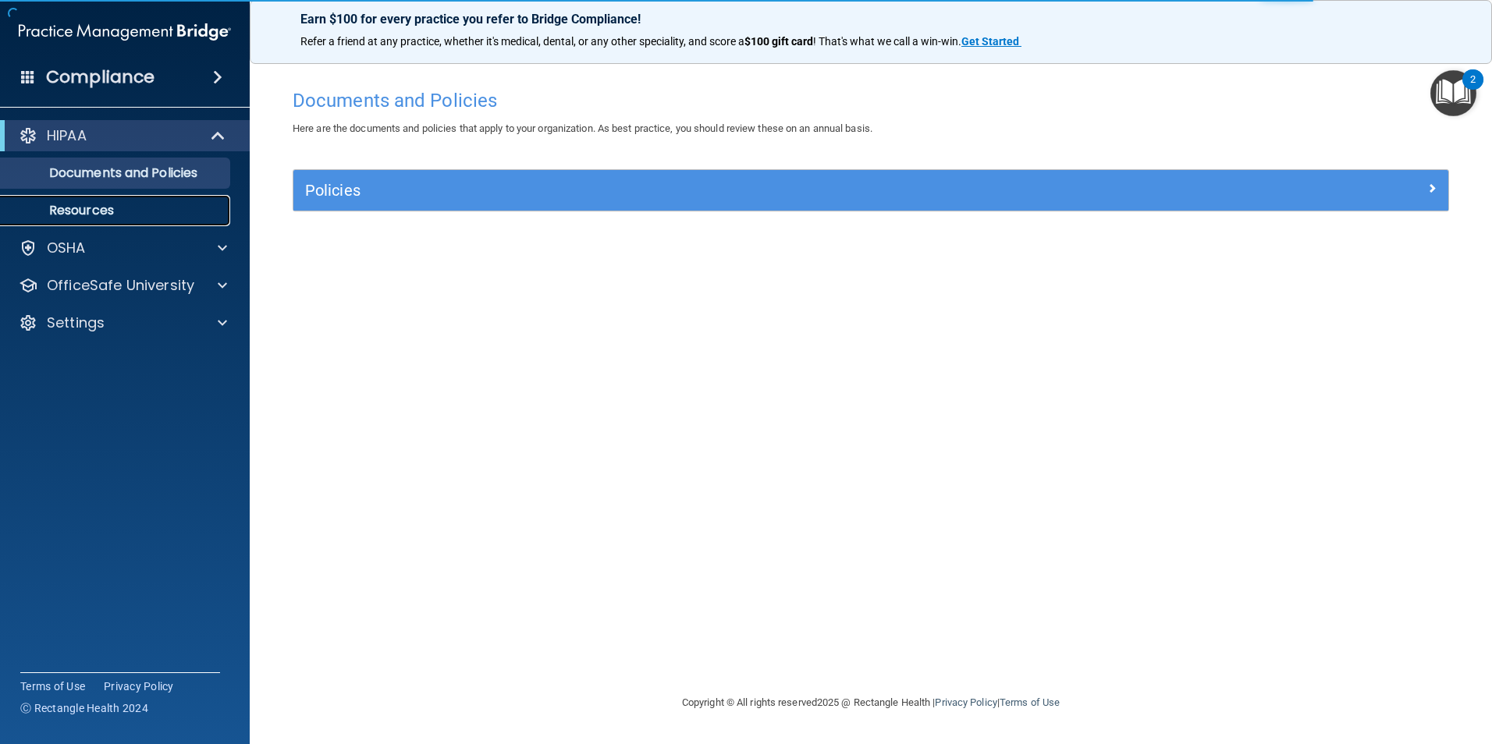
click at [181, 221] on link "Resources" at bounding box center [107, 210] width 246 height 31
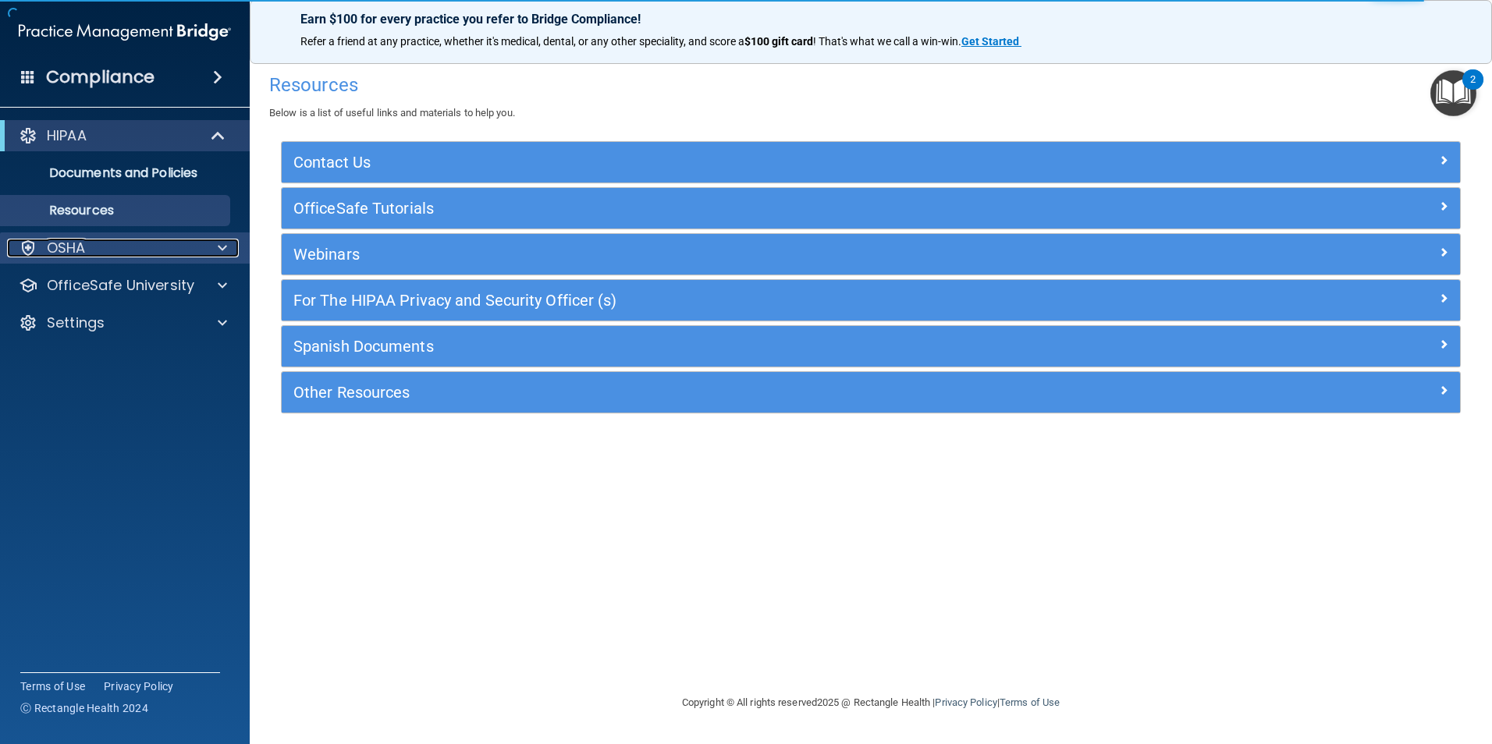
click at [182, 245] on div "OSHA" at bounding box center [103, 248] width 193 height 19
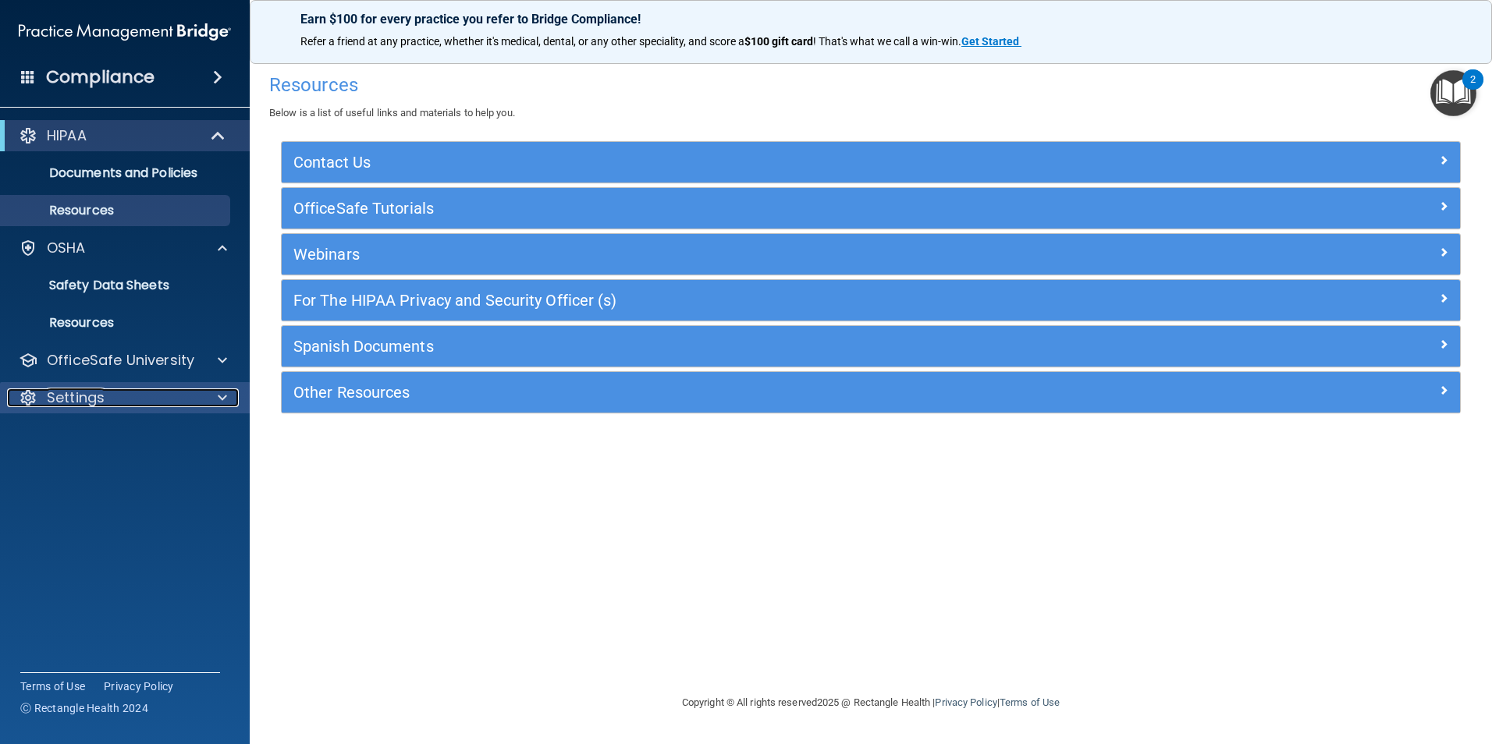
click at [201, 392] on div at bounding box center [220, 398] width 39 height 19
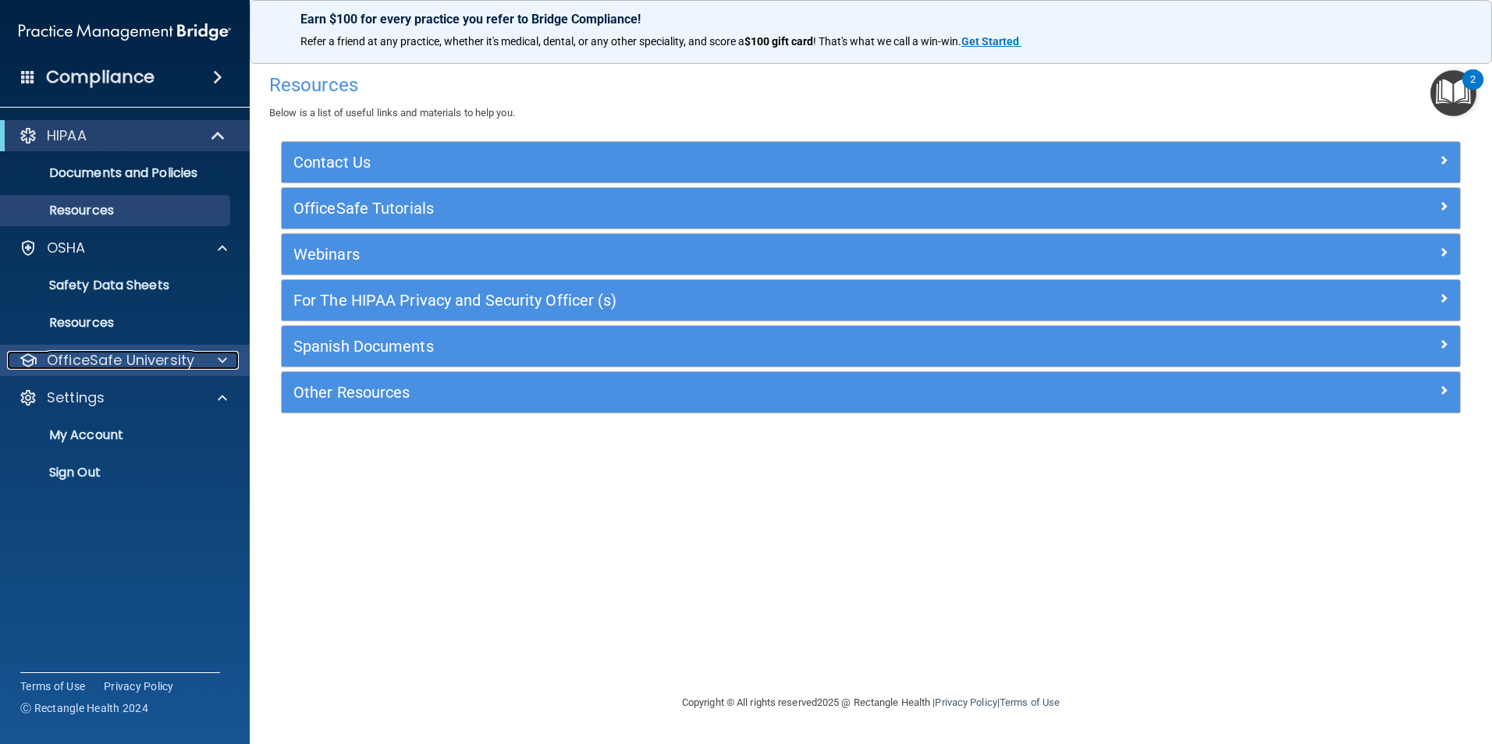
click at [209, 369] on div at bounding box center [220, 360] width 39 height 19
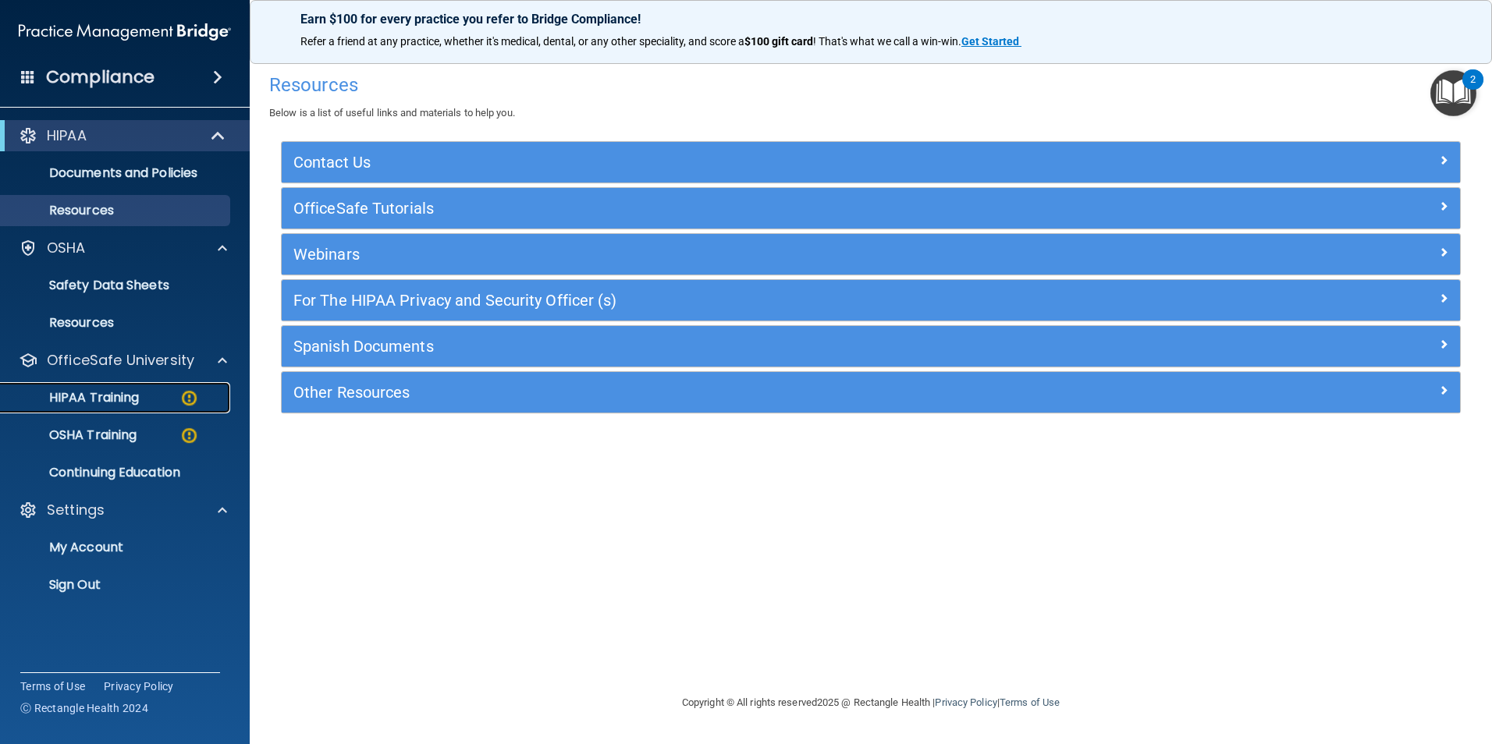
click at [175, 396] on div "HIPAA Training" at bounding box center [116, 398] width 213 height 16
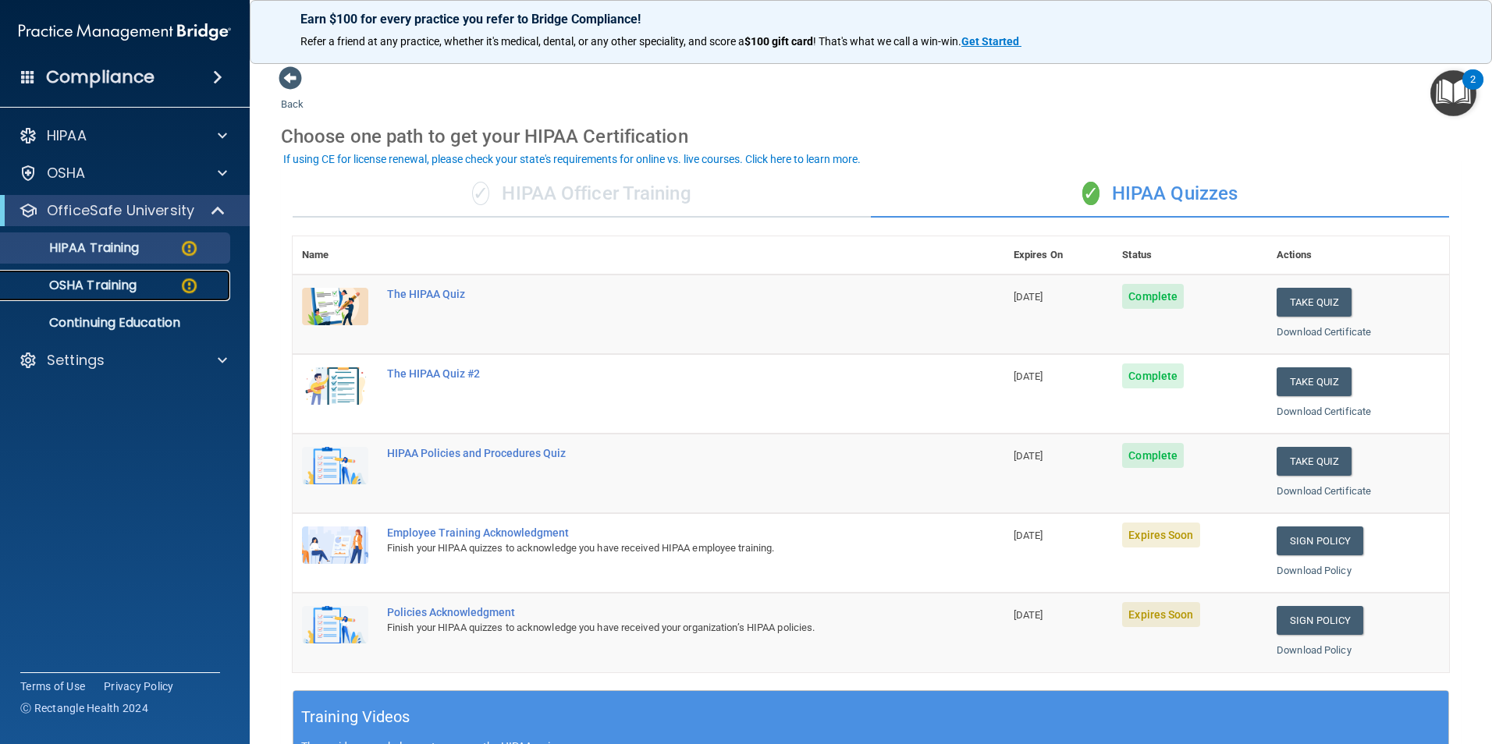
click at [62, 289] on p "OSHA Training" at bounding box center [73, 286] width 126 height 16
